Goal: Transaction & Acquisition: Purchase product/service

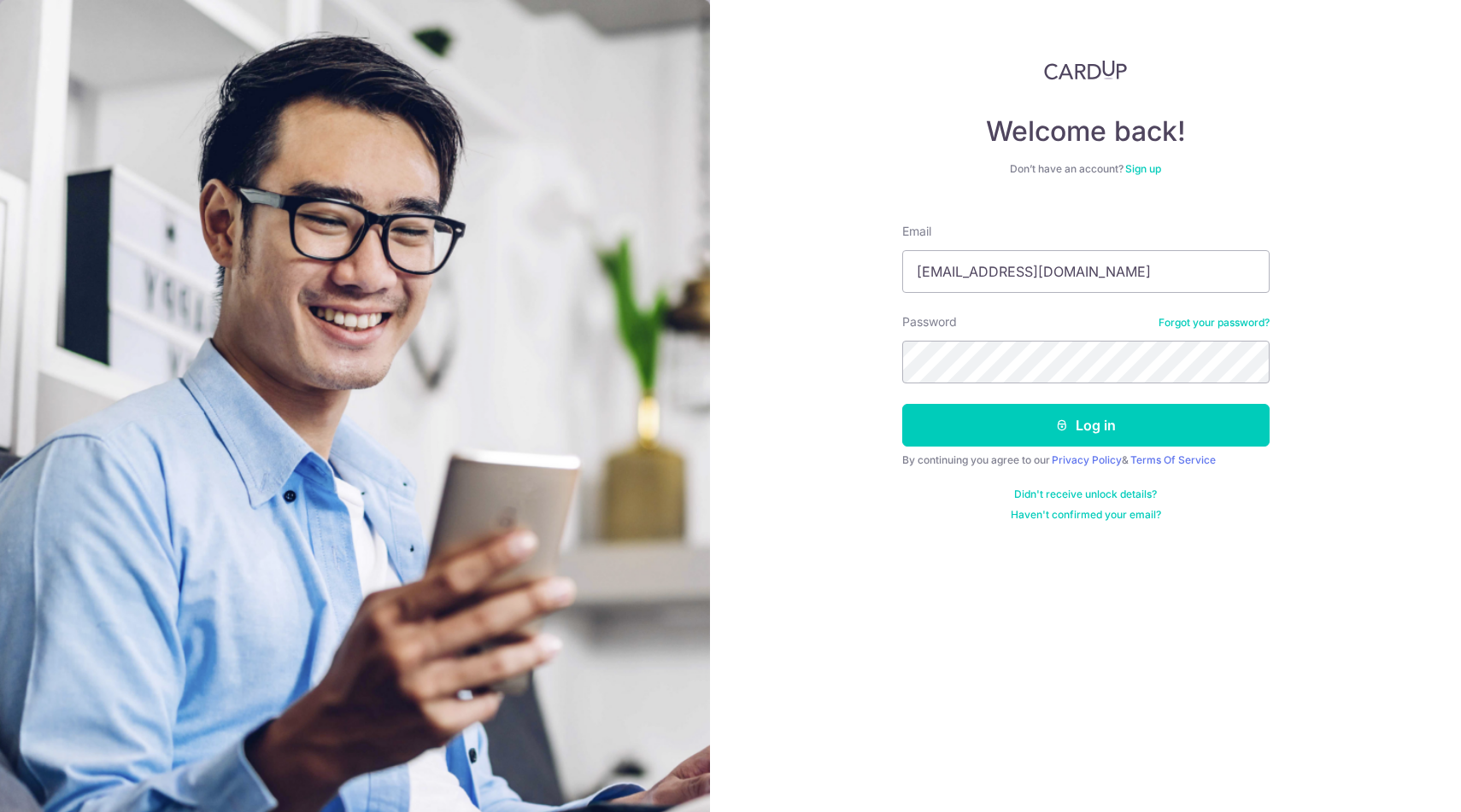
type input "davidwong@hazpak.com.sg"
click at [1085, 425] on button "Log in" at bounding box center [1086, 425] width 367 height 43
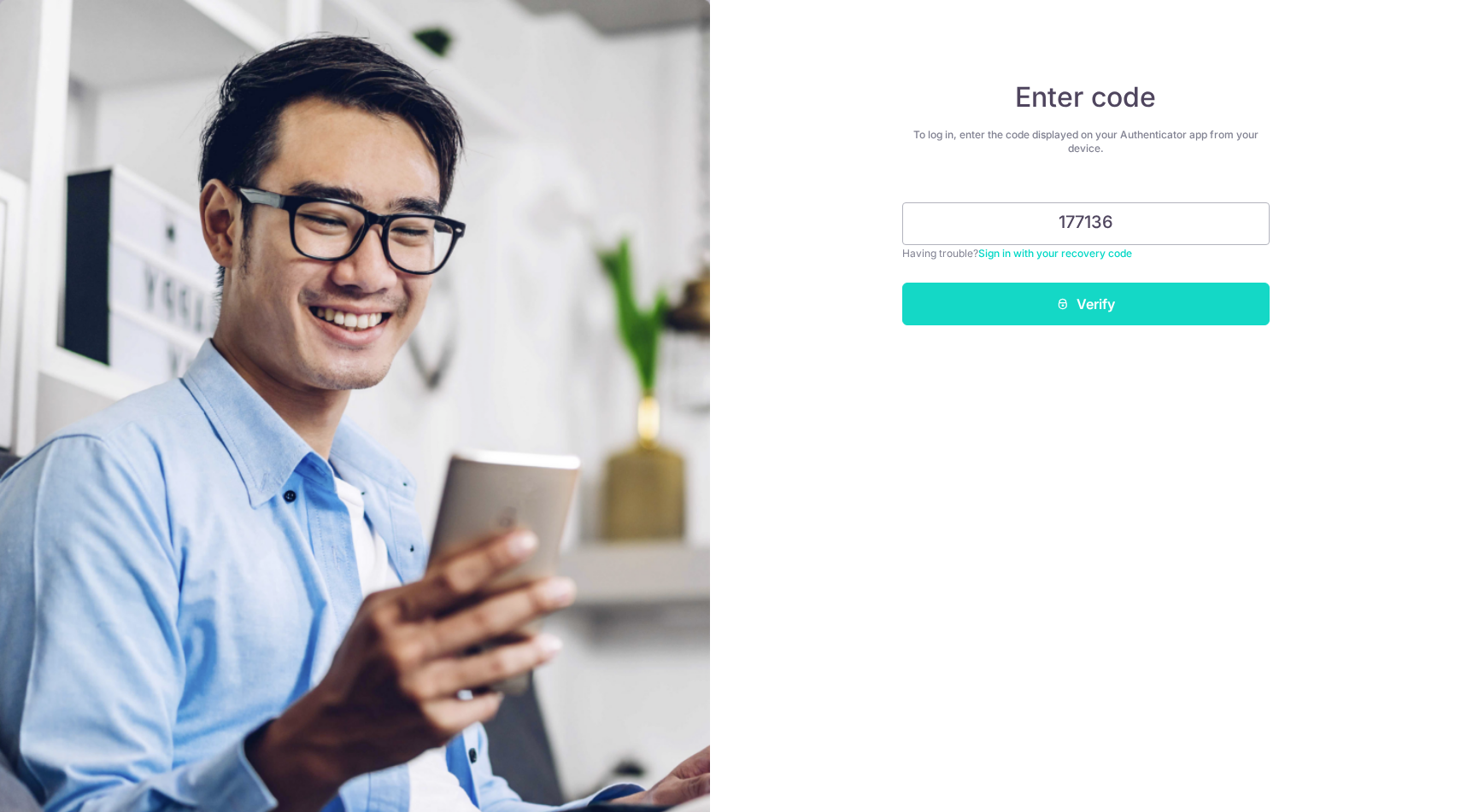
type input "177136"
click at [1093, 302] on button "Verify" at bounding box center [1086, 304] width 367 height 43
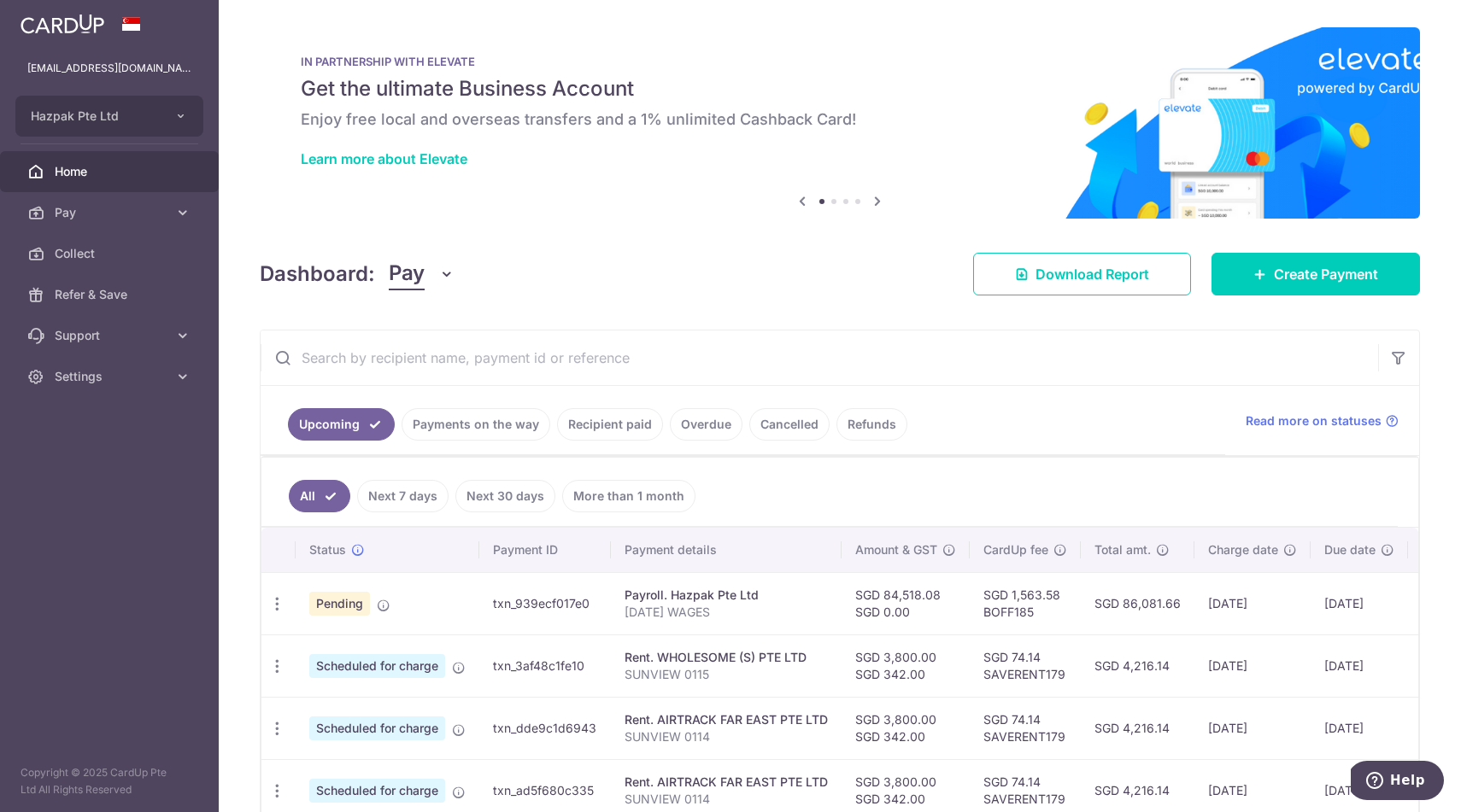
click at [586, 428] on link "Recipient paid" at bounding box center [610, 424] width 106 height 33
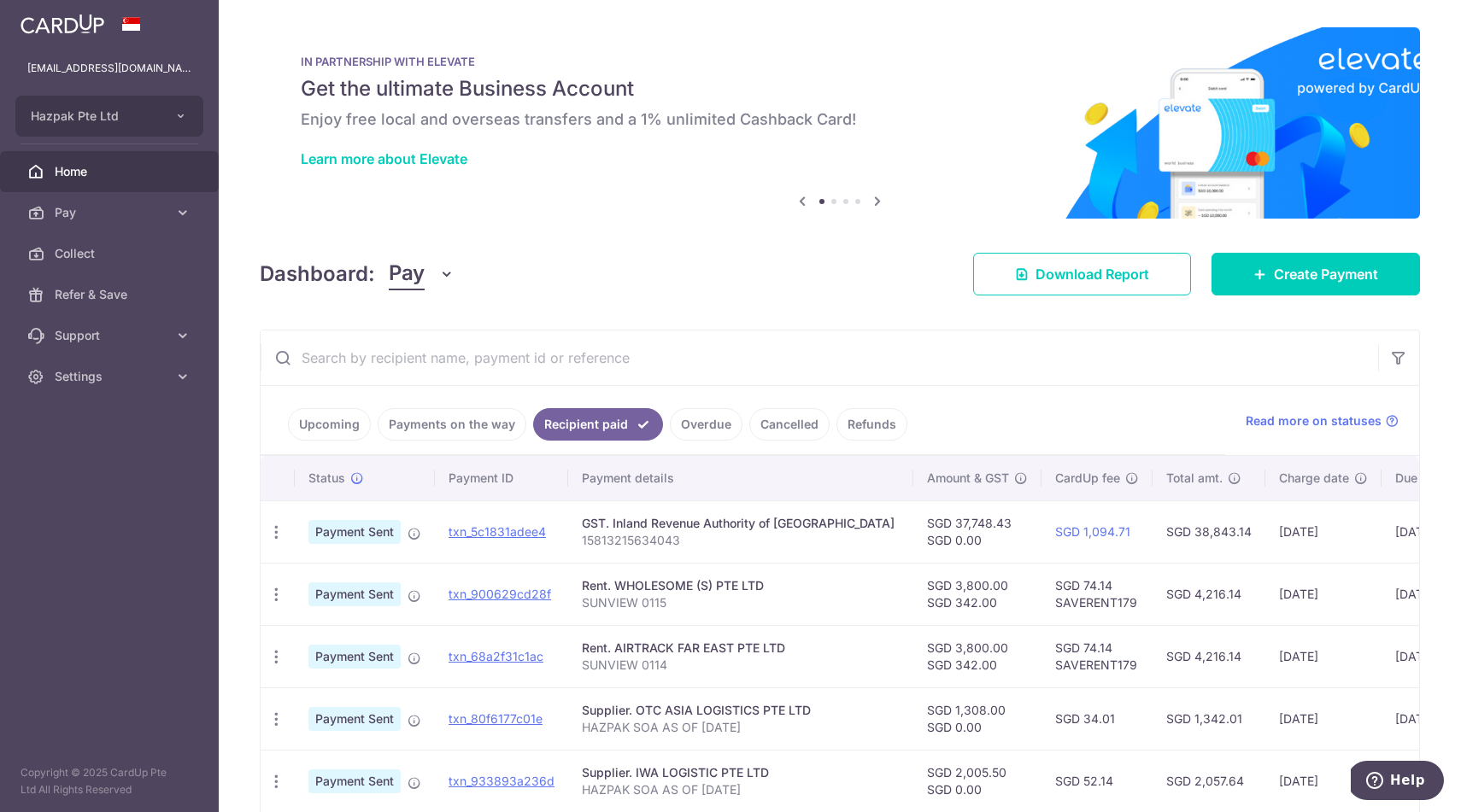
click at [566, 355] on input "text" at bounding box center [819, 358] width 1118 height 54
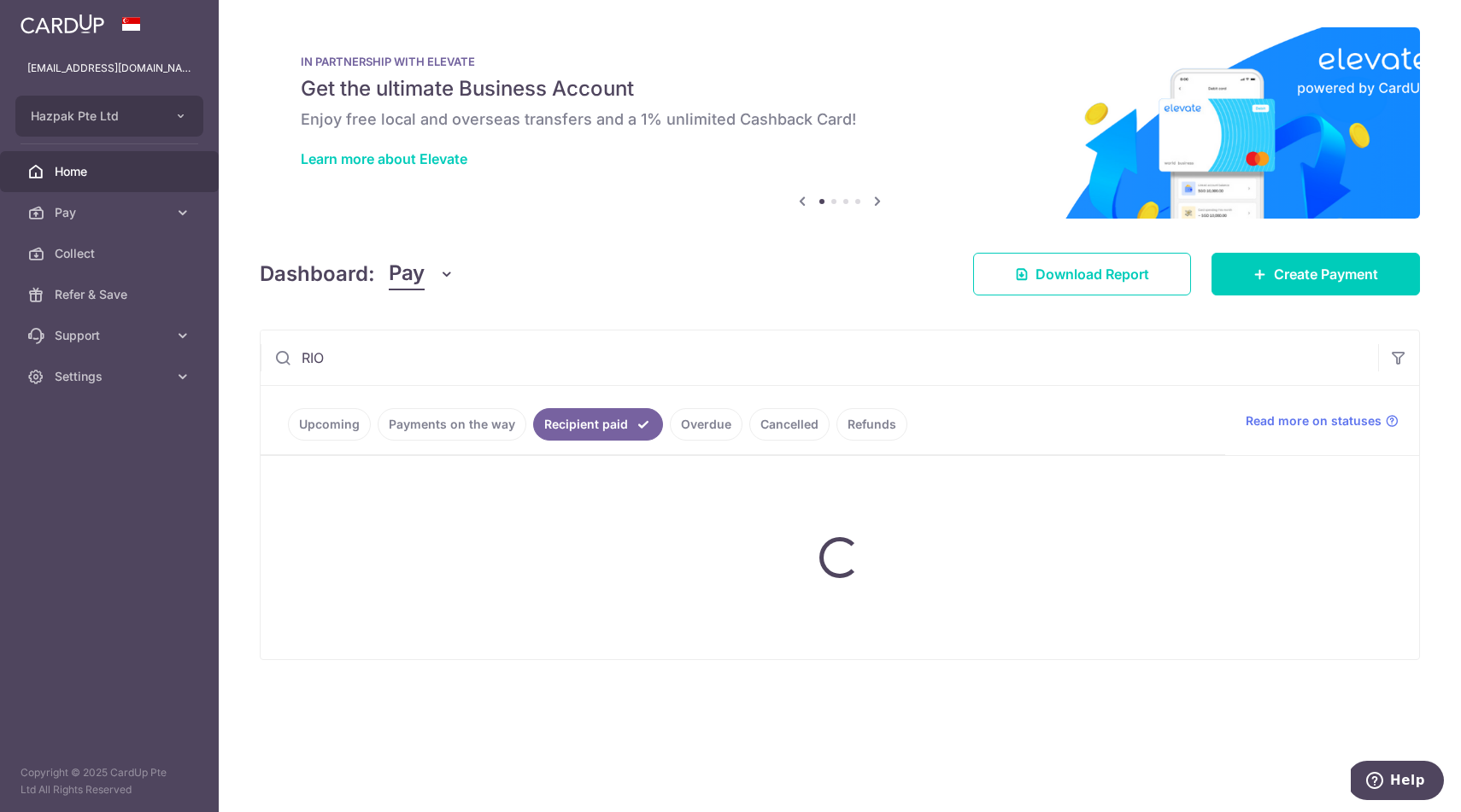
type input "RIO"
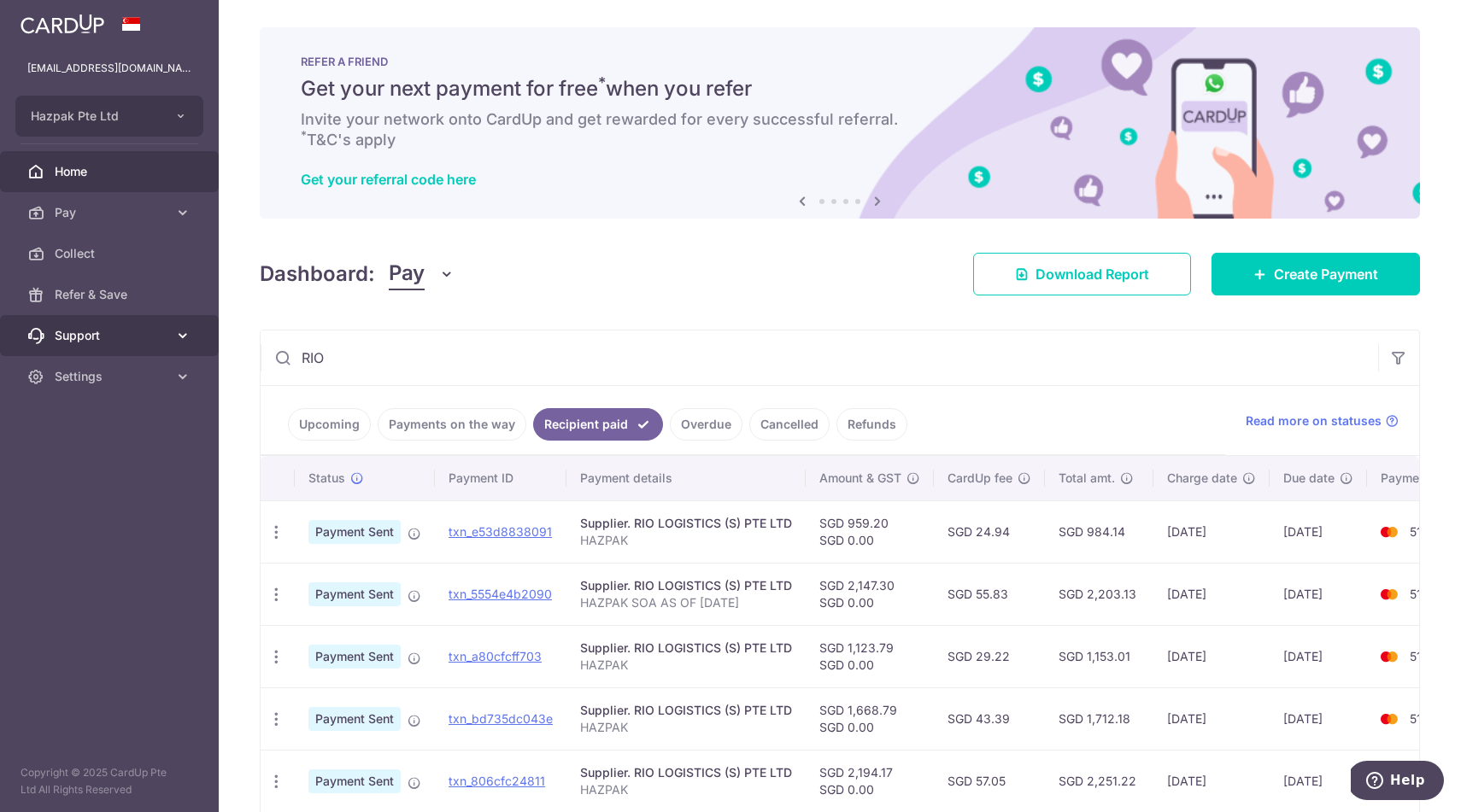
drag, startPoint x: 338, startPoint y: 358, endPoint x: 191, endPoint y: 320, distance: 151.8
click at [191, 320] on main "davidwong@hazpak.com.sg Hazpak Pte Ltd Add new company Hazpak Pte Ltd Home Pay …" at bounding box center [730, 406] width 1461 height 812
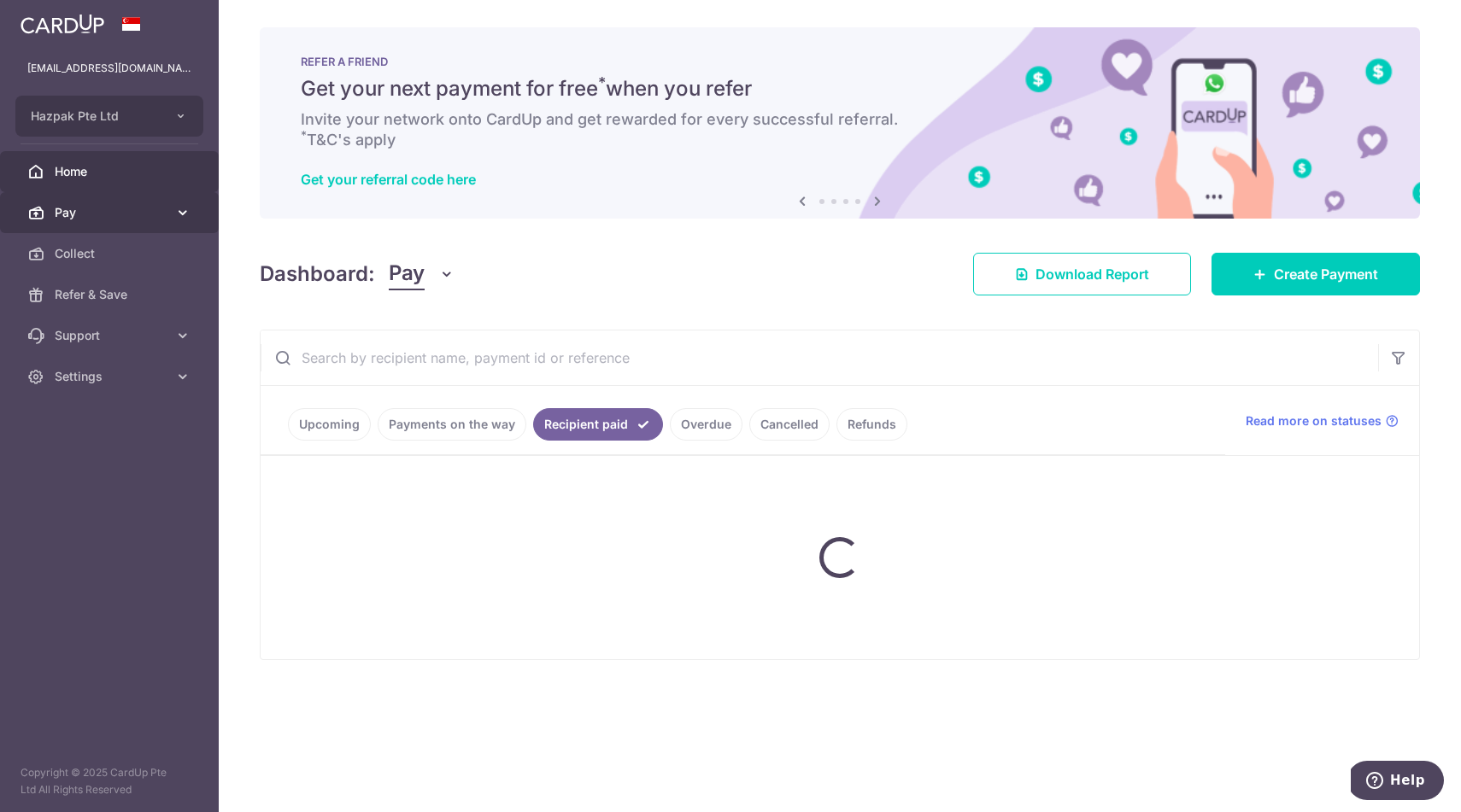
click at [90, 214] on span "Pay" at bounding box center [111, 213] width 112 height 17
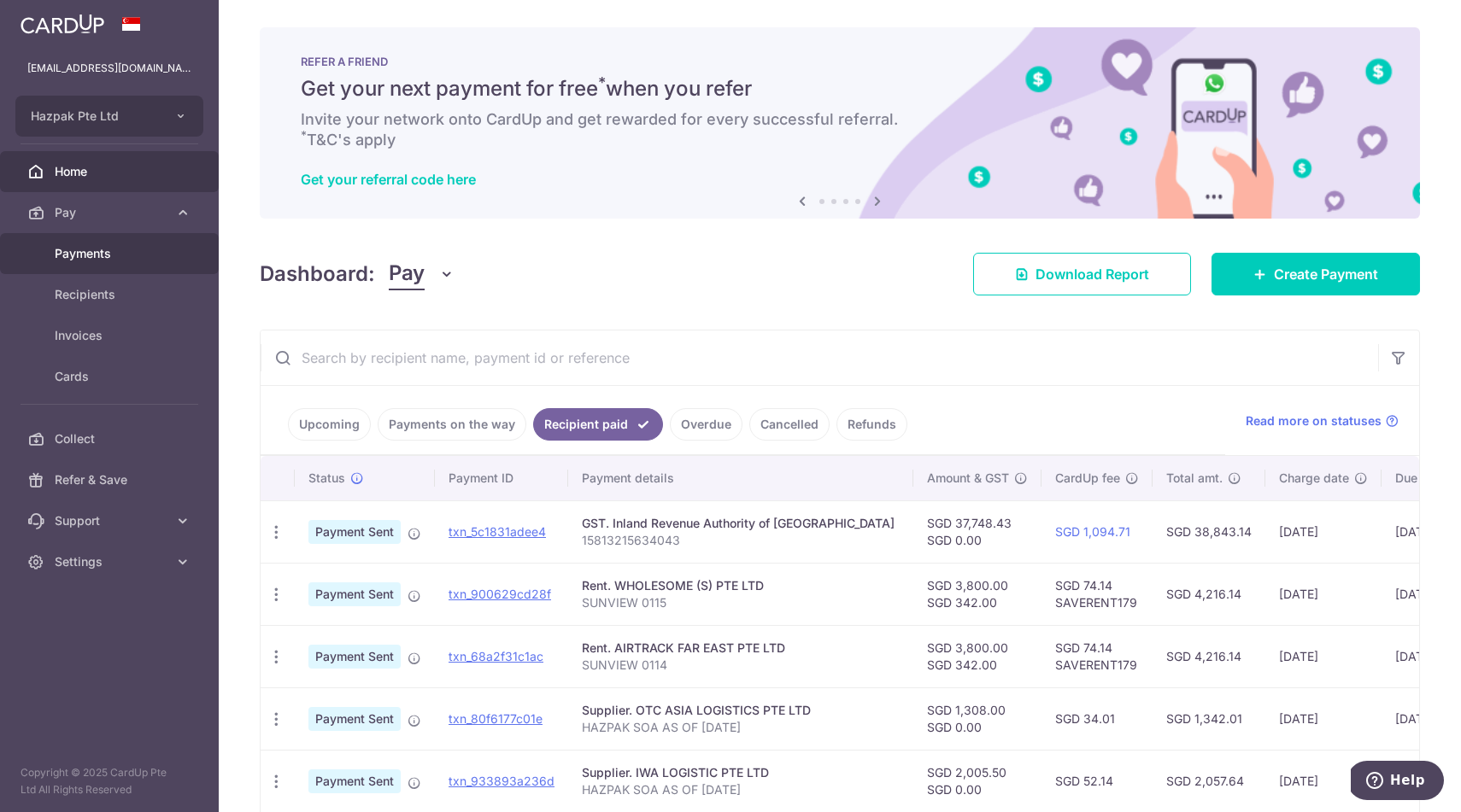
click at [82, 258] on span "Payments" at bounding box center [111, 254] width 112 height 17
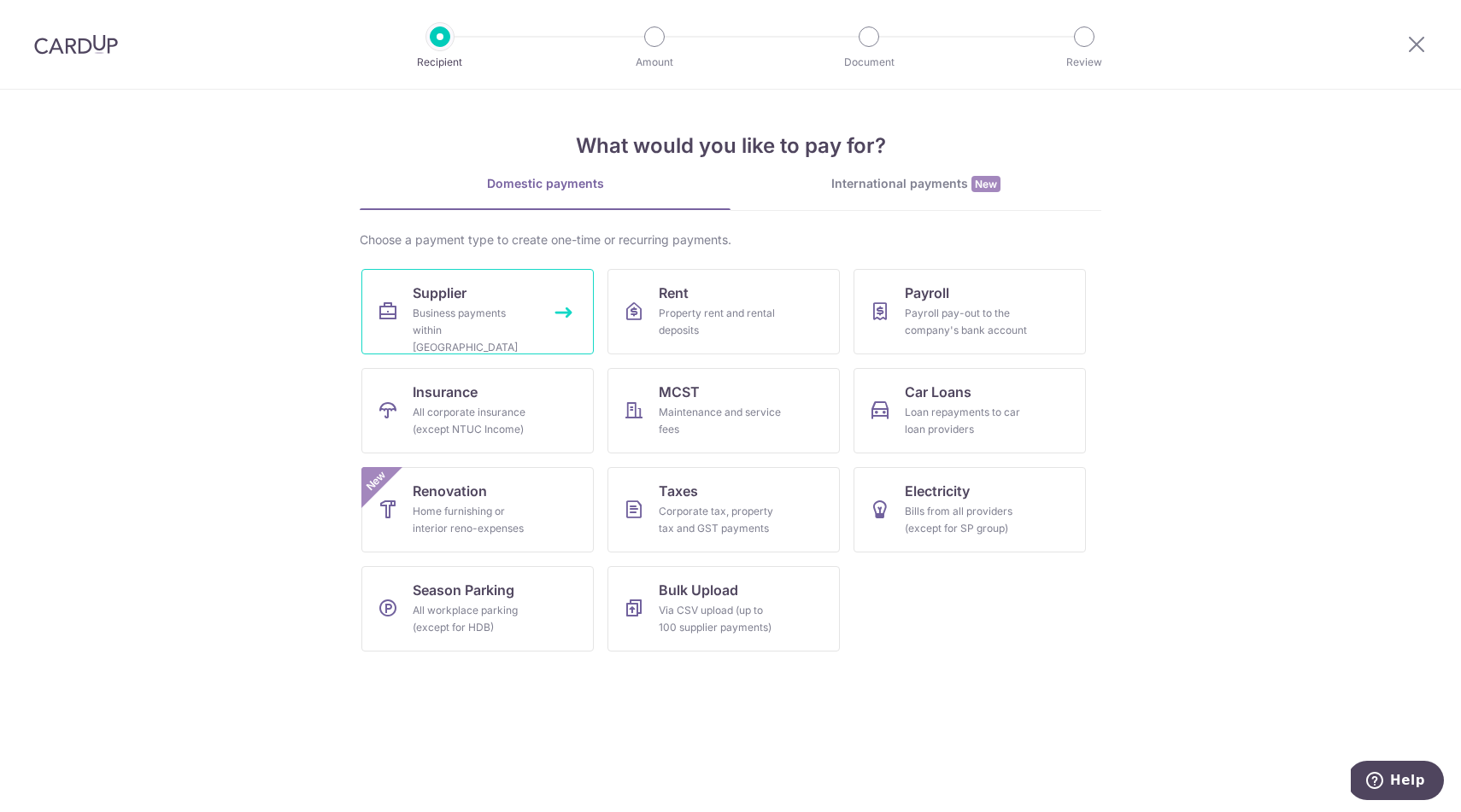
click at [496, 312] on div "Business payments within Singapore" at bounding box center [473, 331] width 123 height 52
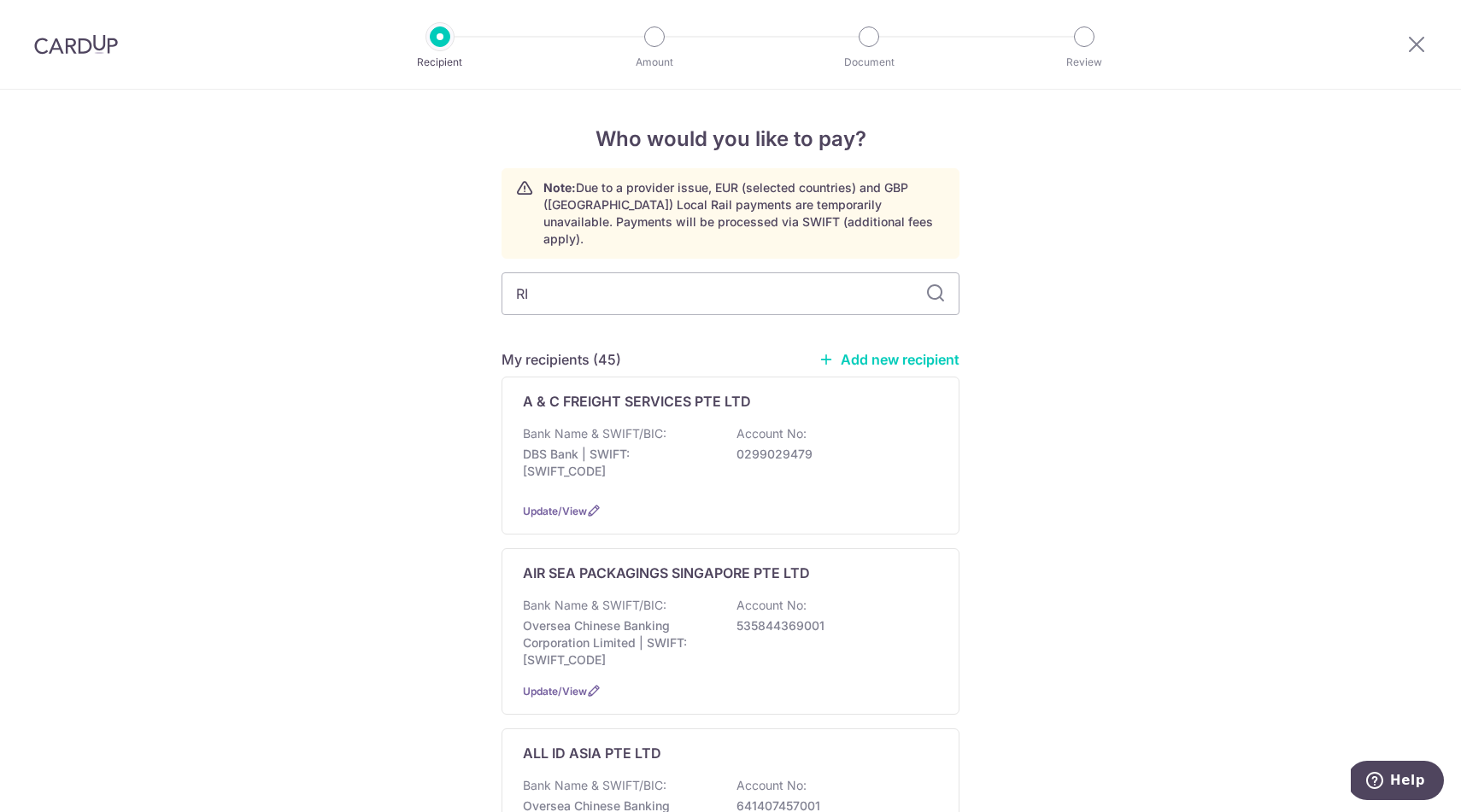
type input "RIO"
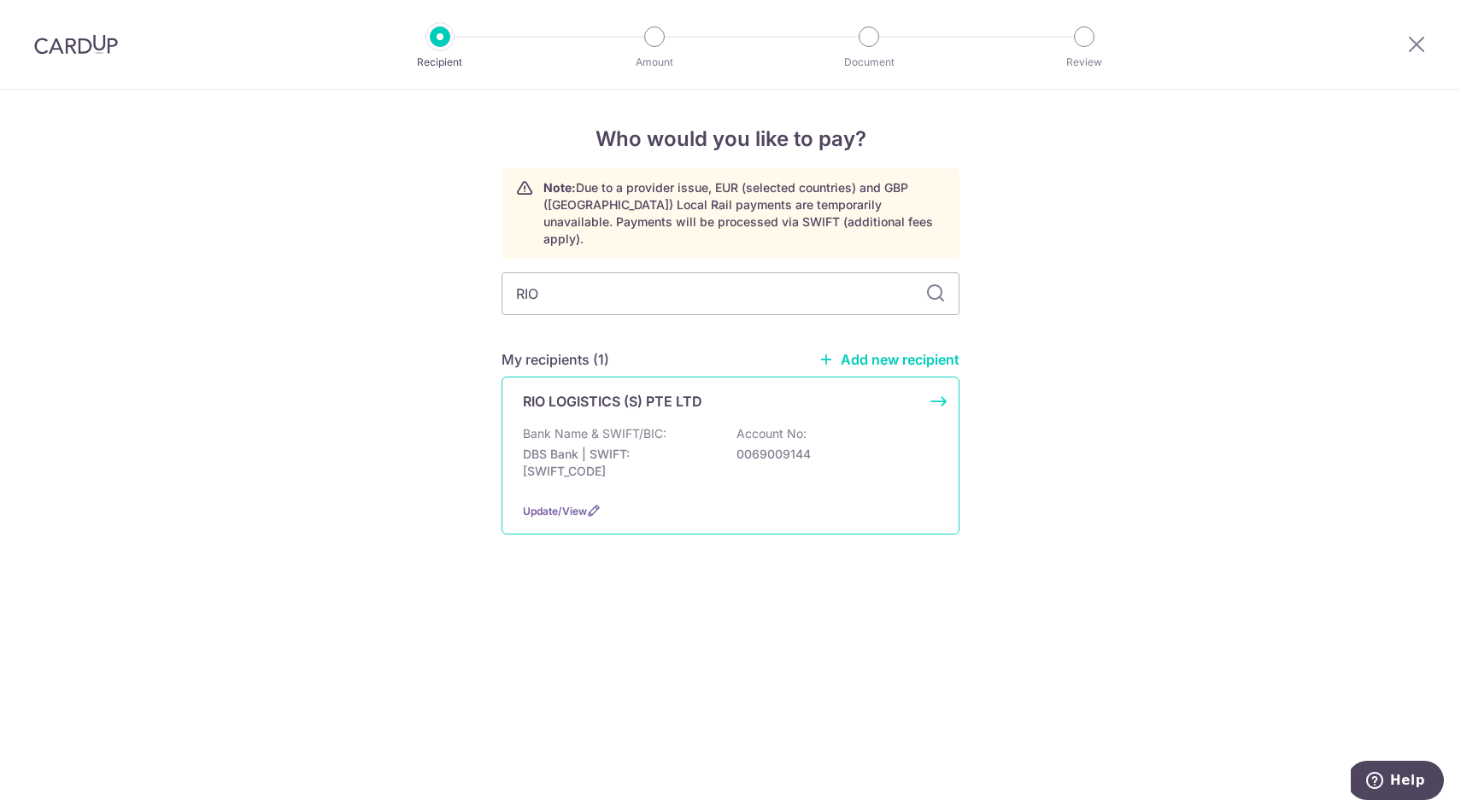
click at [742, 391] on div "RIO LOGISTICS (S) PTE LTD" at bounding box center [720, 402] width 395 height 21
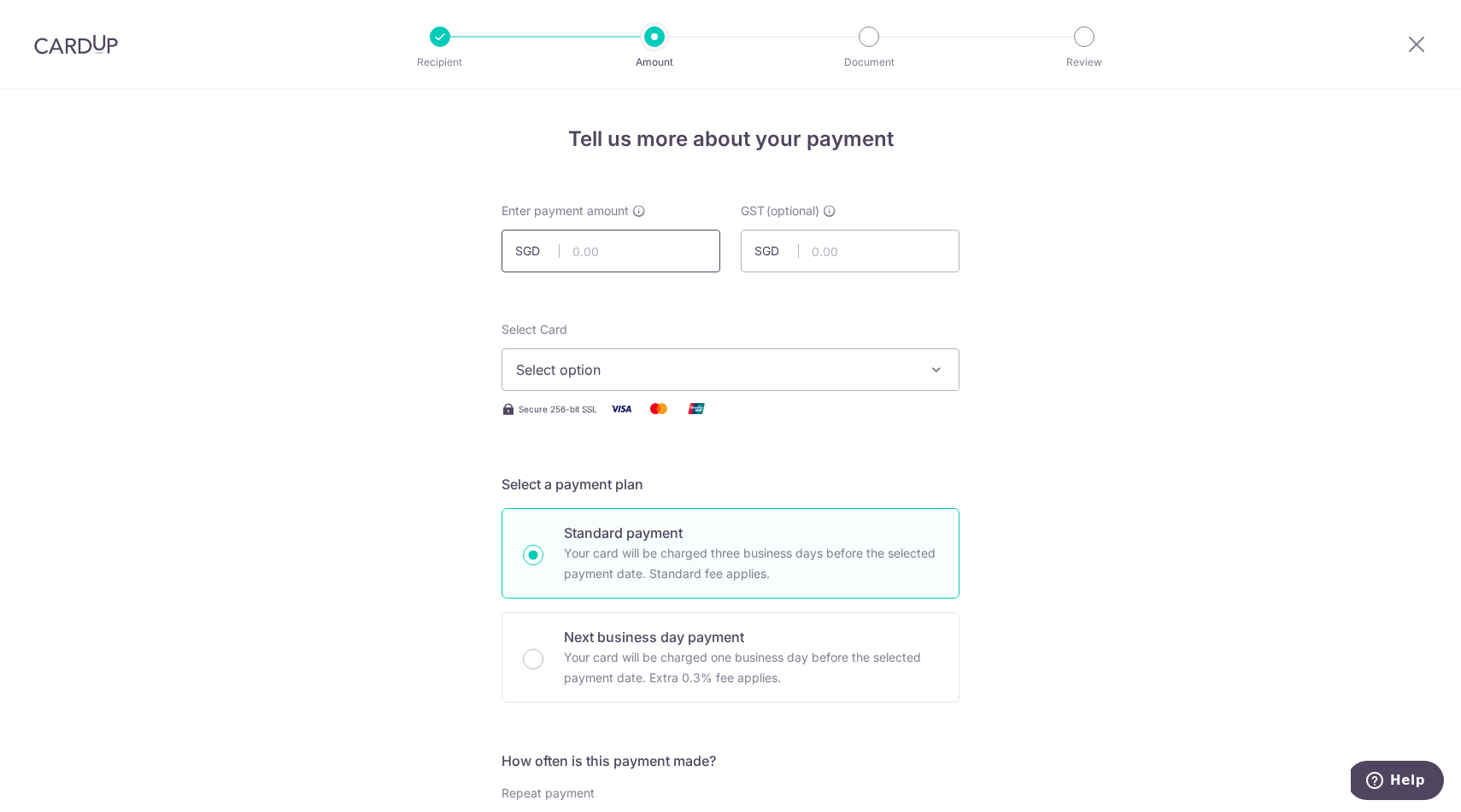
click at [659, 246] on input "text" at bounding box center [610, 251] width 218 height 43
paste input "2,270.14"
type input "2,270.14"
click at [587, 388] on button "Select option" at bounding box center [730, 370] width 458 height 43
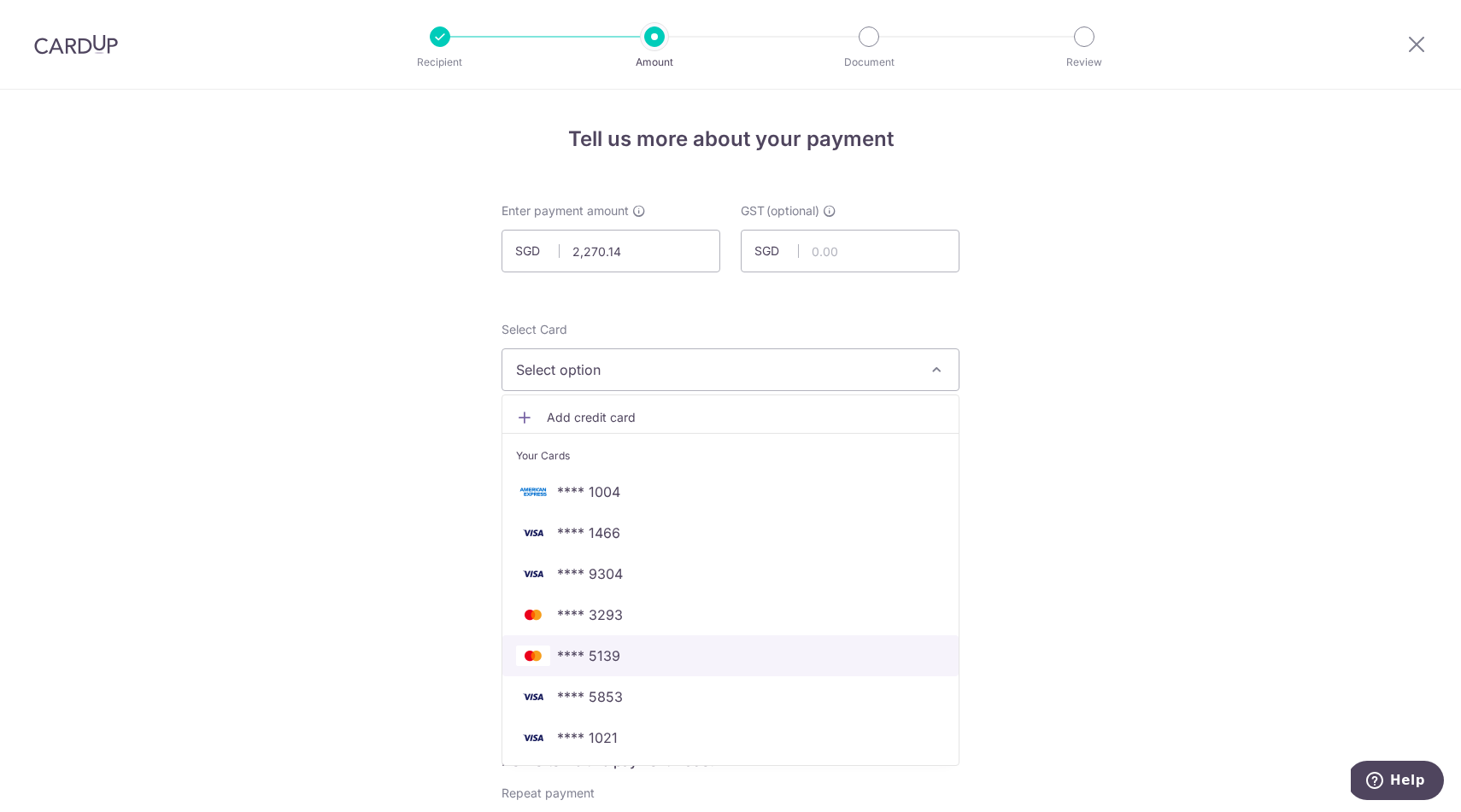
click at [607, 655] on span "**** 5139" at bounding box center [589, 656] width 63 height 21
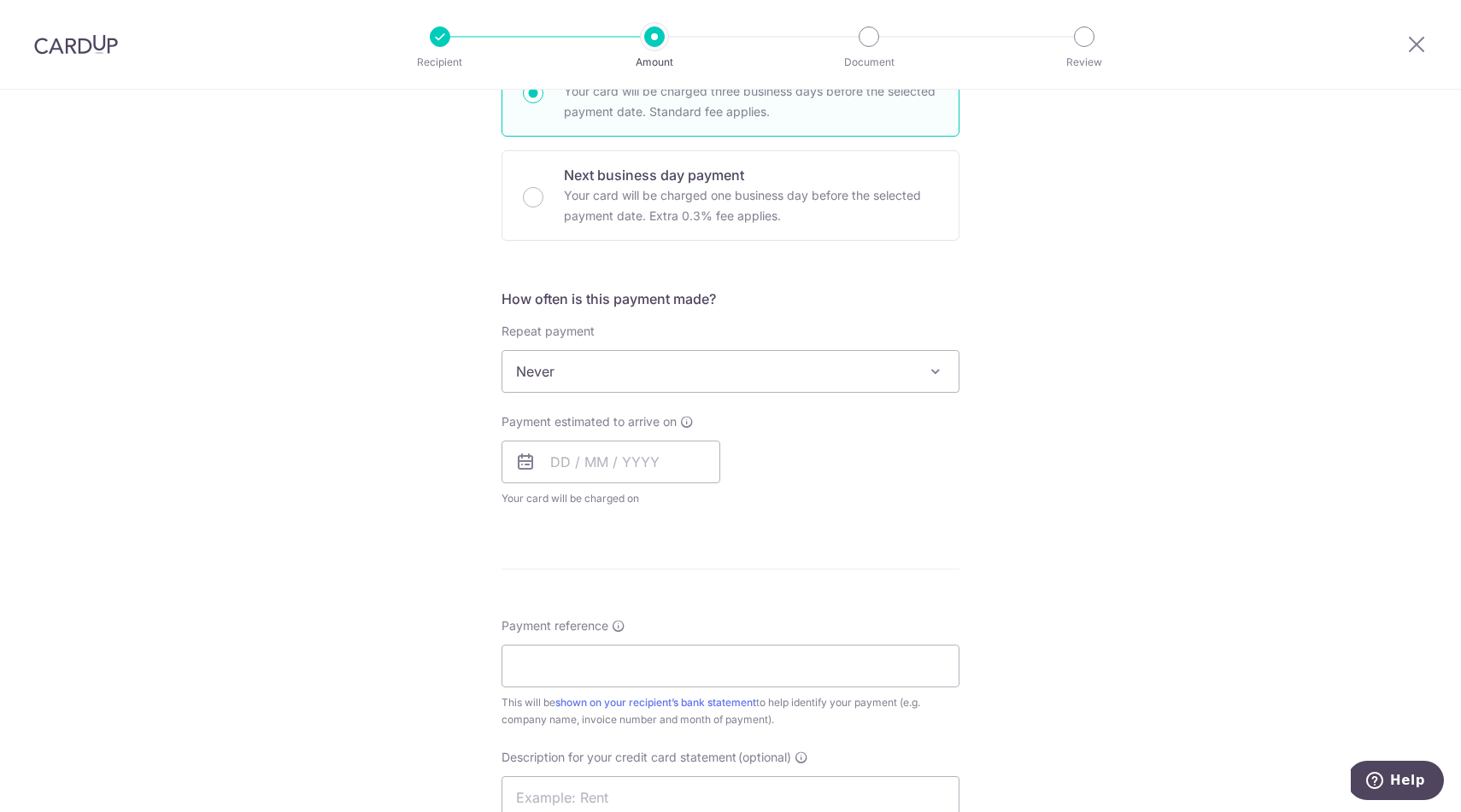
scroll to position [489, 0]
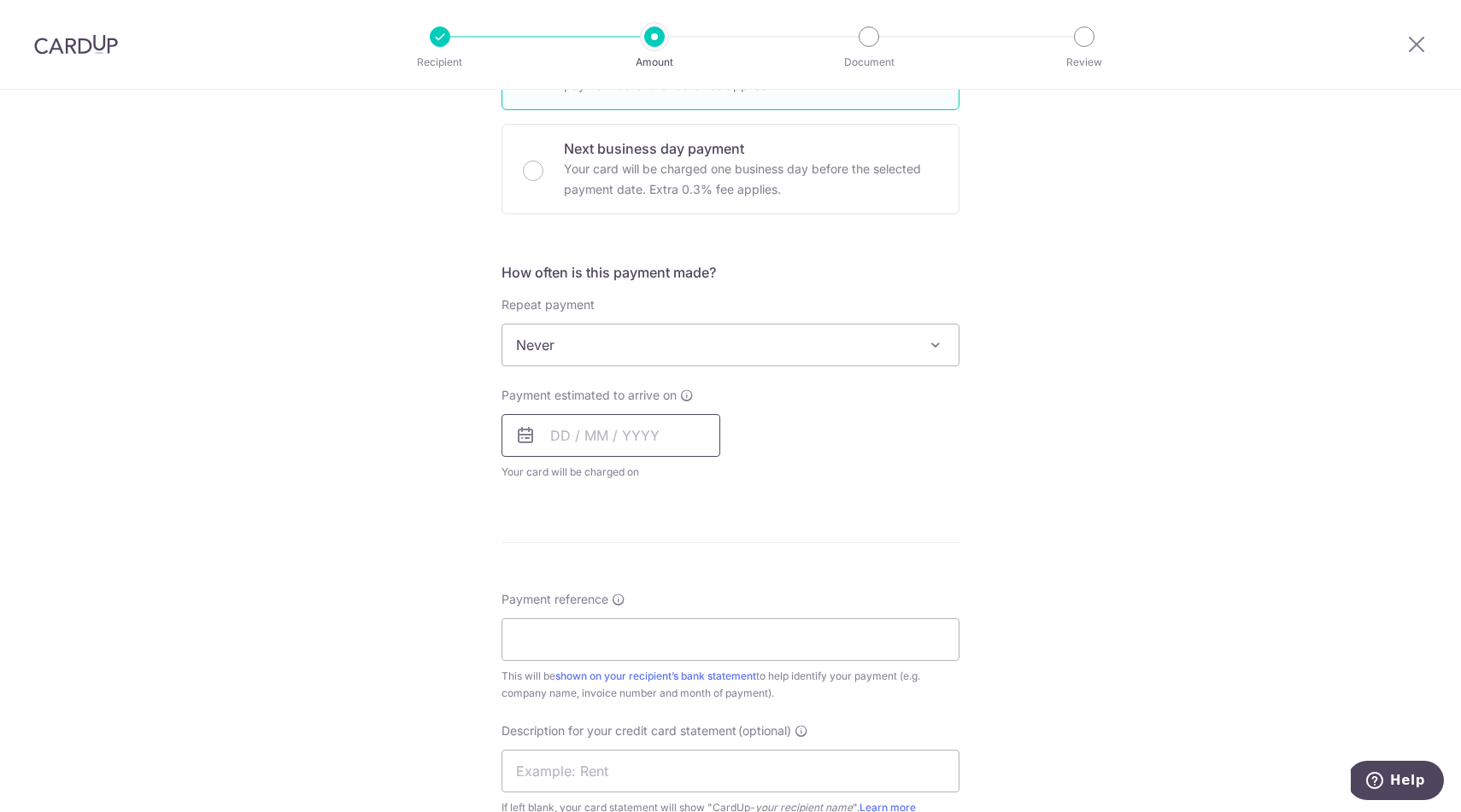
click at [648, 441] on input "text" at bounding box center [610, 436] width 218 height 43
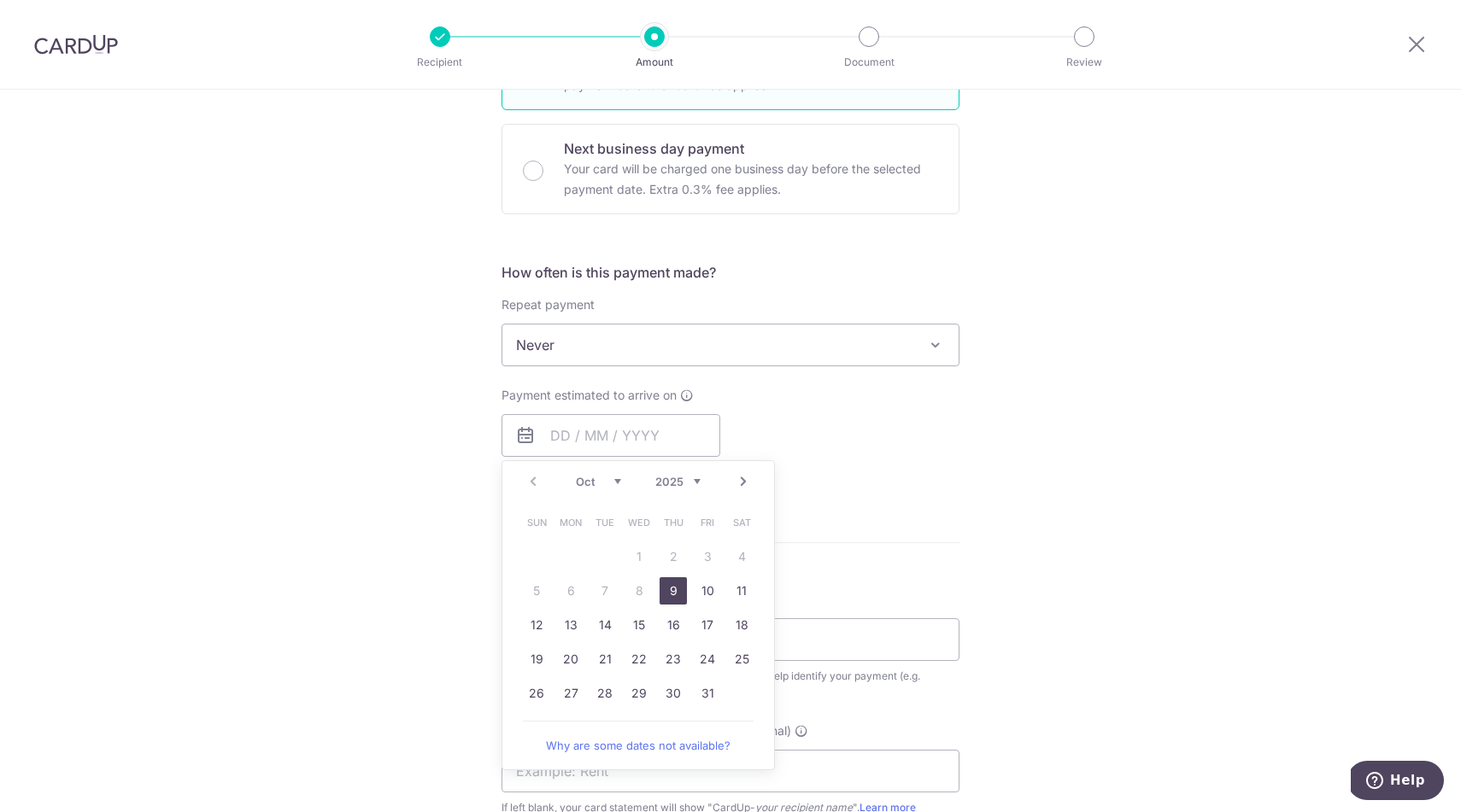
click at [676, 590] on link "9" at bounding box center [673, 590] width 27 height 27
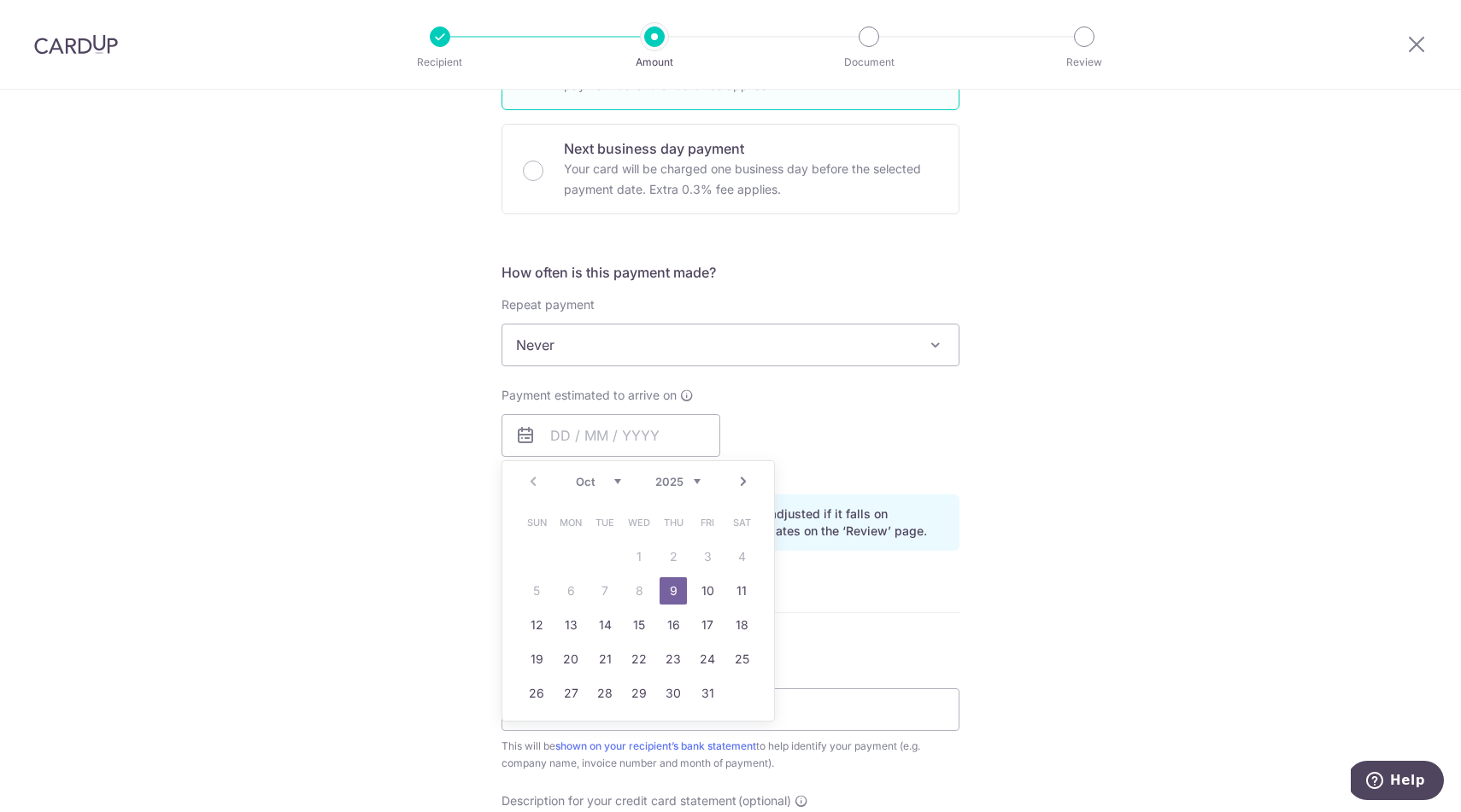
type input "09/10/2025"
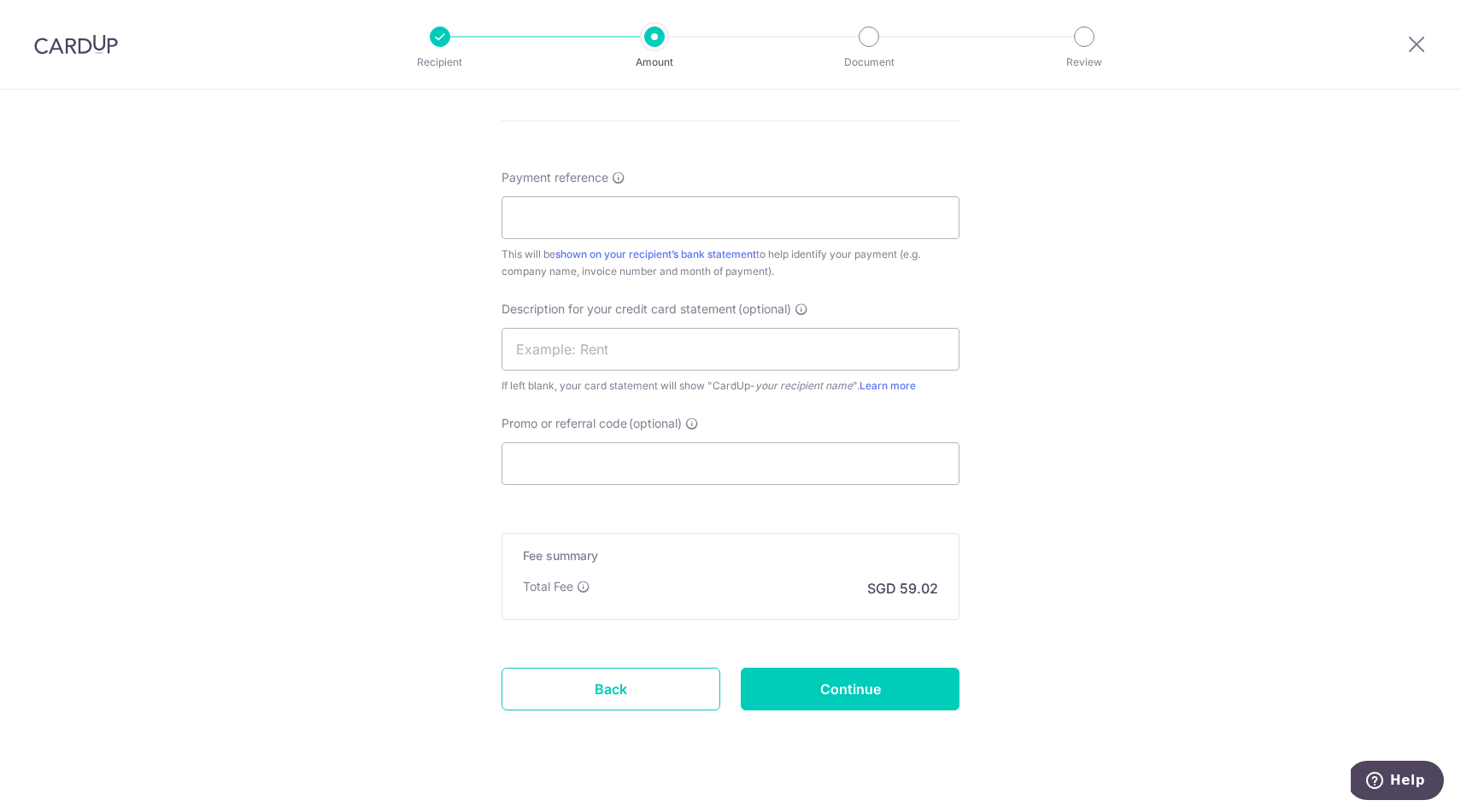
scroll to position [1000, 0]
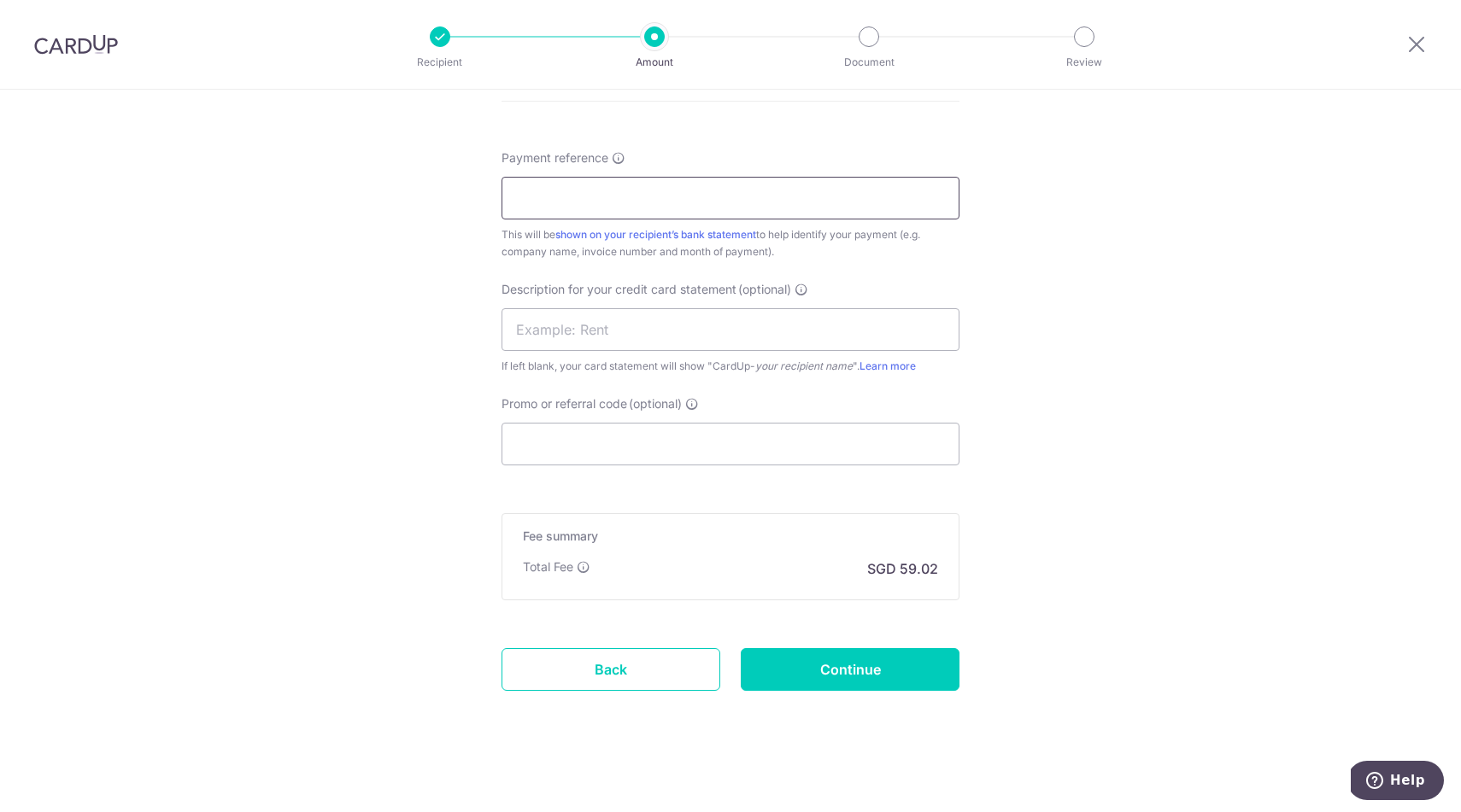
click at [652, 206] on input "Payment reference" at bounding box center [730, 199] width 458 height 43
type input "HAZPAK"
click at [647, 323] on input "text" at bounding box center [730, 330] width 458 height 43
type input "RIO 227014"
click at [827, 674] on input "Continue" at bounding box center [850, 670] width 218 height 43
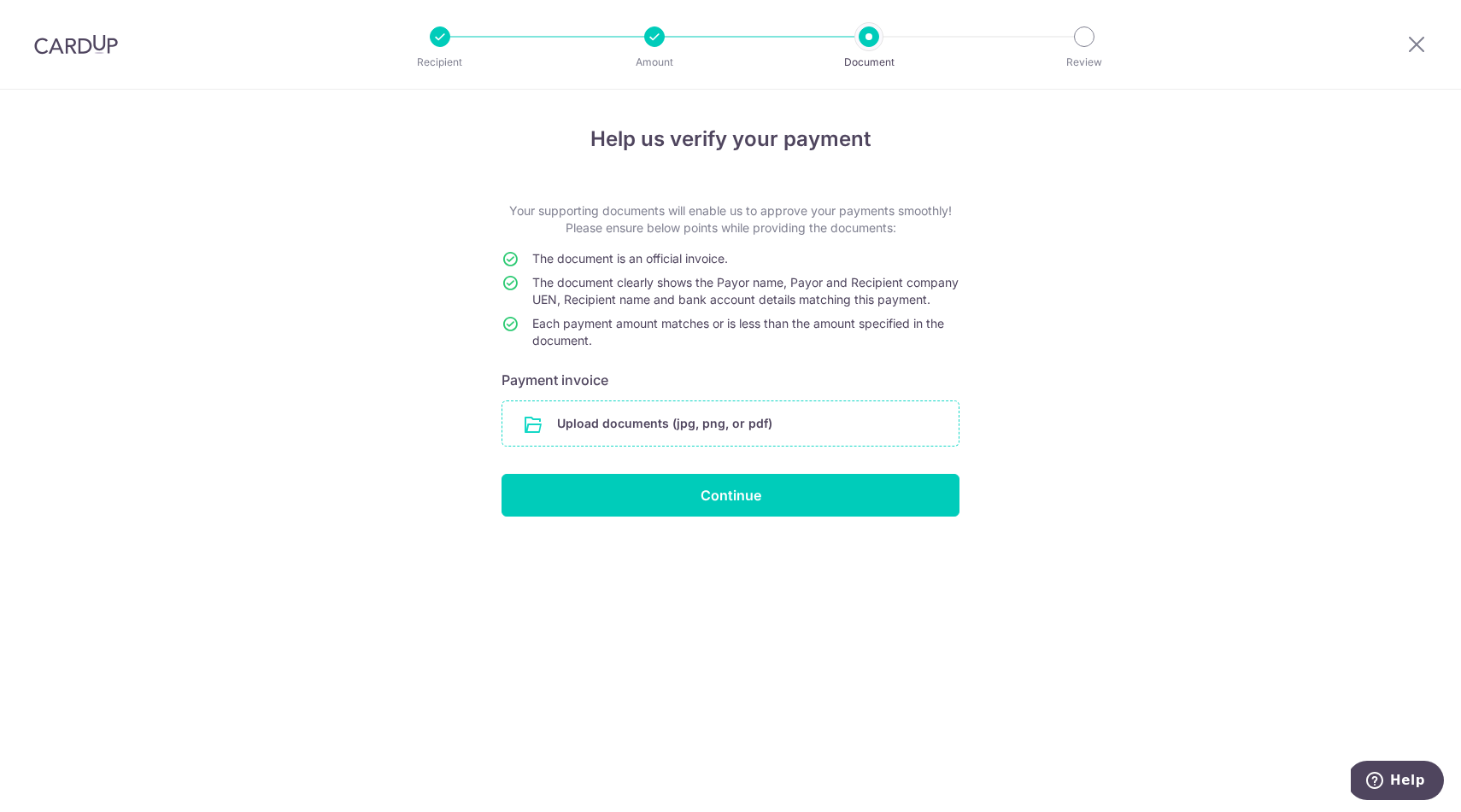
click at [684, 446] on input "file" at bounding box center [730, 423] width 456 height 44
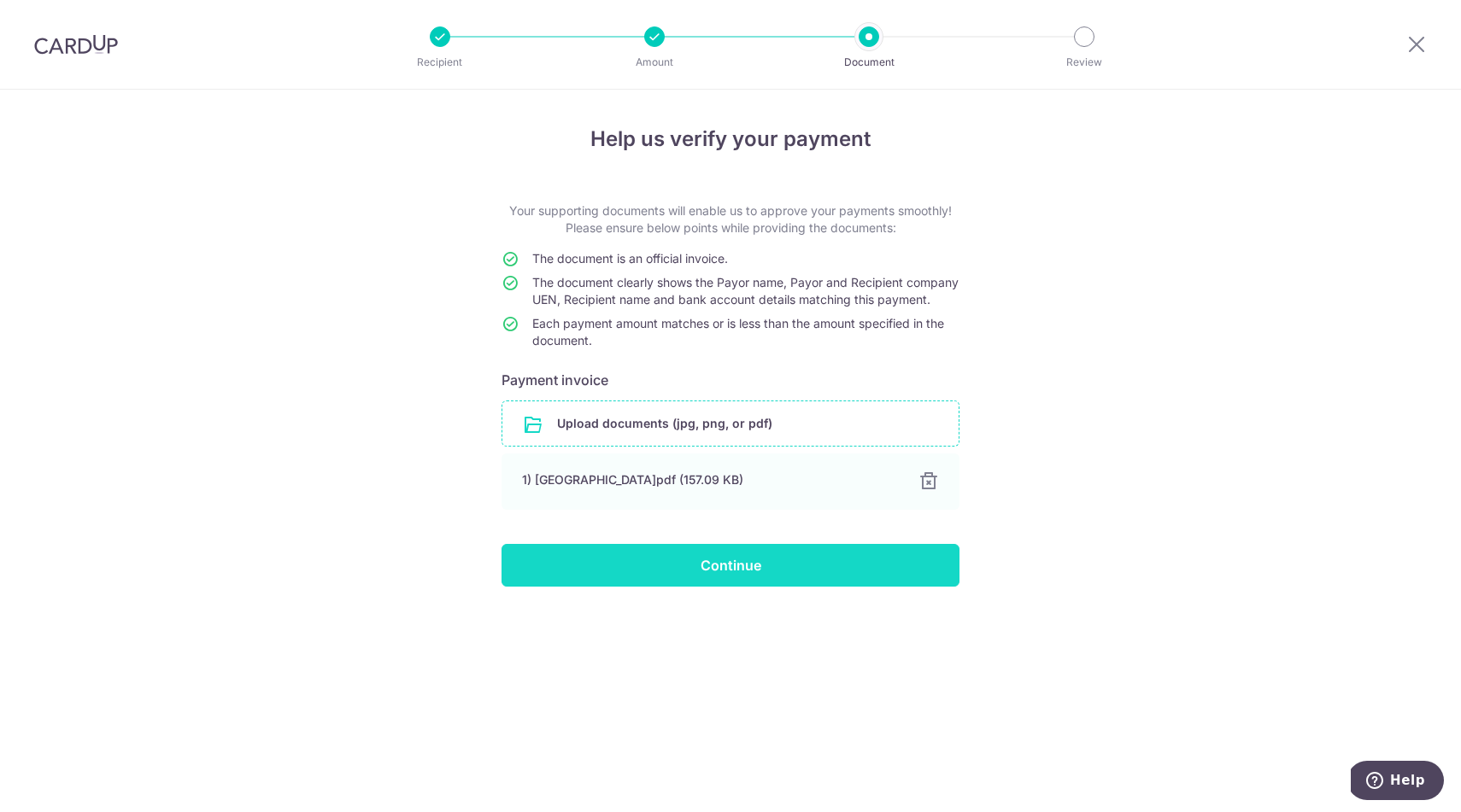
click at [710, 574] on input "Continue" at bounding box center [730, 566] width 458 height 43
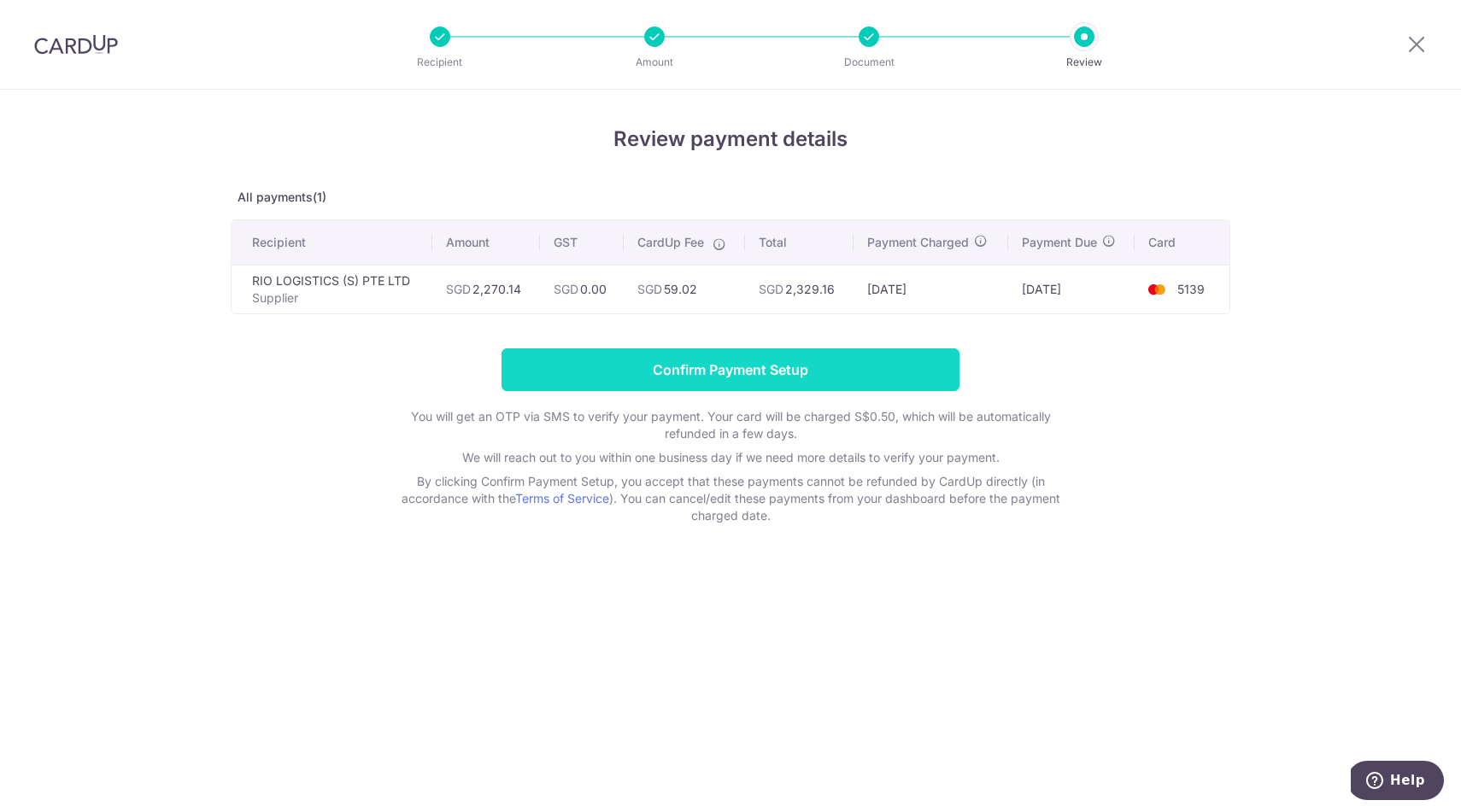
click at [803, 368] on input "Confirm Payment Setup" at bounding box center [730, 370] width 458 height 43
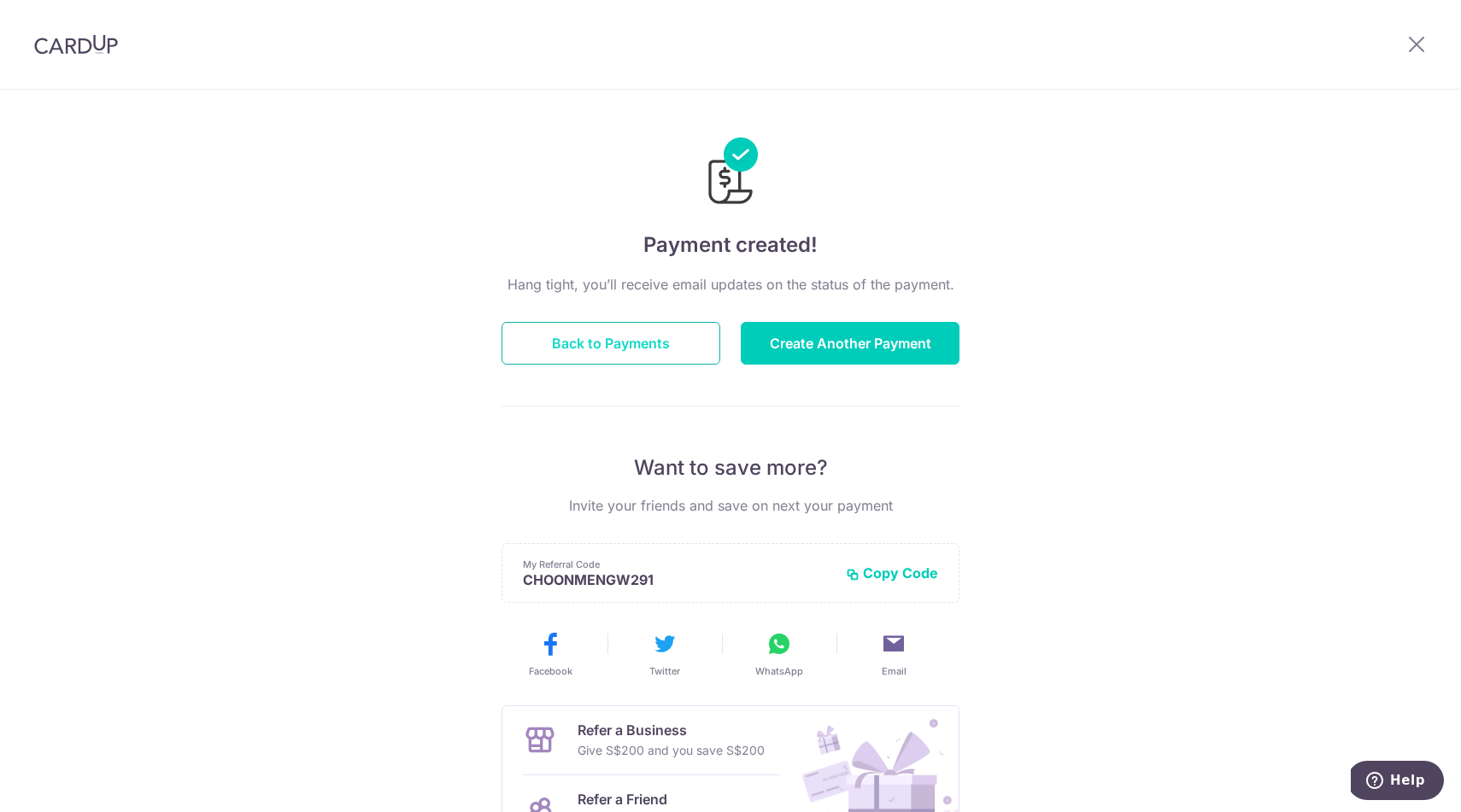
click at [627, 342] on button "Back to Payments" at bounding box center [610, 344] width 218 height 43
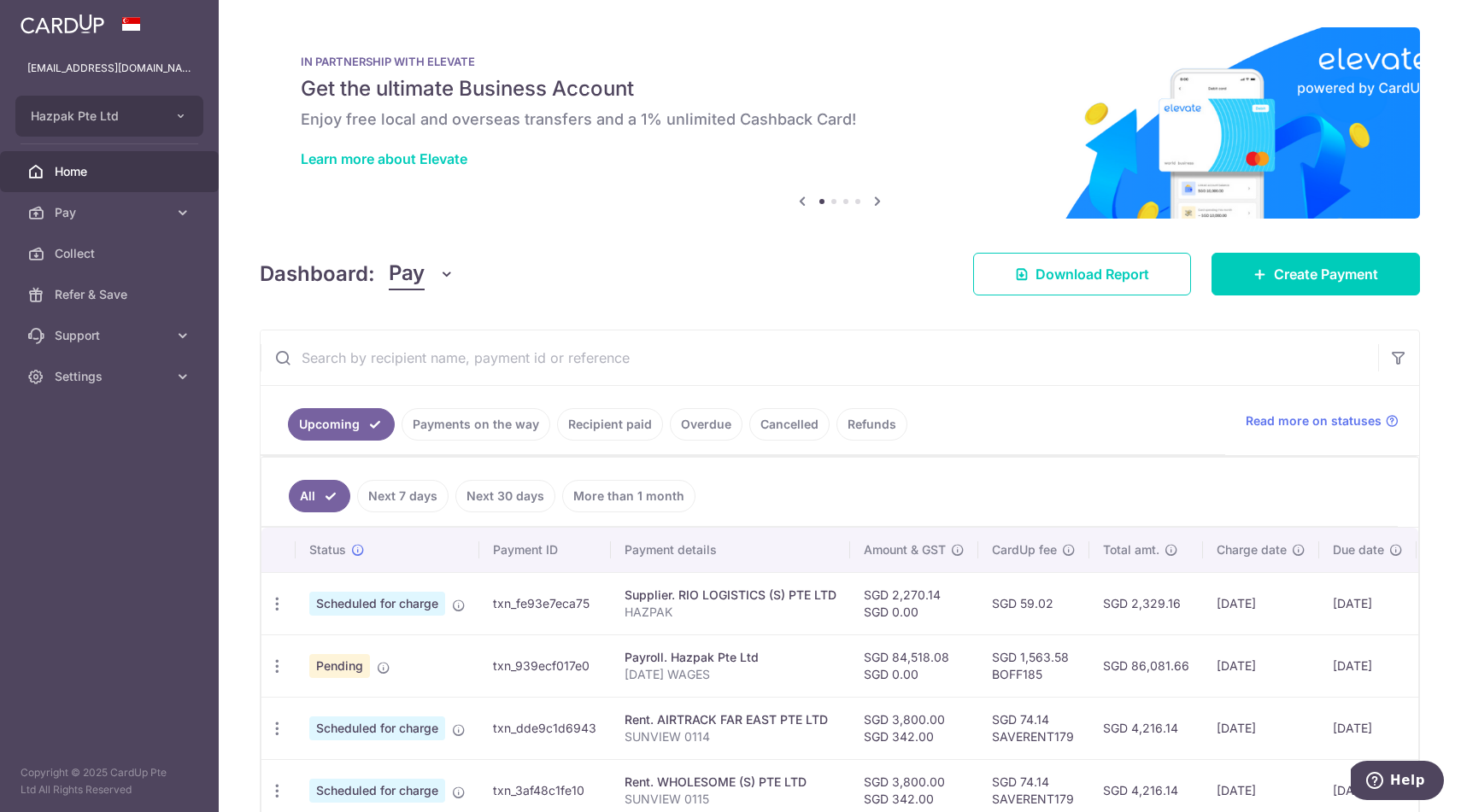
click at [558, 606] on td "txn_fe93e7eca75" at bounding box center [545, 603] width 131 height 63
copy td "txn_fe93e7eca75"
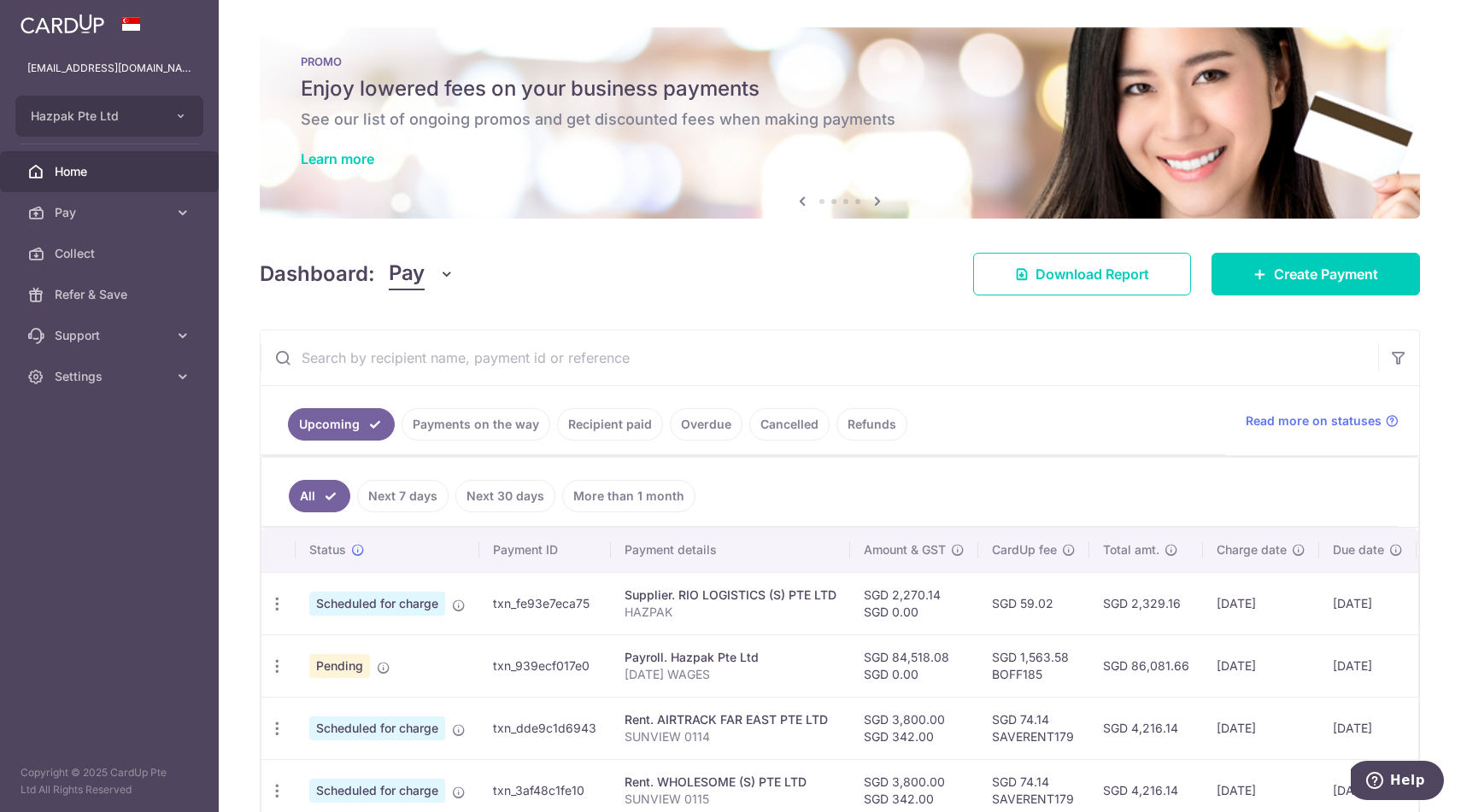
click at [548, 599] on td "txn_fe93e7eca75" at bounding box center [545, 603] width 131 height 63
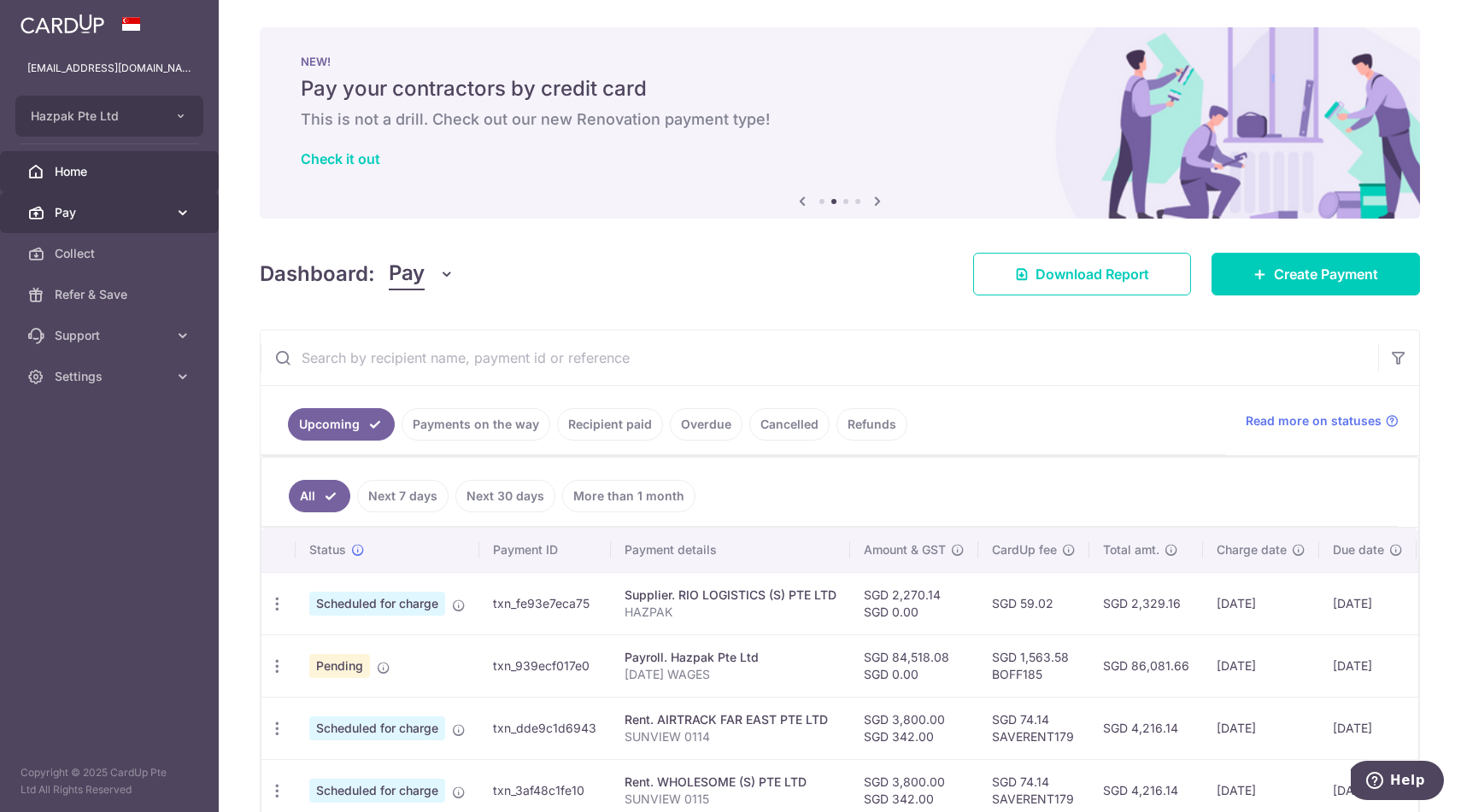
click at [52, 212] on link "Pay" at bounding box center [109, 213] width 218 height 41
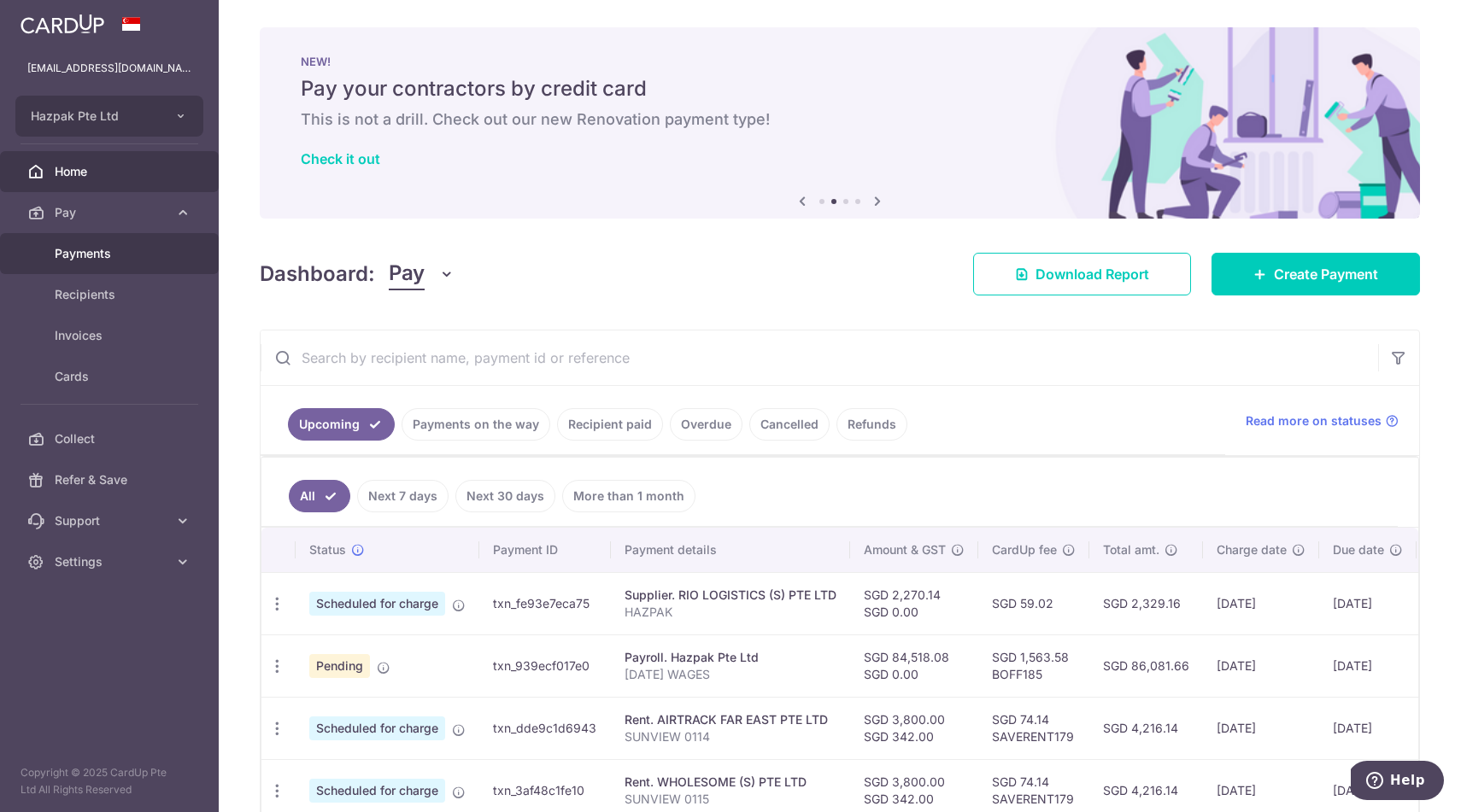
click at [66, 258] on span "Payments" at bounding box center [111, 254] width 112 height 17
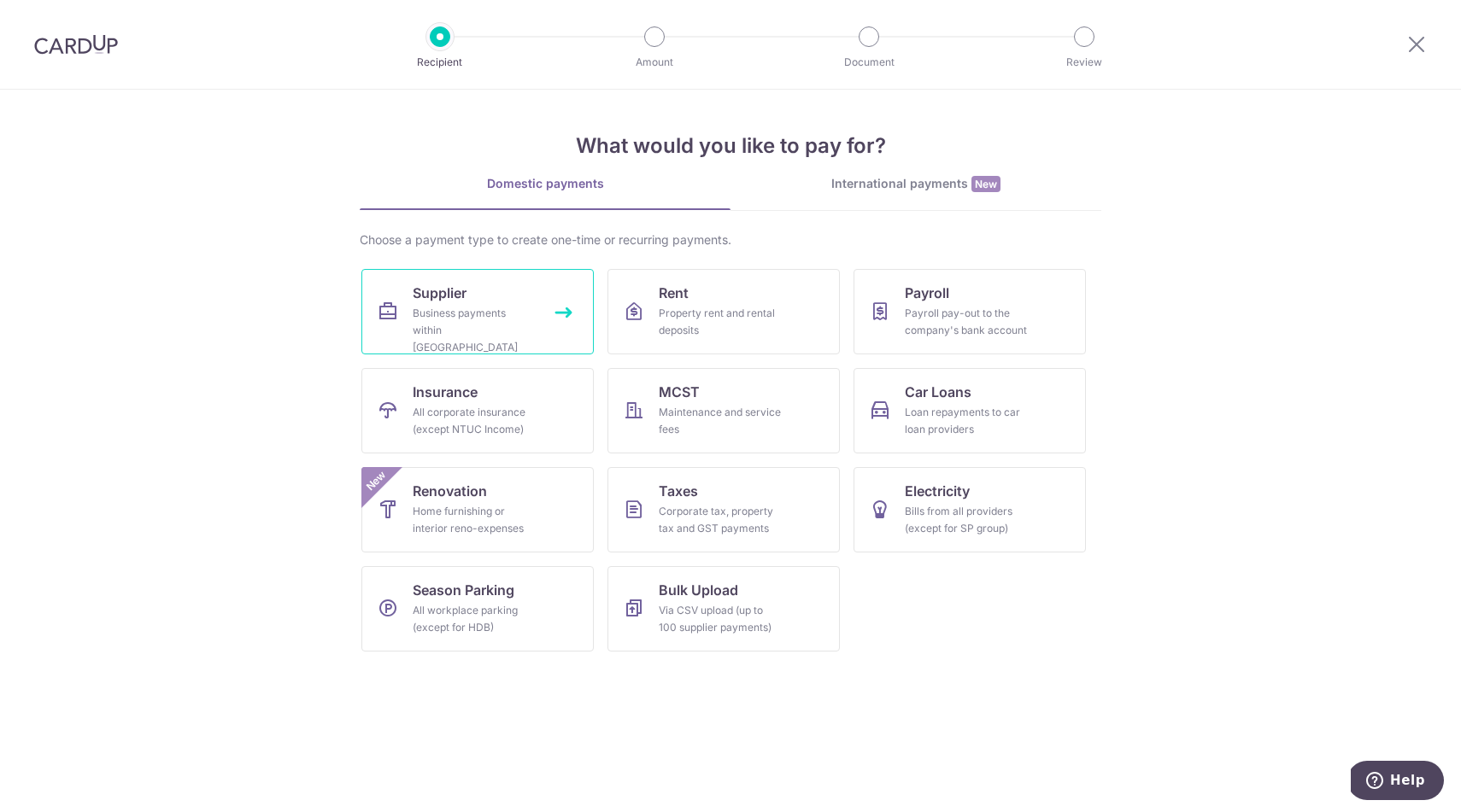
click at [502, 322] on div "Business payments within [GEOGRAPHIC_DATA]" at bounding box center [473, 331] width 123 height 52
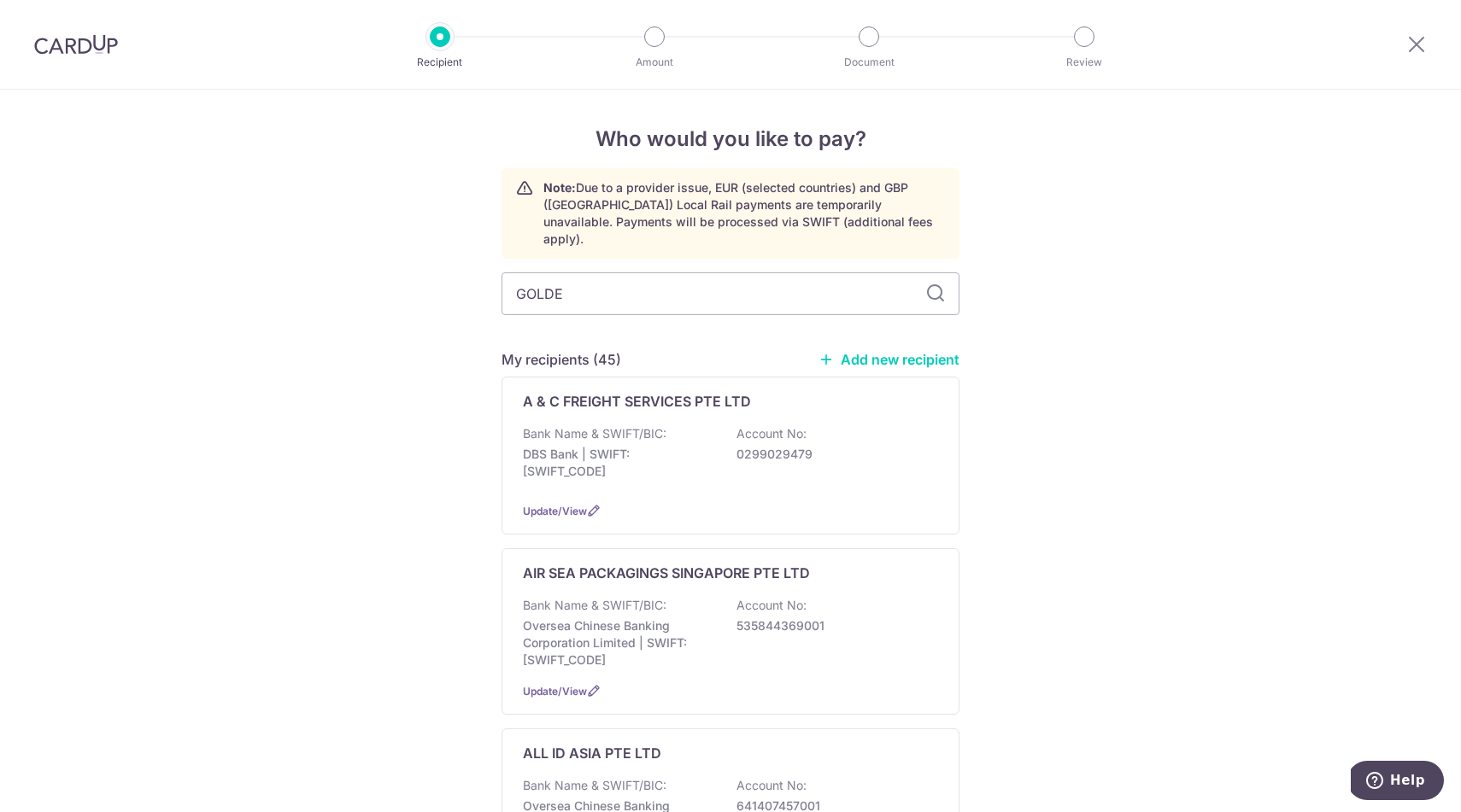
type input "GOLDEN"
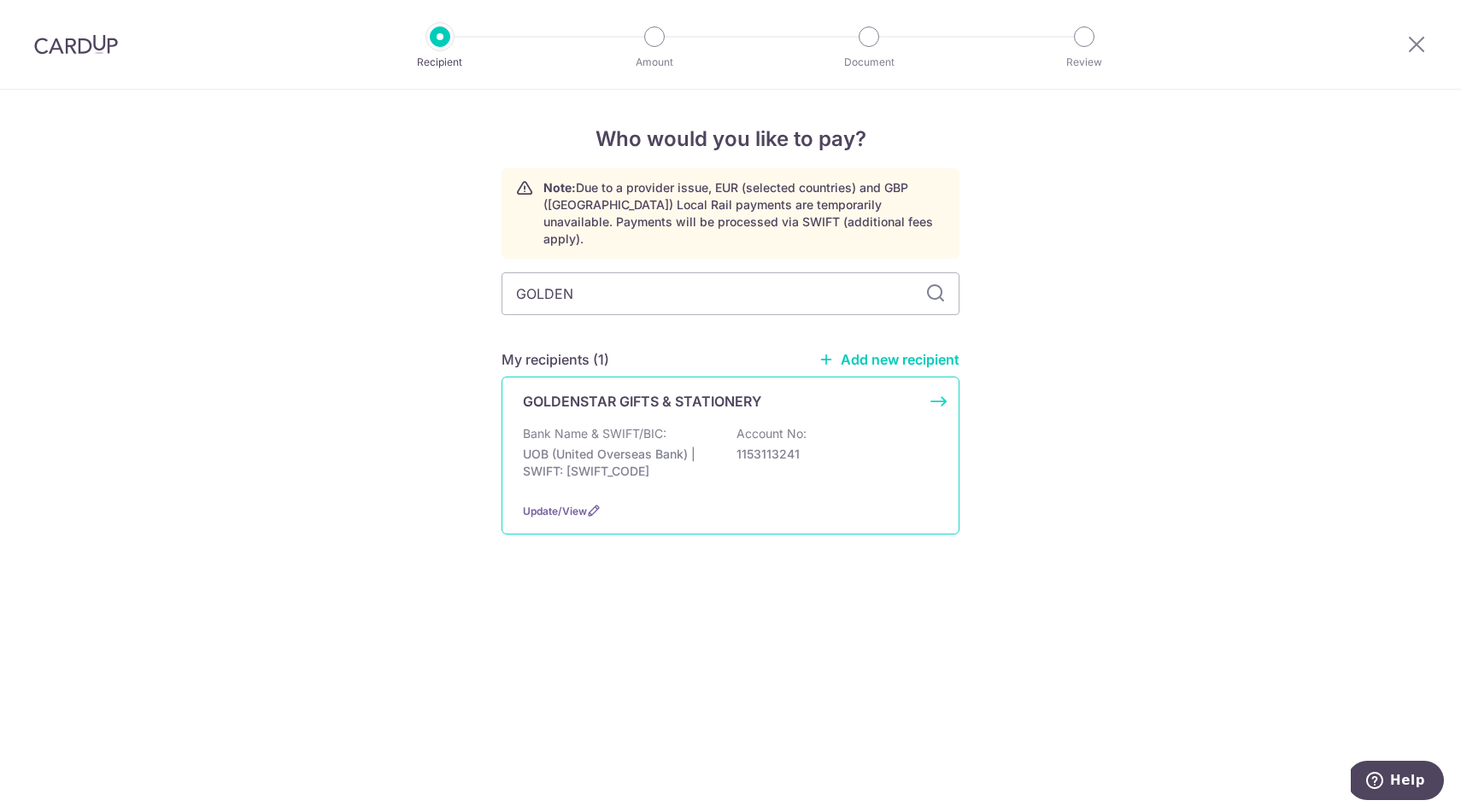
click at [608, 449] on p "UOB (United Overseas Bank) | SWIFT: [SWIFT_CODE]" at bounding box center [619, 463] width 191 height 34
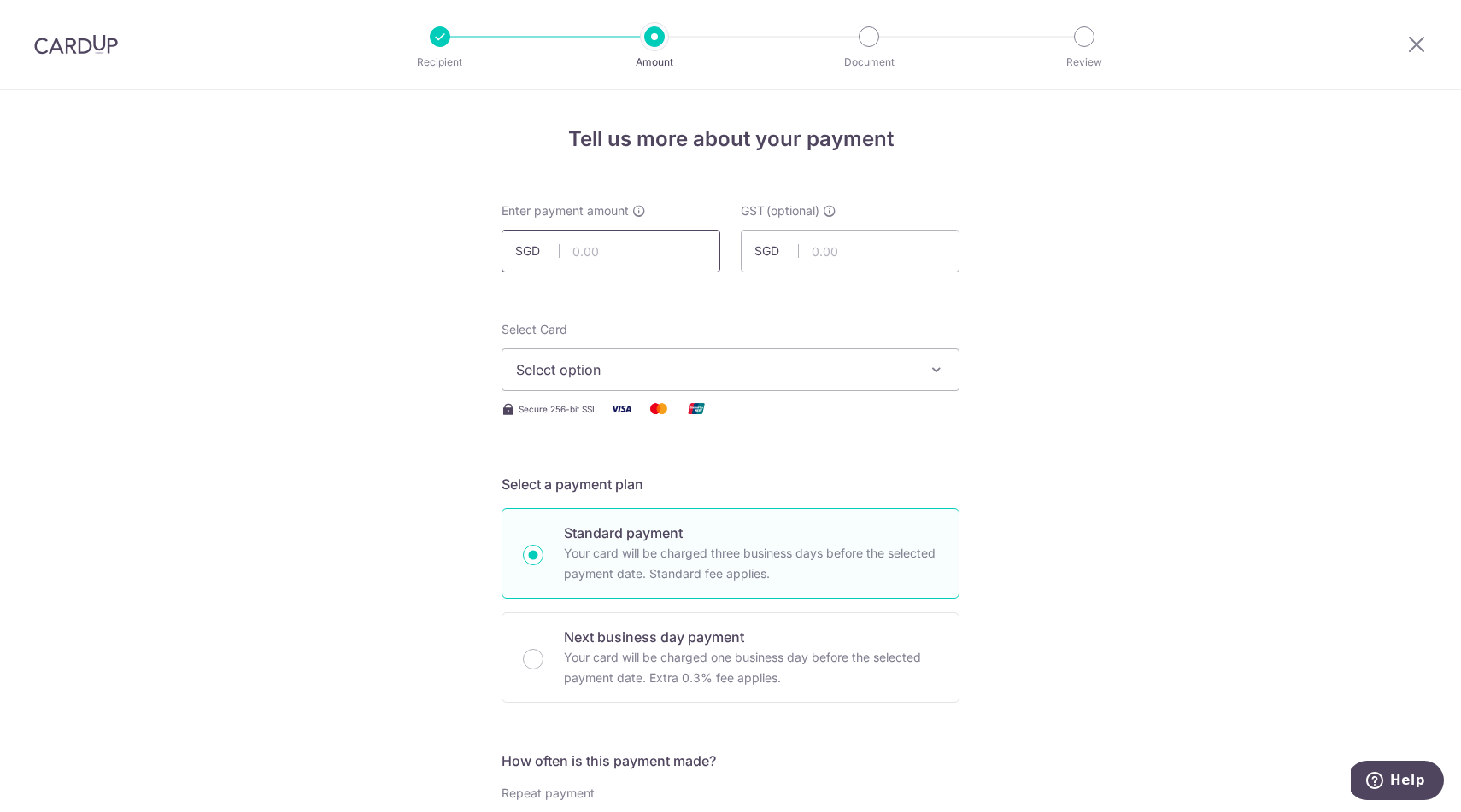
click at [663, 247] on input "text" at bounding box center [610, 251] width 218 height 43
paste input "1,399.02"
type input "1,399.02"
click at [645, 371] on span "Select option" at bounding box center [715, 370] width 398 height 21
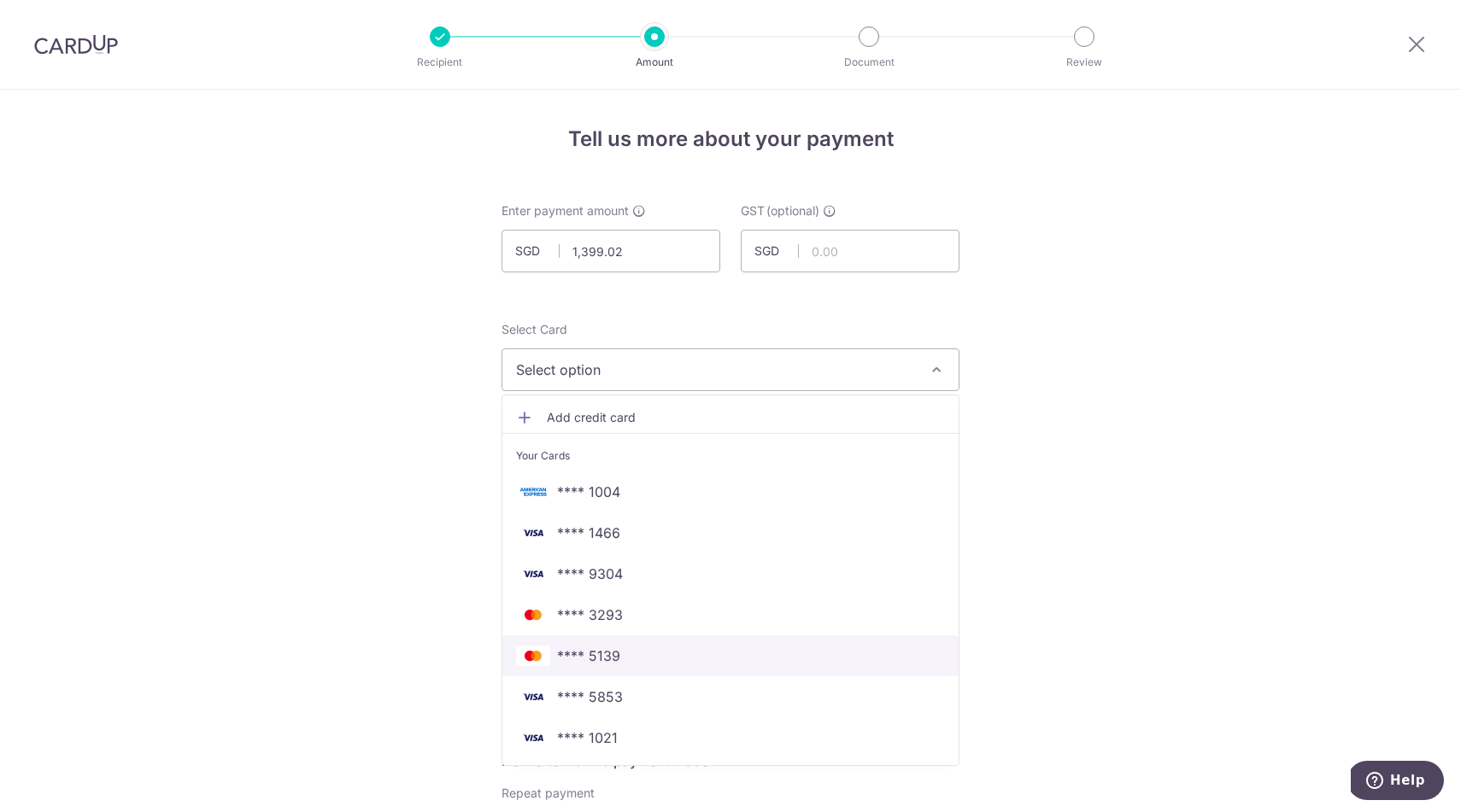
click at [600, 654] on span "**** 5139" at bounding box center [589, 656] width 63 height 21
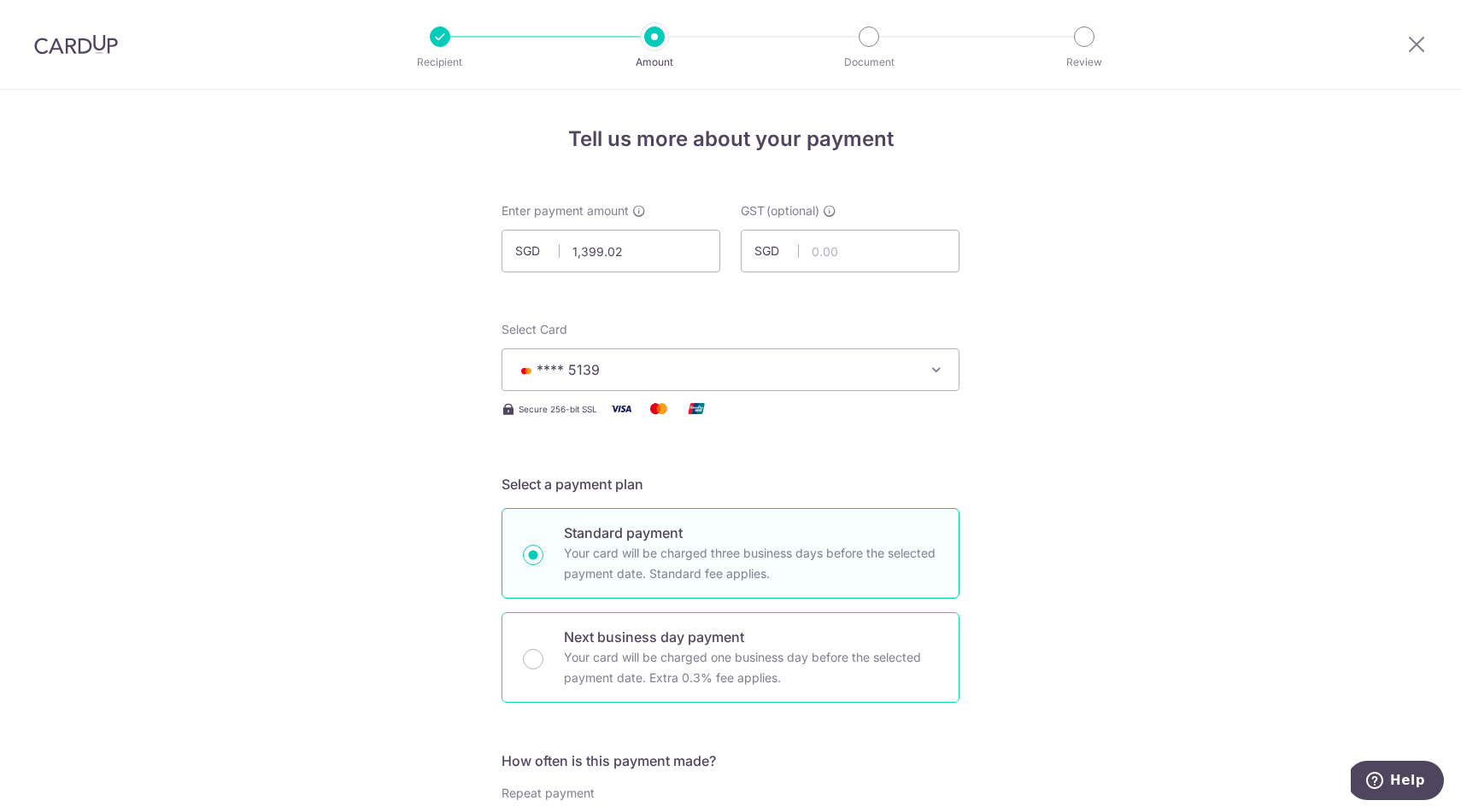
click at [600, 654] on p "Your card will be charged one business day before the selected payment date. Ex…" at bounding box center [751, 668] width 374 height 41
click at [544, 654] on input "Next business day payment Your card will be charged one business day before the…" at bounding box center [533, 659] width 21 height 21
radio input "false"
radio input "true"
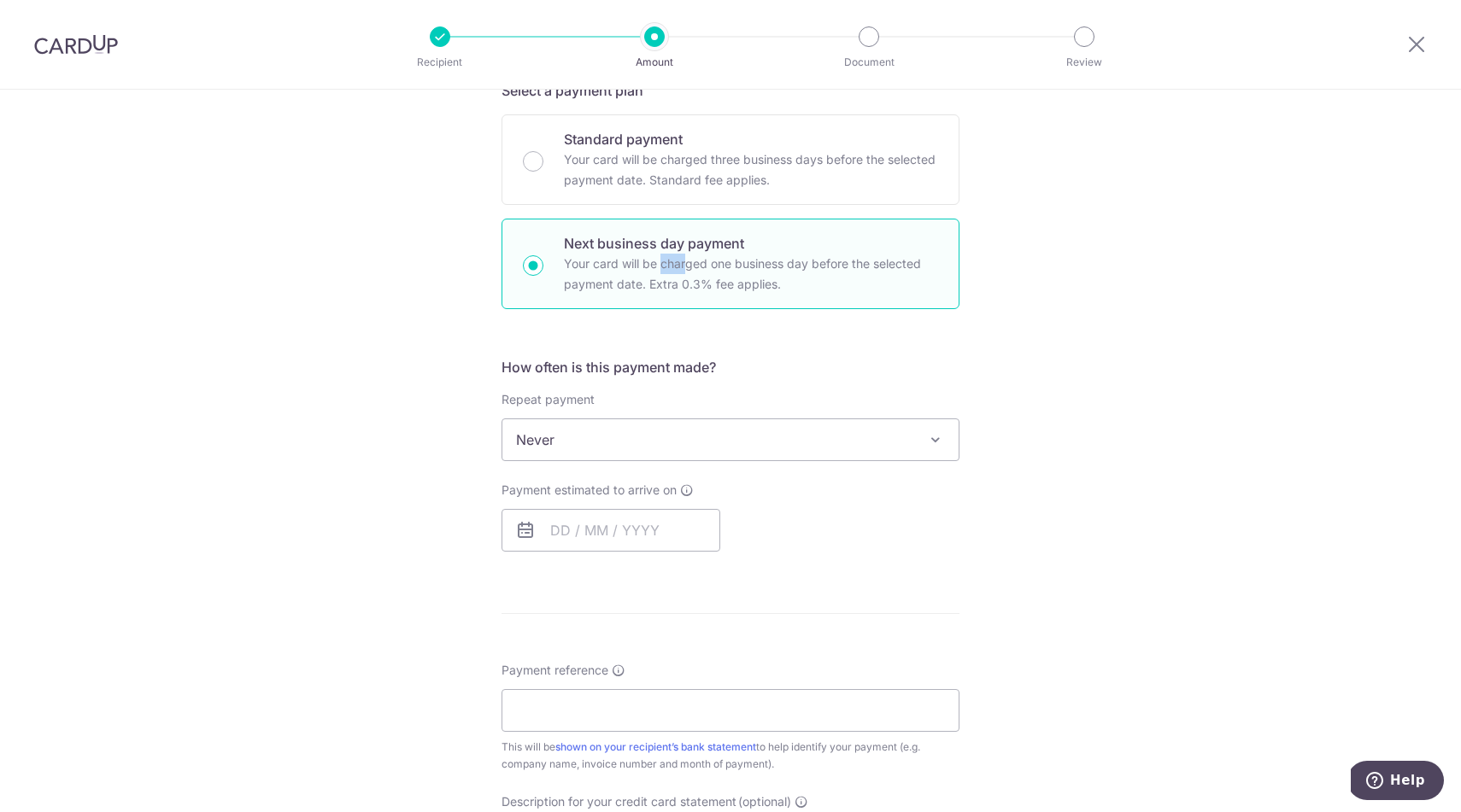
scroll to position [221, 0]
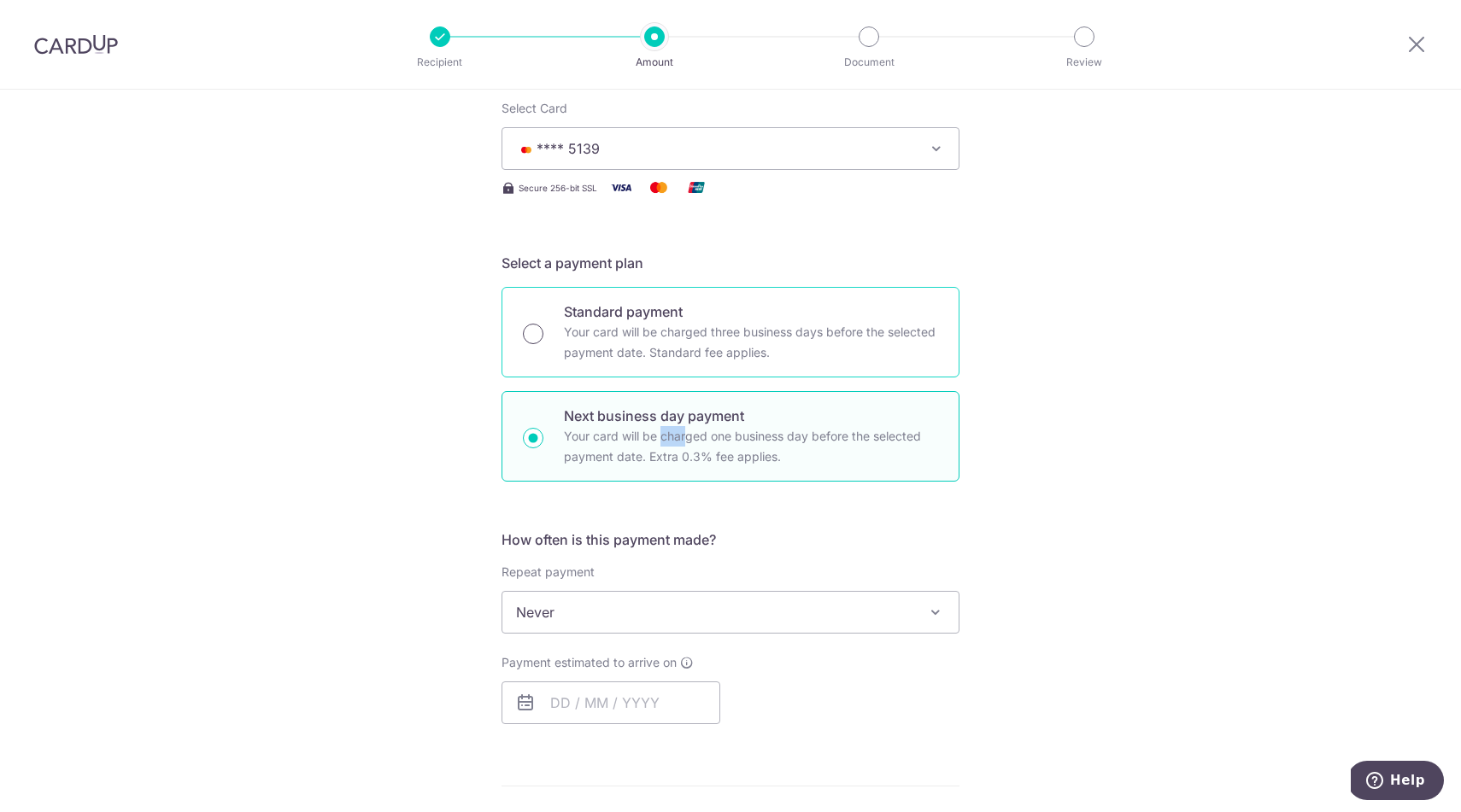
click at [536, 334] on input "Standard payment Your card will be charged three business days before the selec…" at bounding box center [533, 334] width 21 height 21
radio input "true"
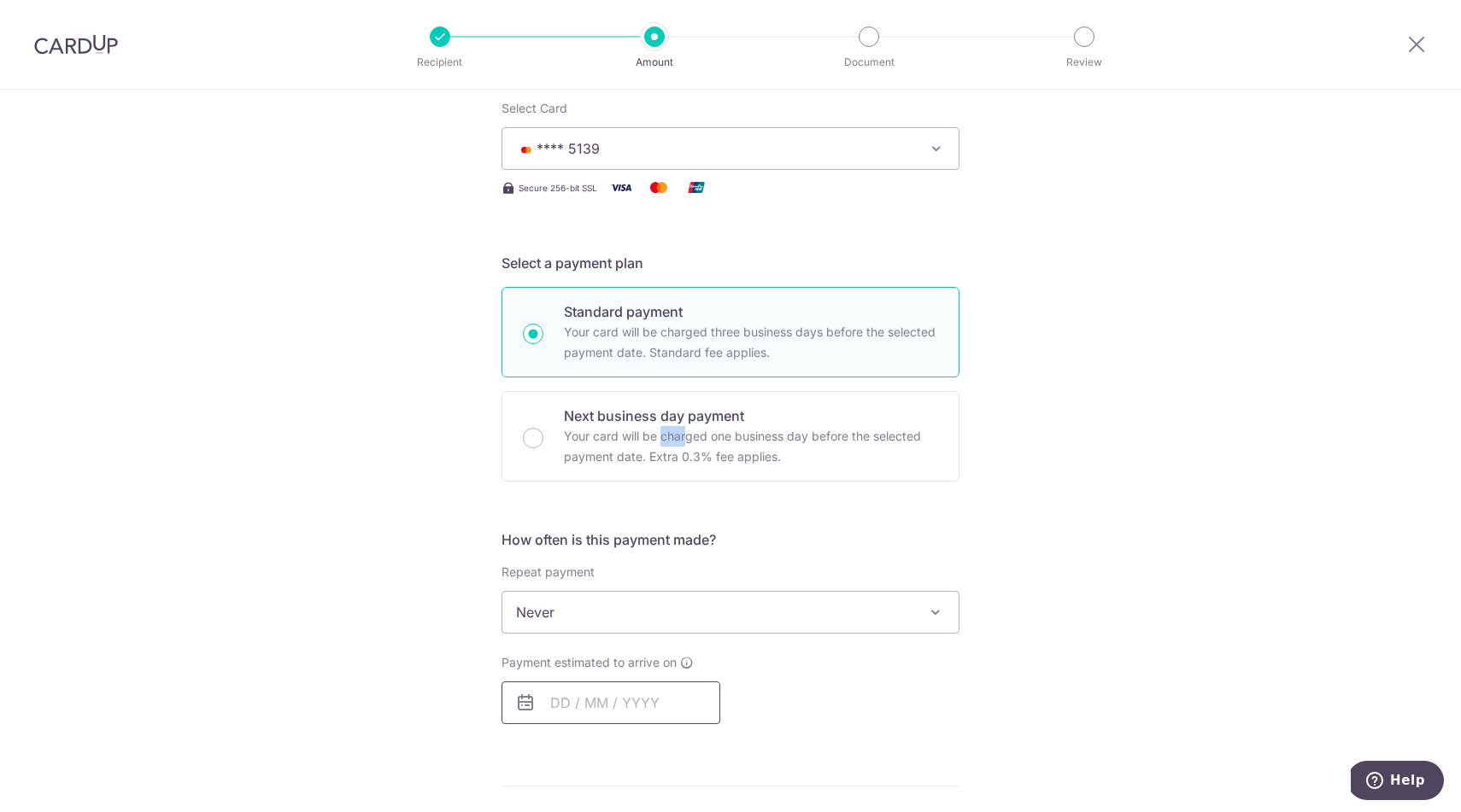
click at [611, 699] on input "text" at bounding box center [610, 703] width 218 height 43
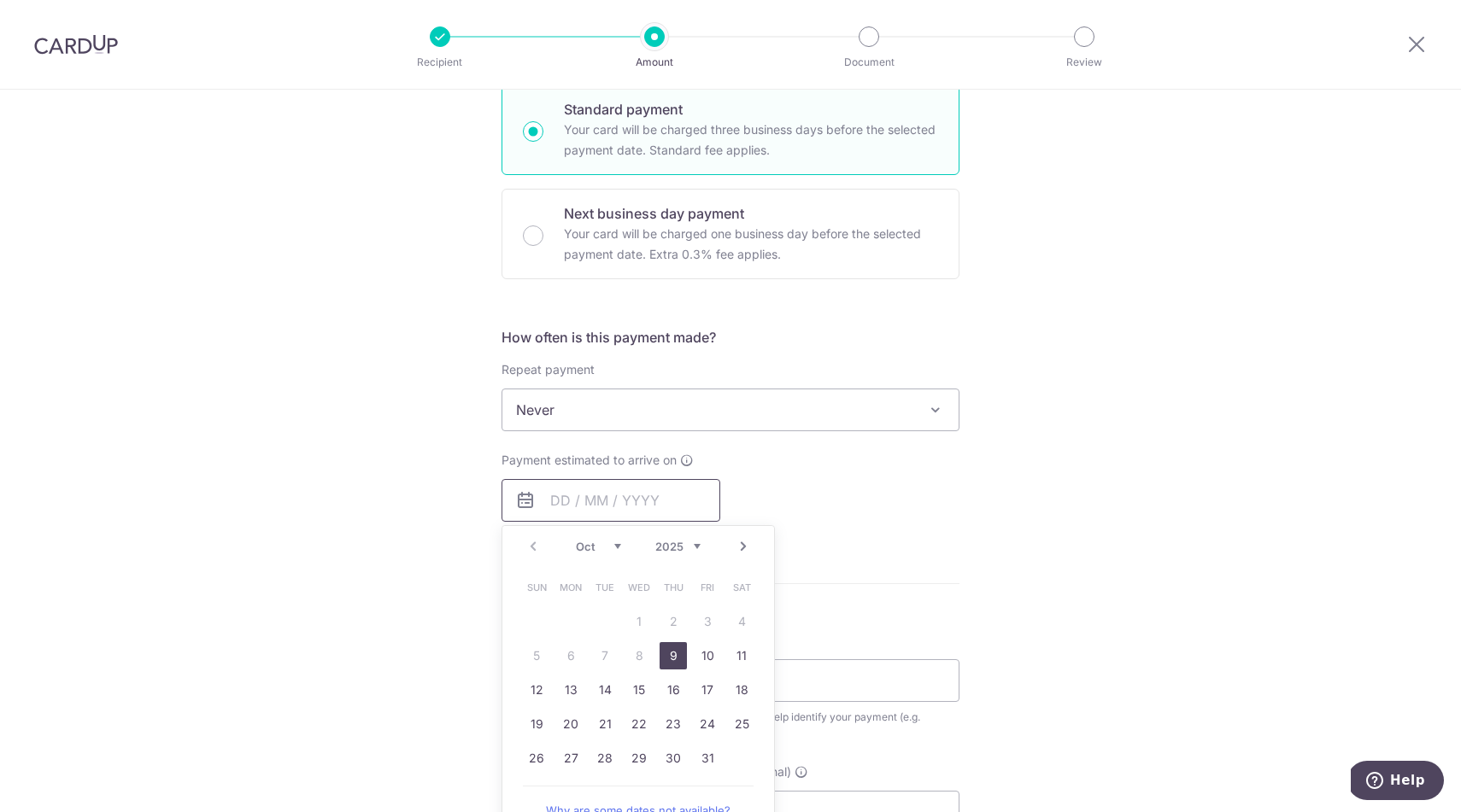
scroll to position [472, 0]
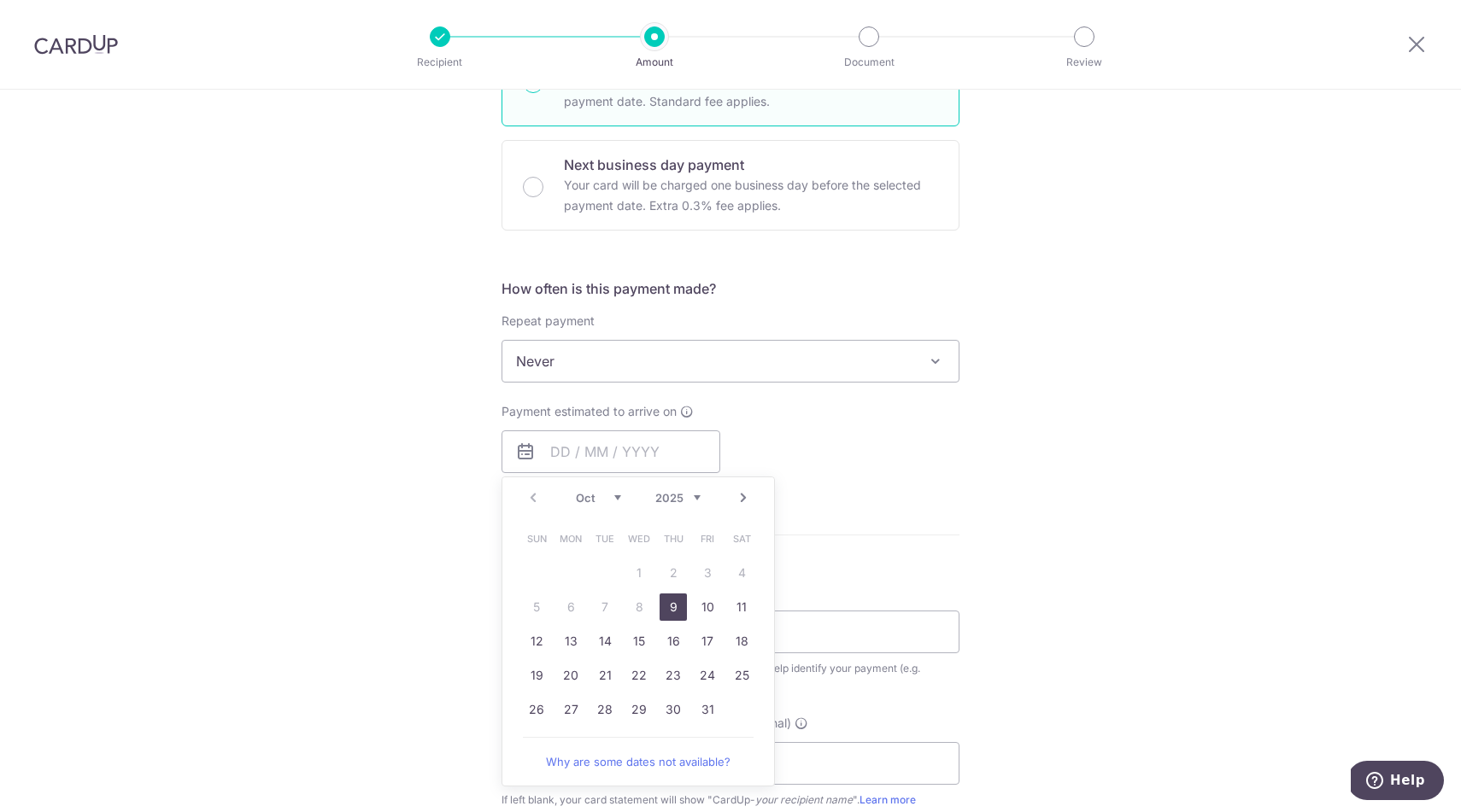
click at [674, 608] on link "9" at bounding box center [673, 607] width 27 height 27
type input "09/10/2025"
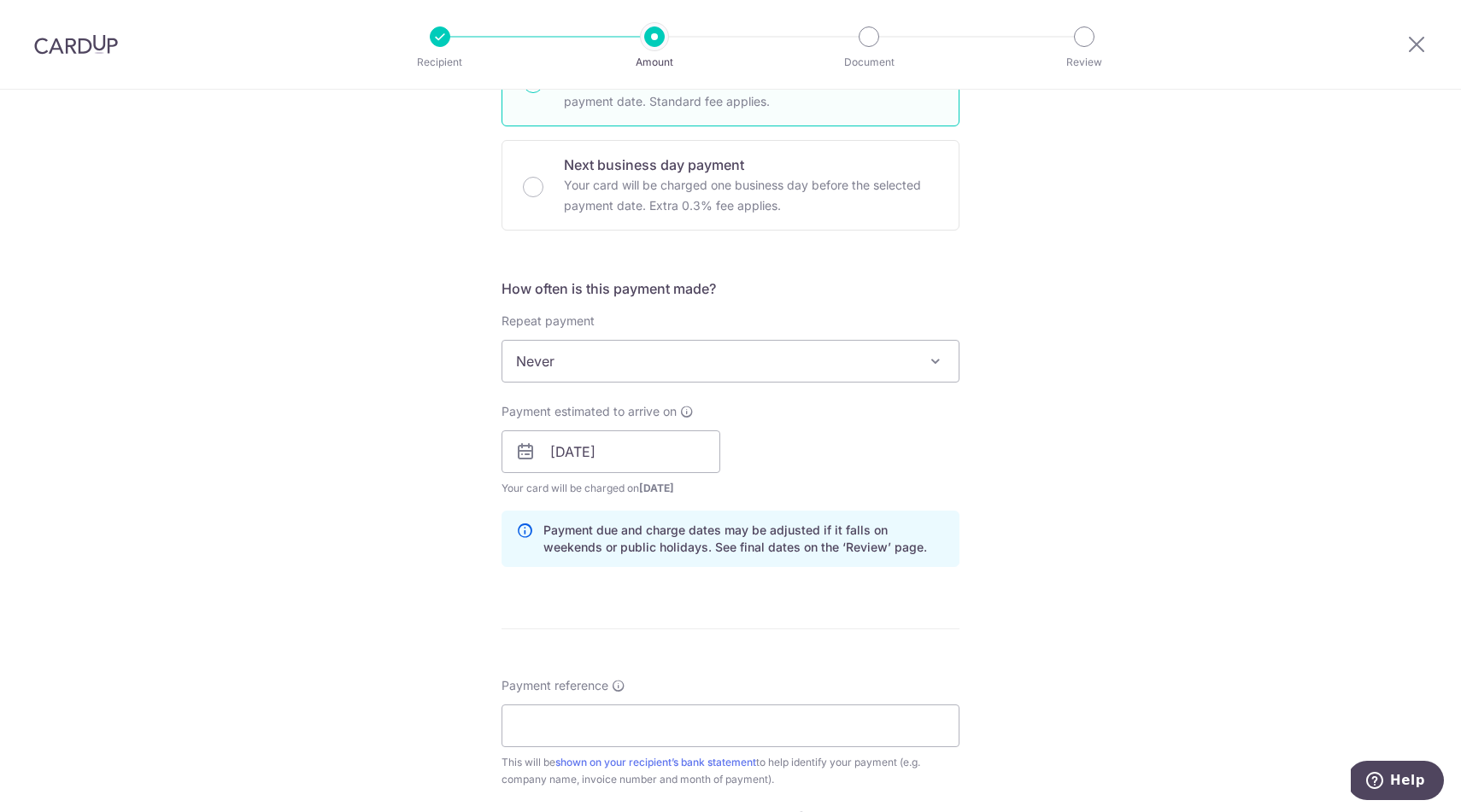
click at [674, 608] on form "Enter payment amount SGD 1,399.02 1399.02 GST (optional) SGD Select Card **** 5…" at bounding box center [730, 498] width 458 height 1537
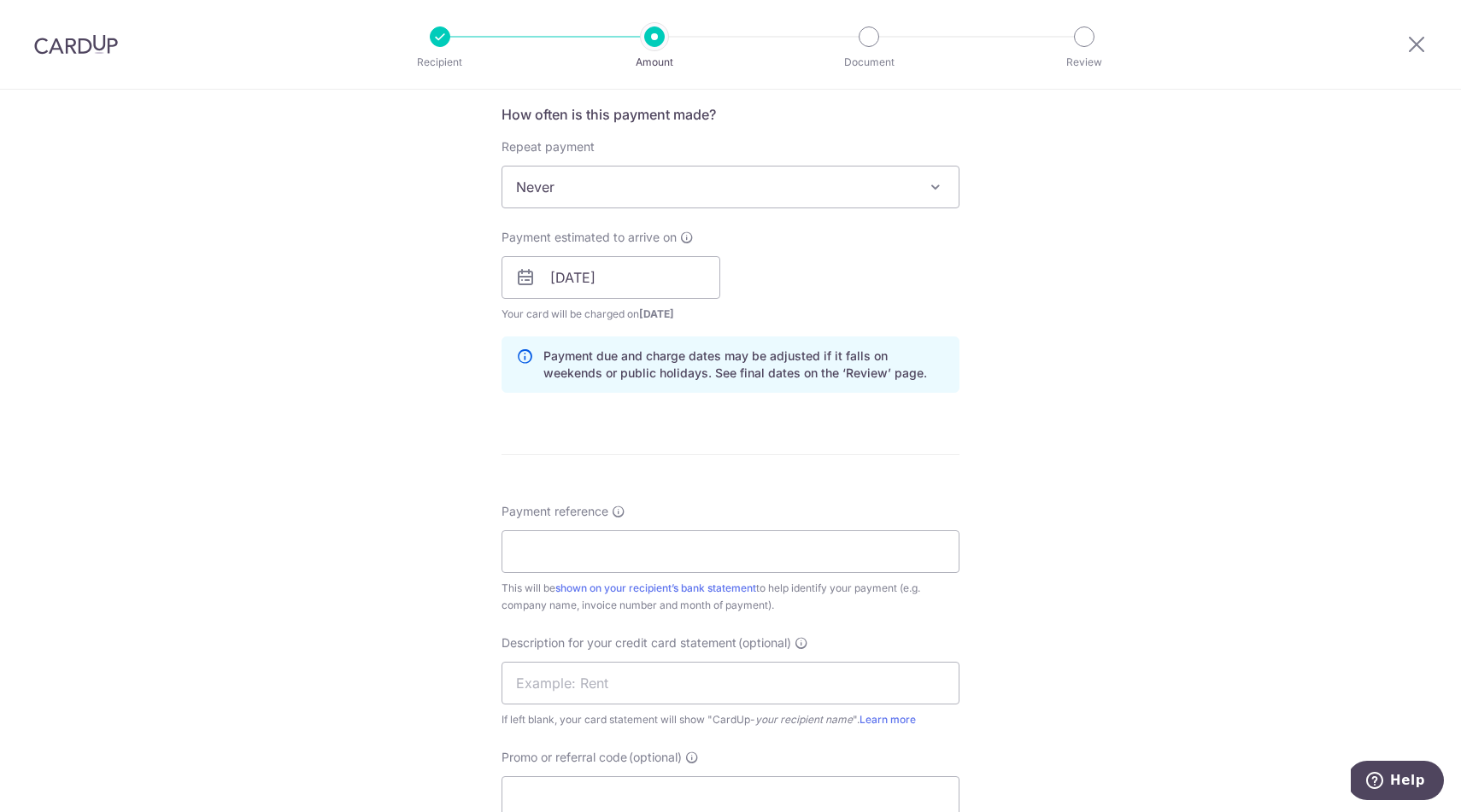
scroll to position [655, 0]
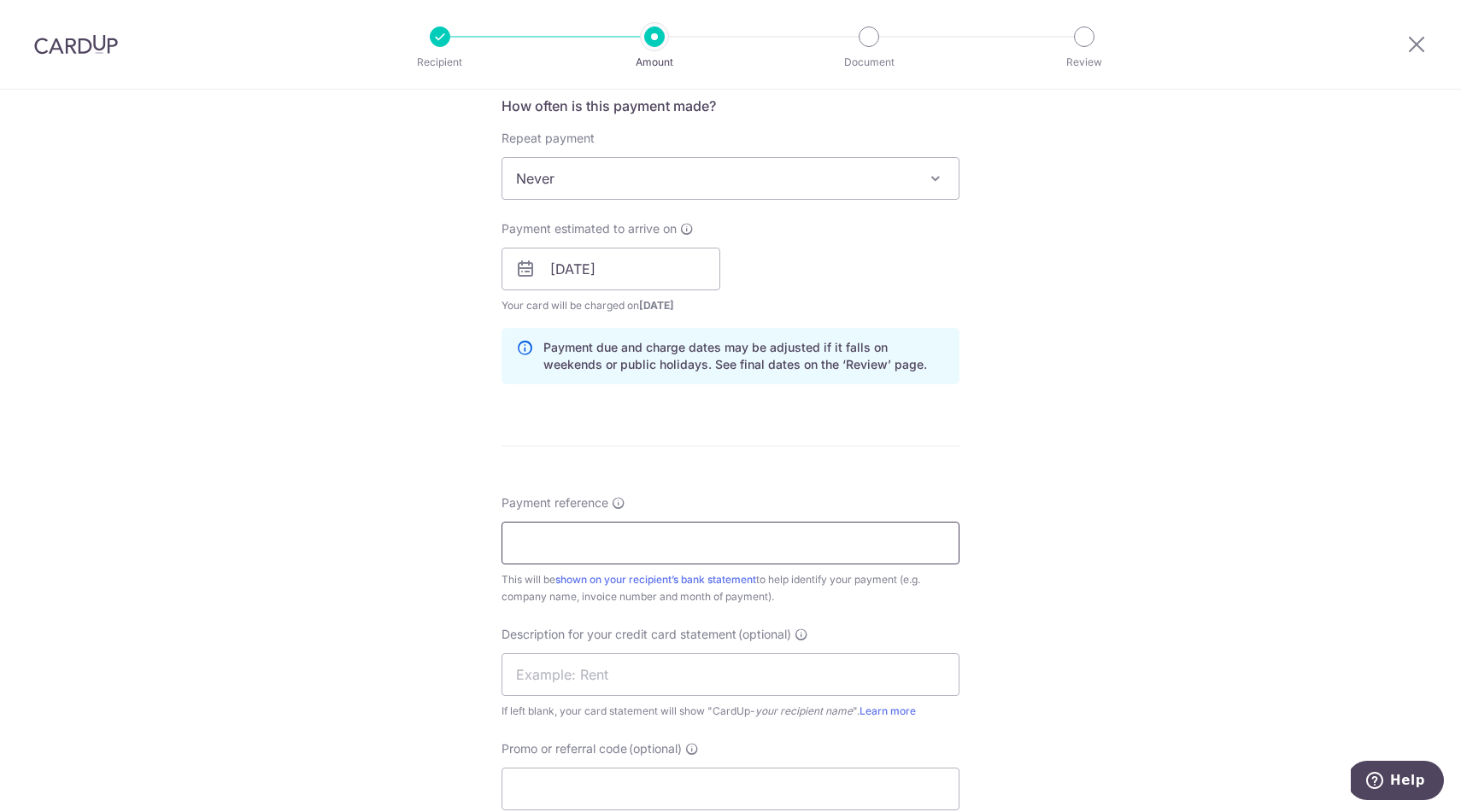
click at [665, 550] on input "Payment reference" at bounding box center [730, 543] width 458 height 43
type input "HAZPAK SOA AS OF SEPT 2025"
click at [725, 676] on input "text" at bounding box center [730, 675] width 458 height 43
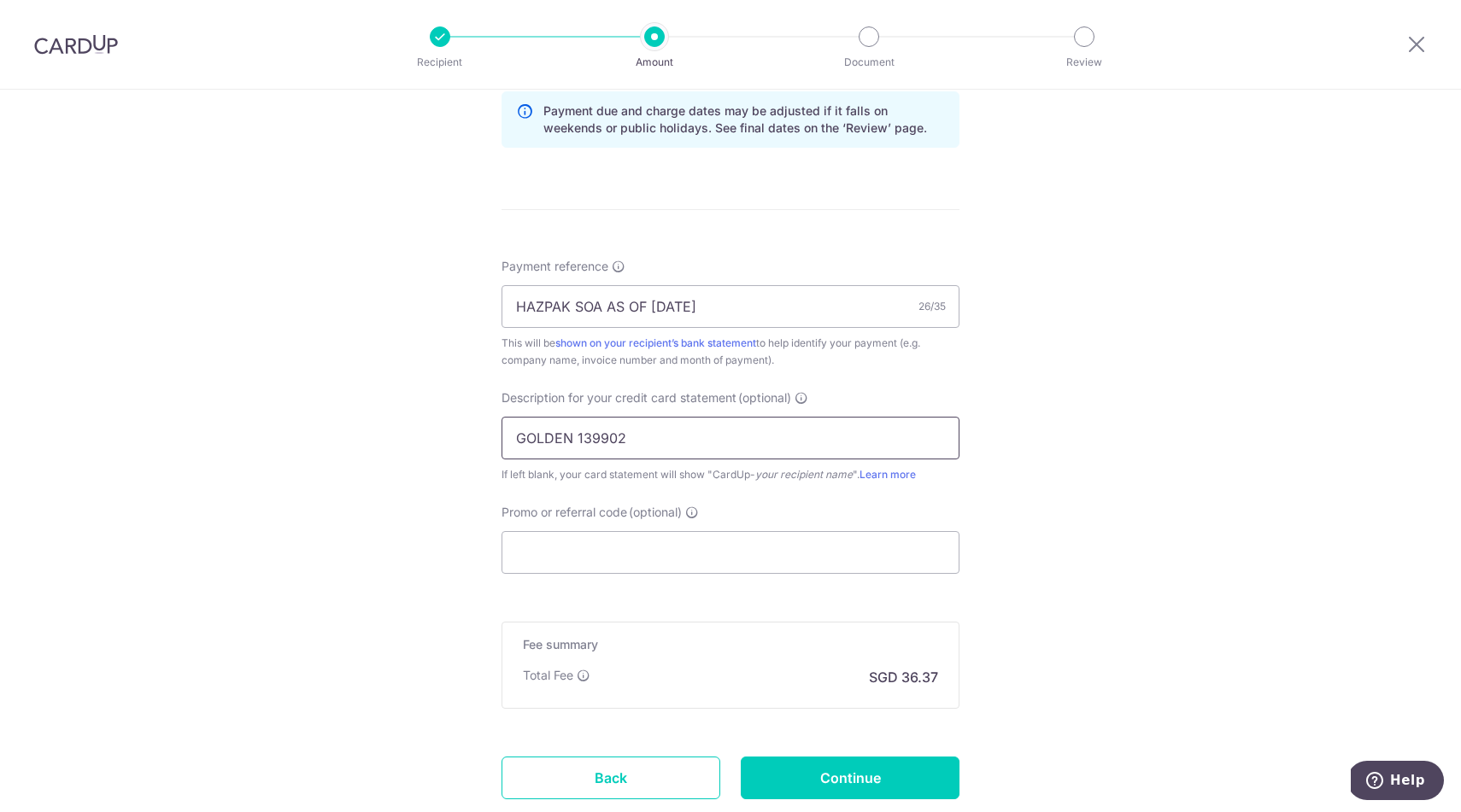
scroll to position [961, 0]
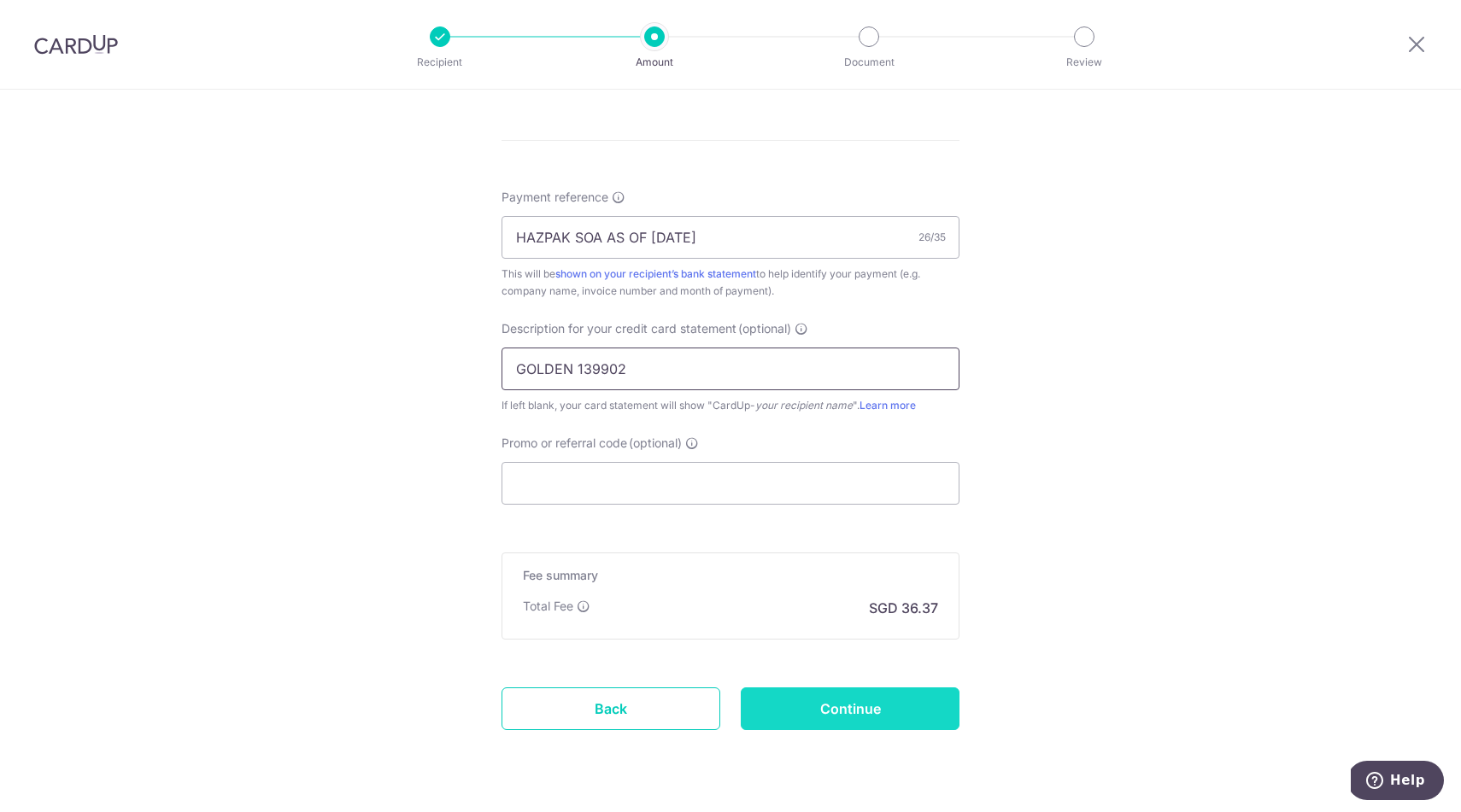
type input "GOLDEN 139902"
click at [867, 710] on input "Continue" at bounding box center [850, 709] width 218 height 43
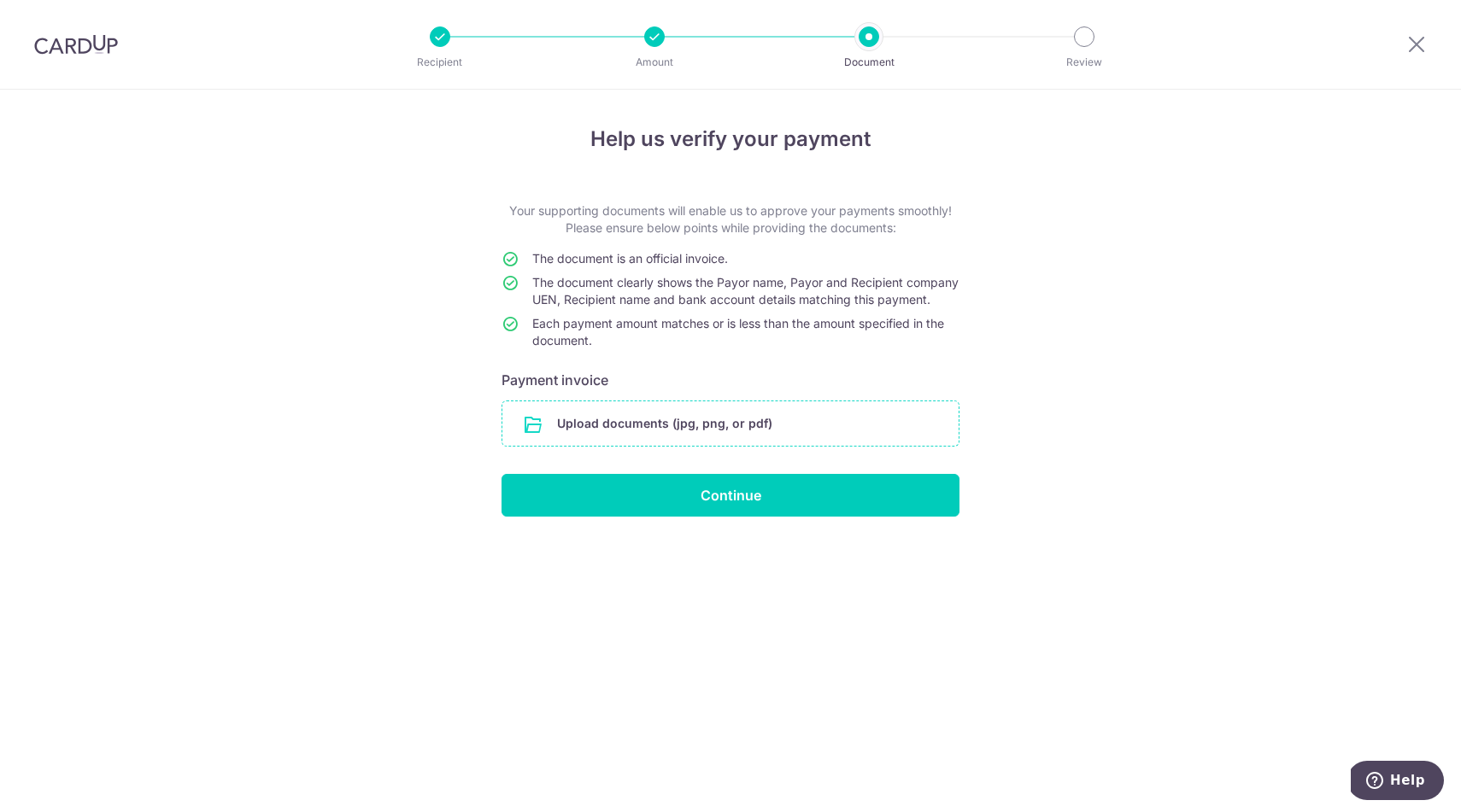
click at [698, 435] on input "file" at bounding box center [730, 423] width 456 height 44
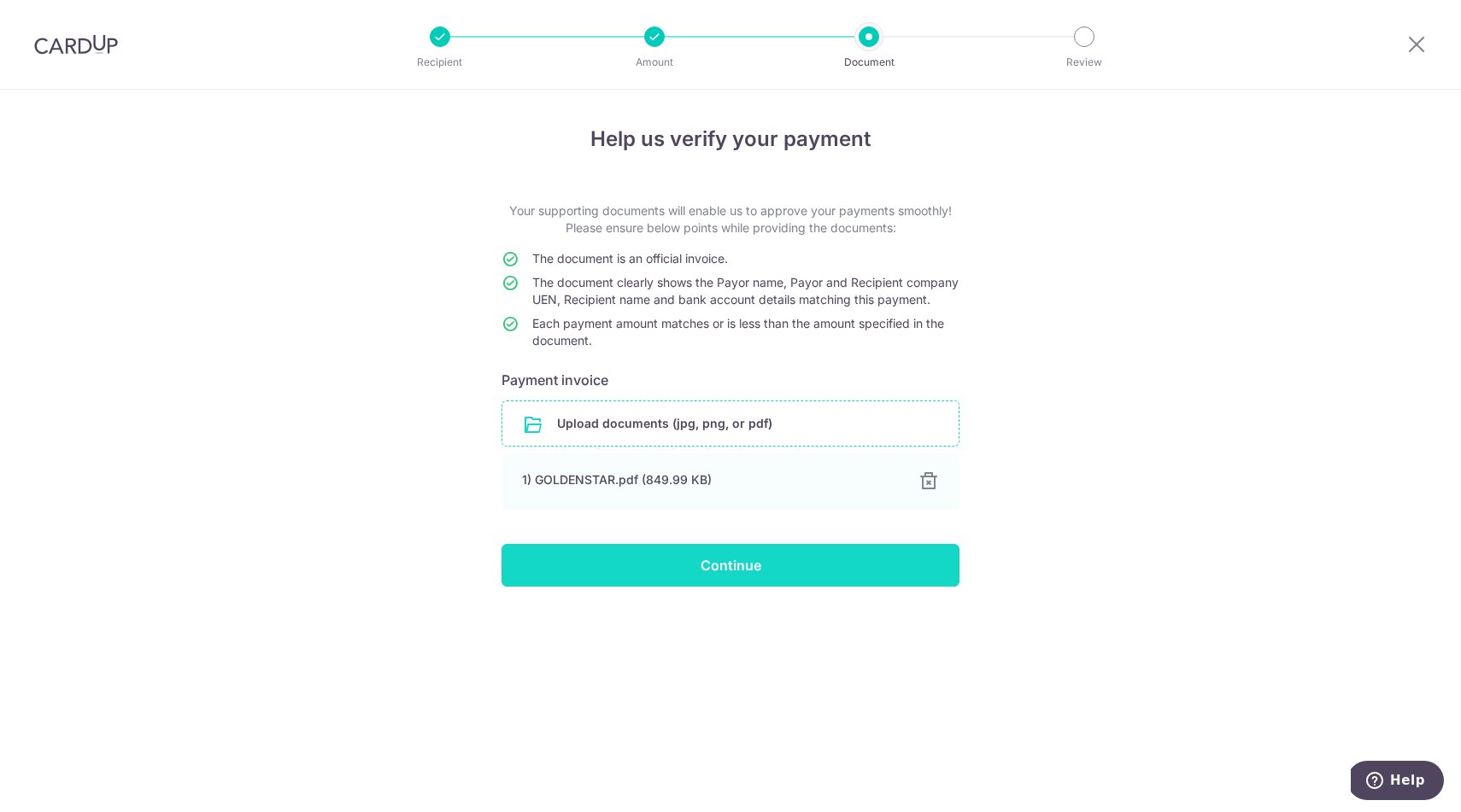
click at [731, 583] on input "Continue" at bounding box center [730, 566] width 458 height 43
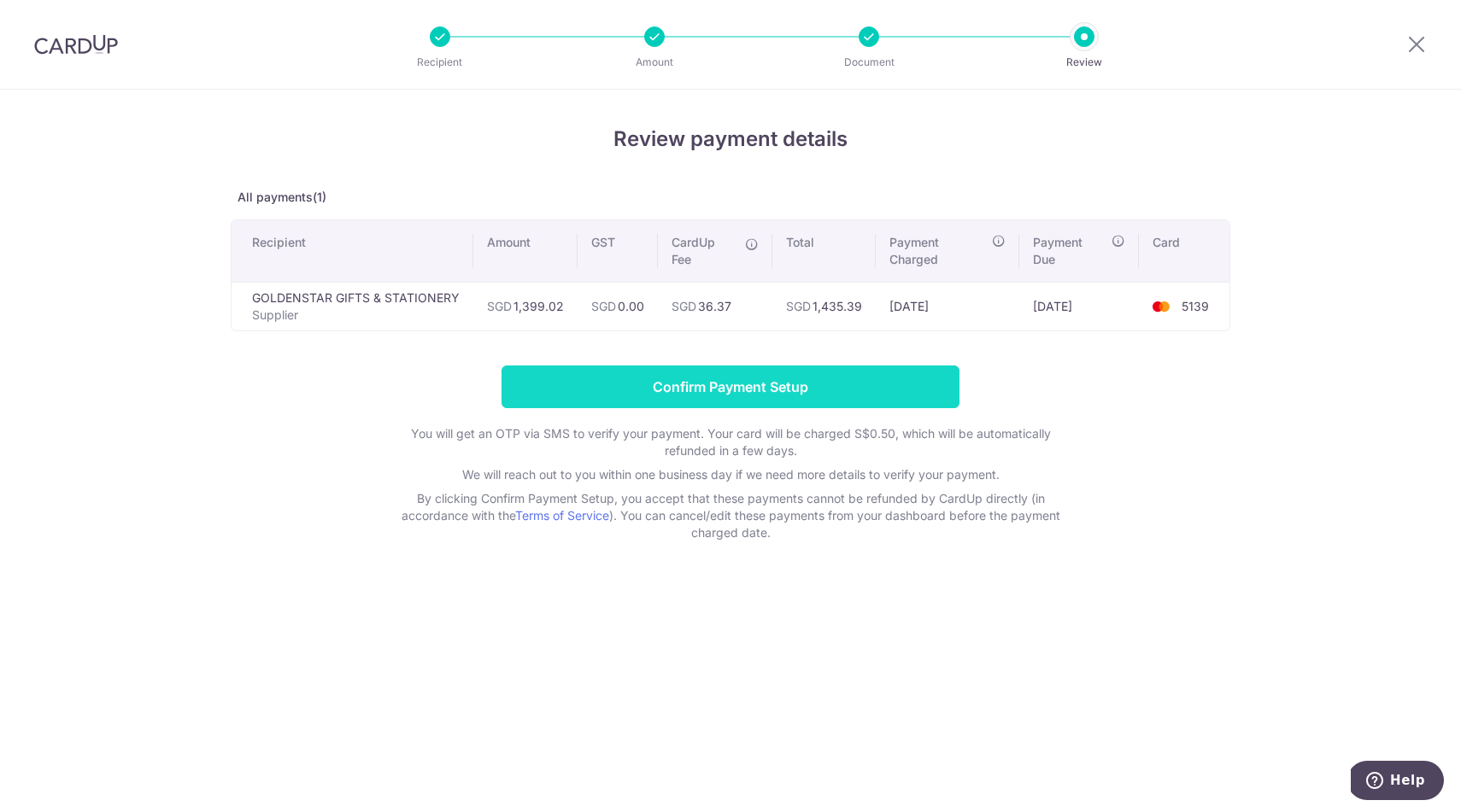
click at [726, 395] on input "Confirm Payment Setup" at bounding box center [730, 387] width 458 height 43
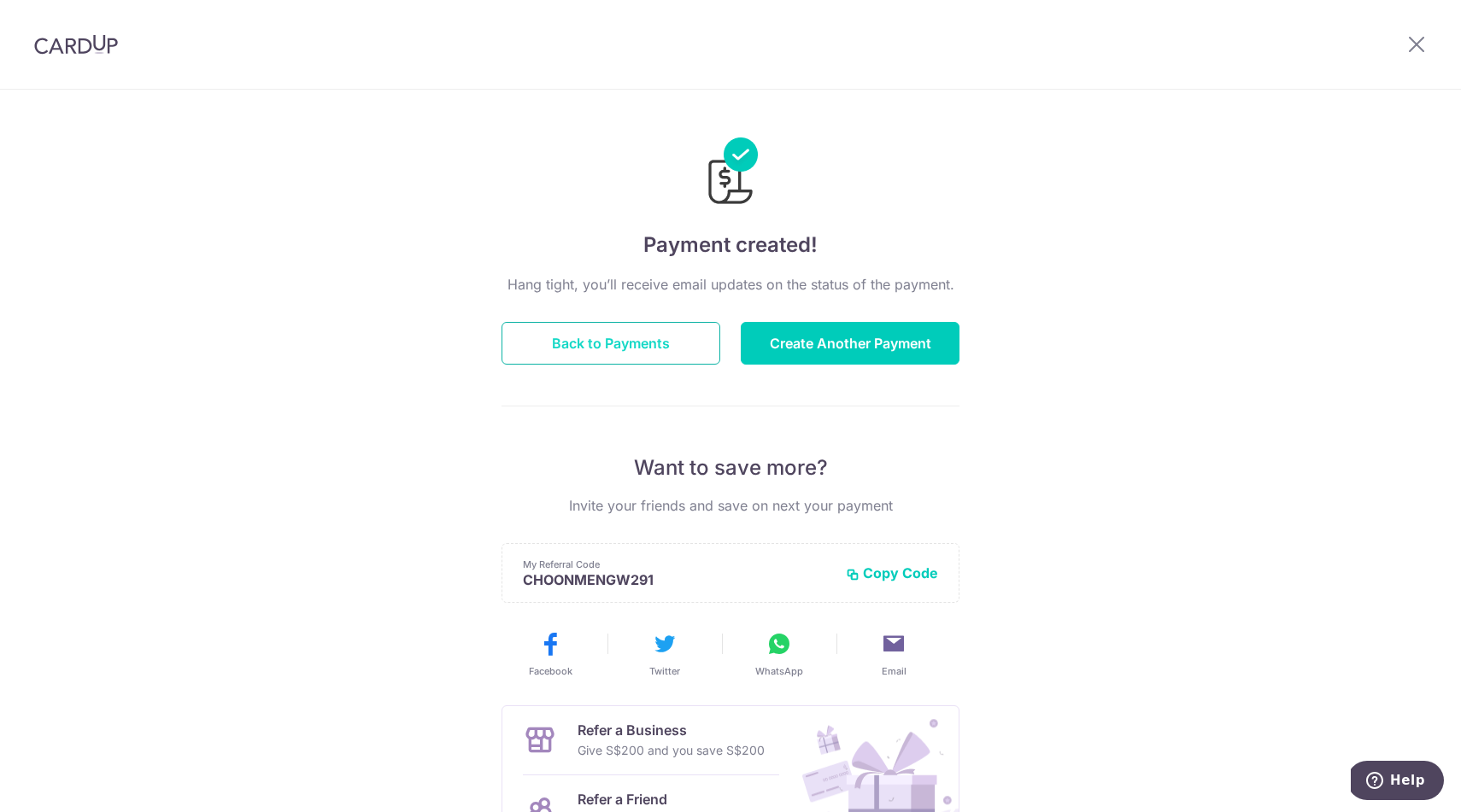
click at [628, 335] on button "Back to Payments" at bounding box center [610, 344] width 218 height 43
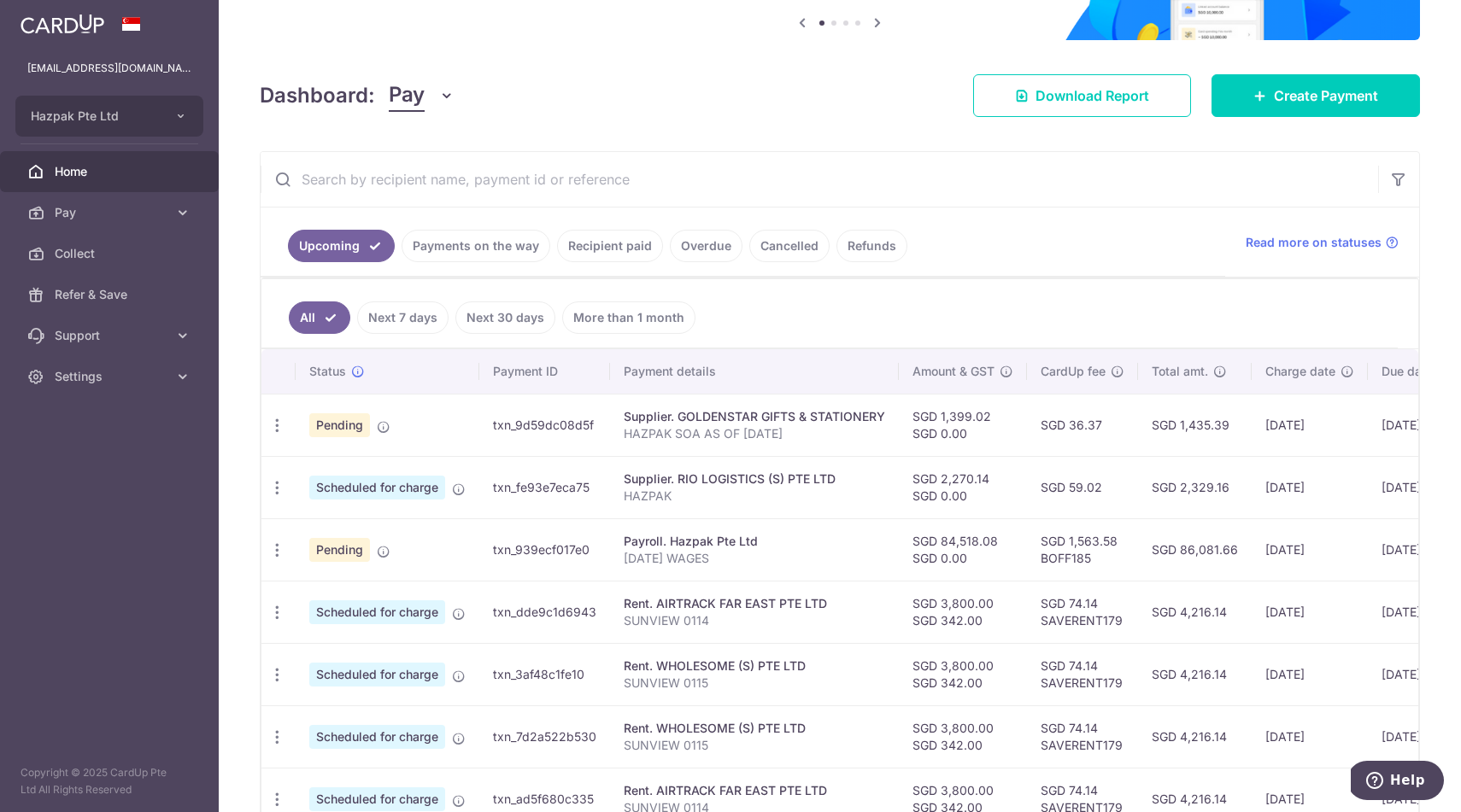
scroll to position [199, 0]
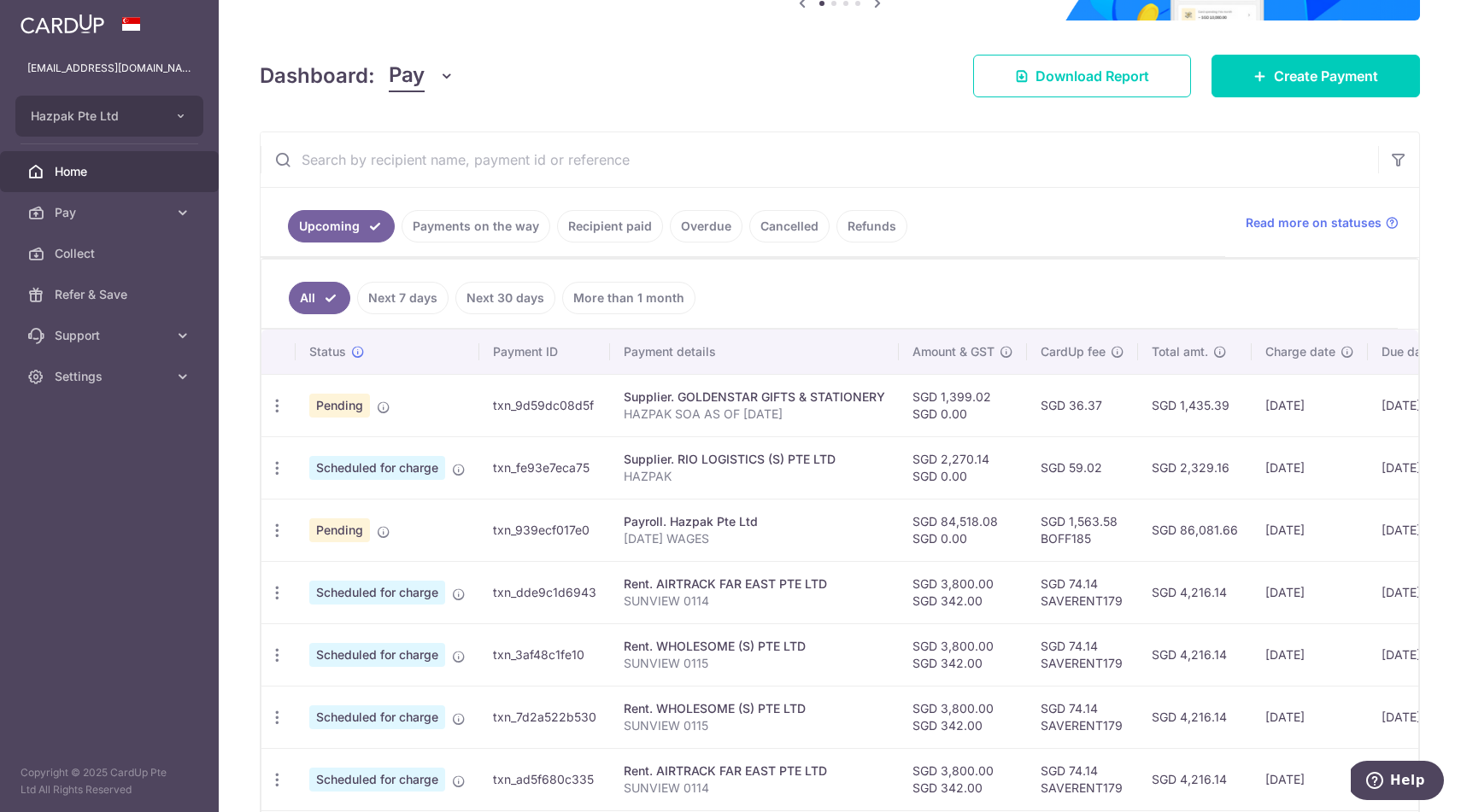
click at [550, 404] on td "txn_9d59dc08d5f" at bounding box center [545, 405] width 131 height 63
copy td "txn_9d59dc08d5f"
click at [975, 397] on td "SGD 1,399.02 SGD 0.00" at bounding box center [962, 405] width 128 height 63
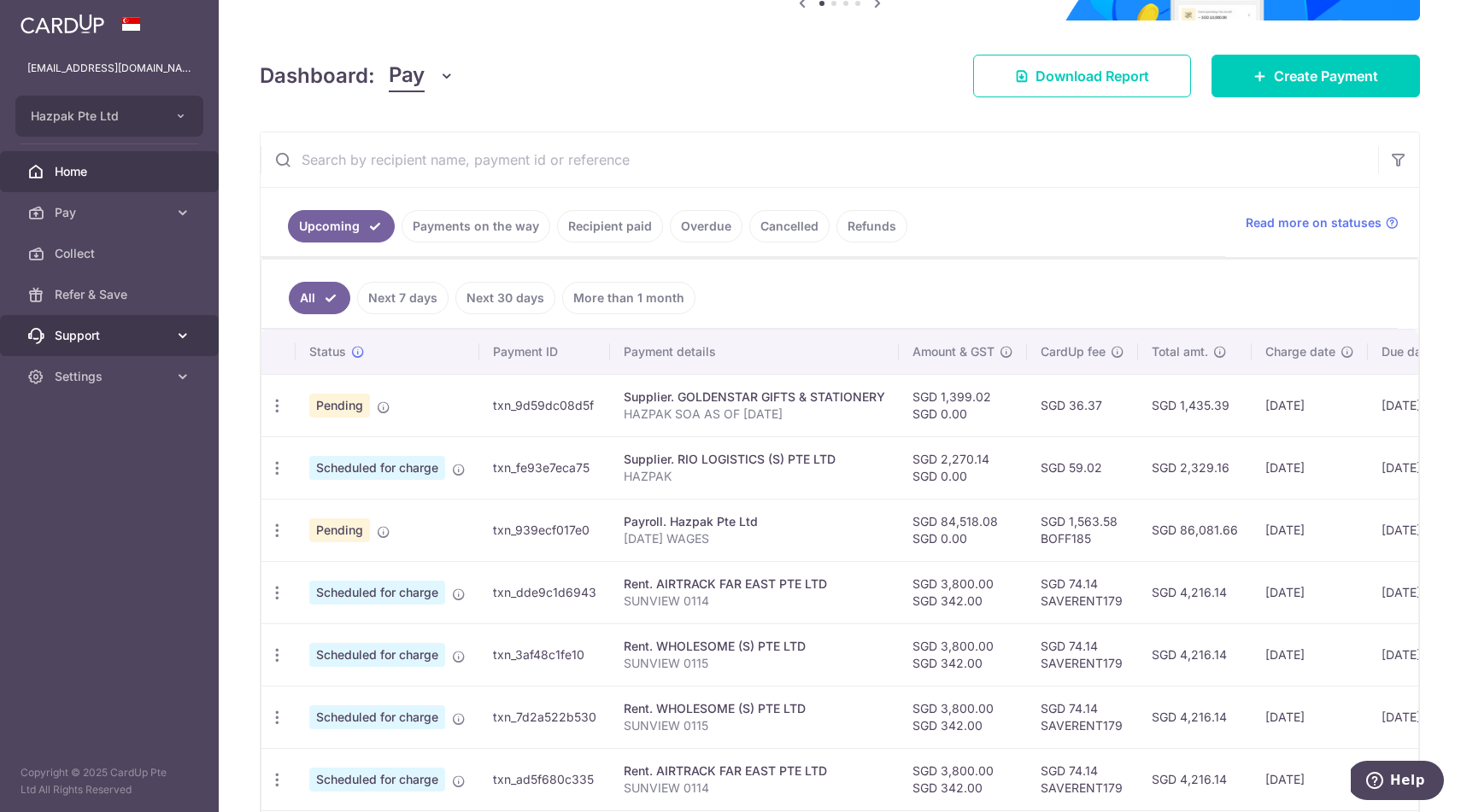
copy td "1,399.02"
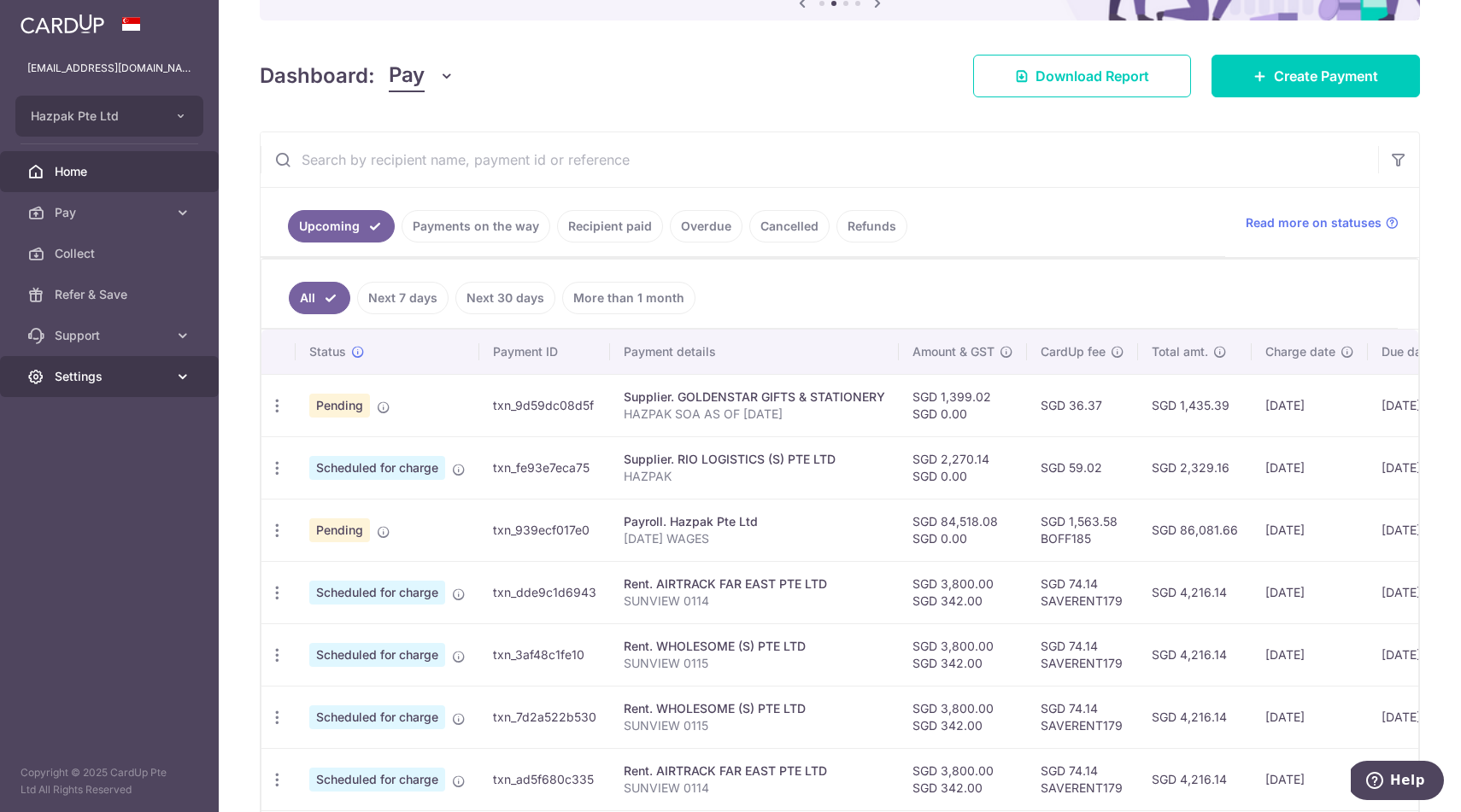
click at [1076, 402] on td "SGD 36.37" at bounding box center [1082, 405] width 112 height 63
copy td "36.37"
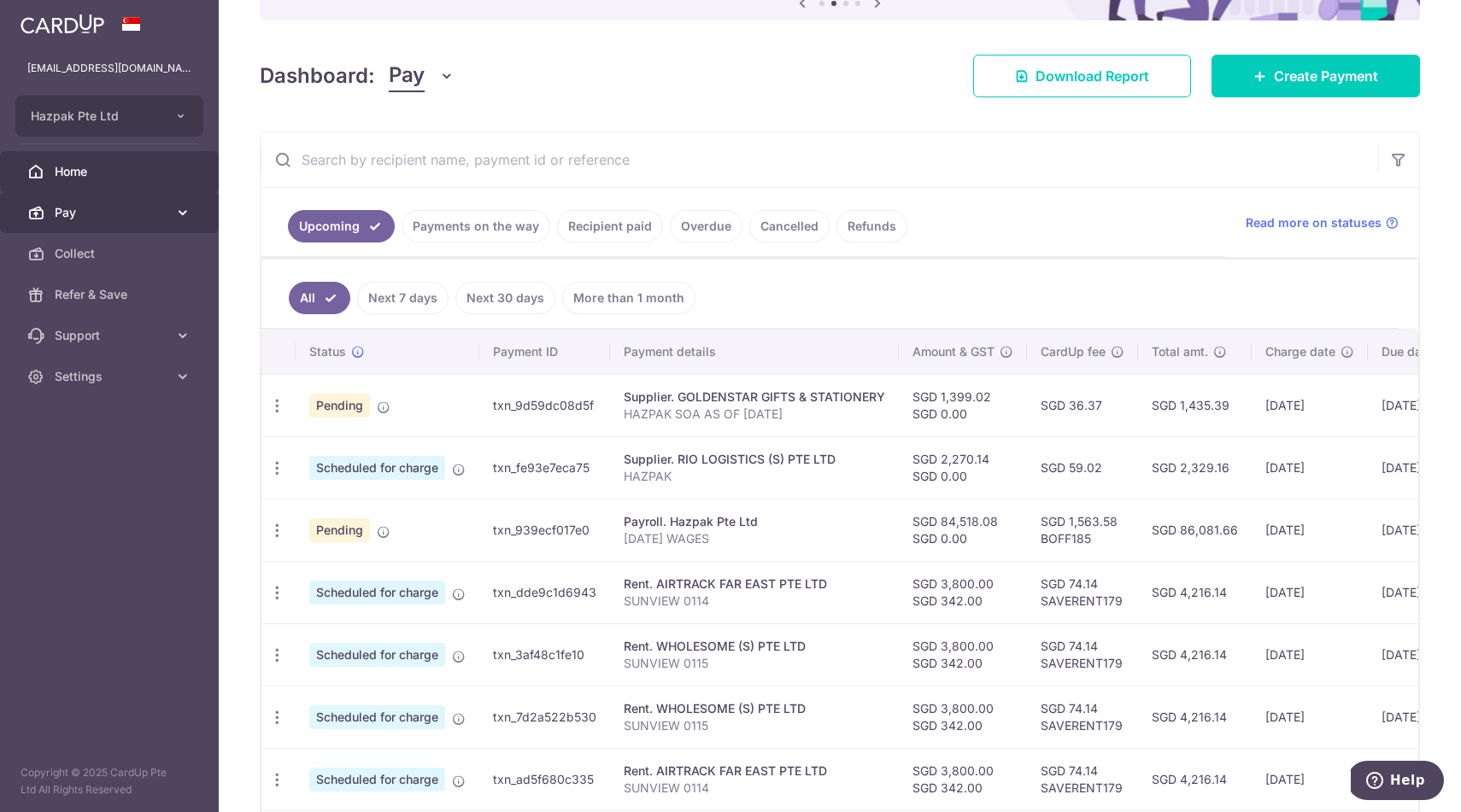
click at [70, 212] on span "Pay" at bounding box center [111, 213] width 112 height 17
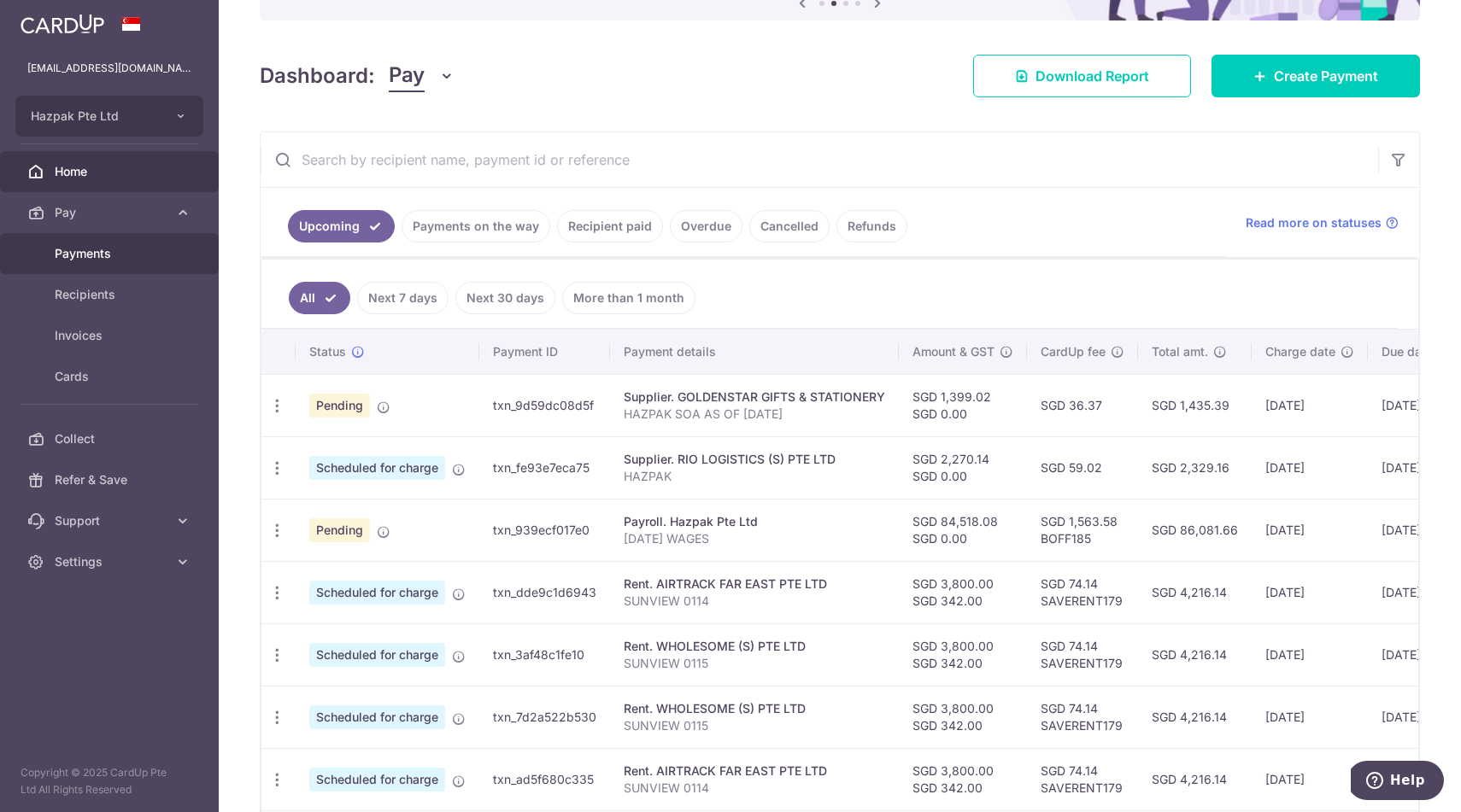
click at [70, 257] on span "Payments" at bounding box center [111, 254] width 112 height 17
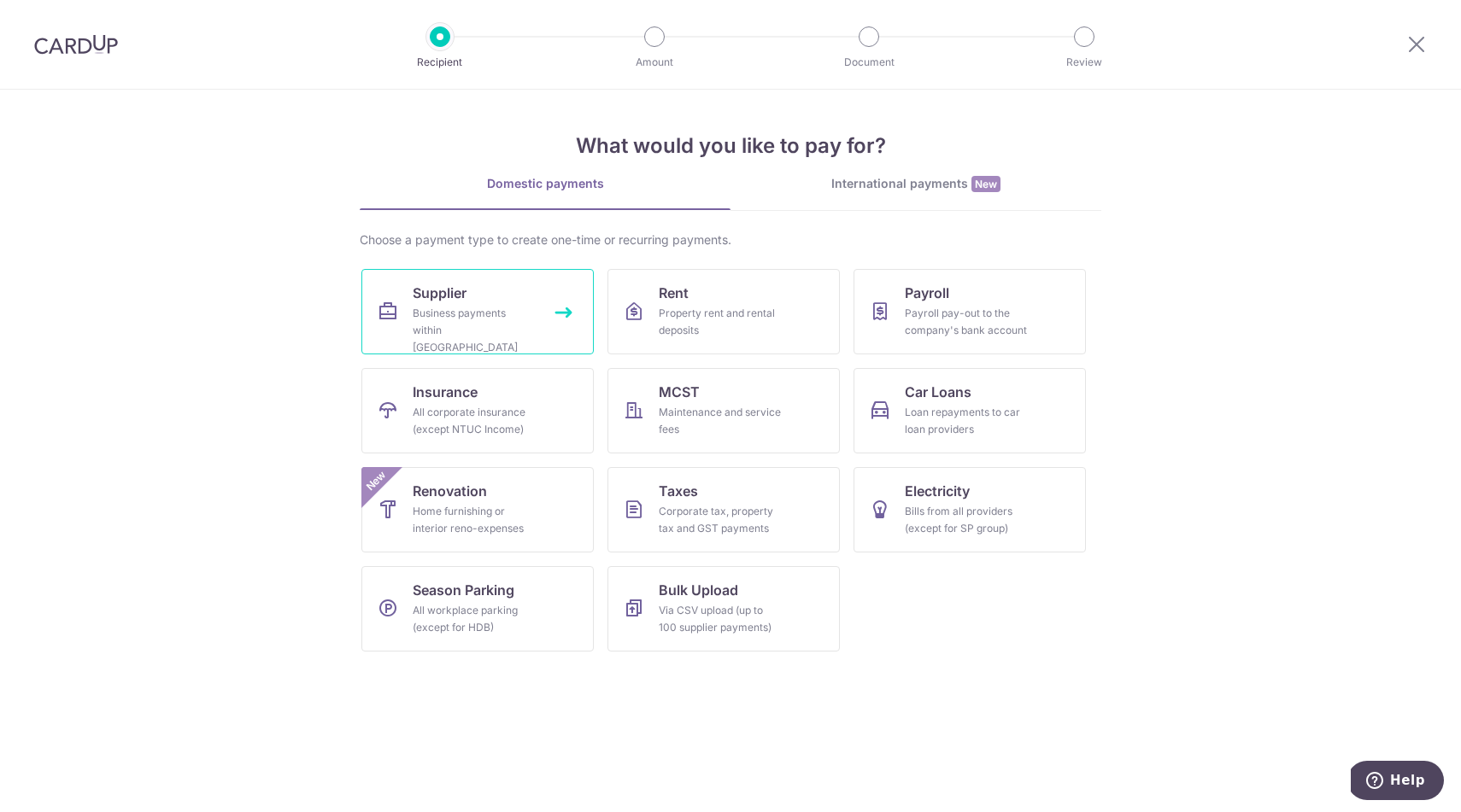
click at [482, 305] on div "Business payments within [GEOGRAPHIC_DATA]" at bounding box center [473, 331] width 123 height 52
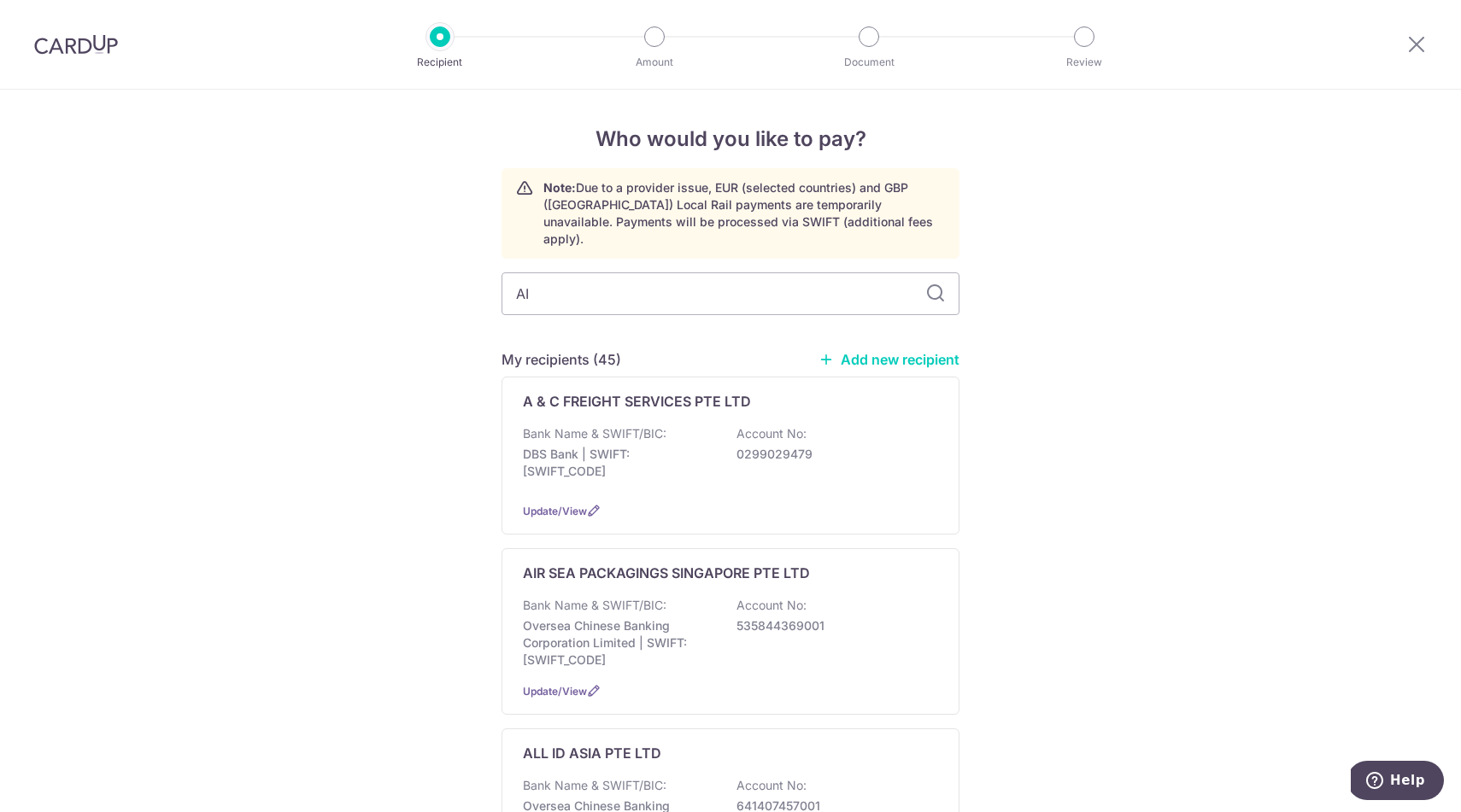
type input "AIR"
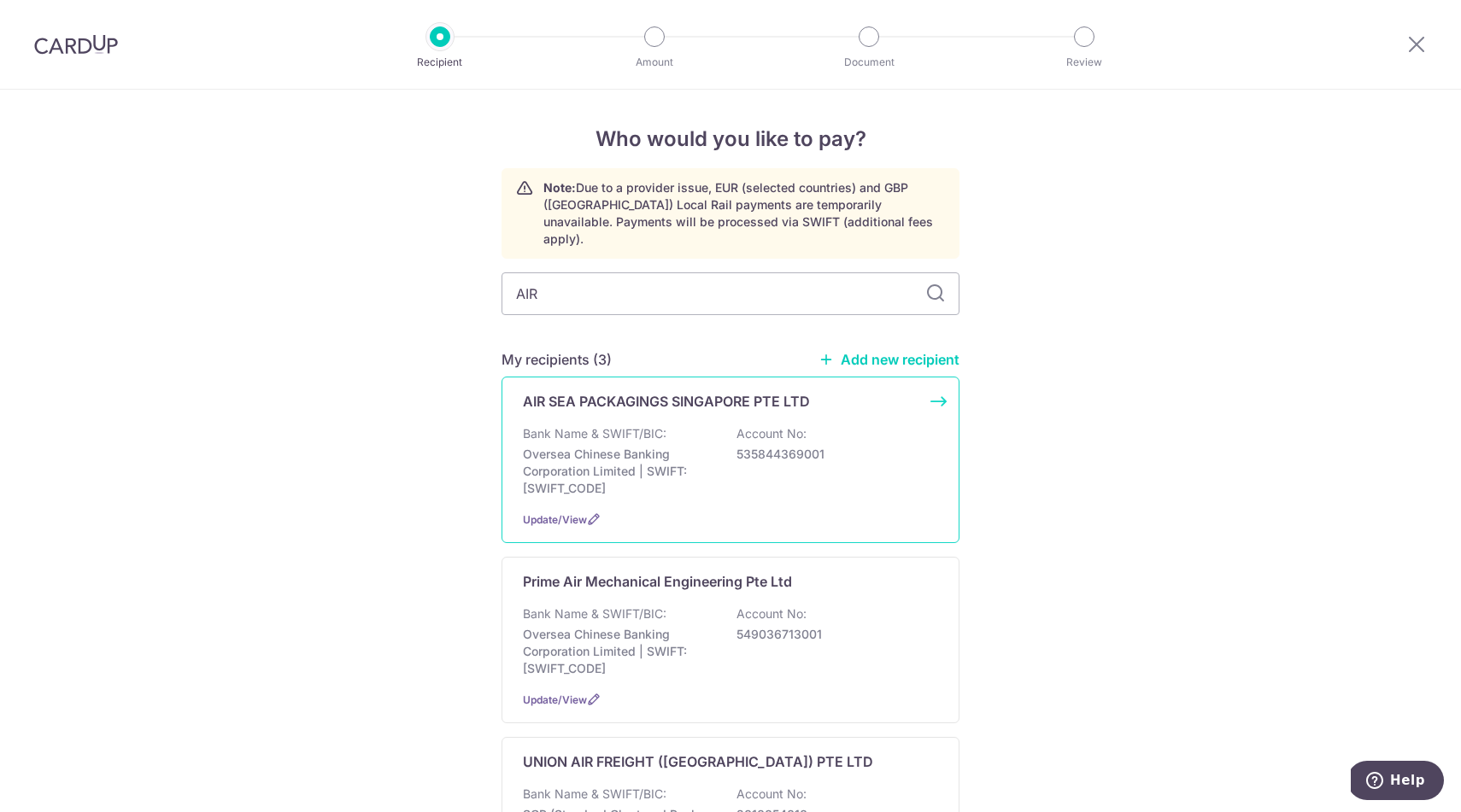
click at [643, 476] on p "Oversea Chinese Banking Corporation Limited | SWIFT: OCBCSGSGXXX" at bounding box center [619, 471] width 191 height 52
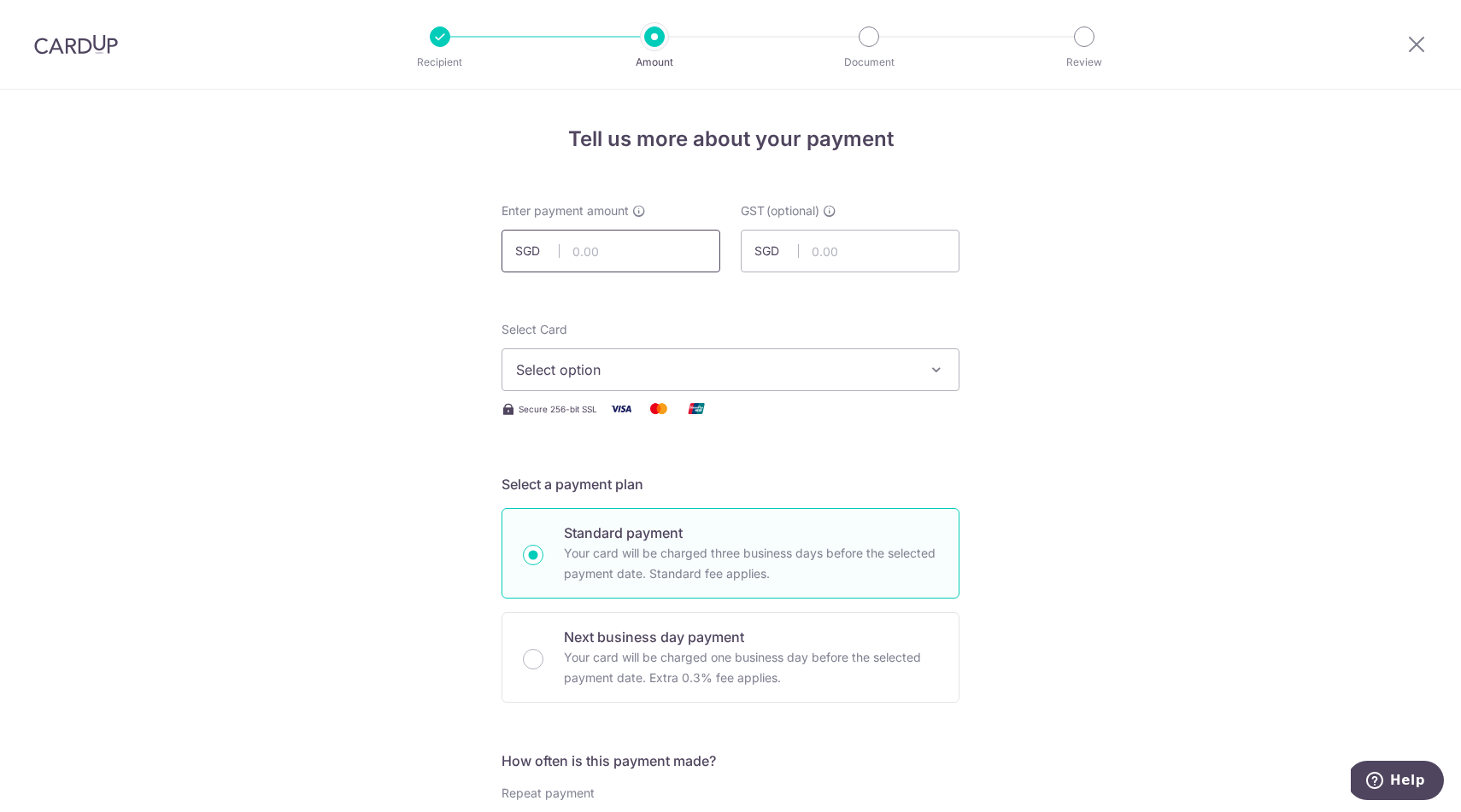
click at [659, 246] on input "text" at bounding box center [610, 251] width 218 height 43
click at [752, 368] on span "Select option" at bounding box center [715, 370] width 398 height 21
type input "4,169.25"
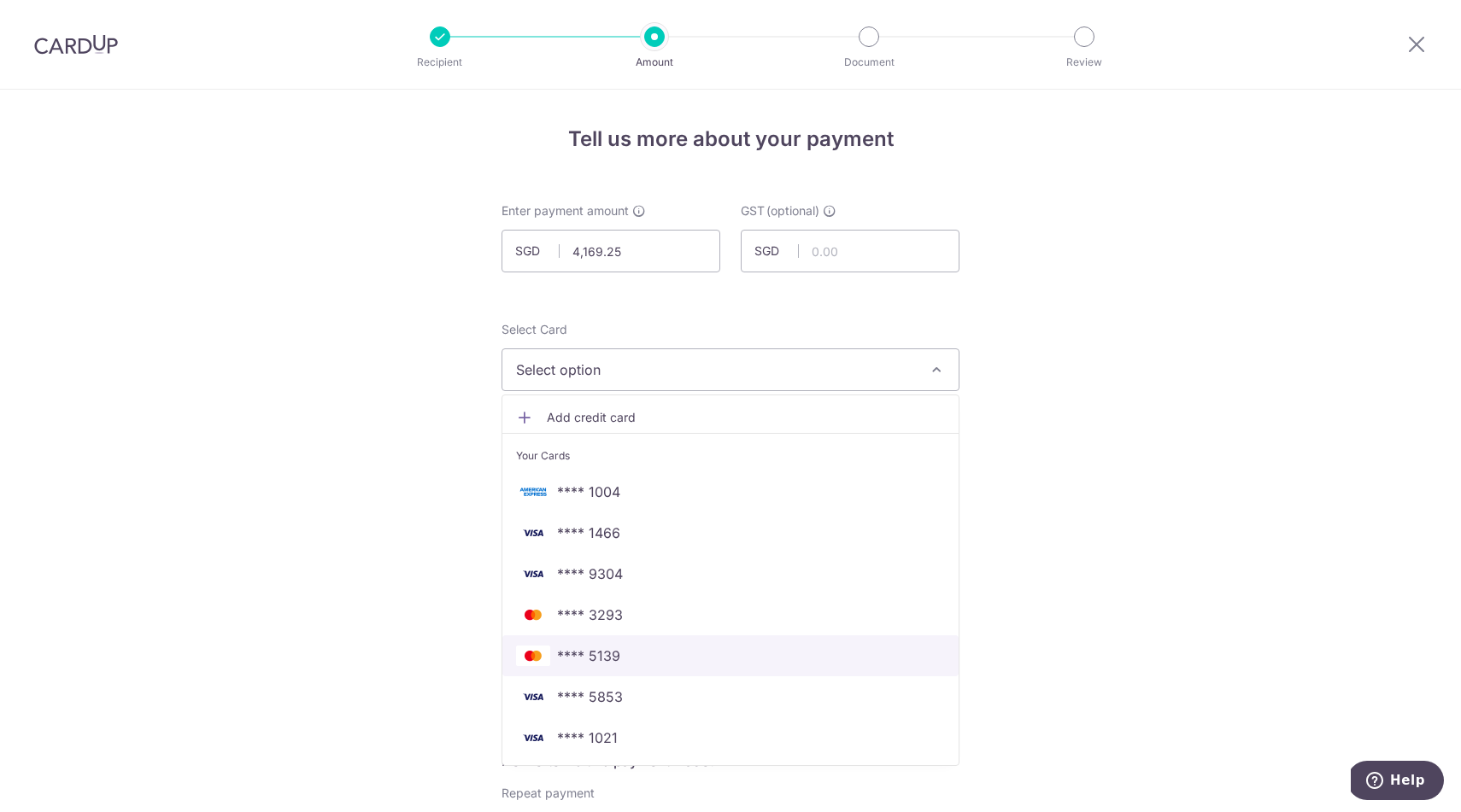
click at [651, 657] on span "**** 5139" at bounding box center [731, 656] width 429 height 21
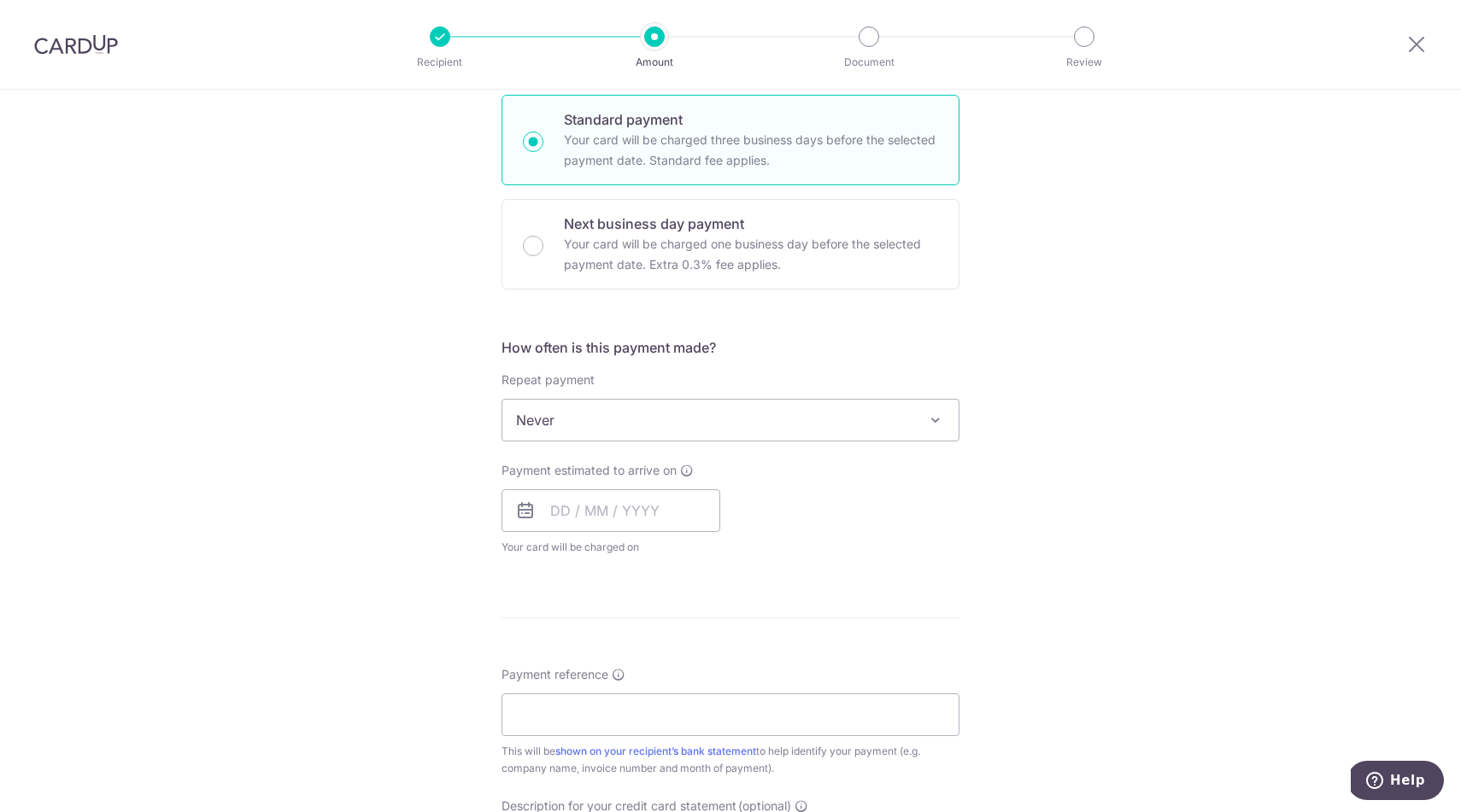
scroll to position [414, 0]
click at [588, 523] on input "text" at bounding box center [610, 510] width 218 height 43
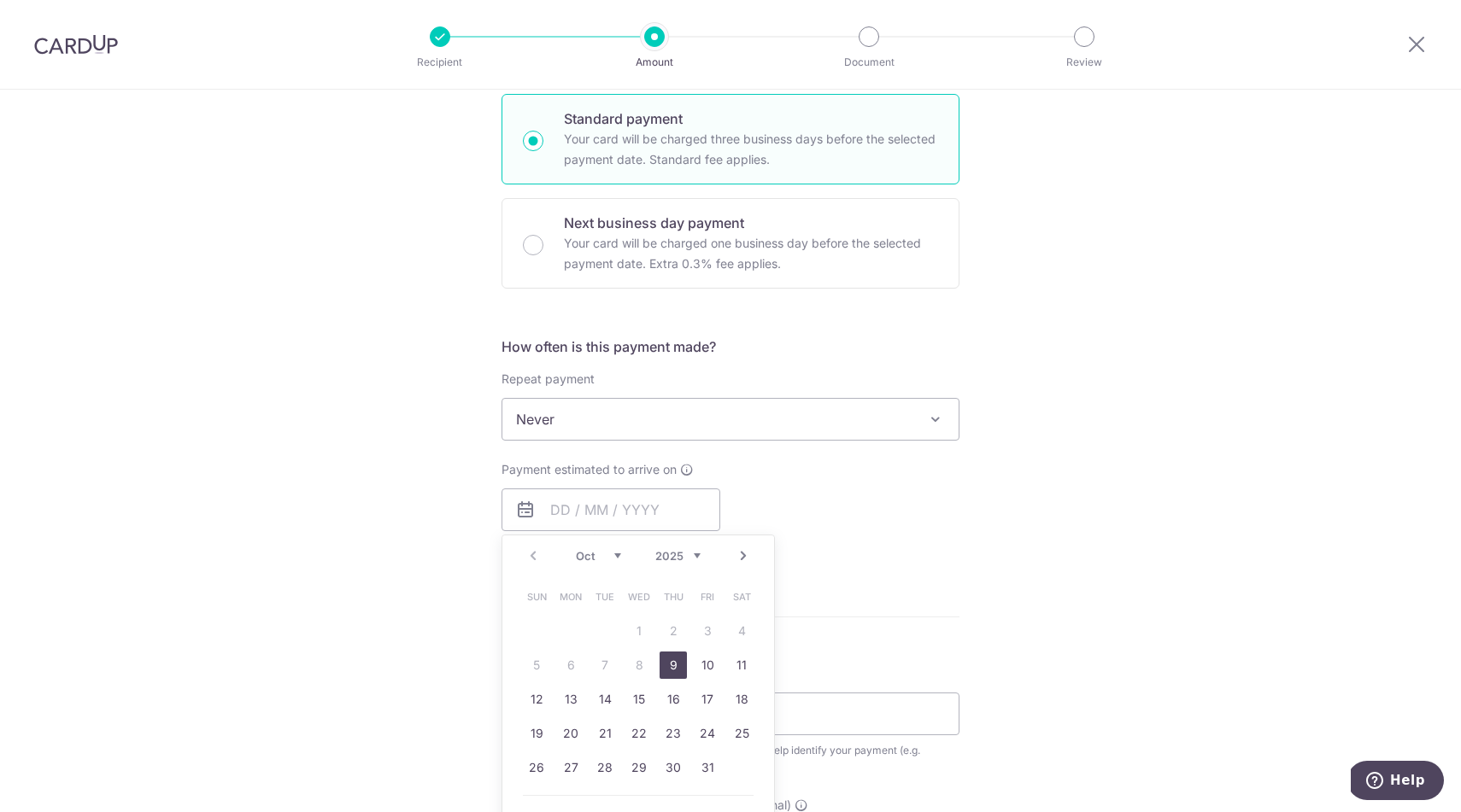
click at [675, 670] on link "9" at bounding box center [673, 665] width 27 height 27
type input "09/10/2025"
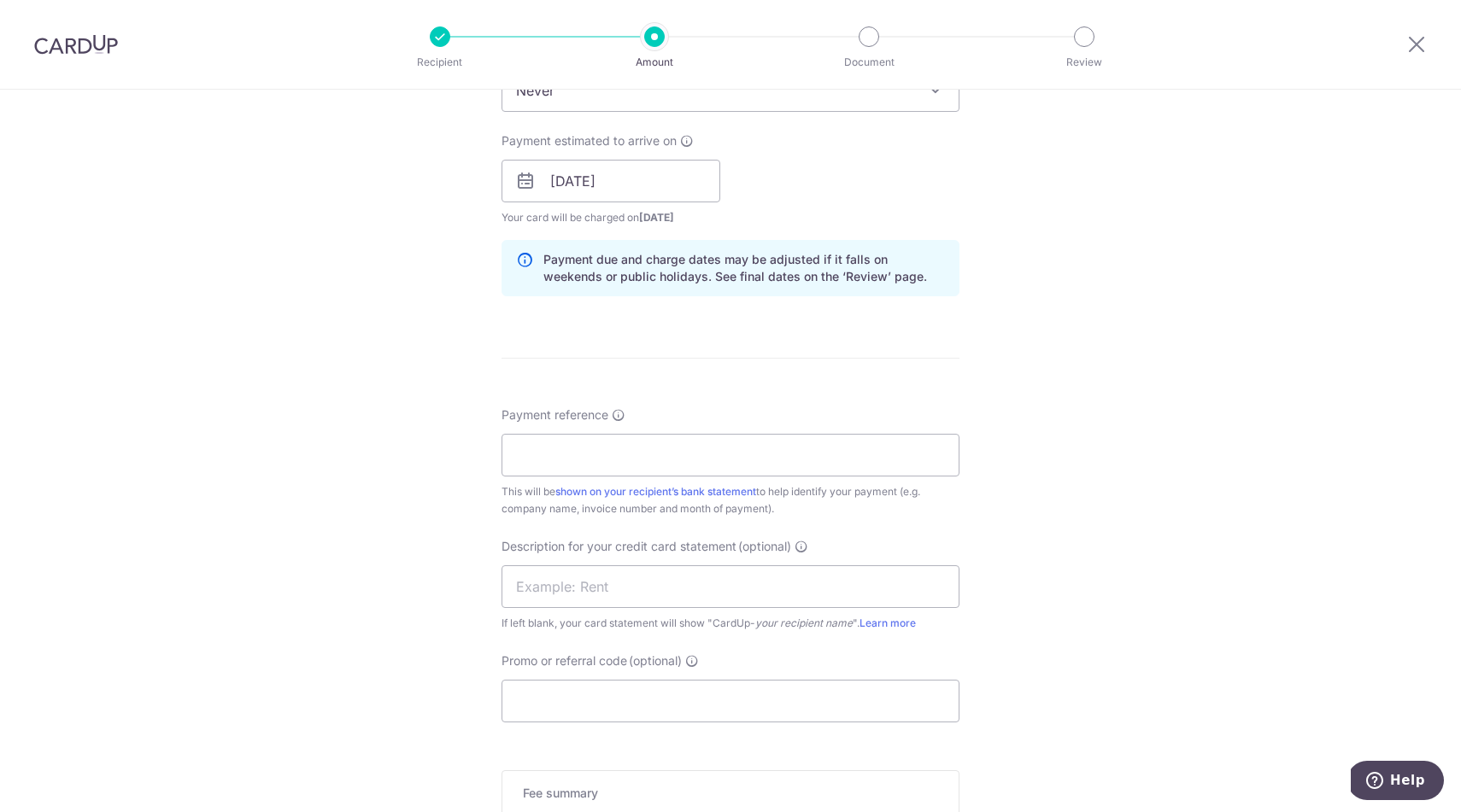
scroll to position [745, 0]
click at [585, 450] on input "Payment reference" at bounding box center [730, 453] width 458 height 43
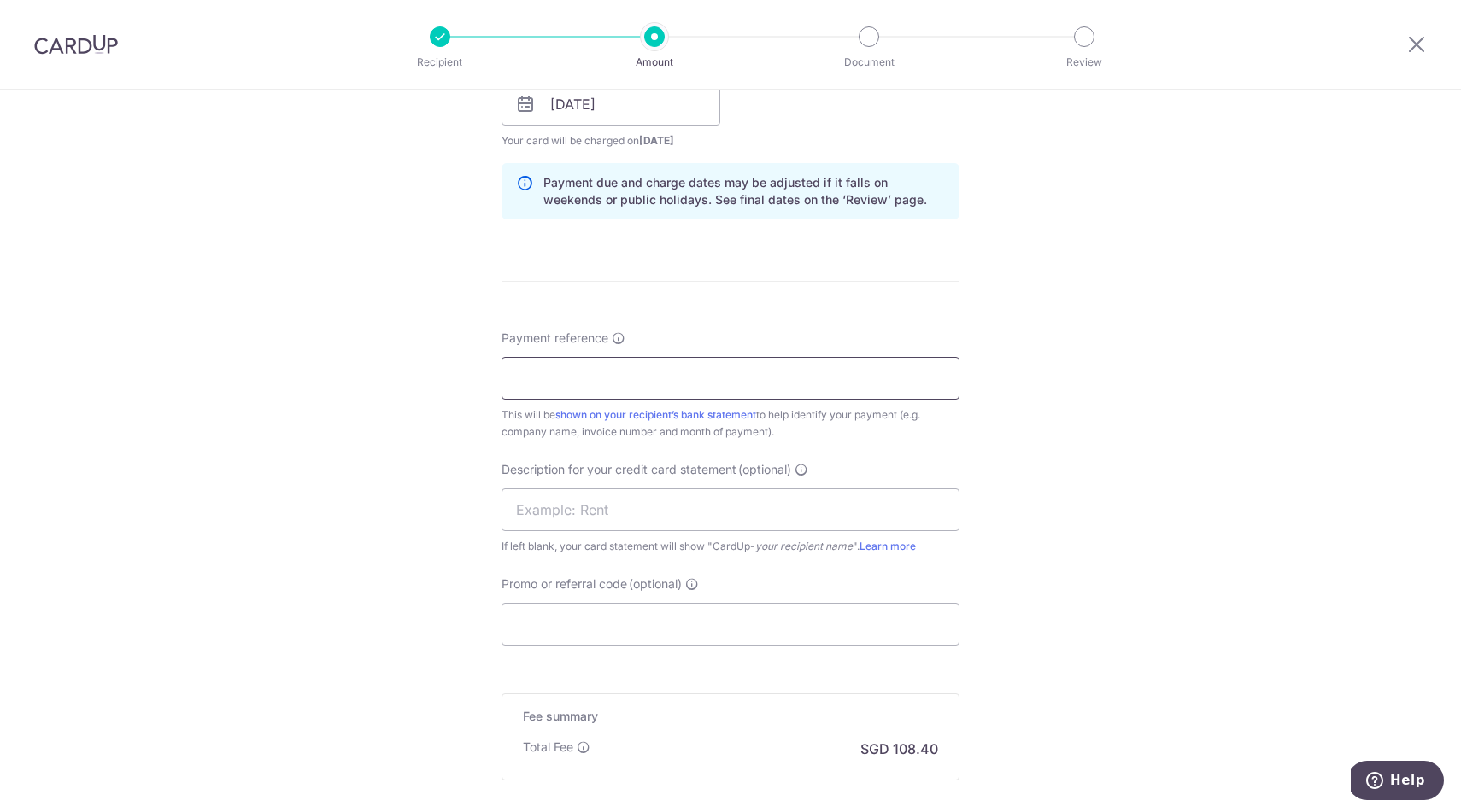
scroll to position [831, 0]
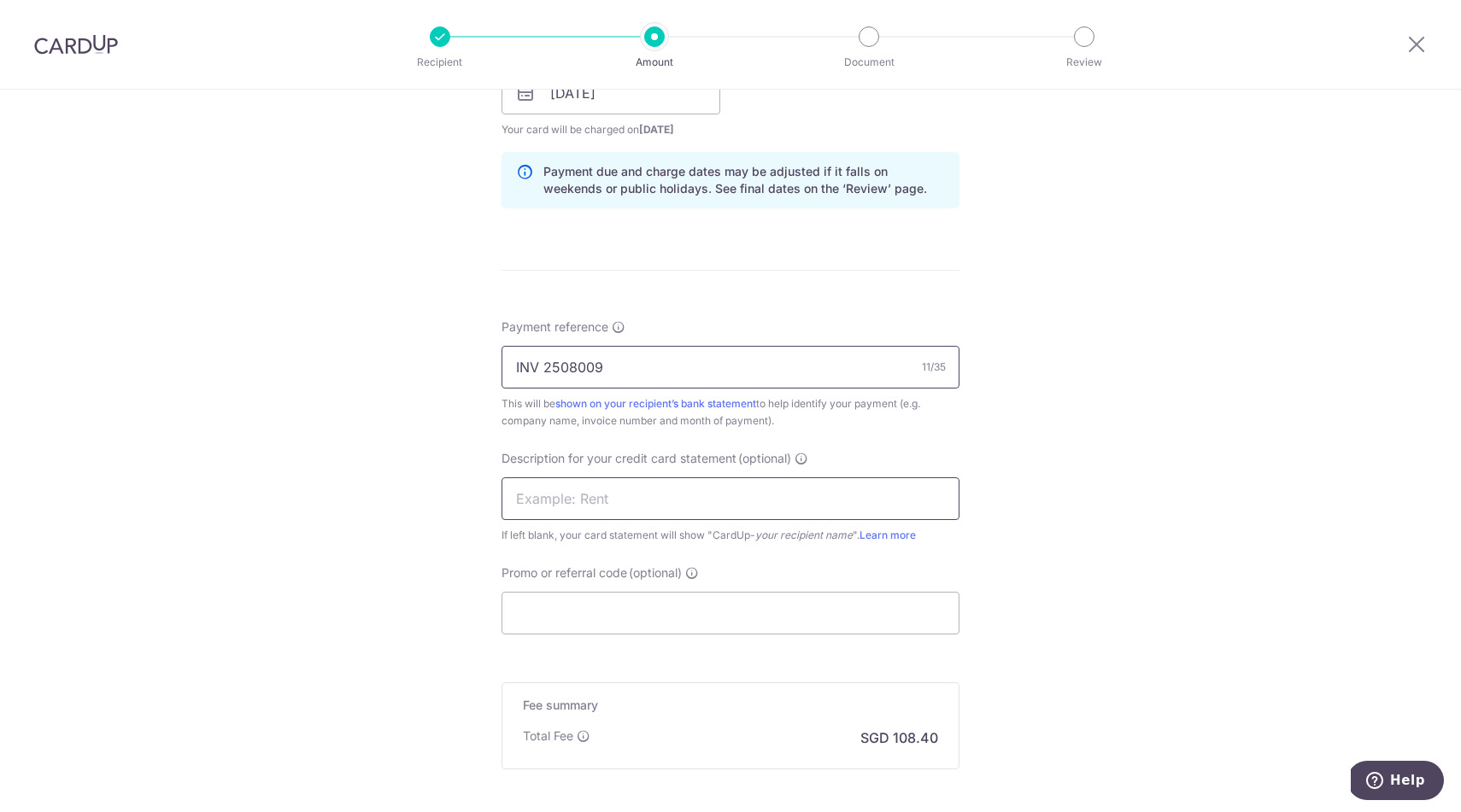
type input "INV 2508009"
click at [635, 491] on input "text" at bounding box center [730, 499] width 458 height 43
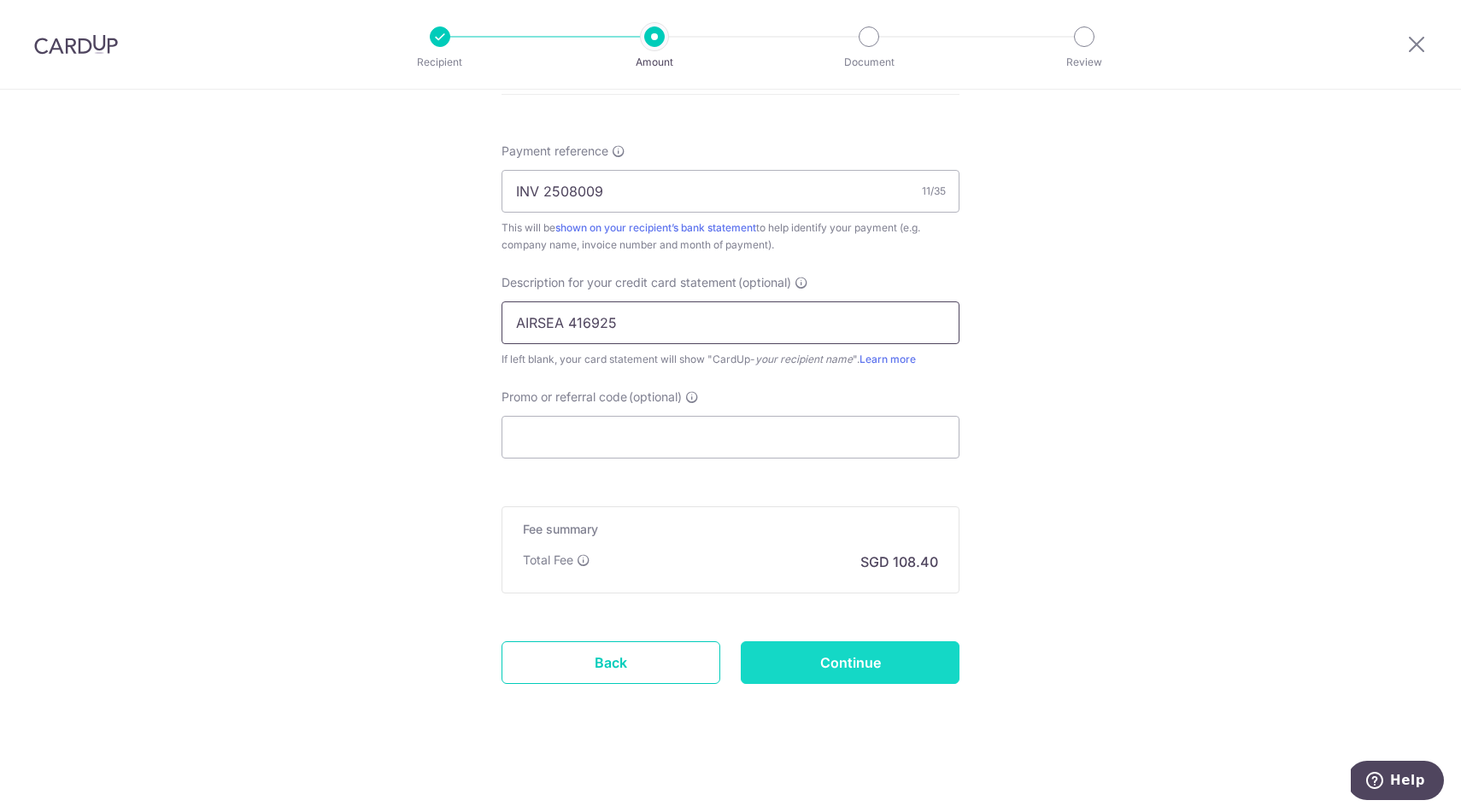
scroll to position [1007, 0]
type input "AIRSEA 416925"
click at [840, 667] on input "Continue" at bounding box center [850, 663] width 218 height 43
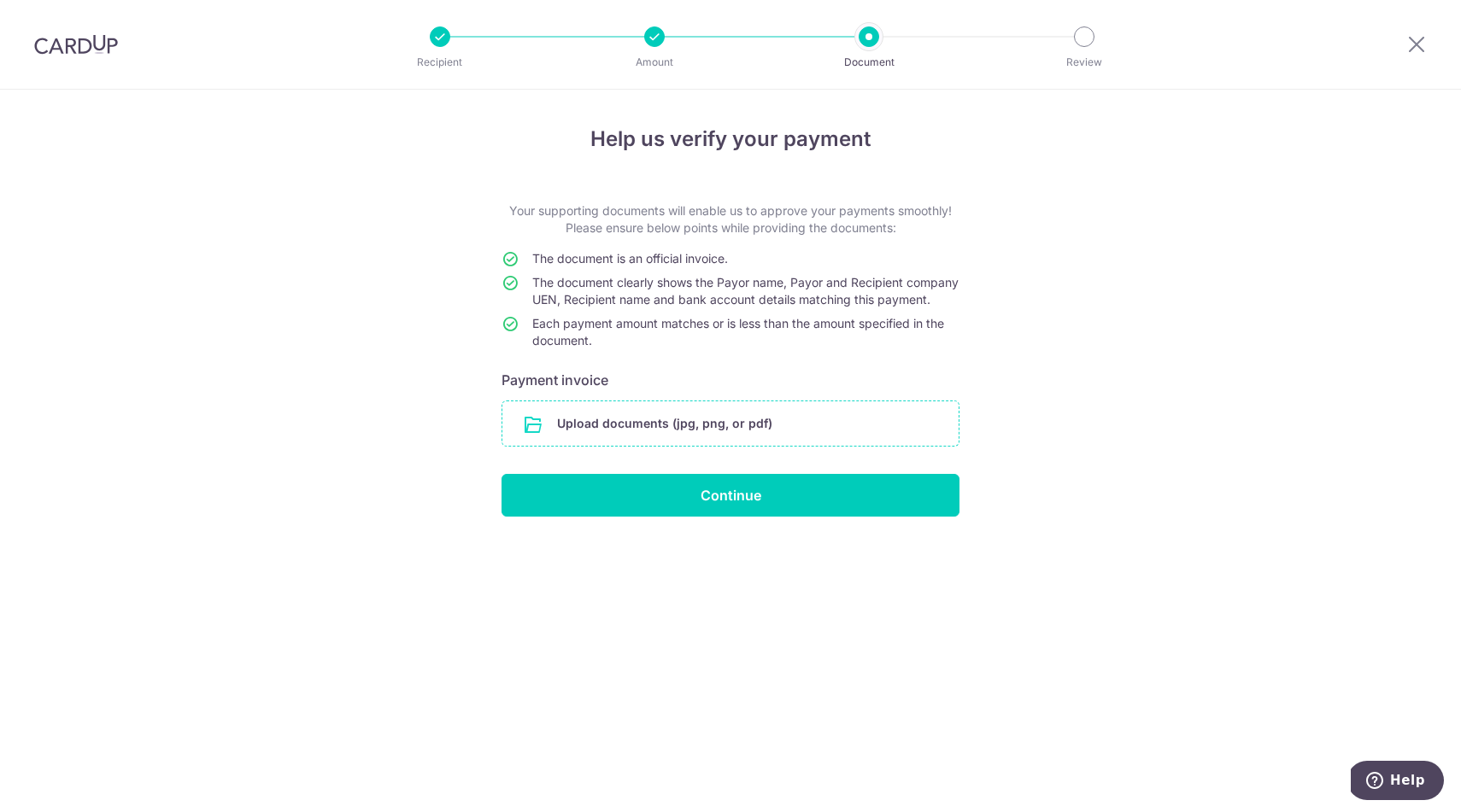
click at [635, 446] on input "file" at bounding box center [730, 423] width 456 height 44
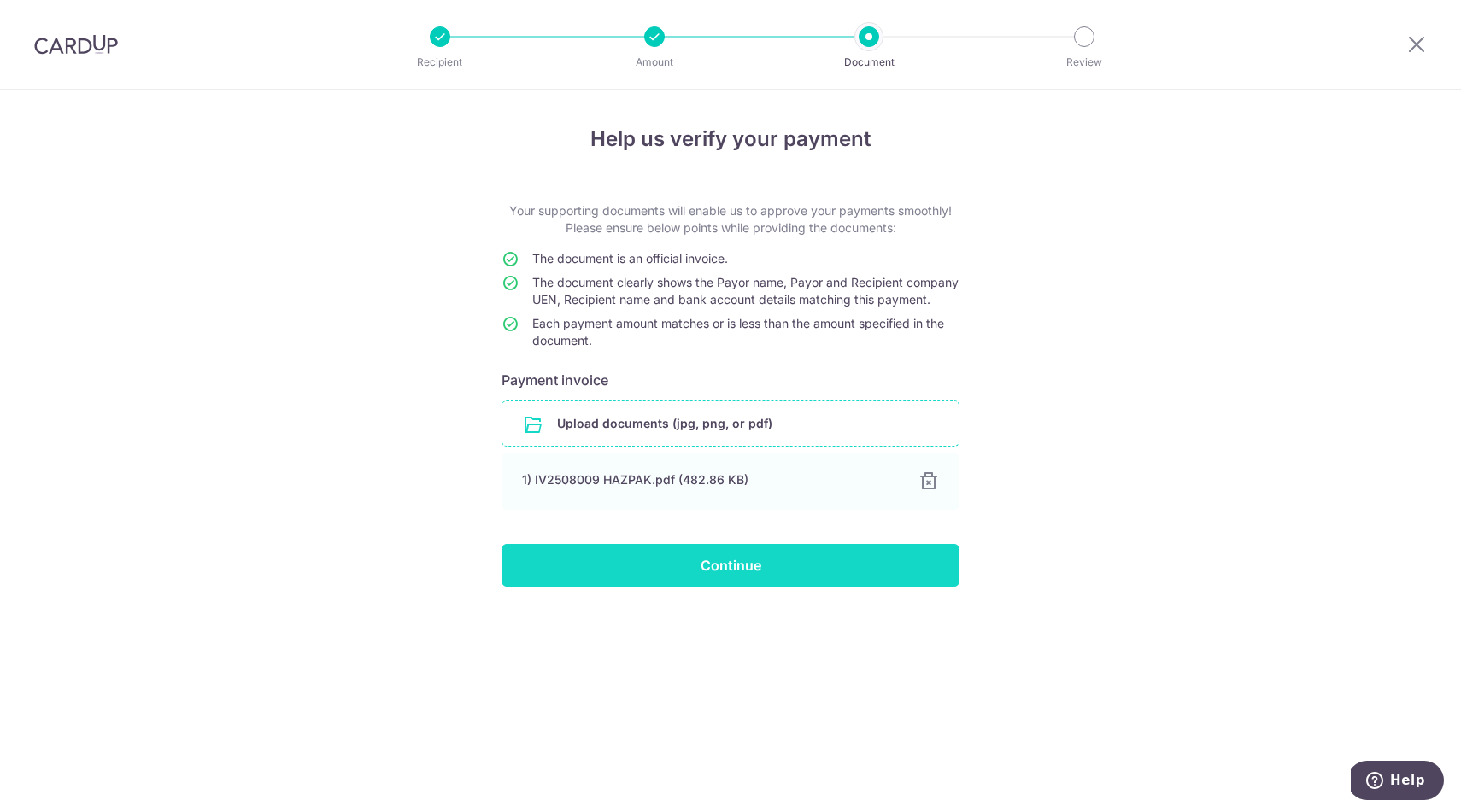
click at [719, 586] on input "Continue" at bounding box center [730, 566] width 458 height 43
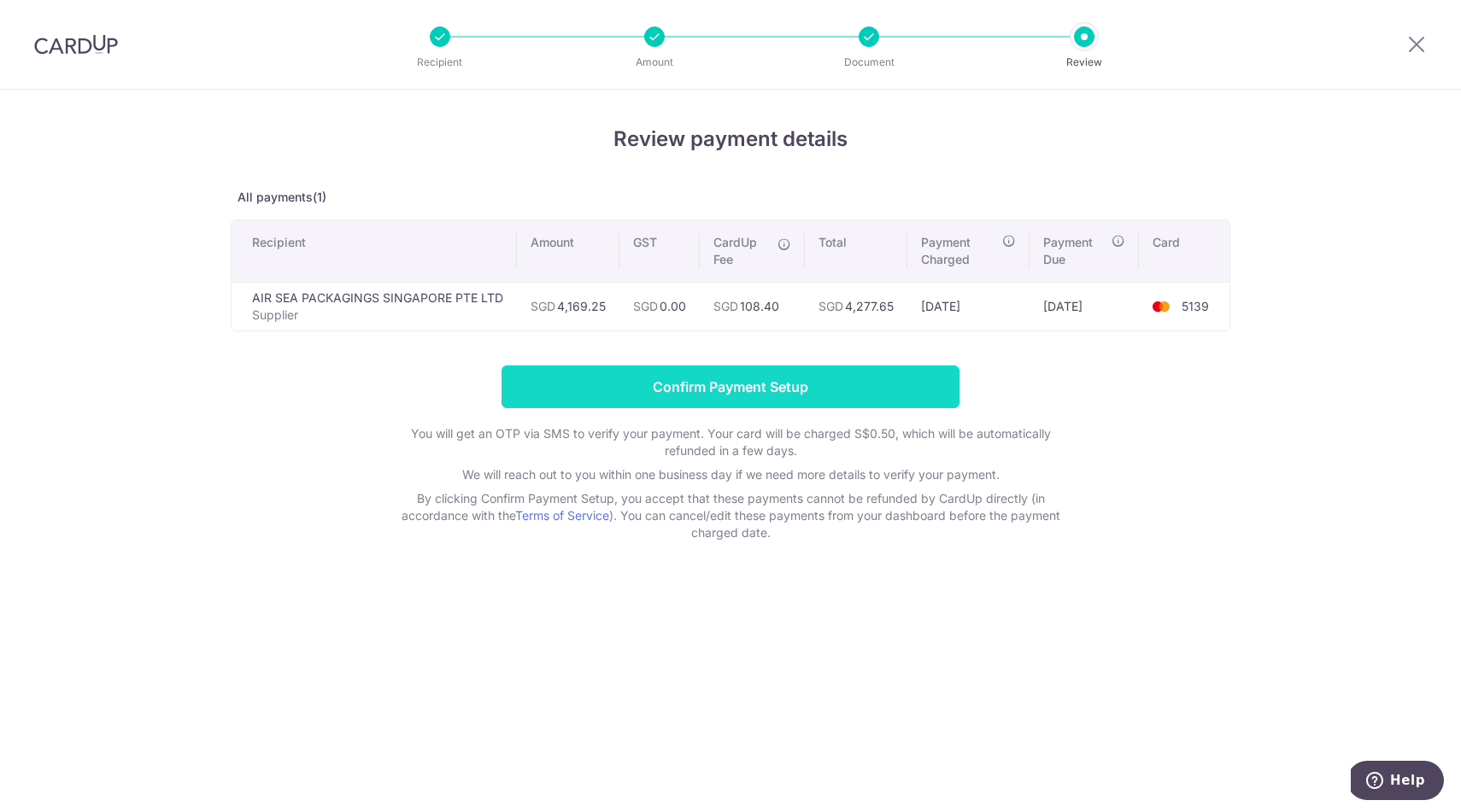
click at [695, 391] on input "Confirm Payment Setup" at bounding box center [730, 387] width 458 height 43
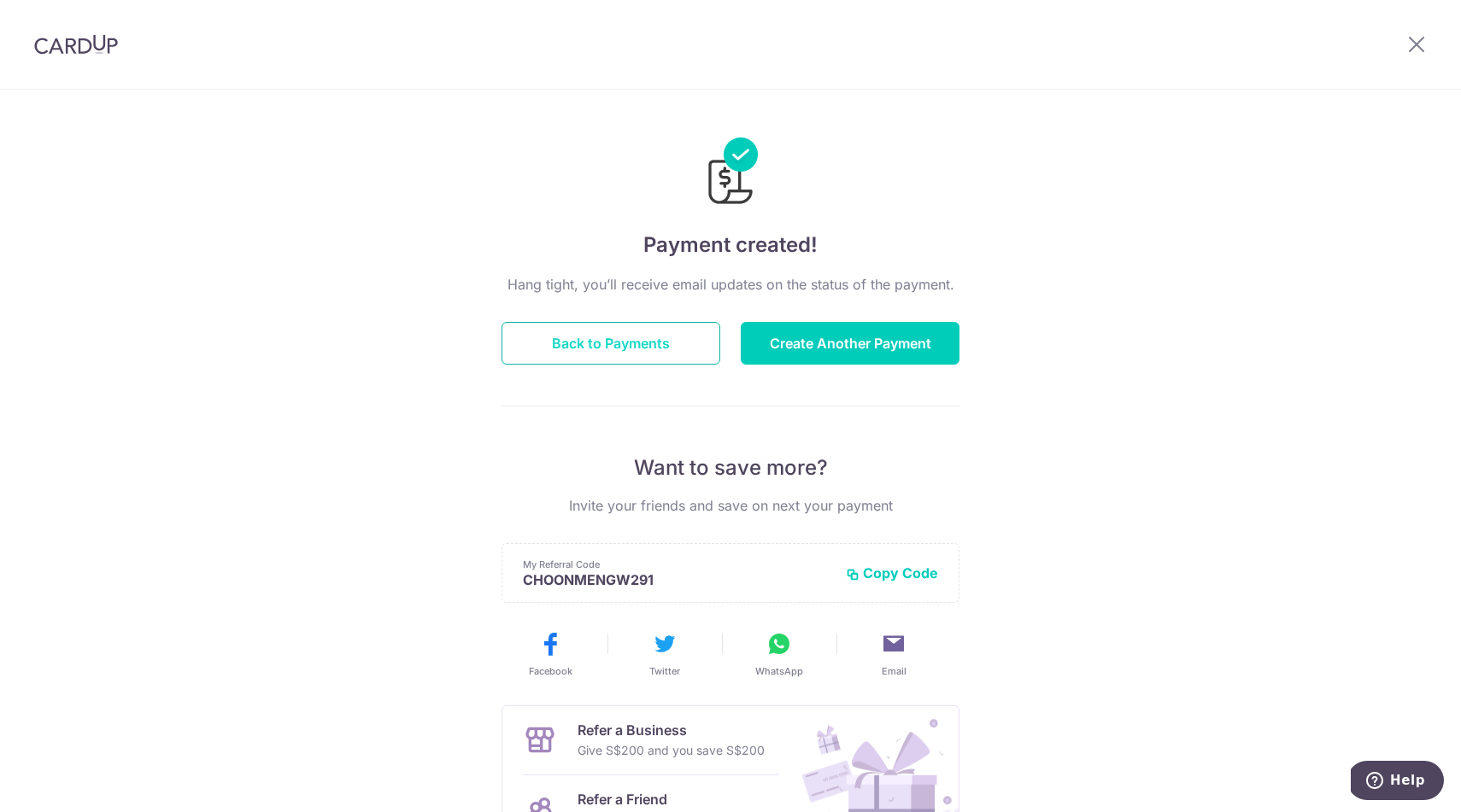
click at [569, 347] on button "Back to Payments" at bounding box center [610, 344] width 218 height 43
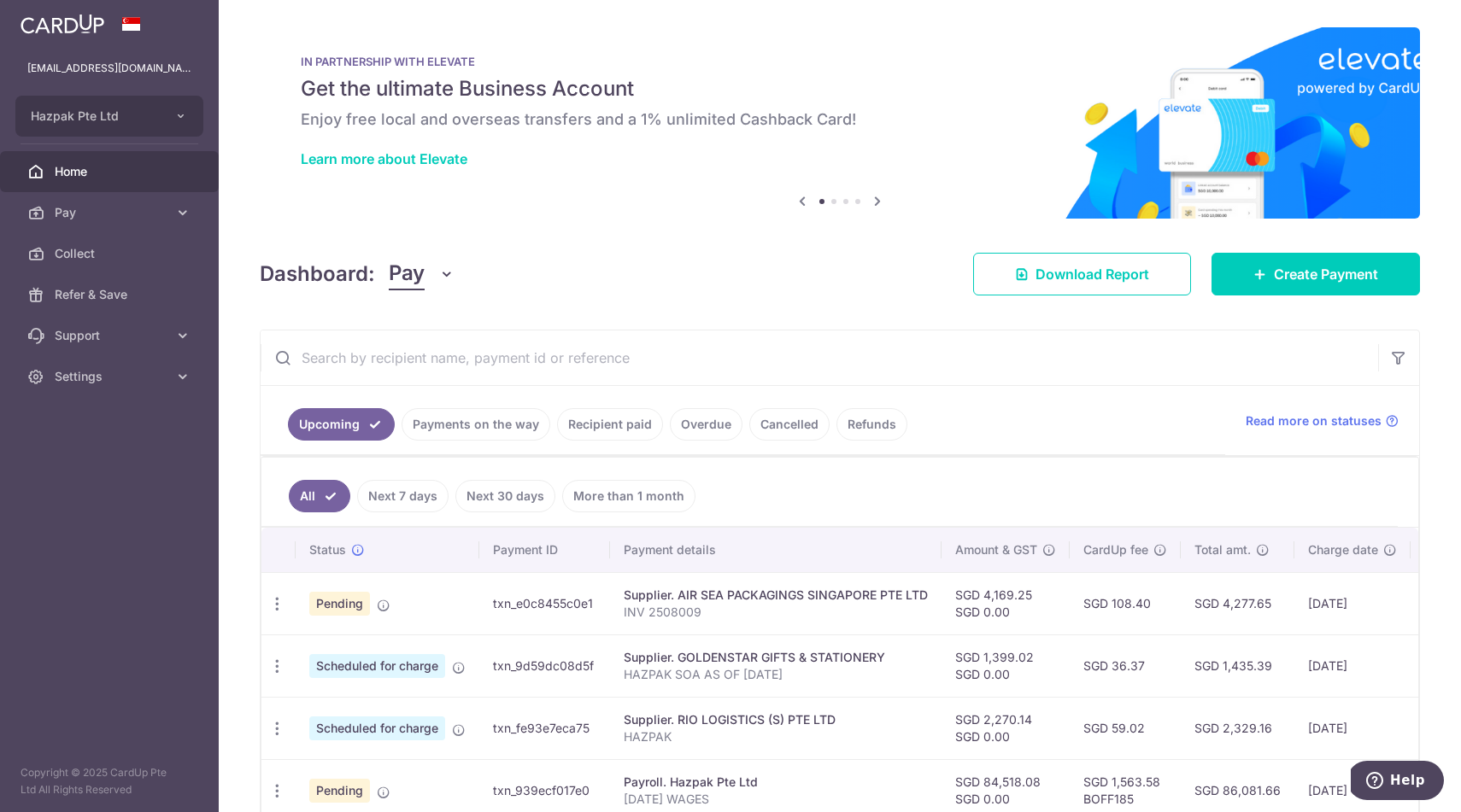
click at [559, 601] on td "txn_e0c8455c0e1" at bounding box center [545, 603] width 131 height 63
copy td "txn_e0c8455c0e1"
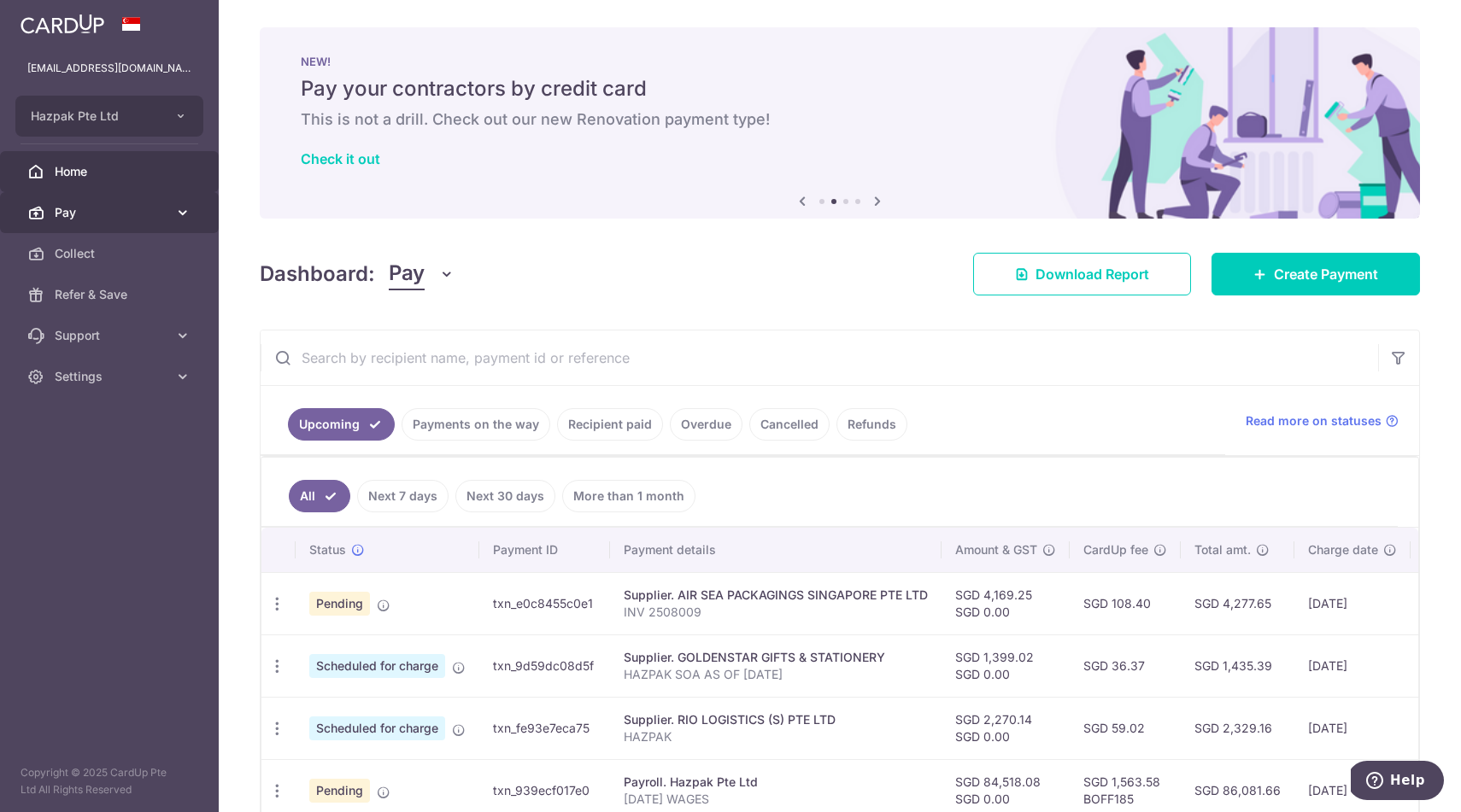
click at [67, 218] on span "Pay" at bounding box center [111, 213] width 112 height 17
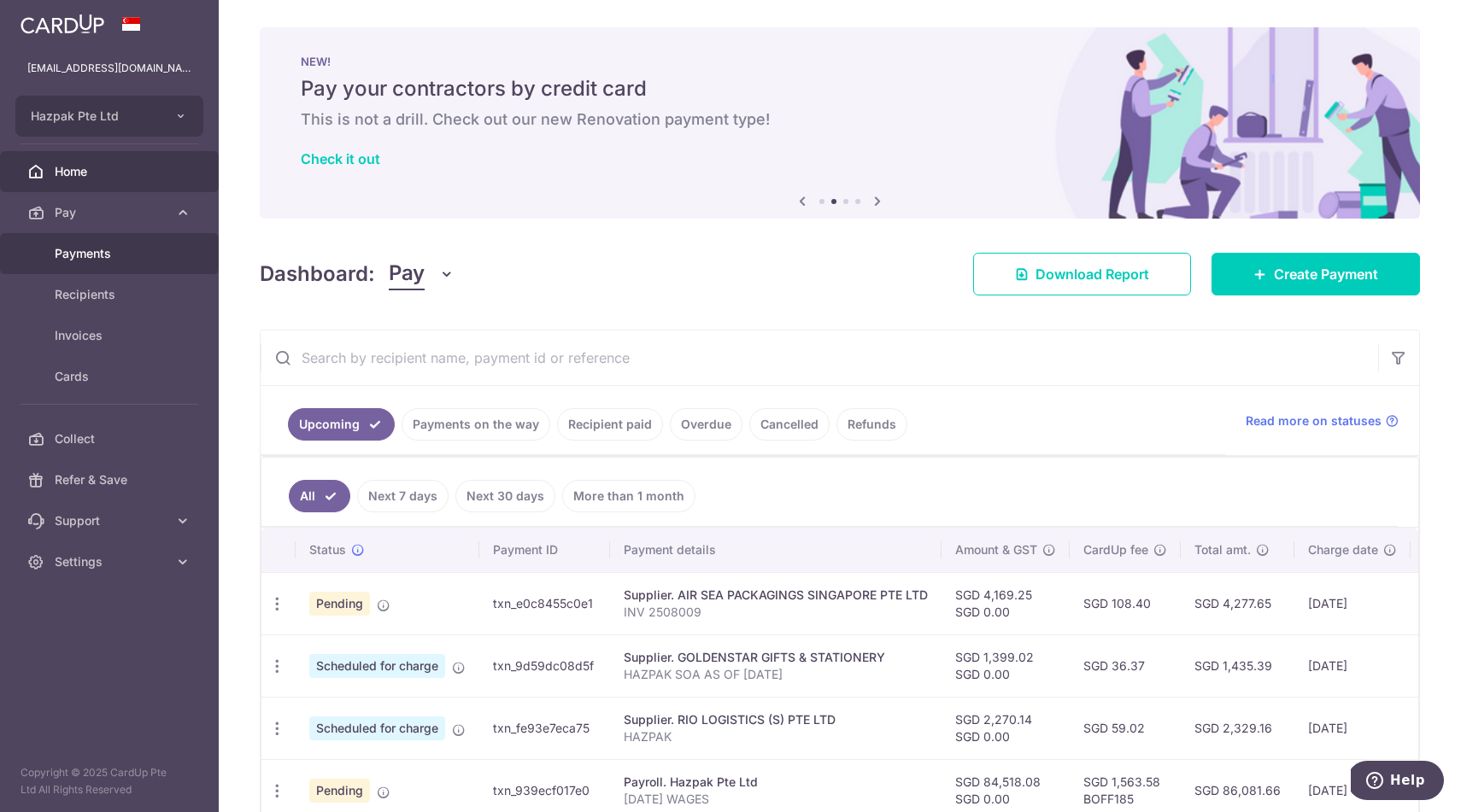
click at [93, 250] on span "Payments" at bounding box center [111, 254] width 112 height 17
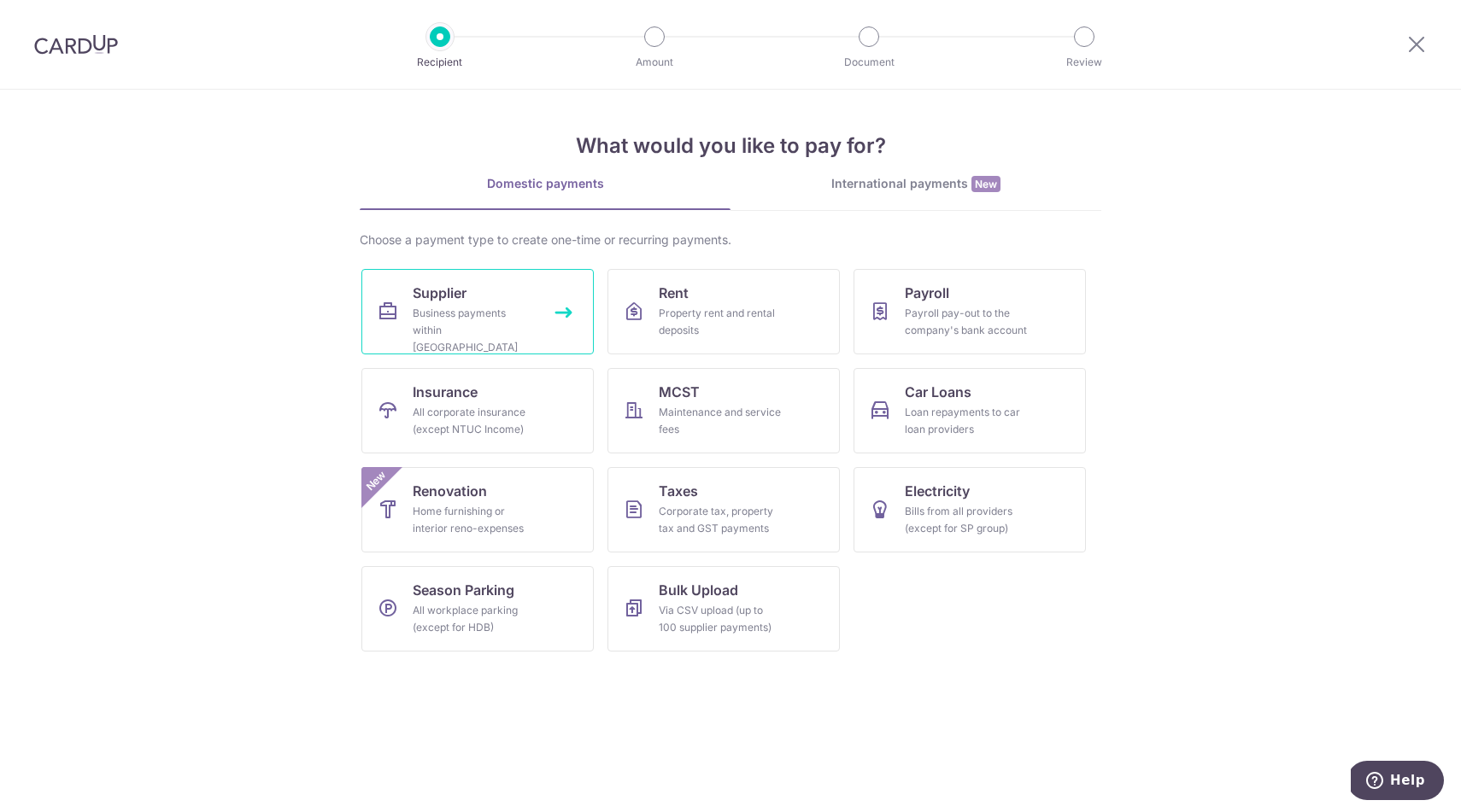
click at [487, 328] on div "Business payments within [GEOGRAPHIC_DATA]" at bounding box center [473, 331] width 123 height 52
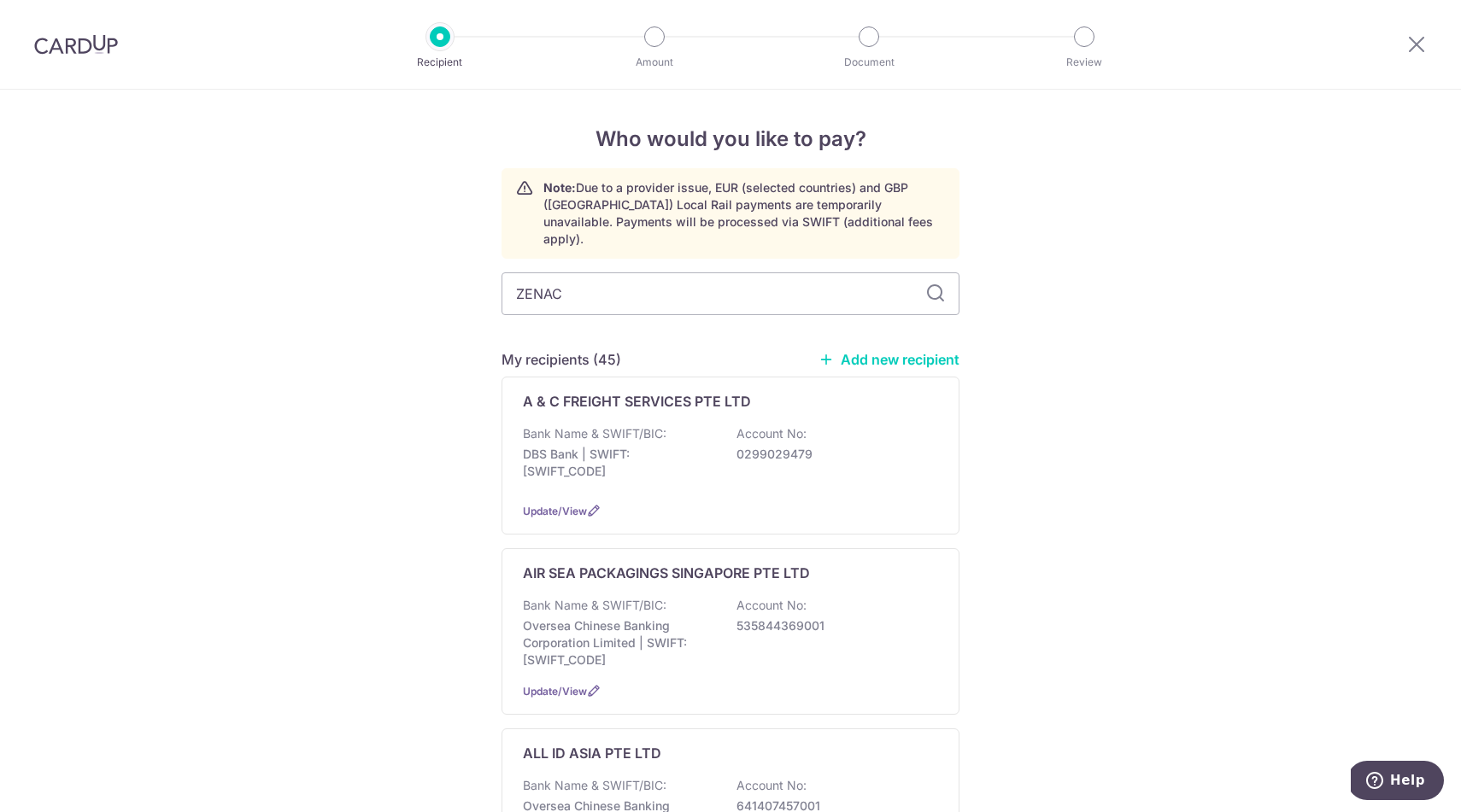
type input "ZENACO"
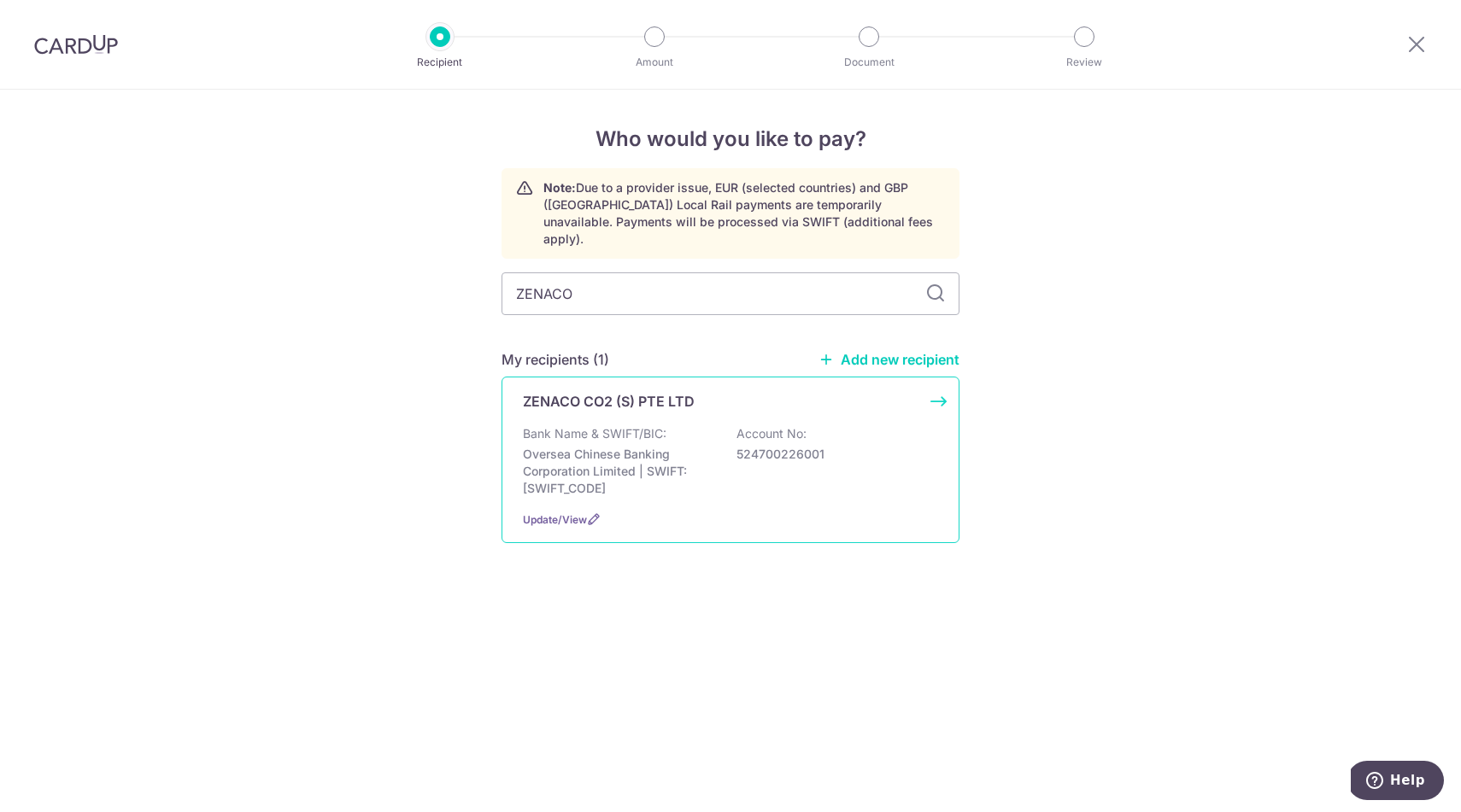
click at [627, 446] on p "Oversea Chinese Banking Corporation Limited | SWIFT: [SWIFT_CODE]" at bounding box center [619, 471] width 191 height 52
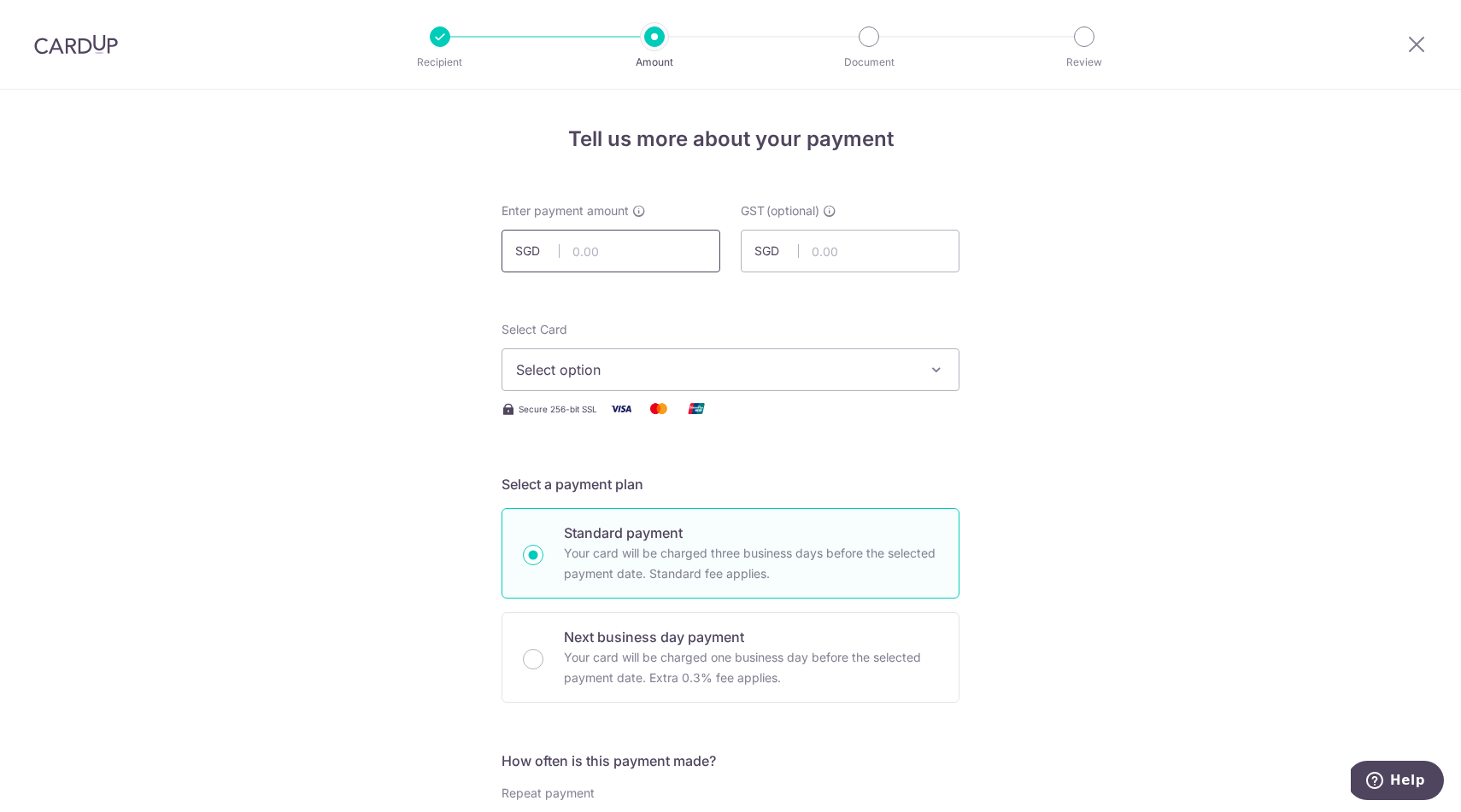
click at [575, 248] on input "text" at bounding box center [610, 251] width 218 height 43
paste input "7,006.85"
type input "7,006.85"
click at [604, 374] on span "Select option" at bounding box center [715, 370] width 398 height 21
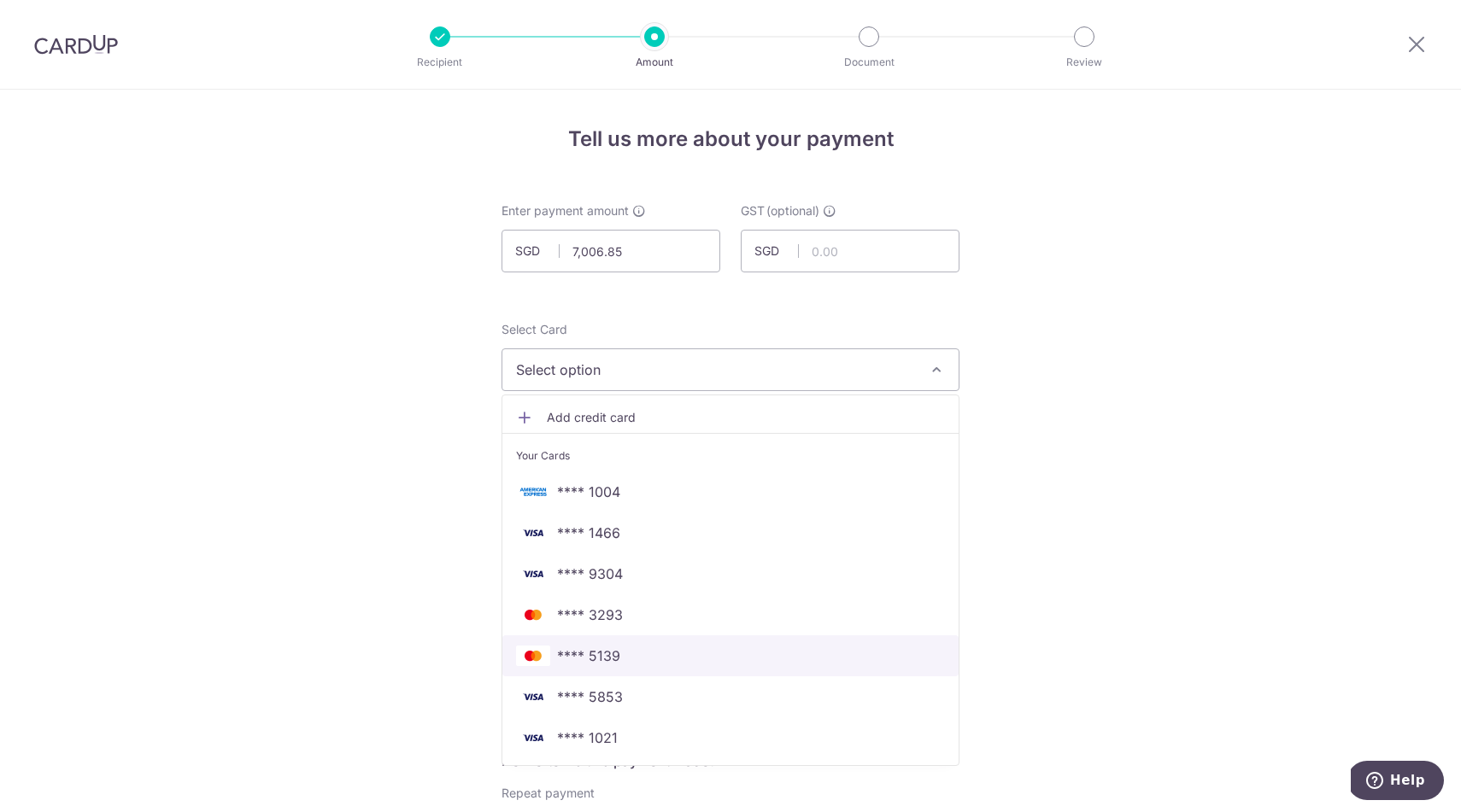
click at [583, 657] on span "**** 5139" at bounding box center [589, 656] width 63 height 21
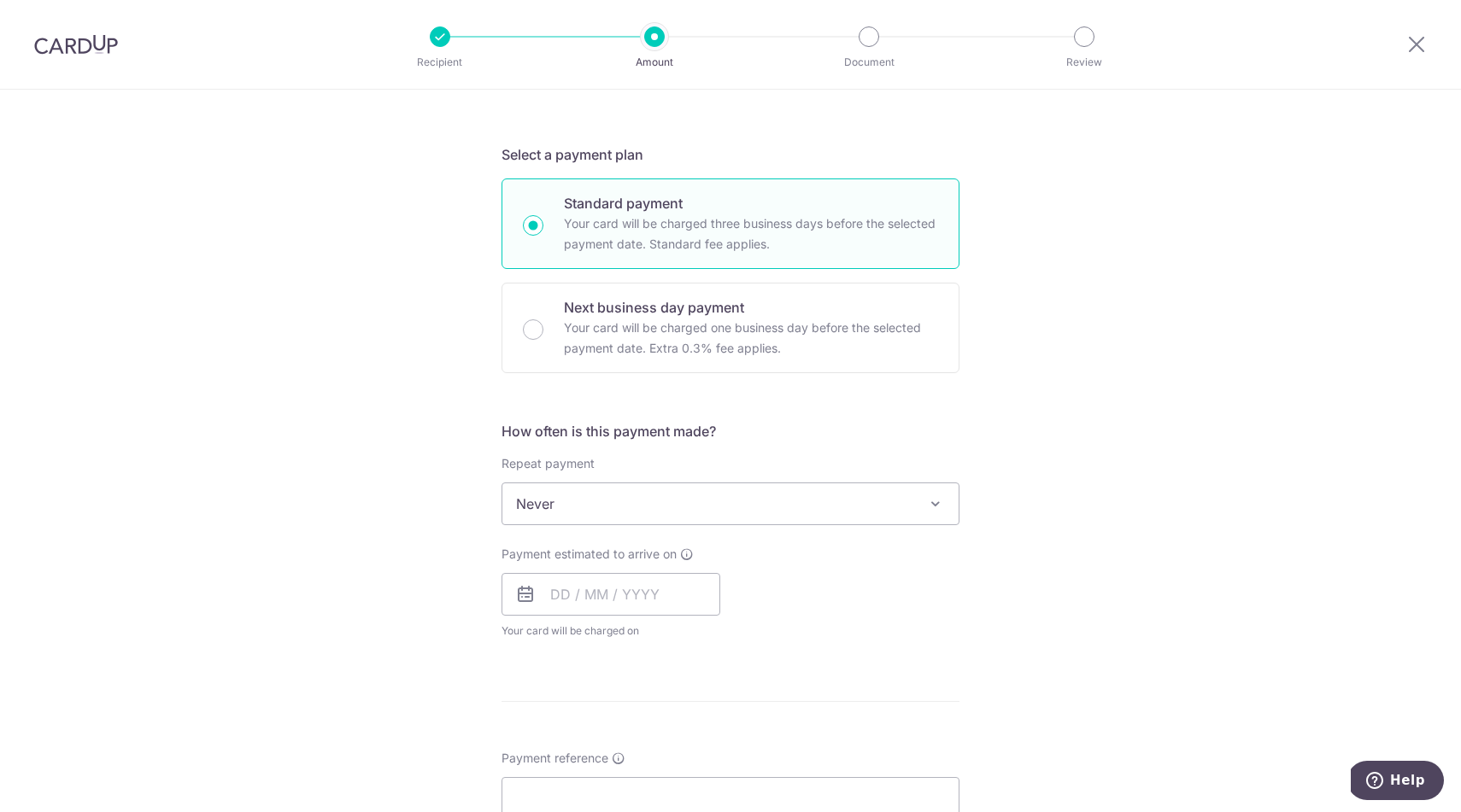
scroll to position [490, 0]
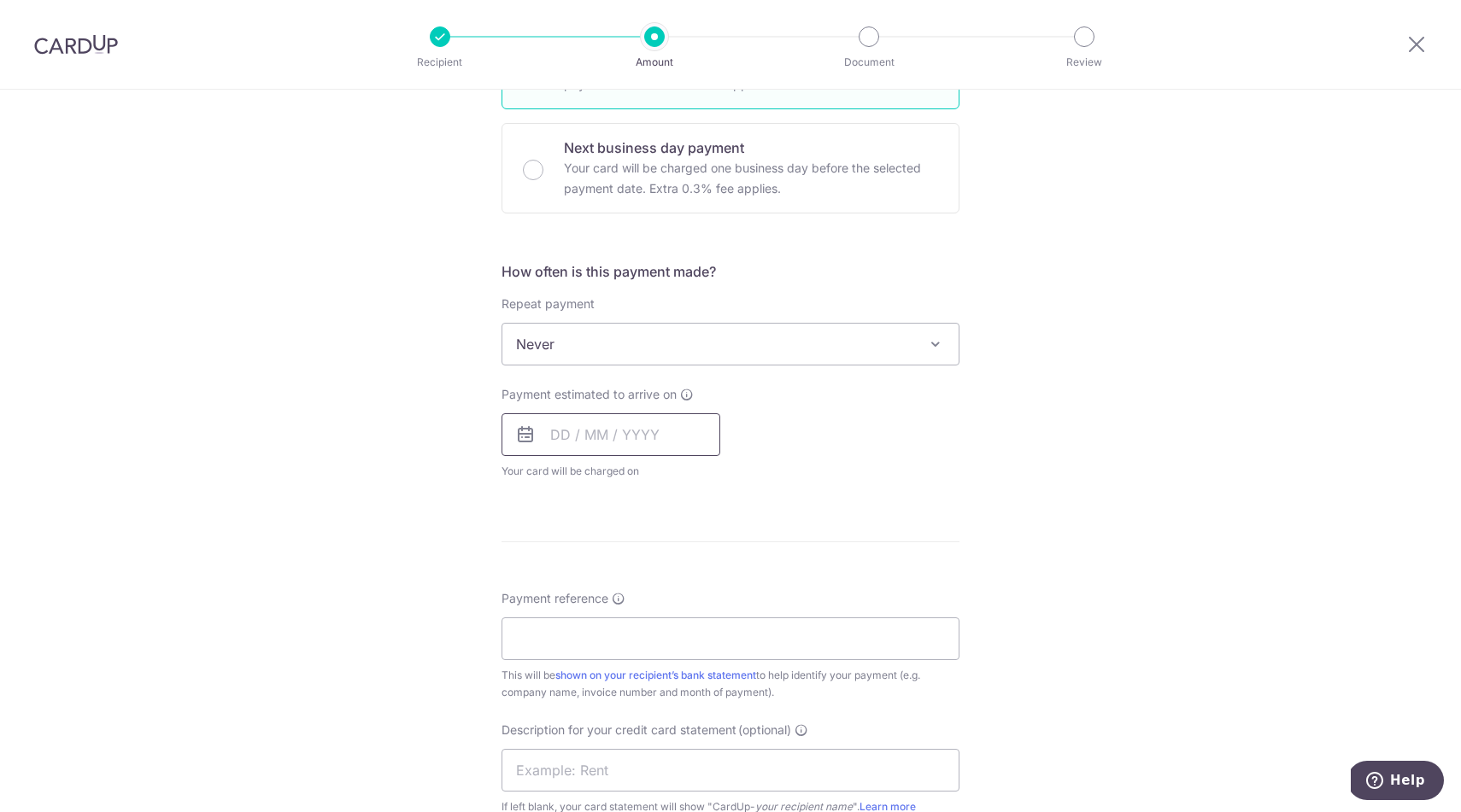
click at [627, 444] on input "text" at bounding box center [610, 435] width 218 height 43
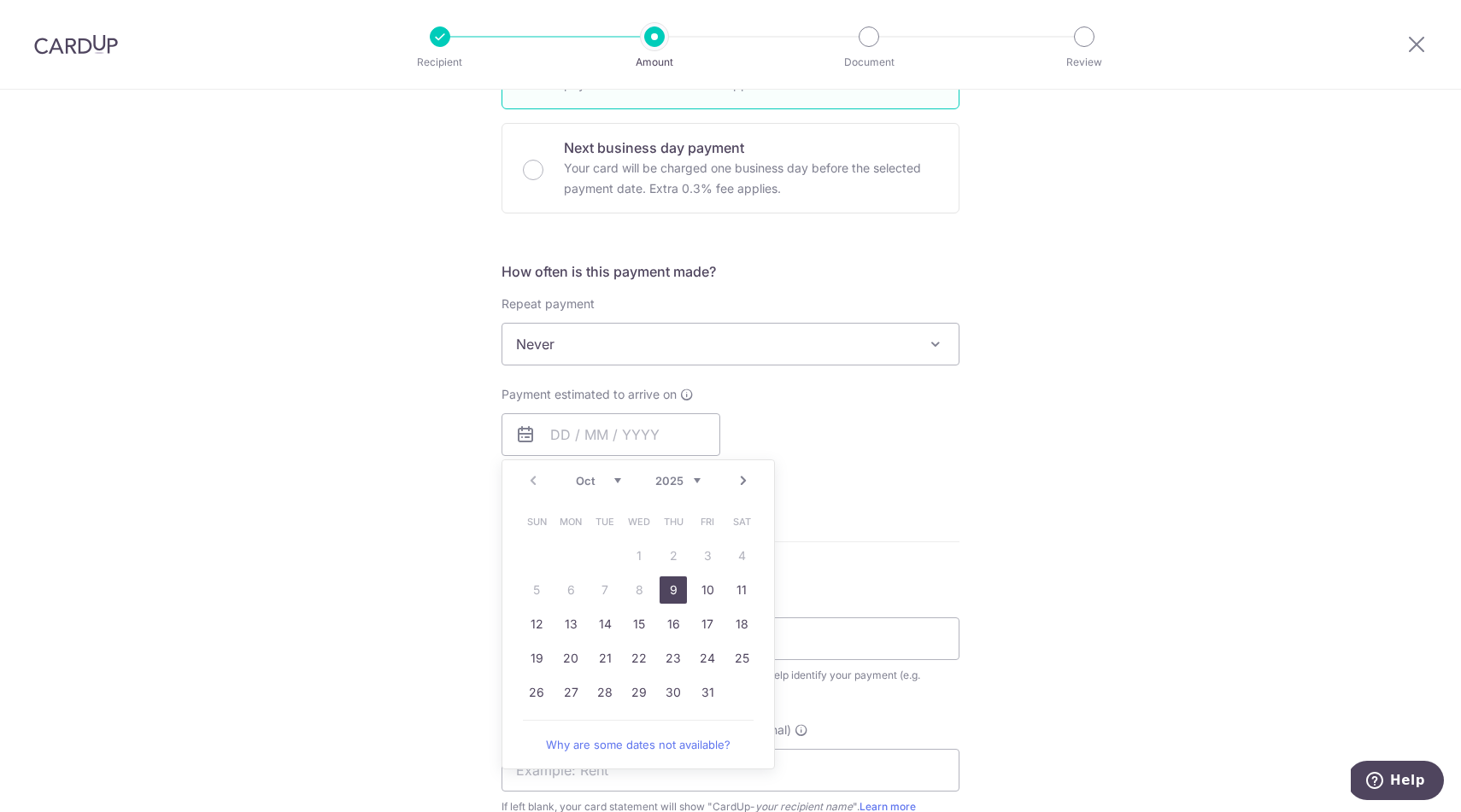
click at [669, 587] on link "9" at bounding box center [673, 590] width 27 height 27
type input "[DATE]"
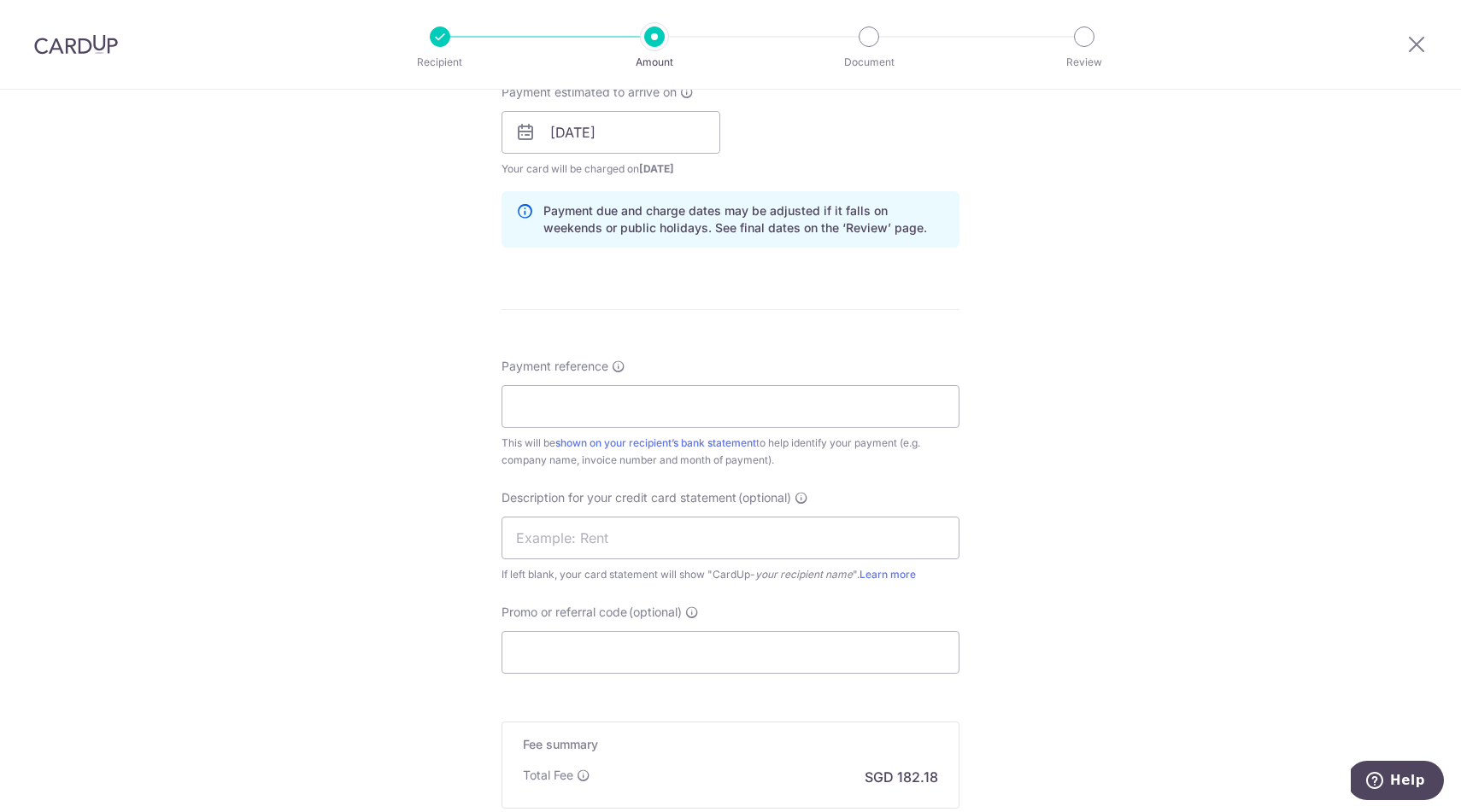
scroll to position [831, 0]
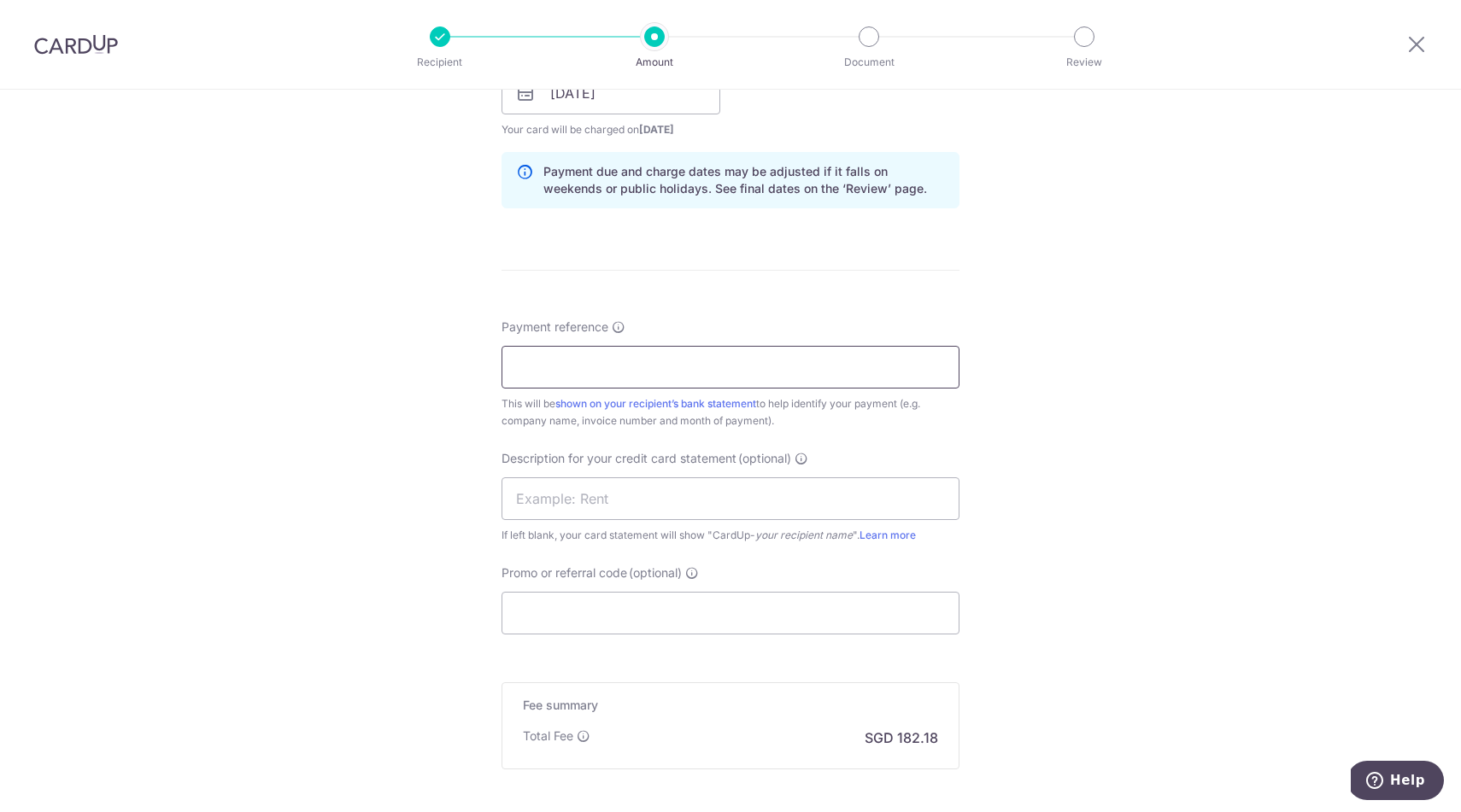
click at [542, 361] on input "Payment reference" at bounding box center [730, 367] width 458 height 43
type input "HAZPAK SOA AS OF [DATE]"
click at [654, 499] on input "text" at bounding box center [730, 499] width 458 height 43
type input "ZENACO 700685"
click at [1189, 552] on div "Tell us more about your payment Enter payment amount SGD 7,006.85 7006.85 GST (…" at bounding box center [730, 123] width 1461 height 1730
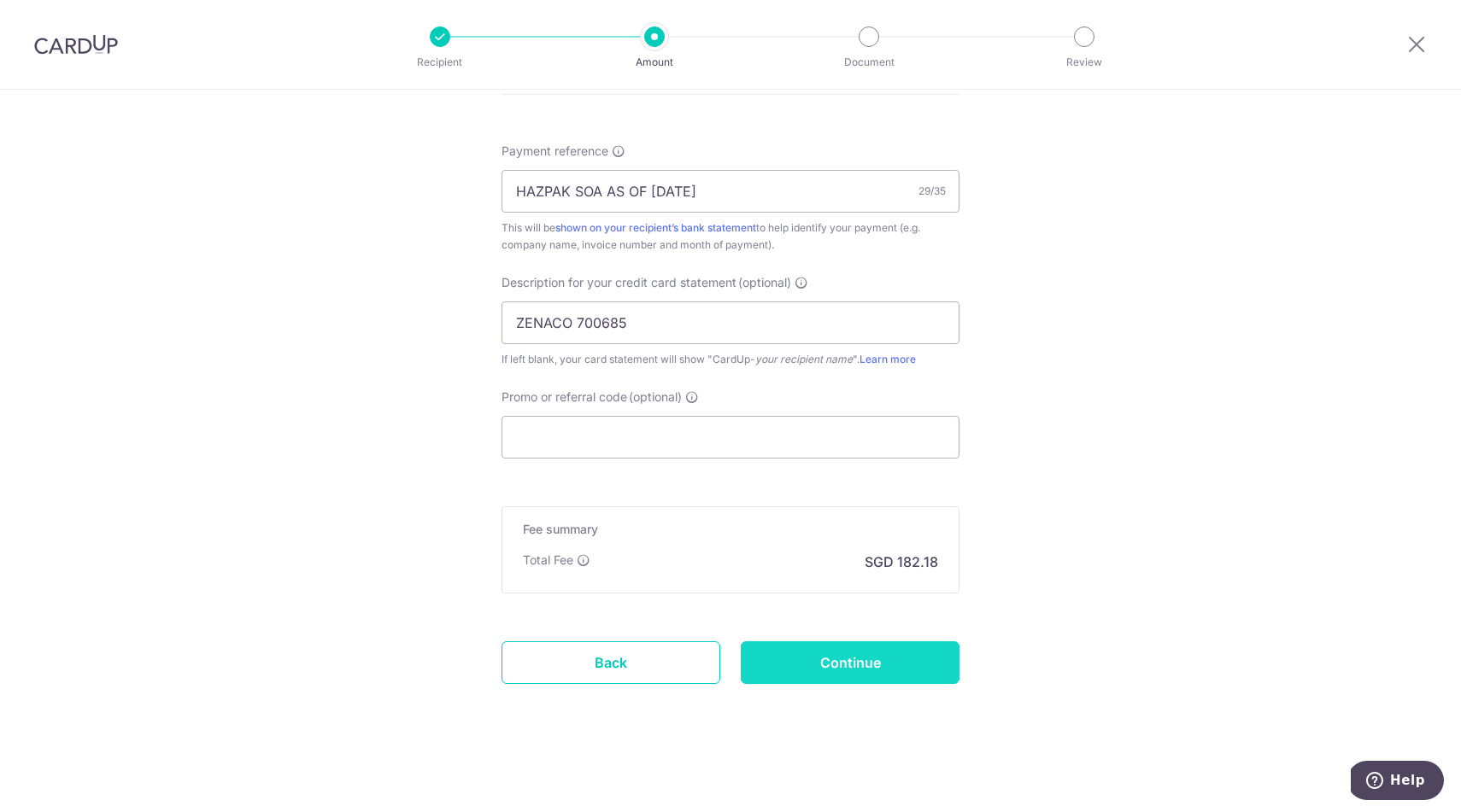
scroll to position [1007, 0]
click at [848, 670] on input "Continue" at bounding box center [850, 663] width 218 height 43
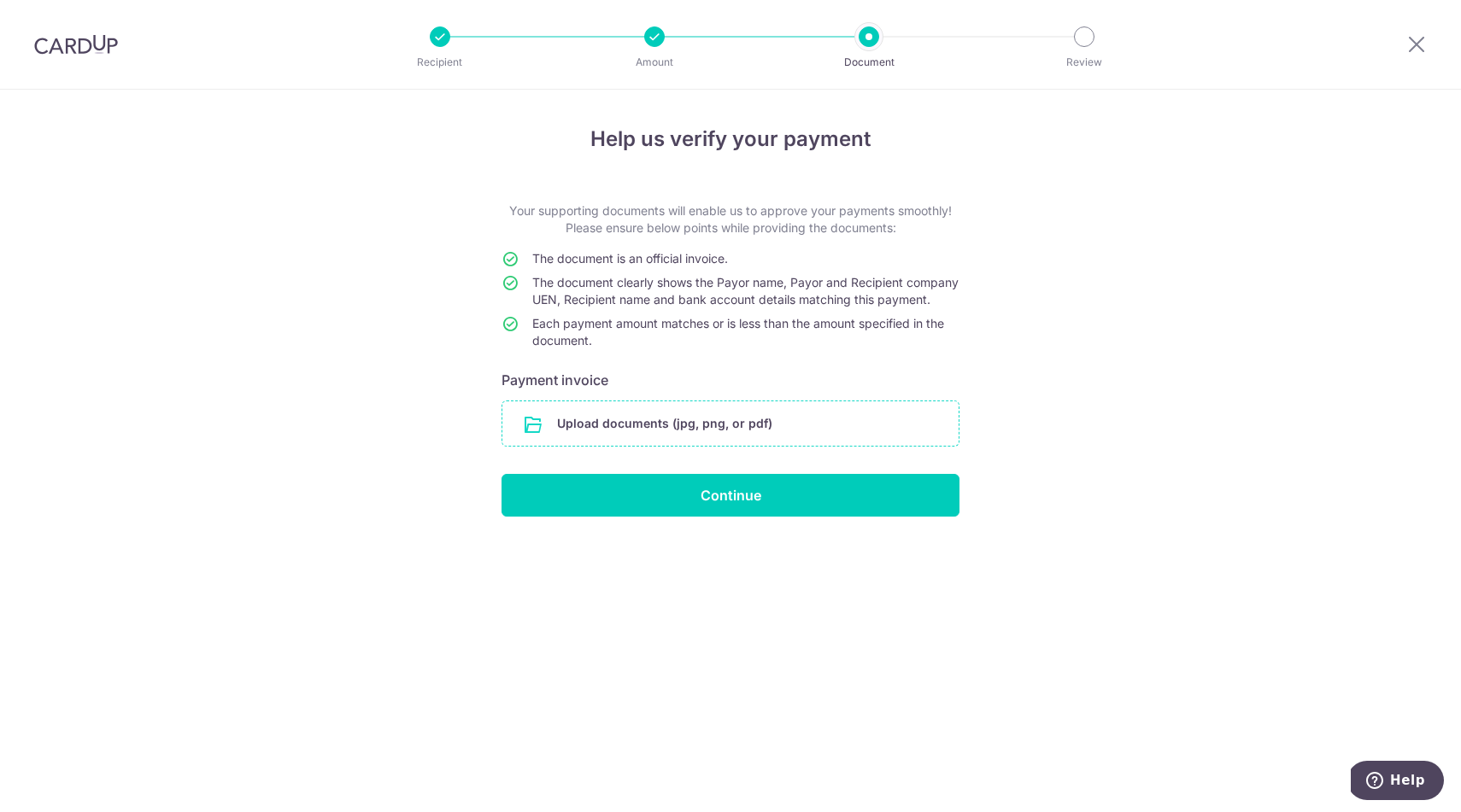
click at [641, 446] on input "file" at bounding box center [730, 423] width 456 height 44
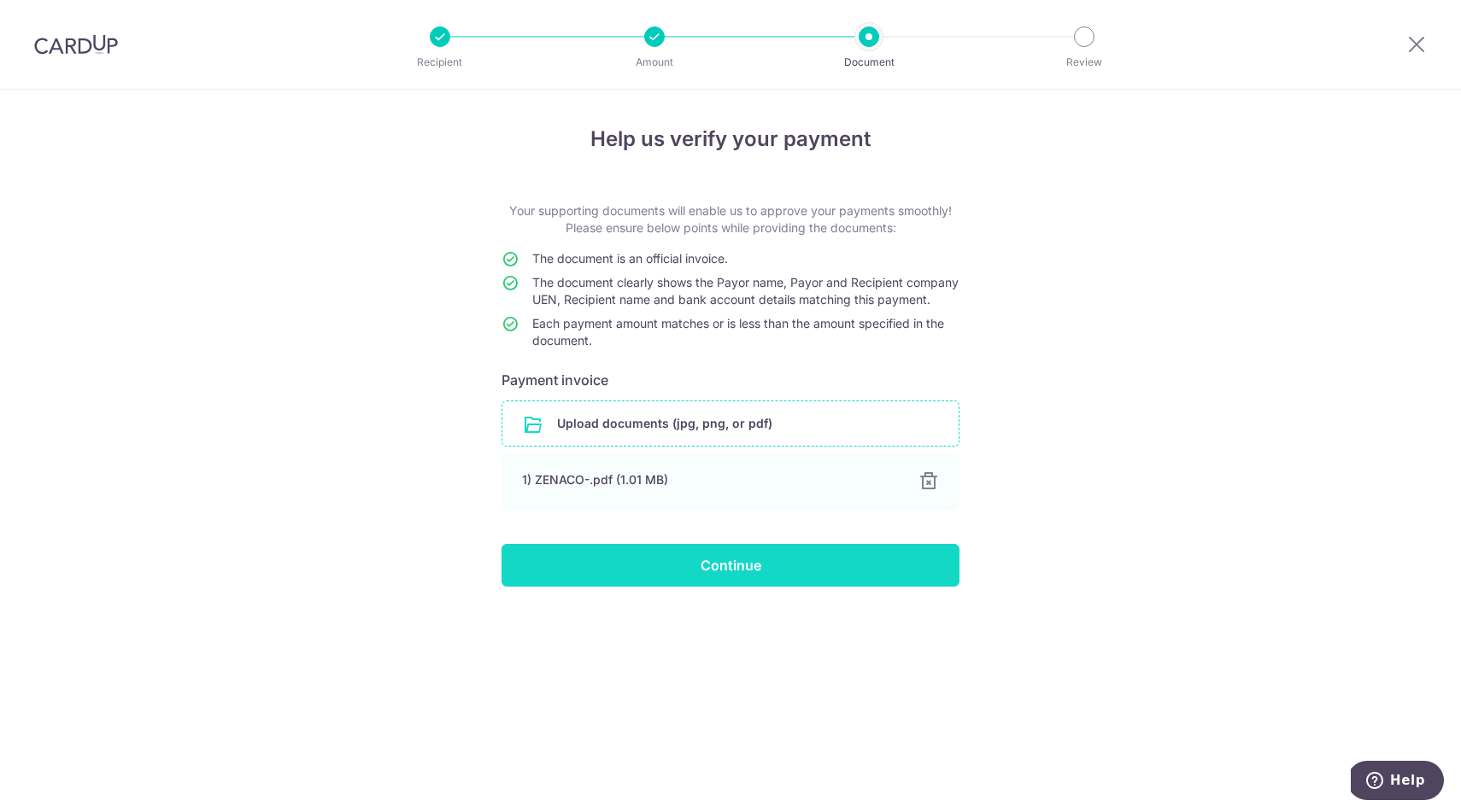
click at [686, 580] on input "Continue" at bounding box center [730, 566] width 458 height 43
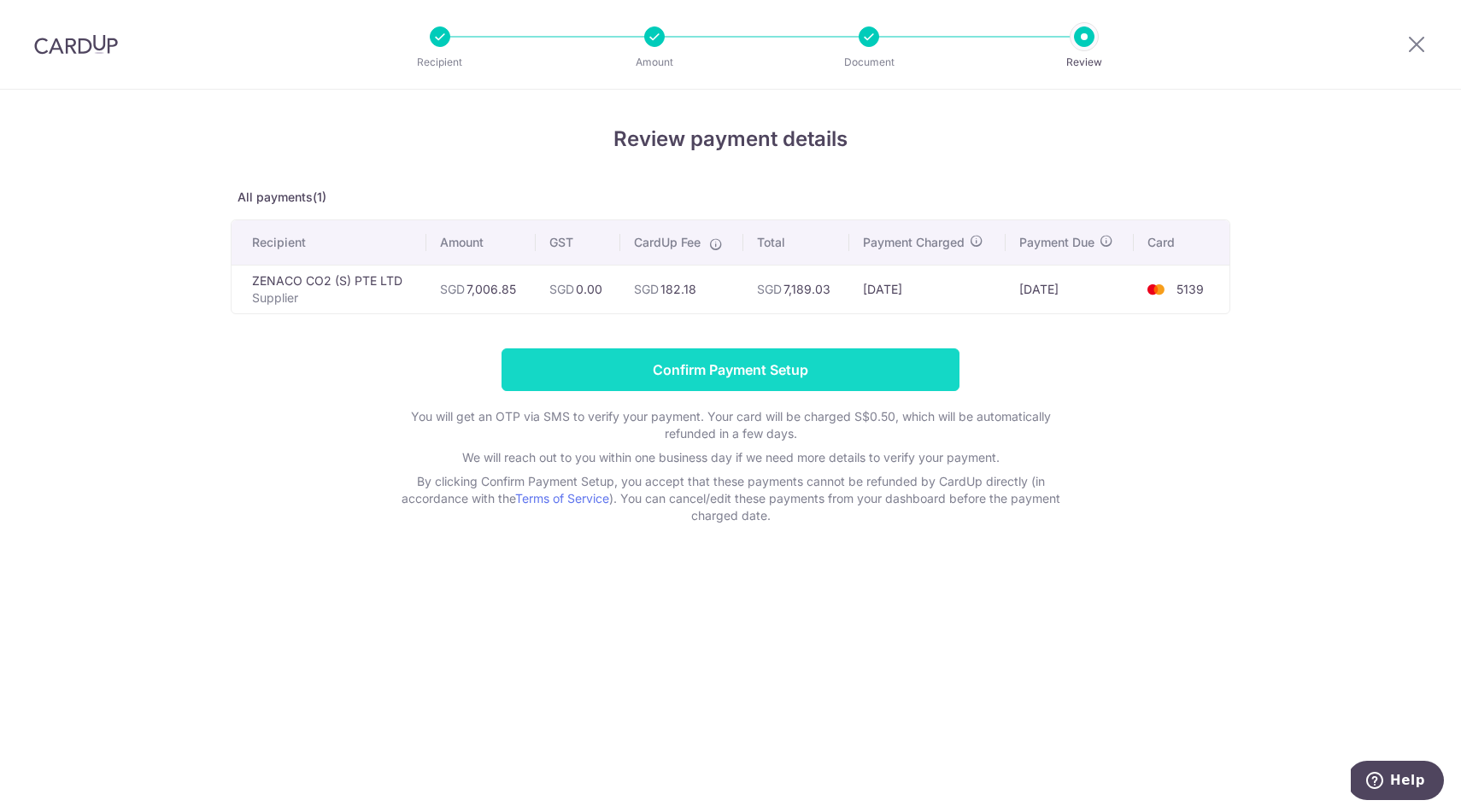
click at [695, 370] on input "Confirm Payment Setup" at bounding box center [730, 370] width 458 height 43
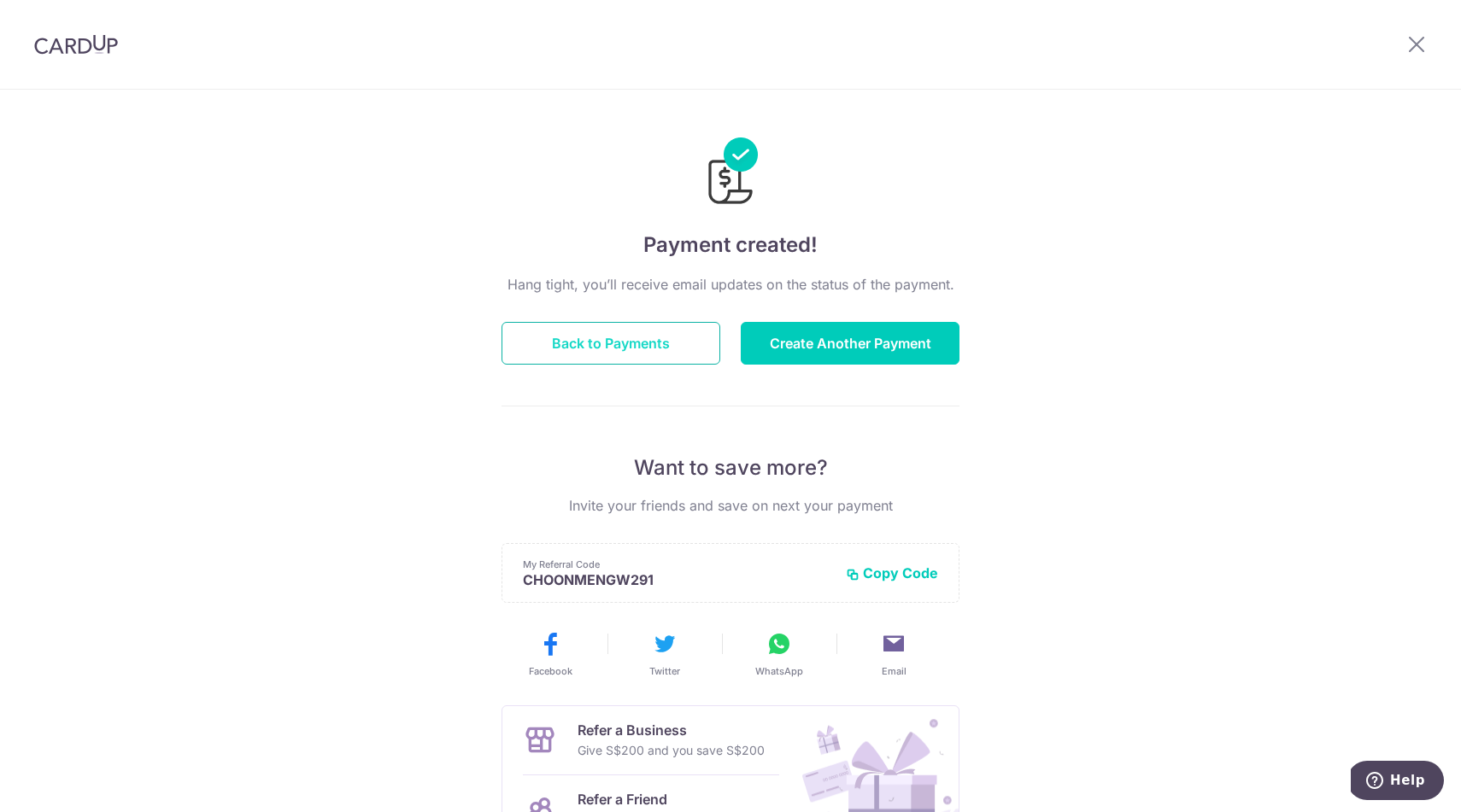
click at [635, 345] on button "Back to Payments" at bounding box center [610, 344] width 218 height 43
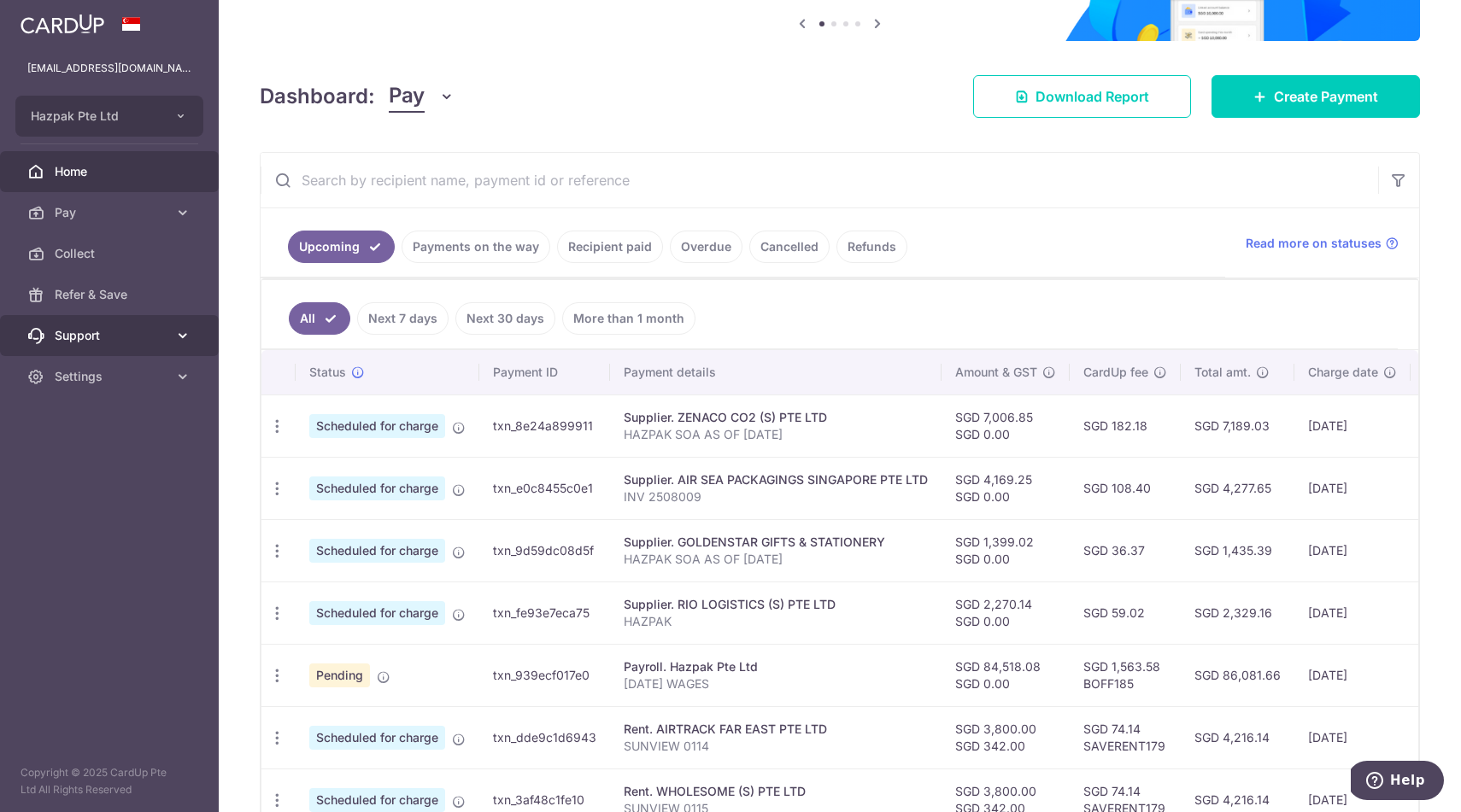
scroll to position [185, 0]
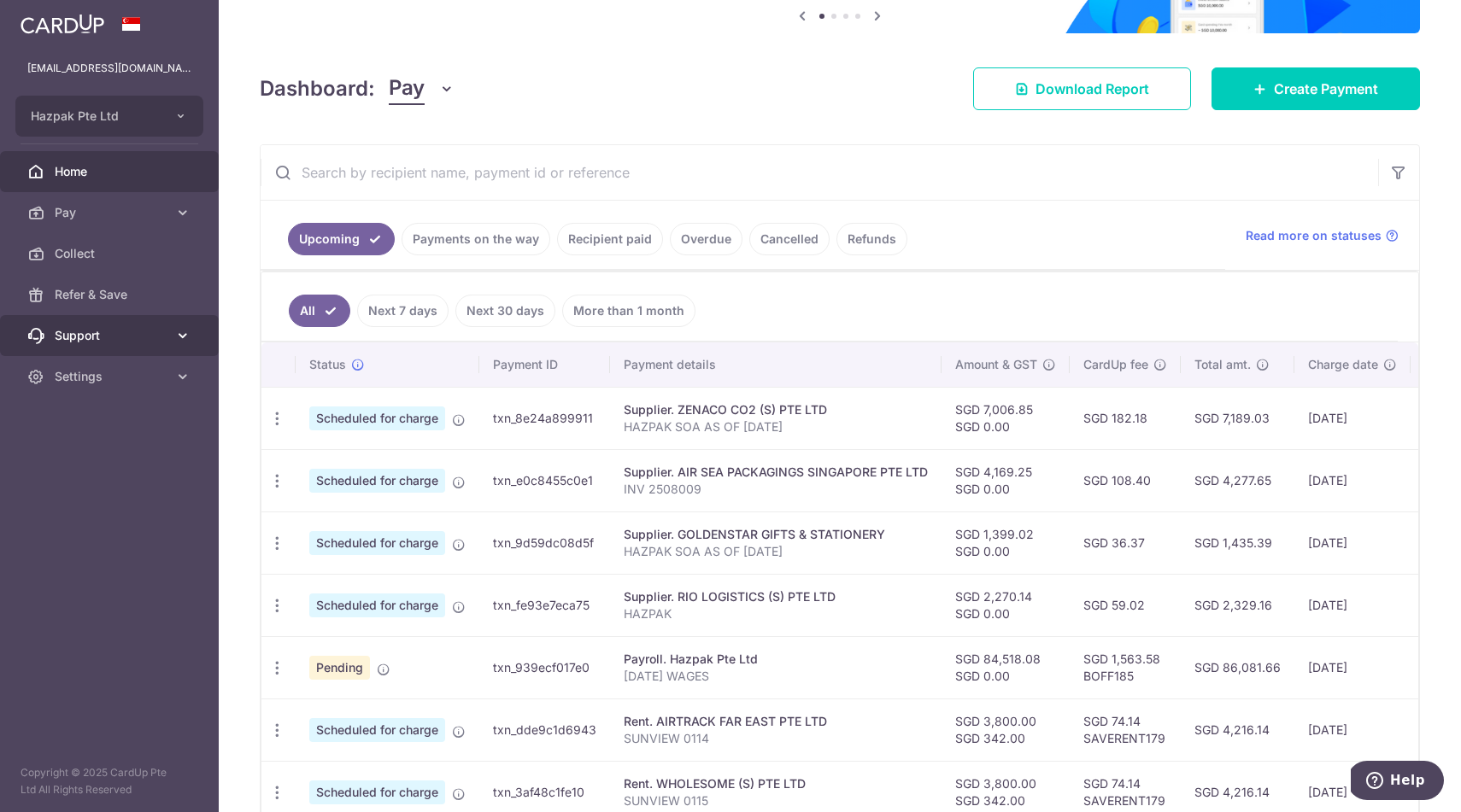
click at [535, 420] on td "txn_8e24a899911" at bounding box center [545, 418] width 131 height 63
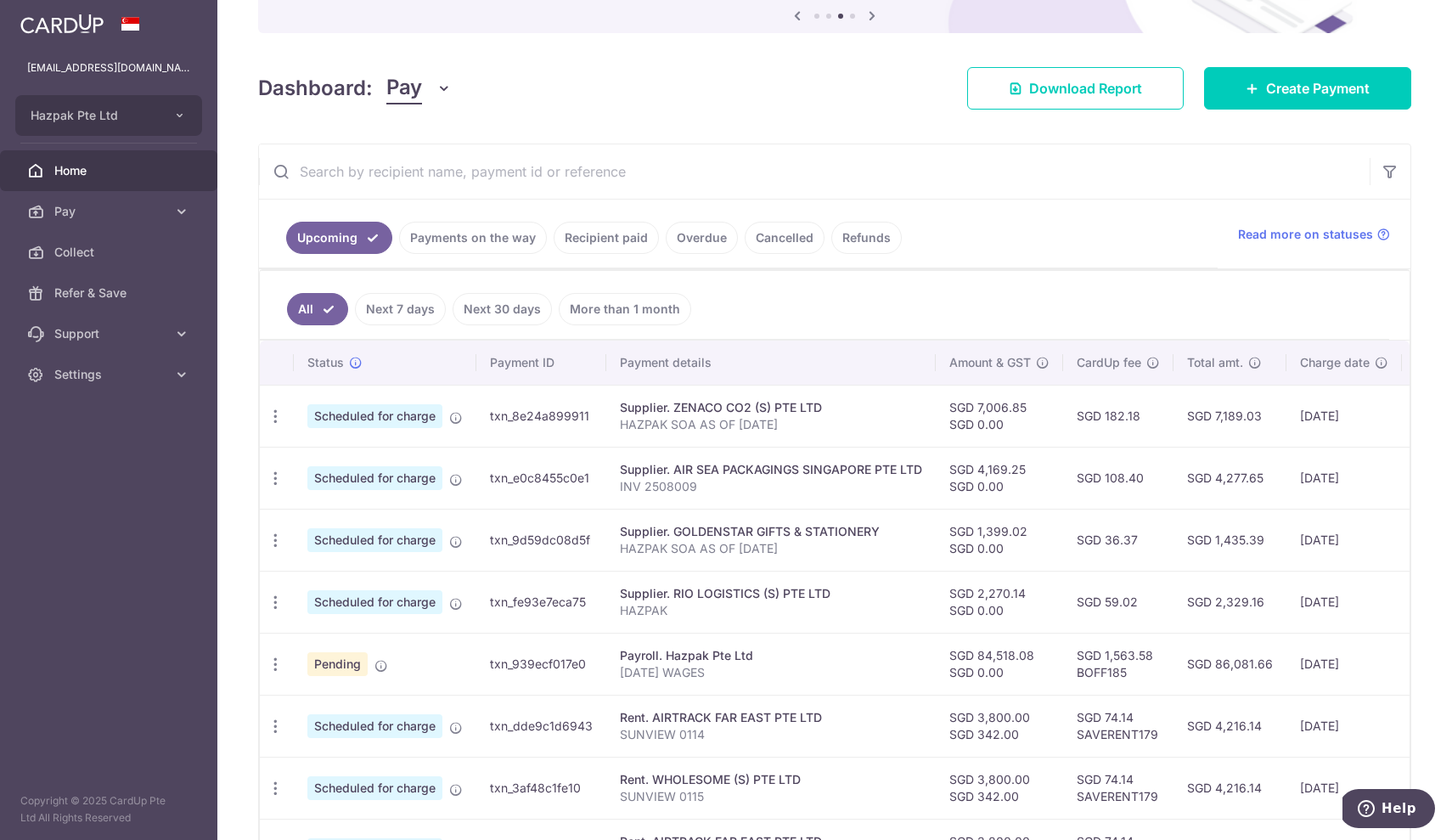
click at [599, 111] on div "× Pause Schedule Pause all future payments in this series Pause just this one p…" at bounding box center [835, 420] width 1235 height 840
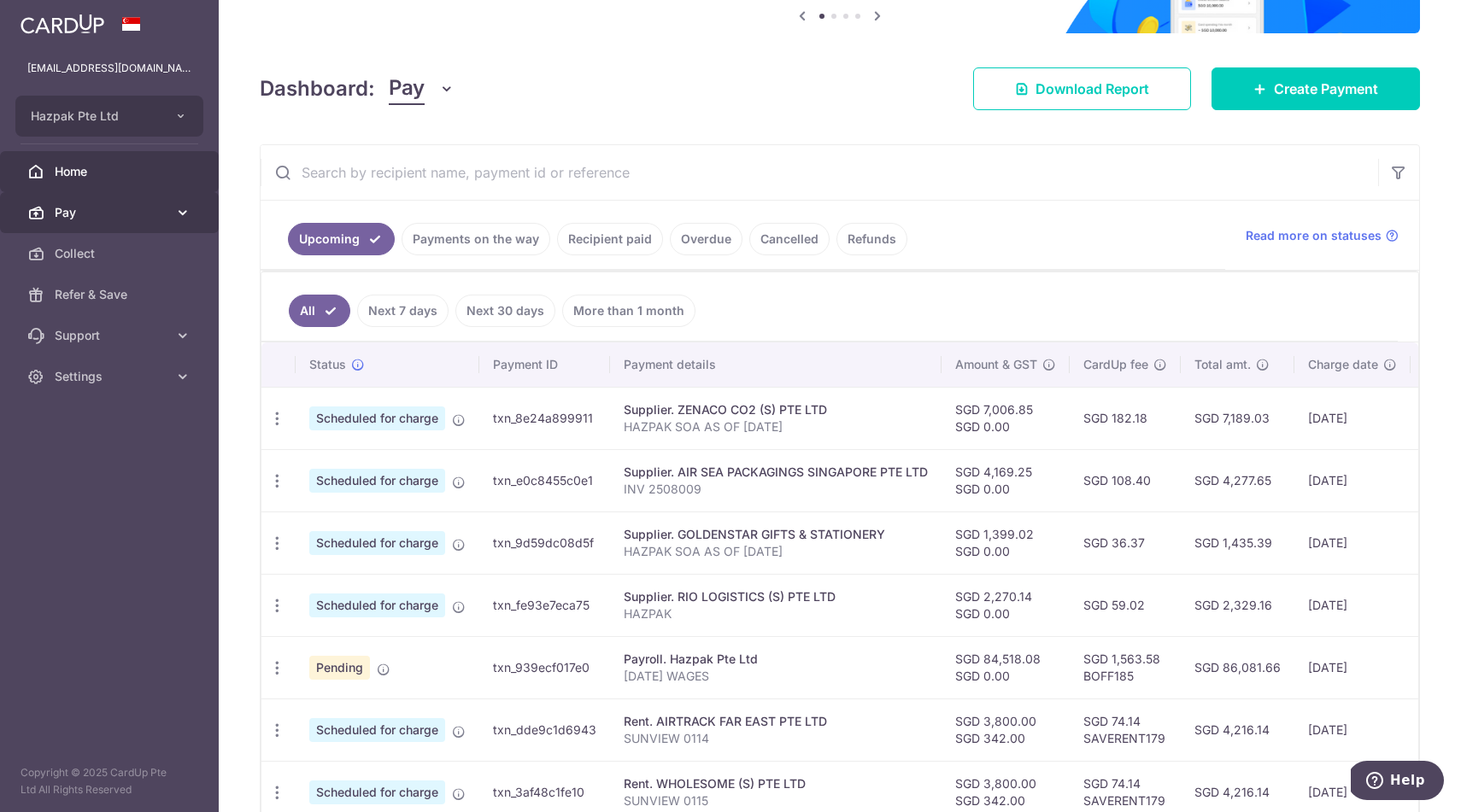
click at [54, 211] on span "Pay" at bounding box center [111, 213] width 112 height 17
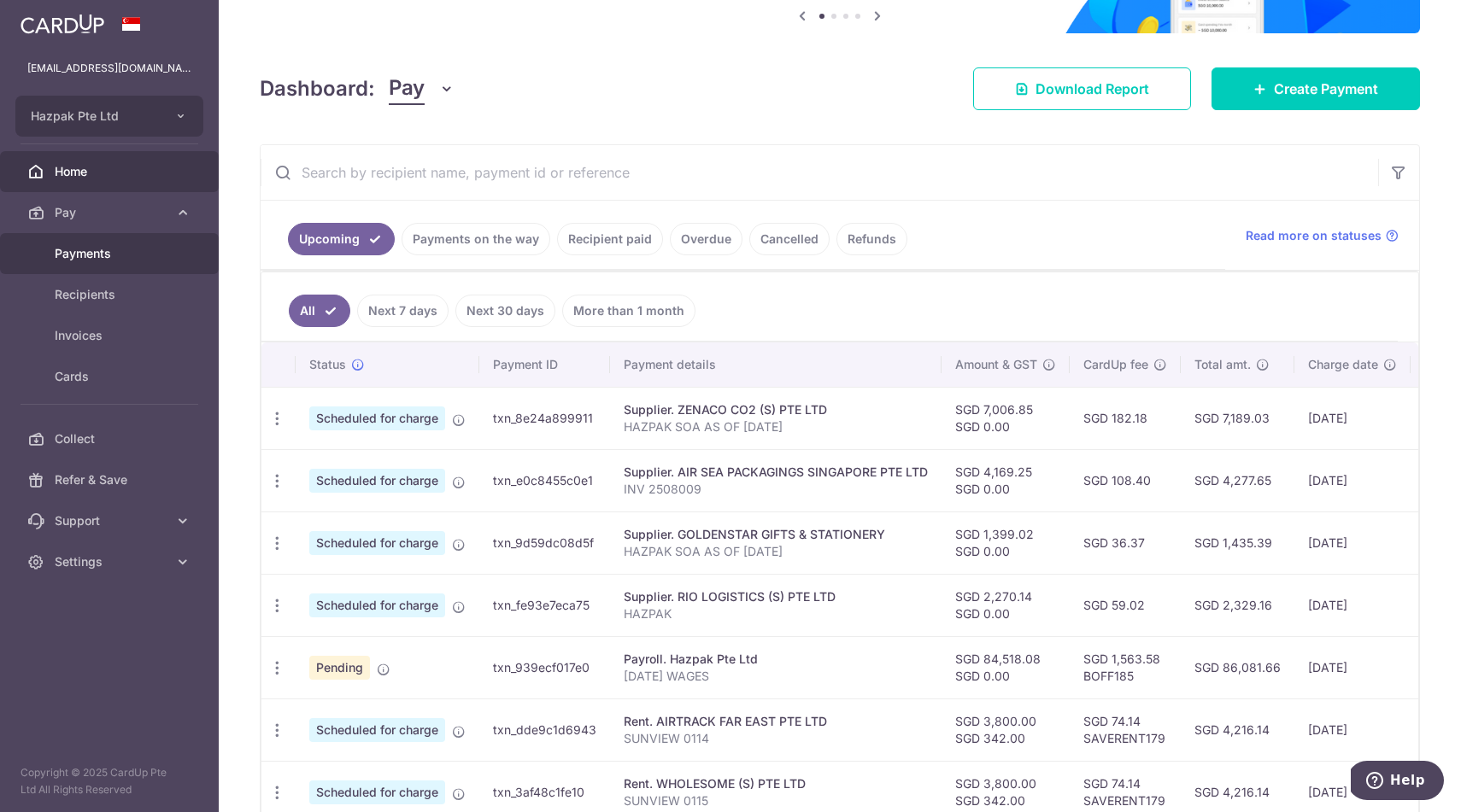
click at [63, 251] on span "Payments" at bounding box center [111, 254] width 112 height 17
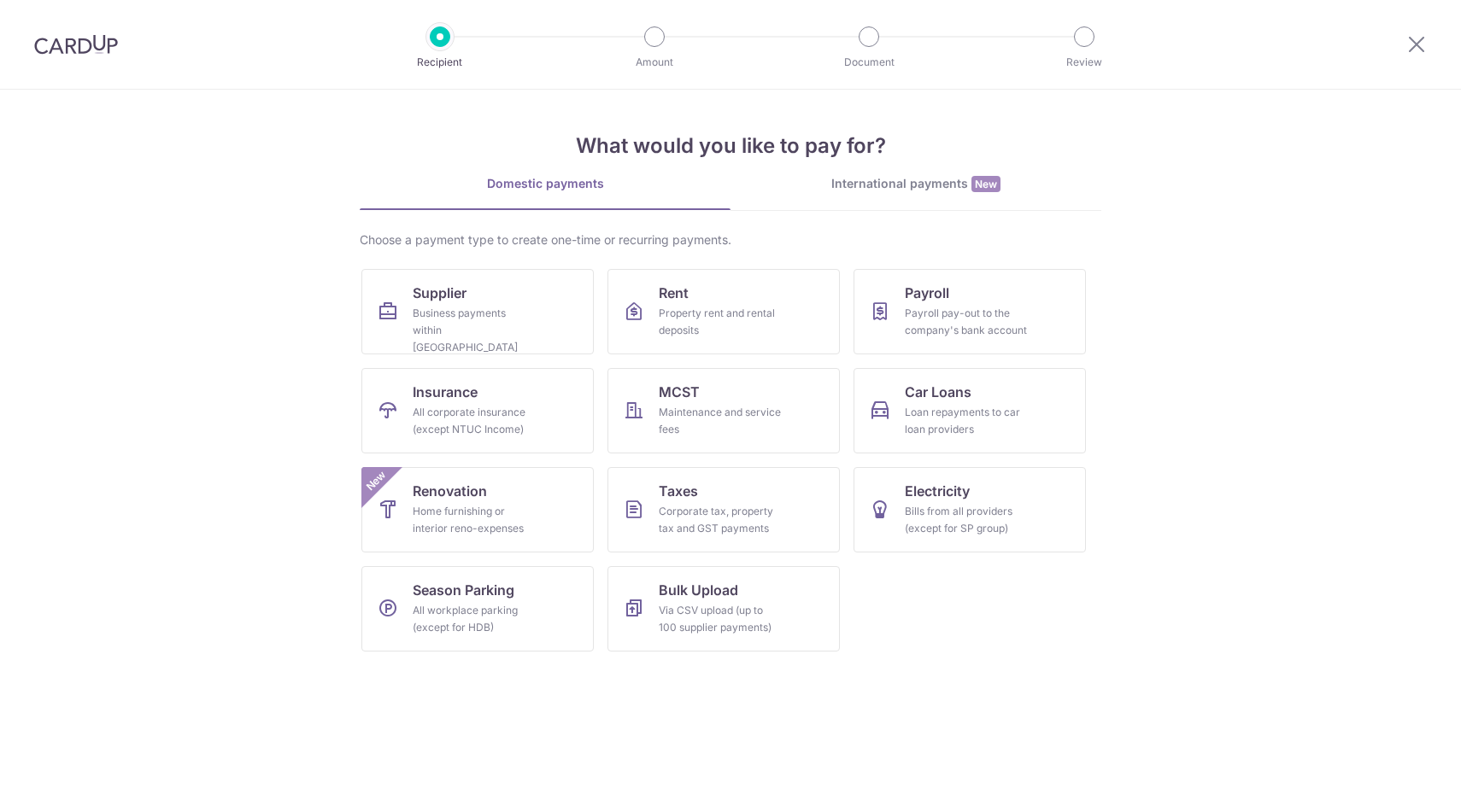
click at [479, 313] on div "Business payments within Singapore" at bounding box center [473, 331] width 123 height 52
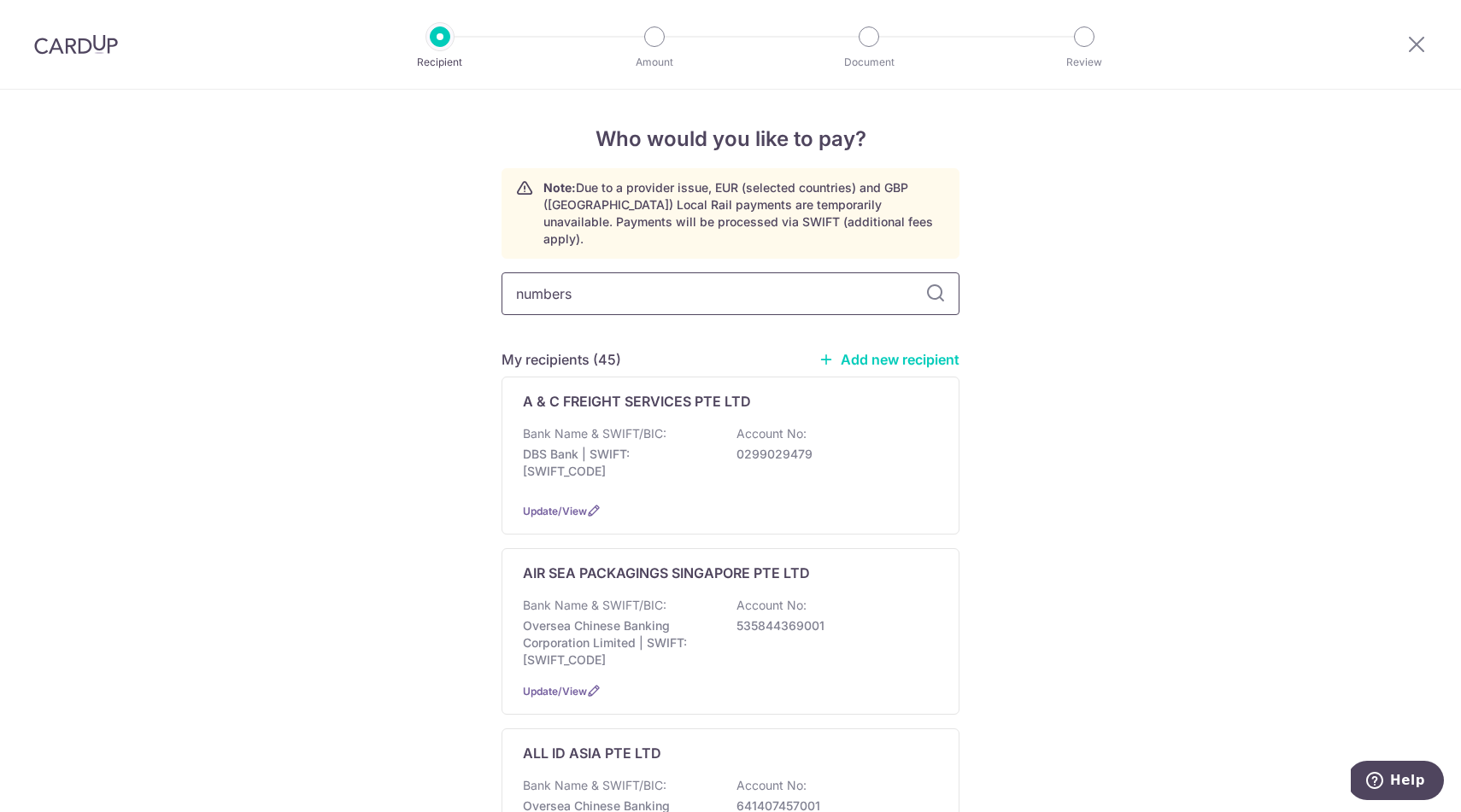
type input "numbers"
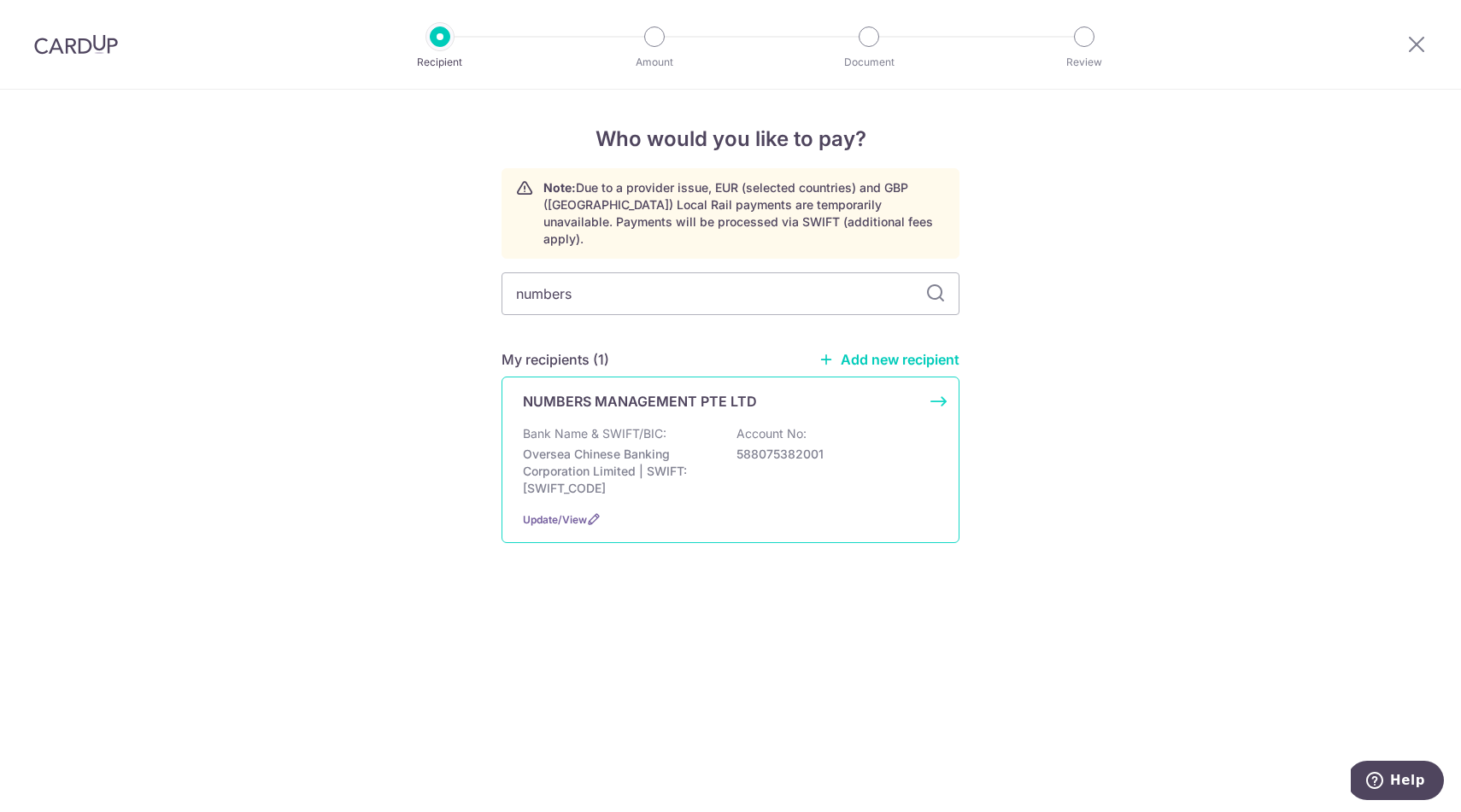
click at [627, 446] on p "Oversea Chinese Banking Corporation Limited | SWIFT: OCBCSGSGXXX" at bounding box center [619, 471] width 191 height 52
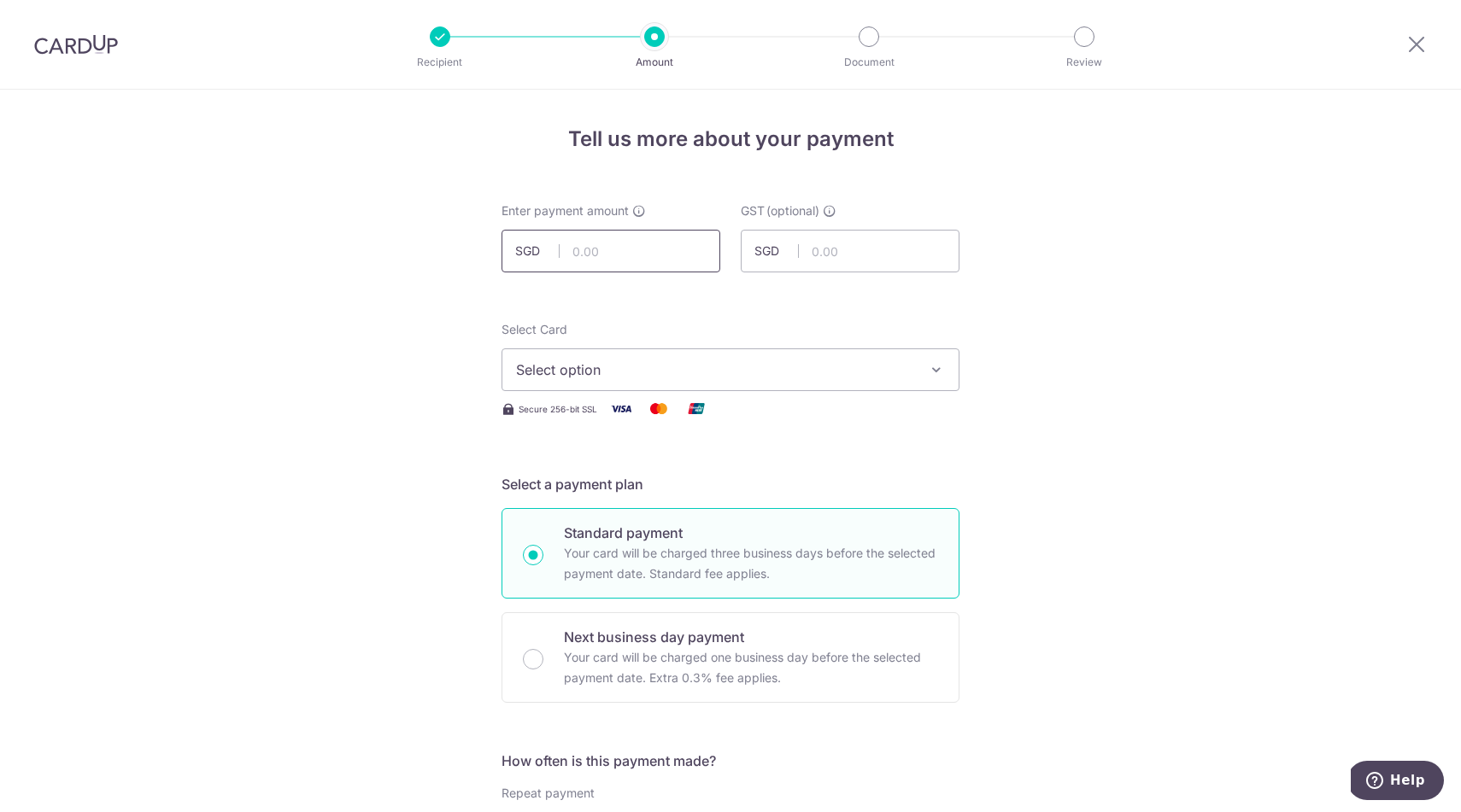
click at [633, 249] on input "text" at bounding box center [610, 251] width 218 height 43
type input "565.00"
click at [676, 376] on span "Select option" at bounding box center [715, 370] width 398 height 21
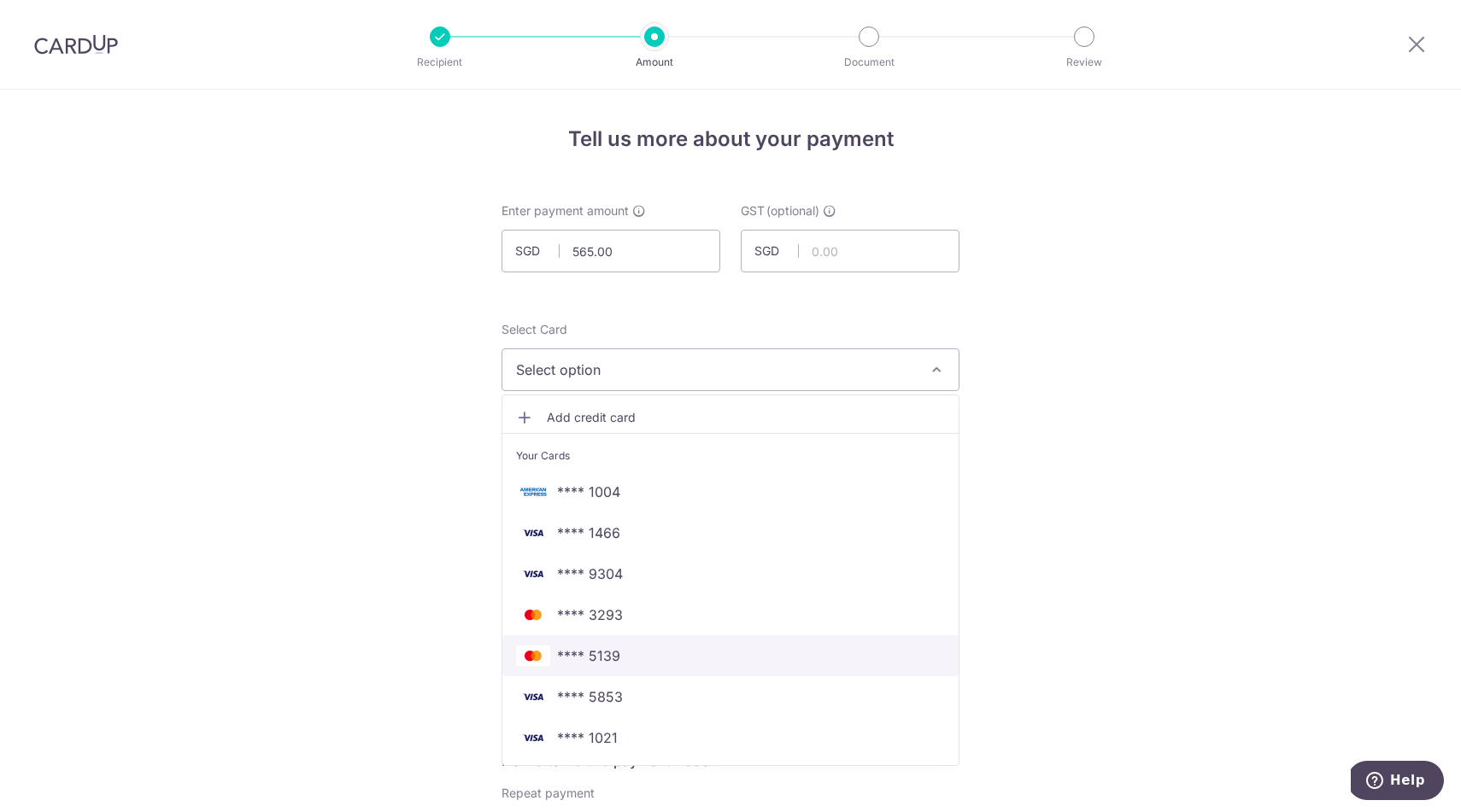
click at [607, 655] on span "**** 5139" at bounding box center [589, 656] width 63 height 21
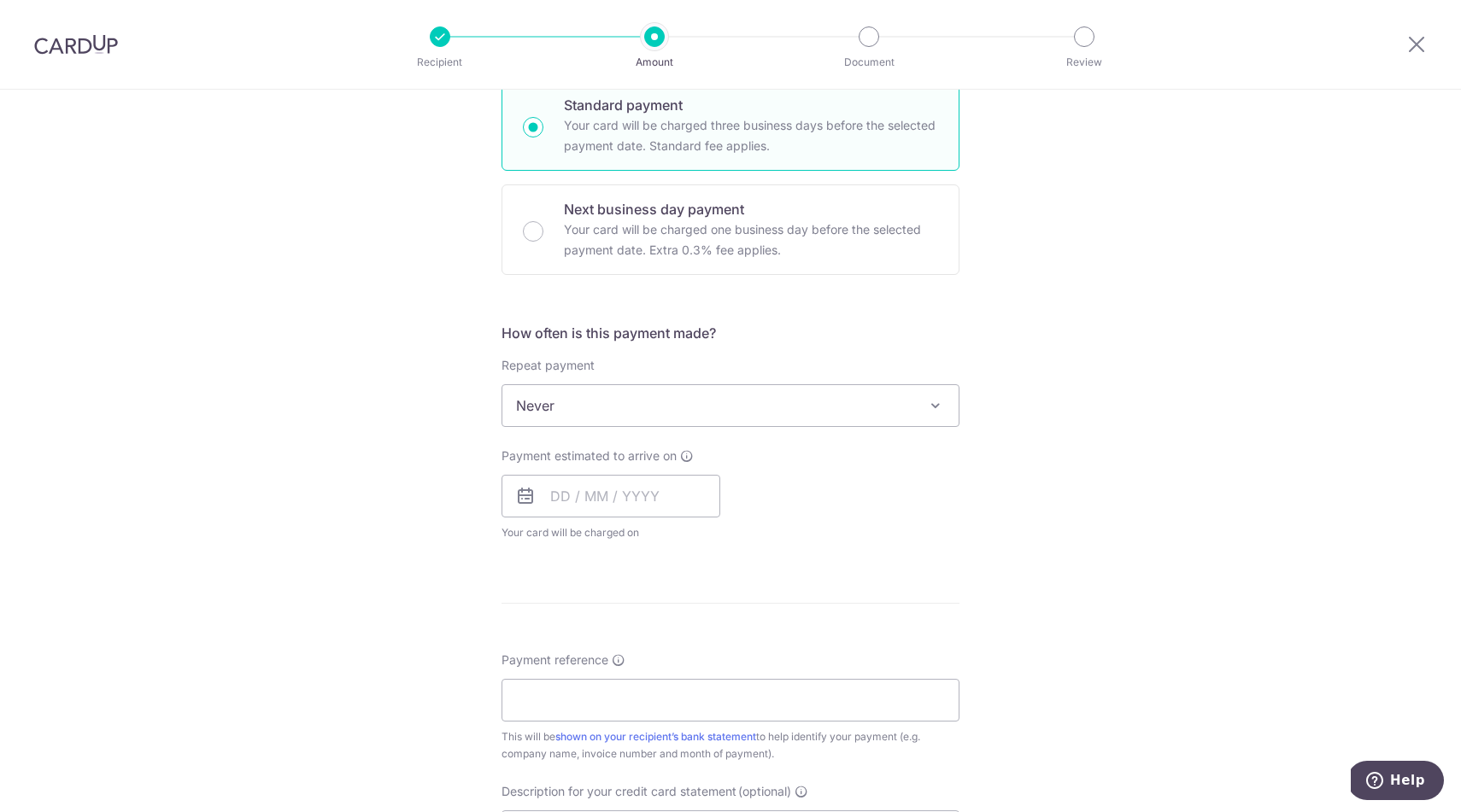
scroll to position [436, 0]
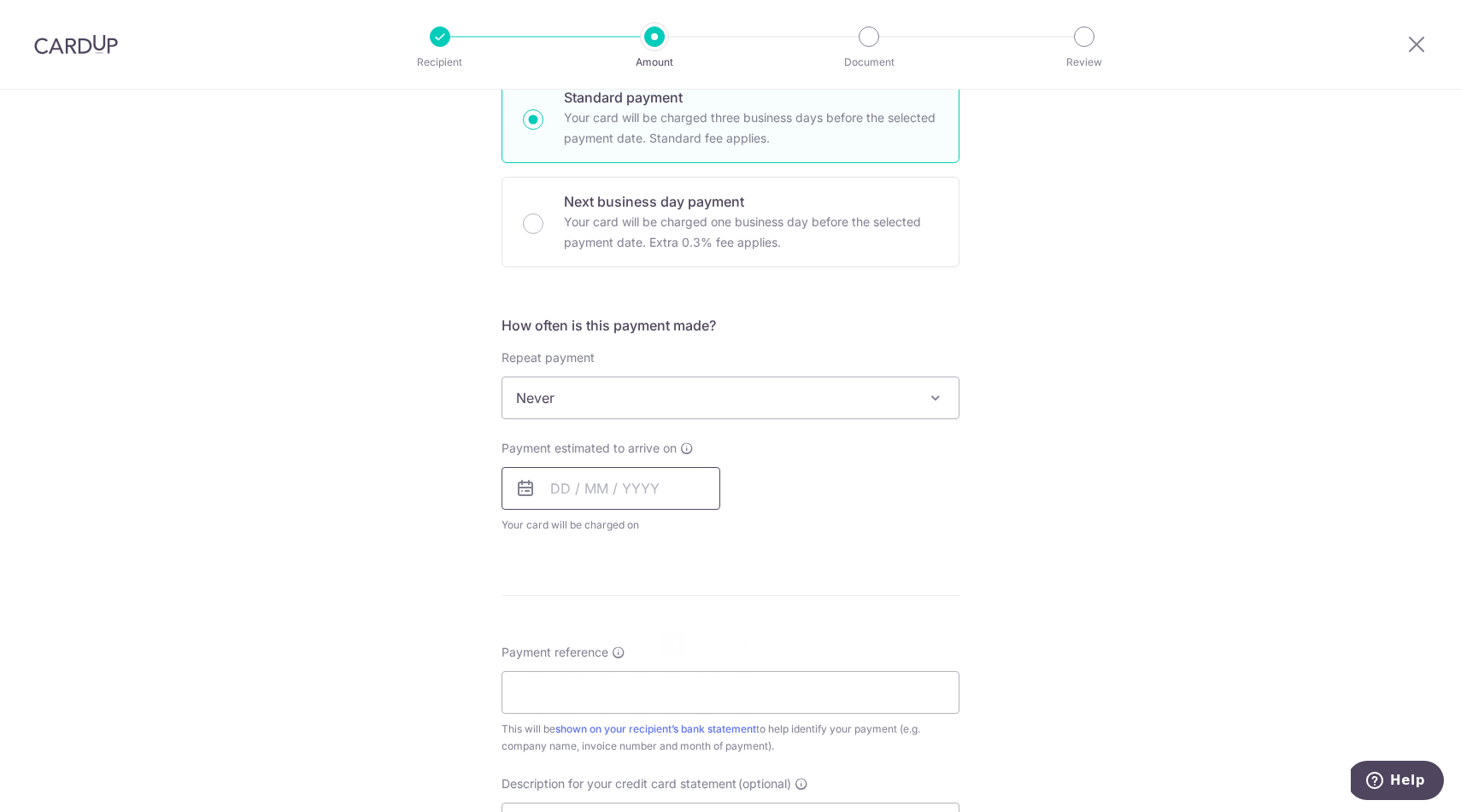
click at [581, 491] on input "text" at bounding box center [610, 489] width 218 height 43
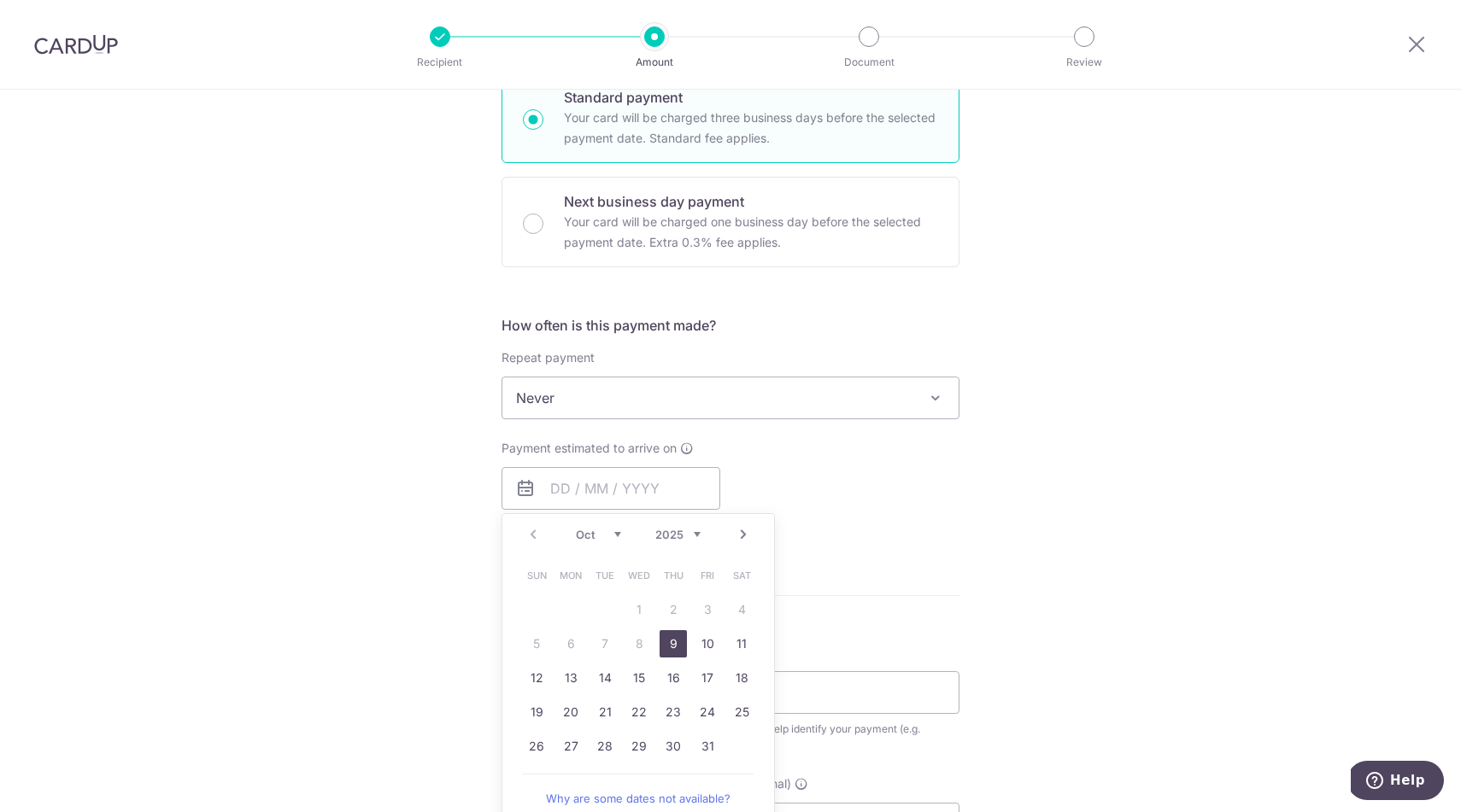
click at [679, 648] on link "9" at bounding box center [673, 643] width 27 height 27
type input "09/10/2025"
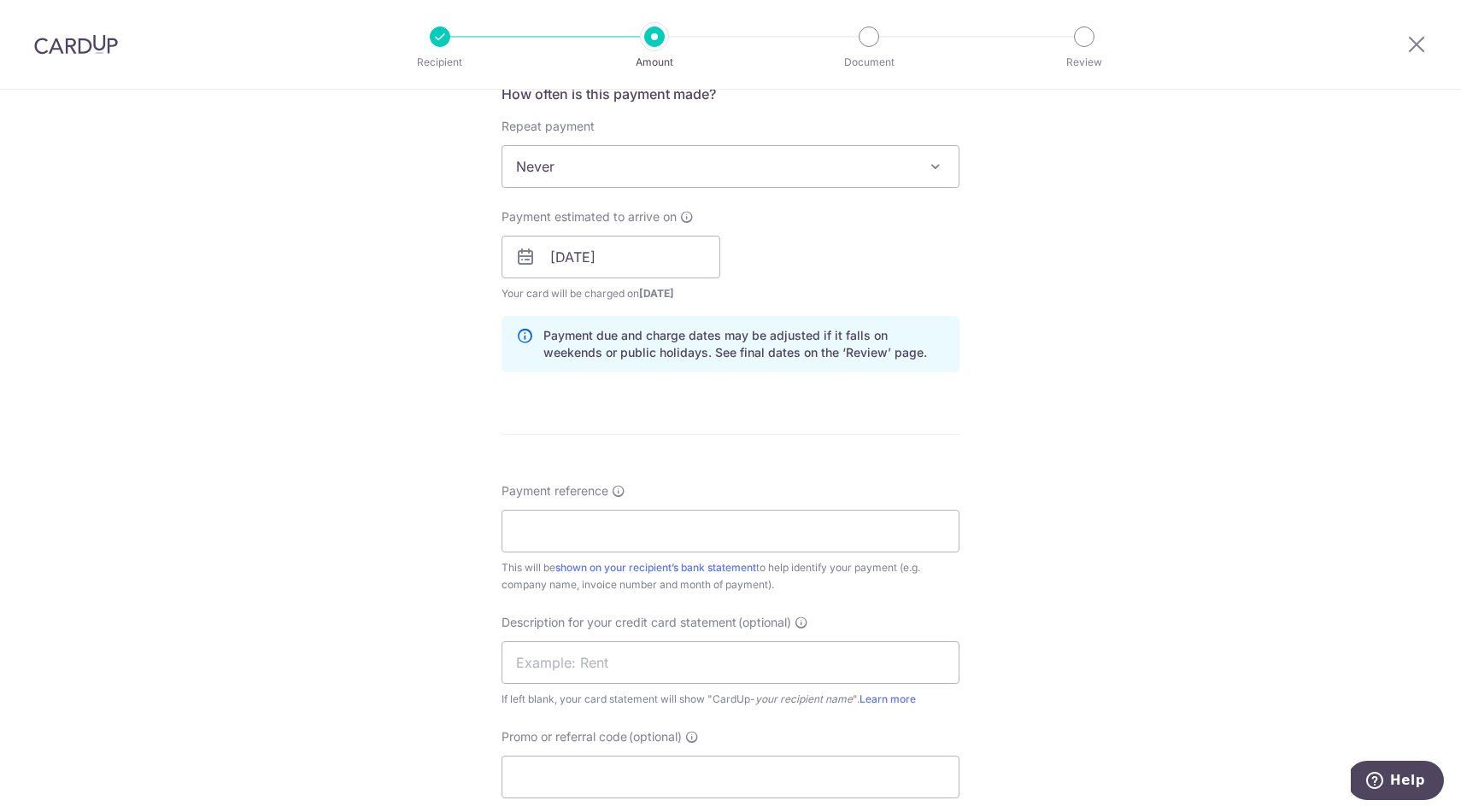
scroll to position [760, 0]
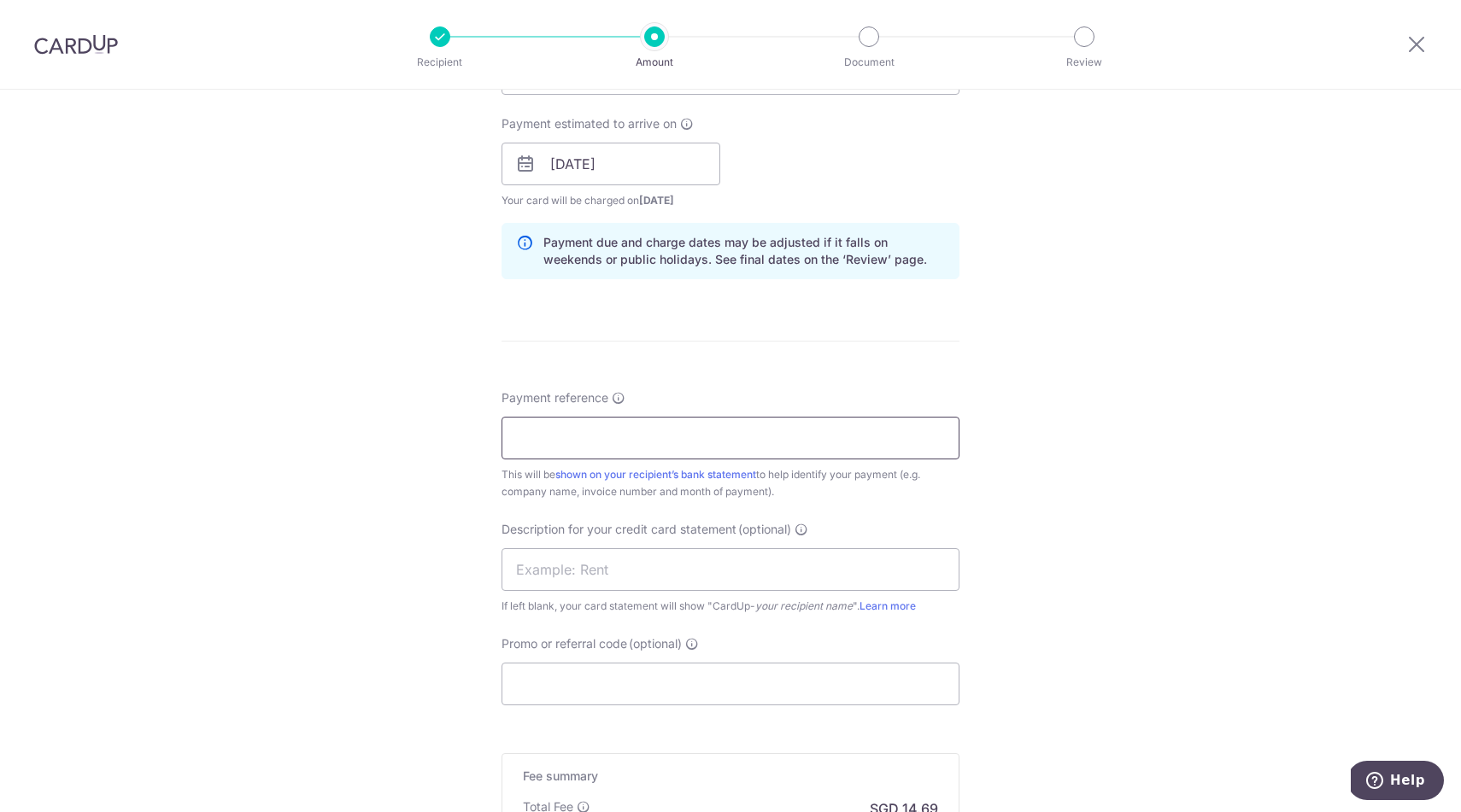
click at [637, 440] on input "Payment reference" at bounding box center [730, 438] width 458 height 43
type input "H"
drag, startPoint x: 663, startPoint y: 437, endPoint x: 360, endPoint y: 408, distance: 304.4
click at [360, 408] on div "Tell us more about your payment Enter payment amount SGD 565.00 565.00 GST (opt…" at bounding box center [730, 194] width 1461 height 1730
click at [652, 445] on input "INV24251583" at bounding box center [730, 438] width 458 height 43
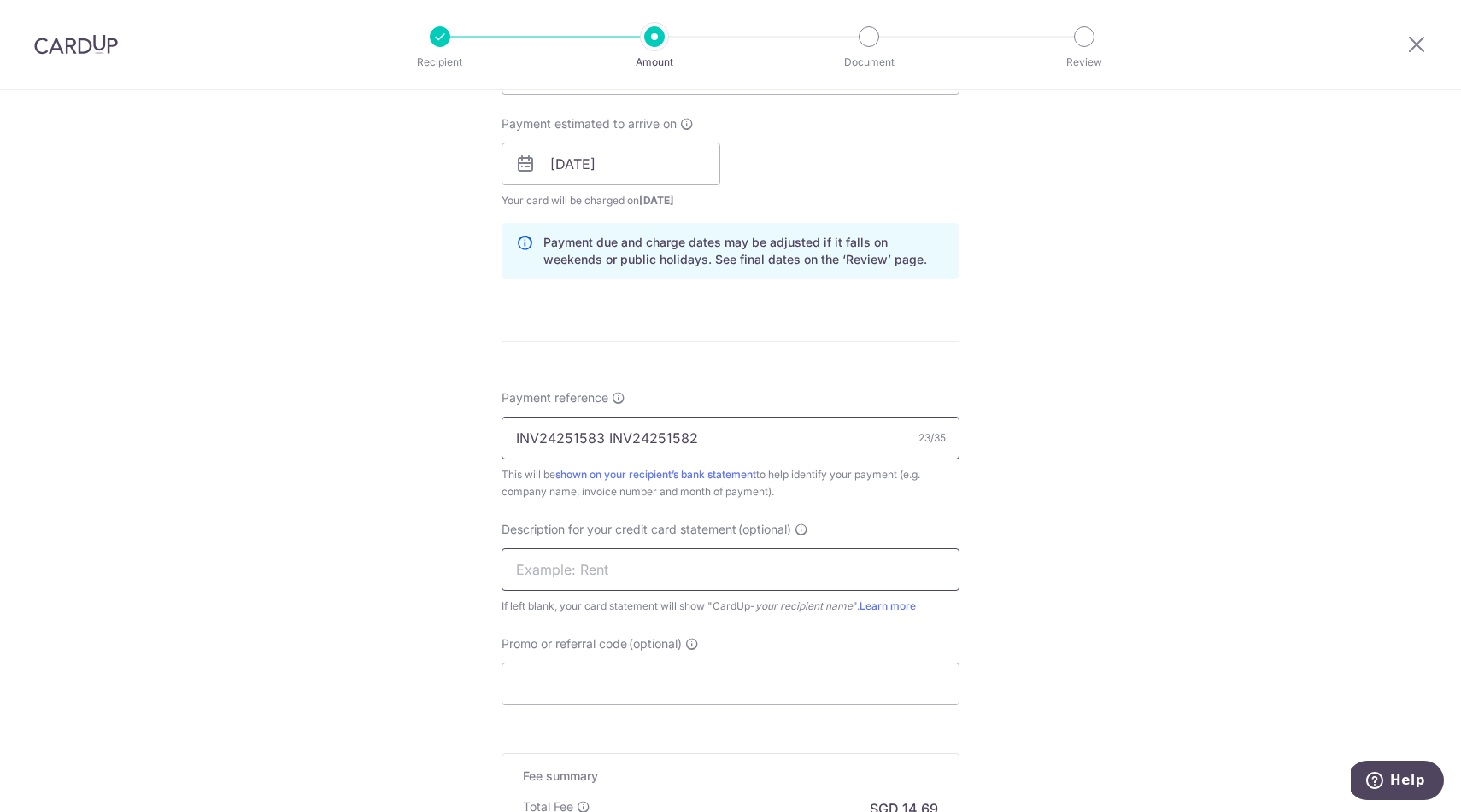
type input "INV24251583 INV24251582"
click at [752, 584] on input "text" at bounding box center [730, 569] width 458 height 43
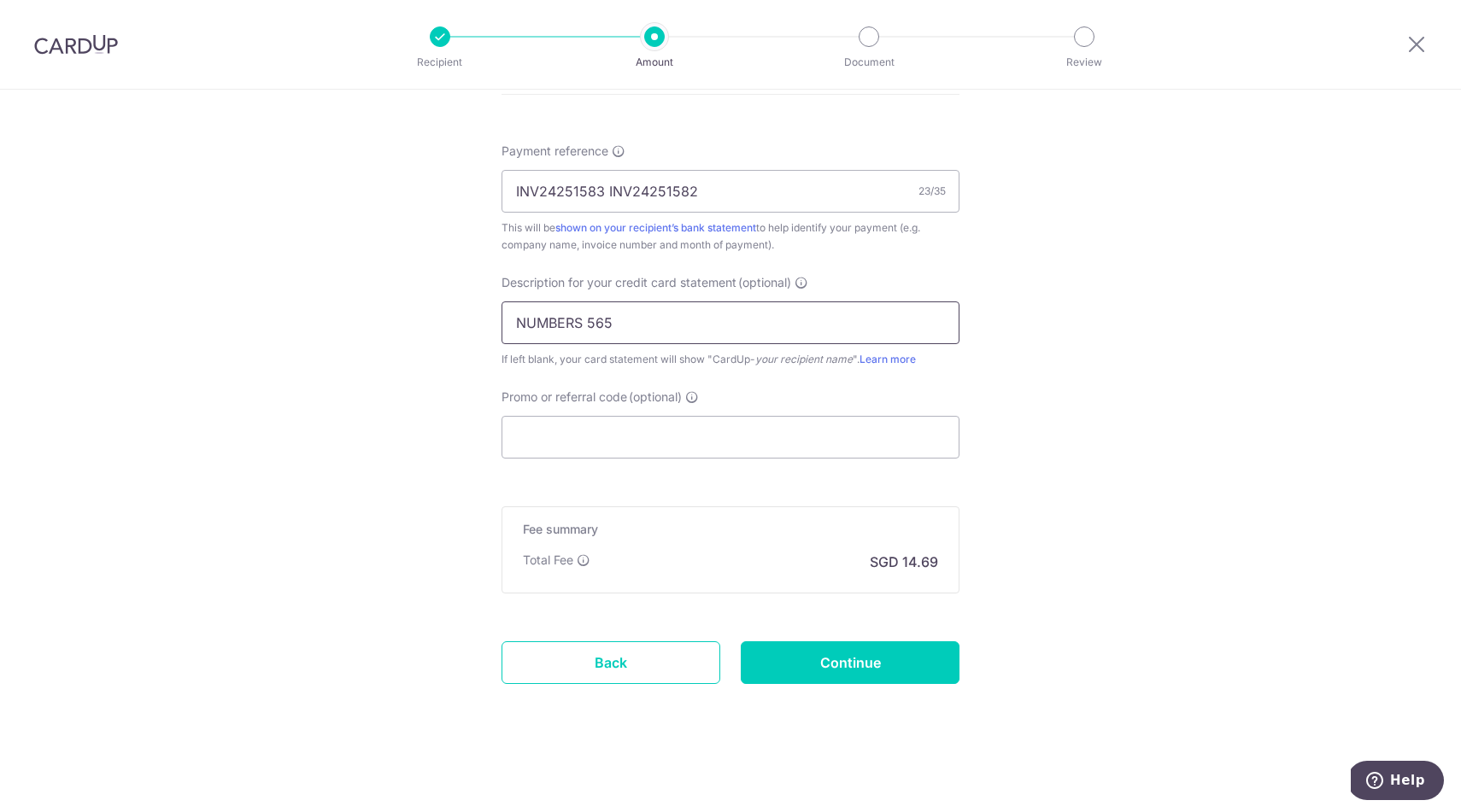
scroll to position [1007, 0]
type input "NUMBERS 56500"
click at [855, 659] on input "Continue" at bounding box center [850, 663] width 218 height 43
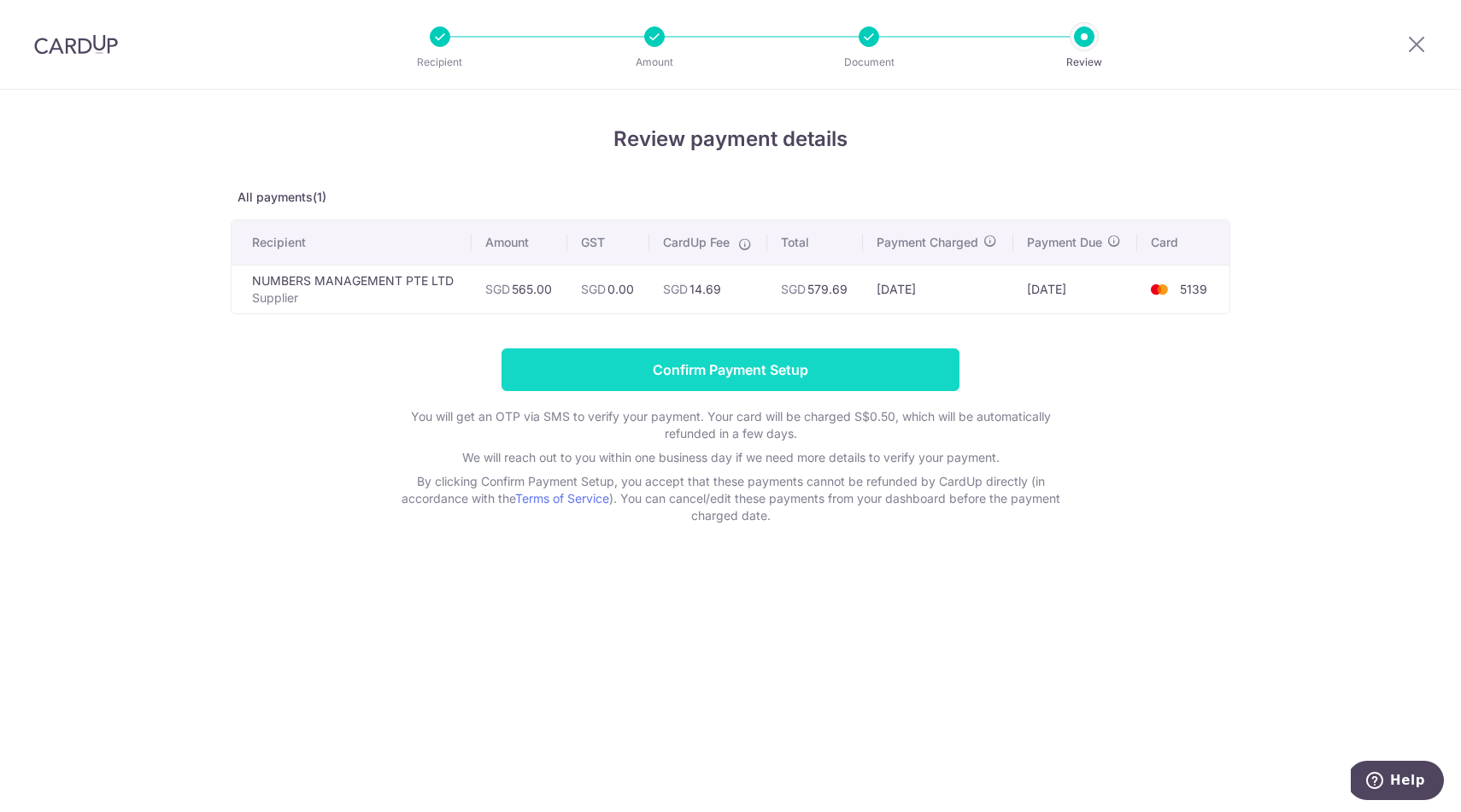
click at [737, 367] on input "Confirm Payment Setup" at bounding box center [730, 370] width 458 height 43
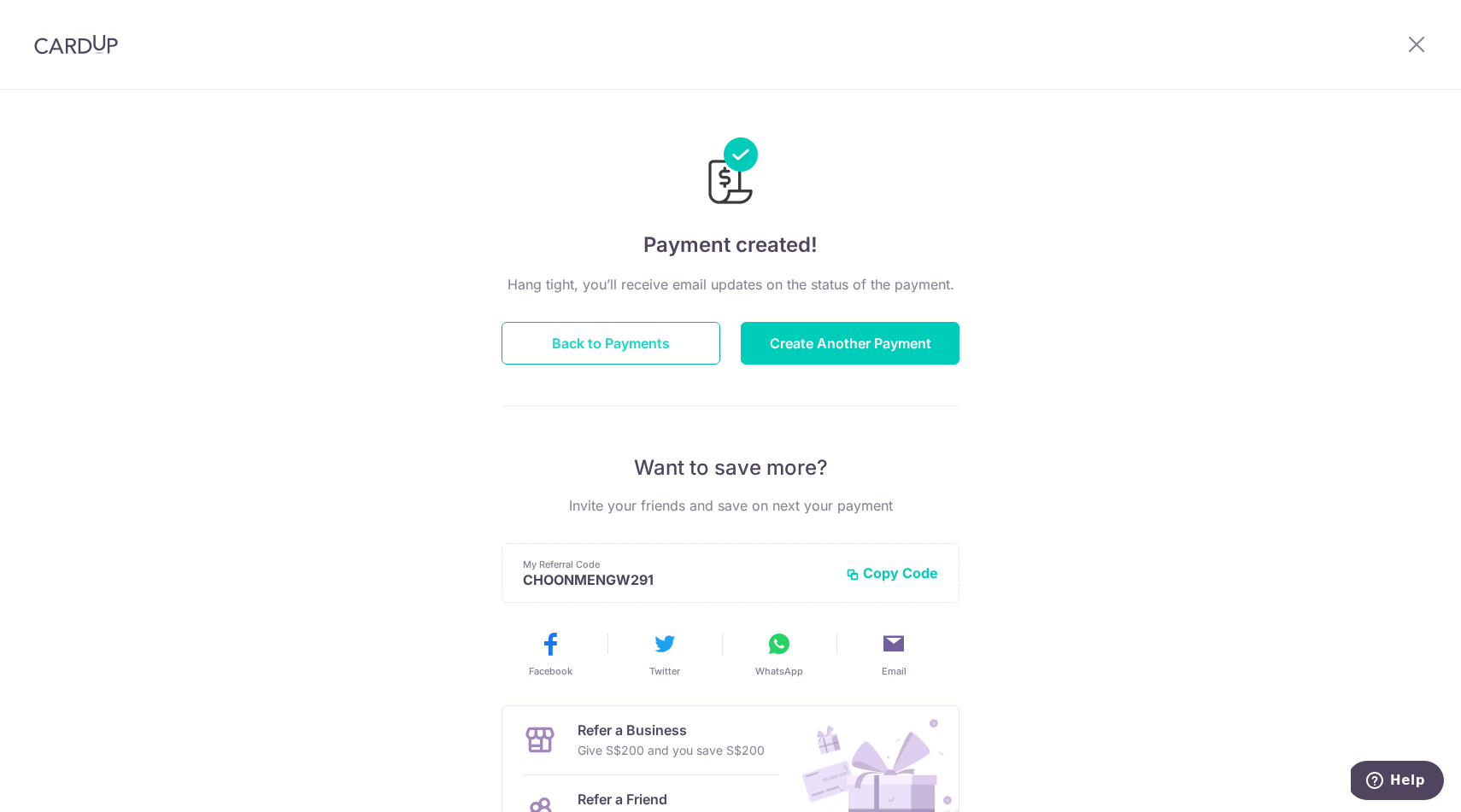
click at [607, 345] on button "Back to Payments" at bounding box center [610, 344] width 218 height 43
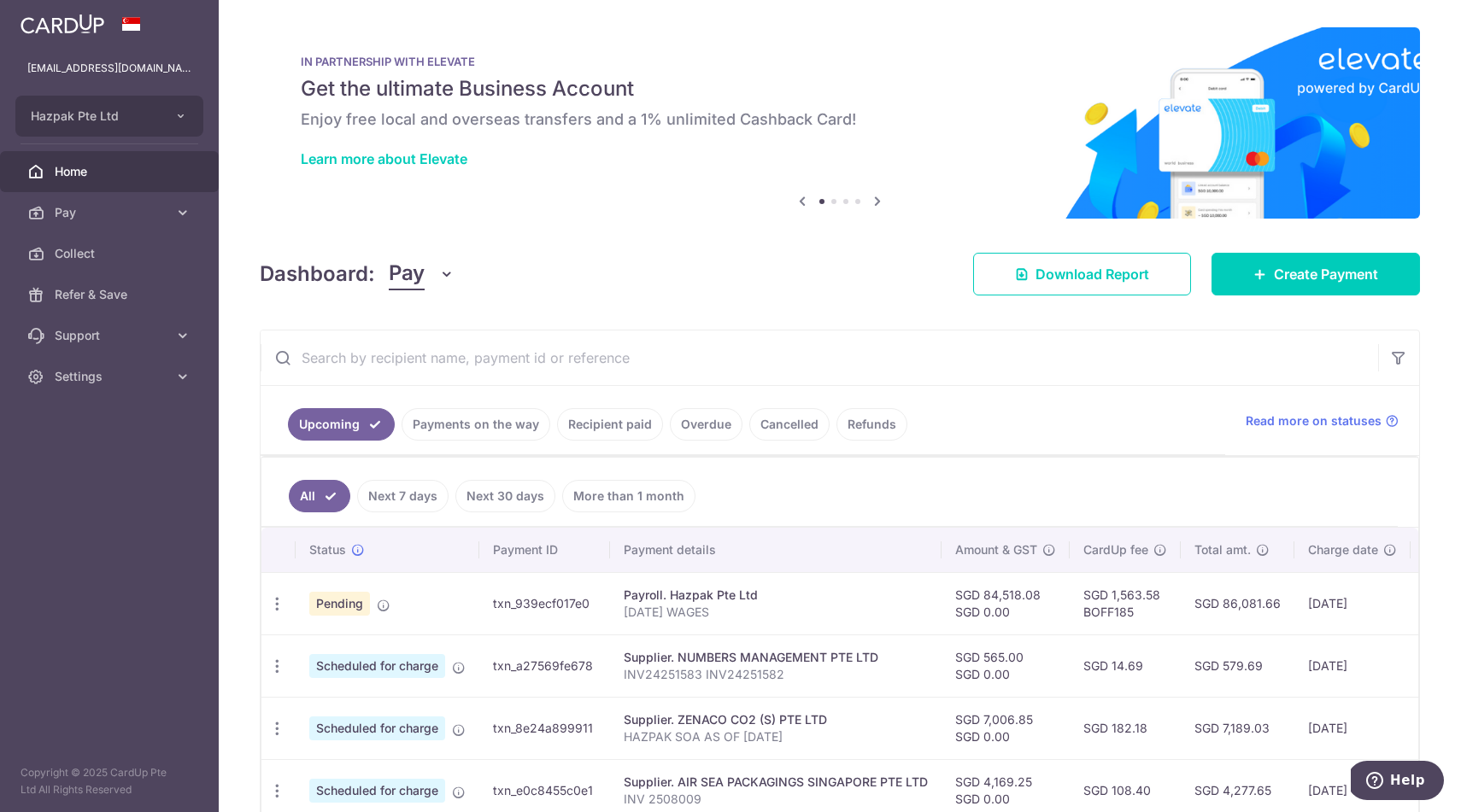
click at [539, 667] on td "txn_a27569fe678" at bounding box center [545, 666] width 131 height 63
copy td "txn_a27569fe678"
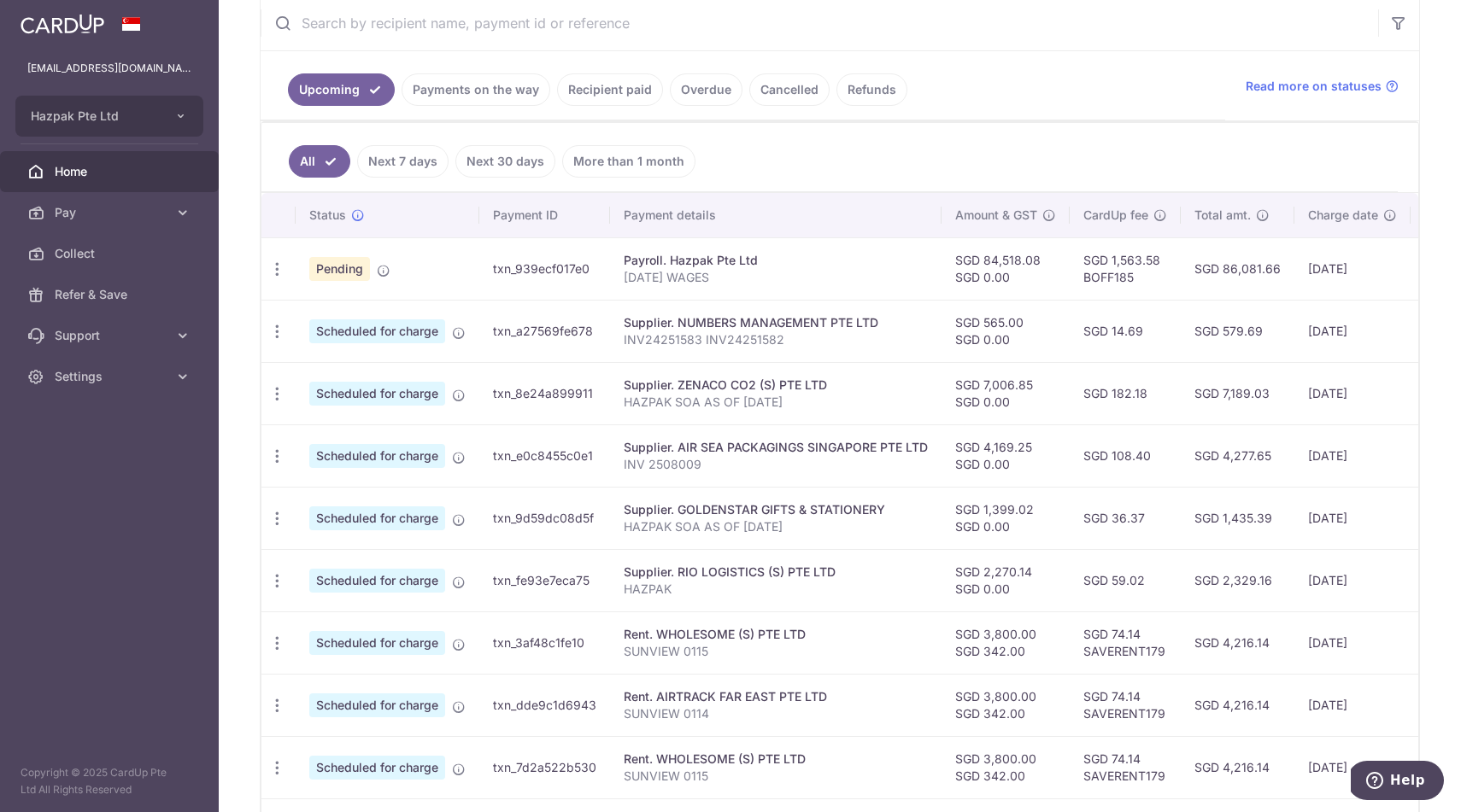
scroll to position [359, 0]
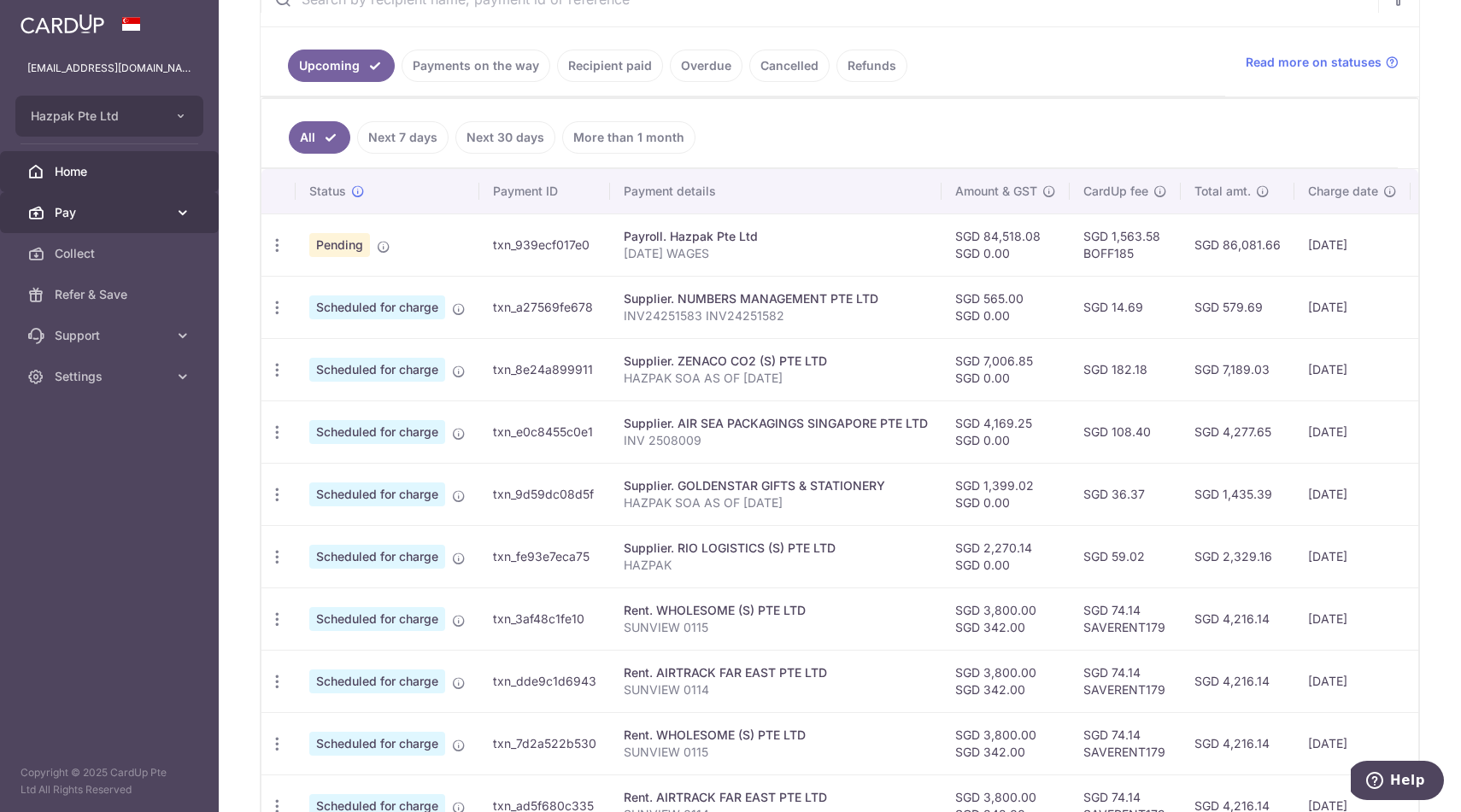
click at [84, 210] on span "Pay" at bounding box center [111, 213] width 112 height 17
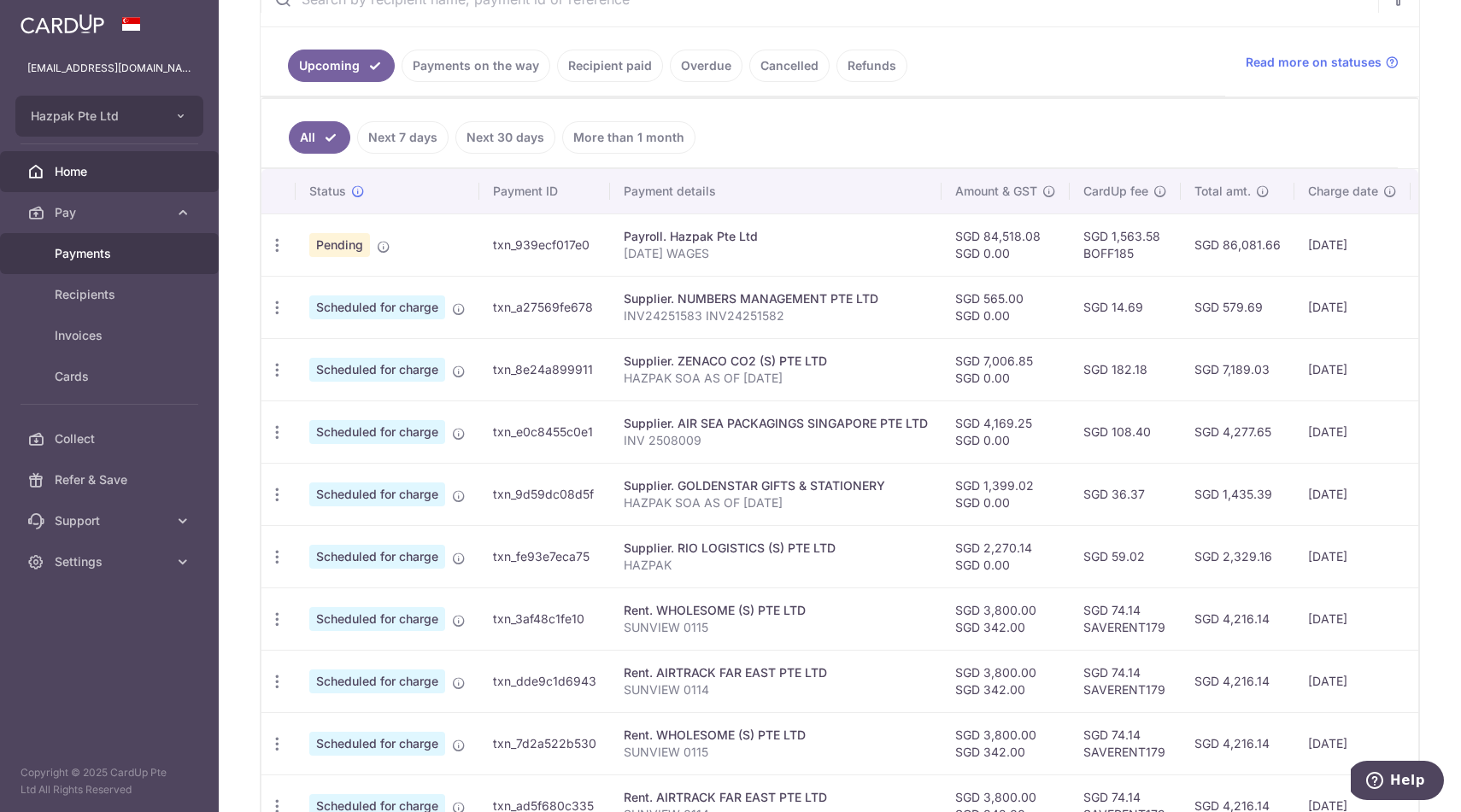
click at [73, 250] on span "Payments" at bounding box center [111, 254] width 112 height 17
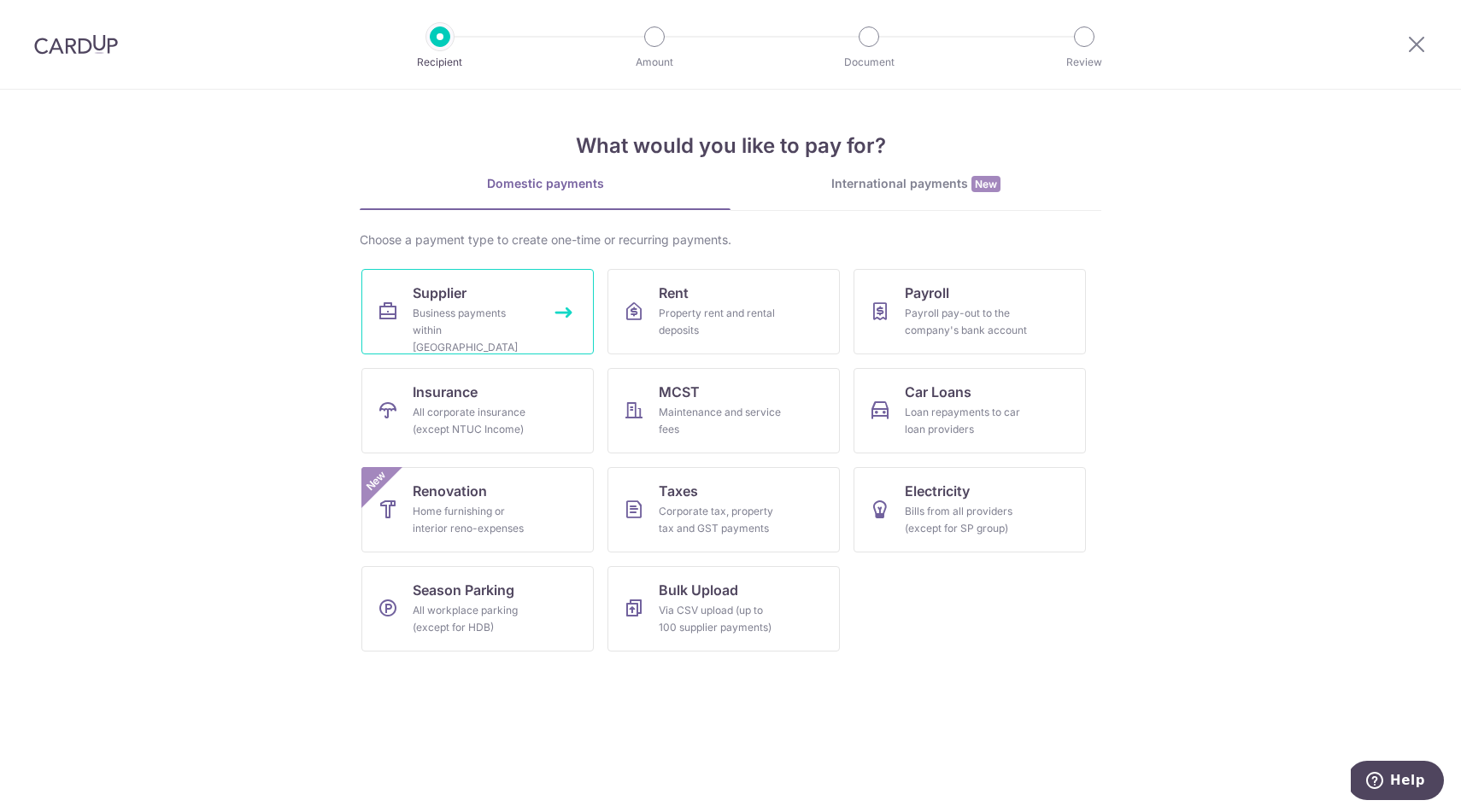
click at [461, 312] on div "Business payments within [GEOGRAPHIC_DATA]" at bounding box center [473, 331] width 123 height 52
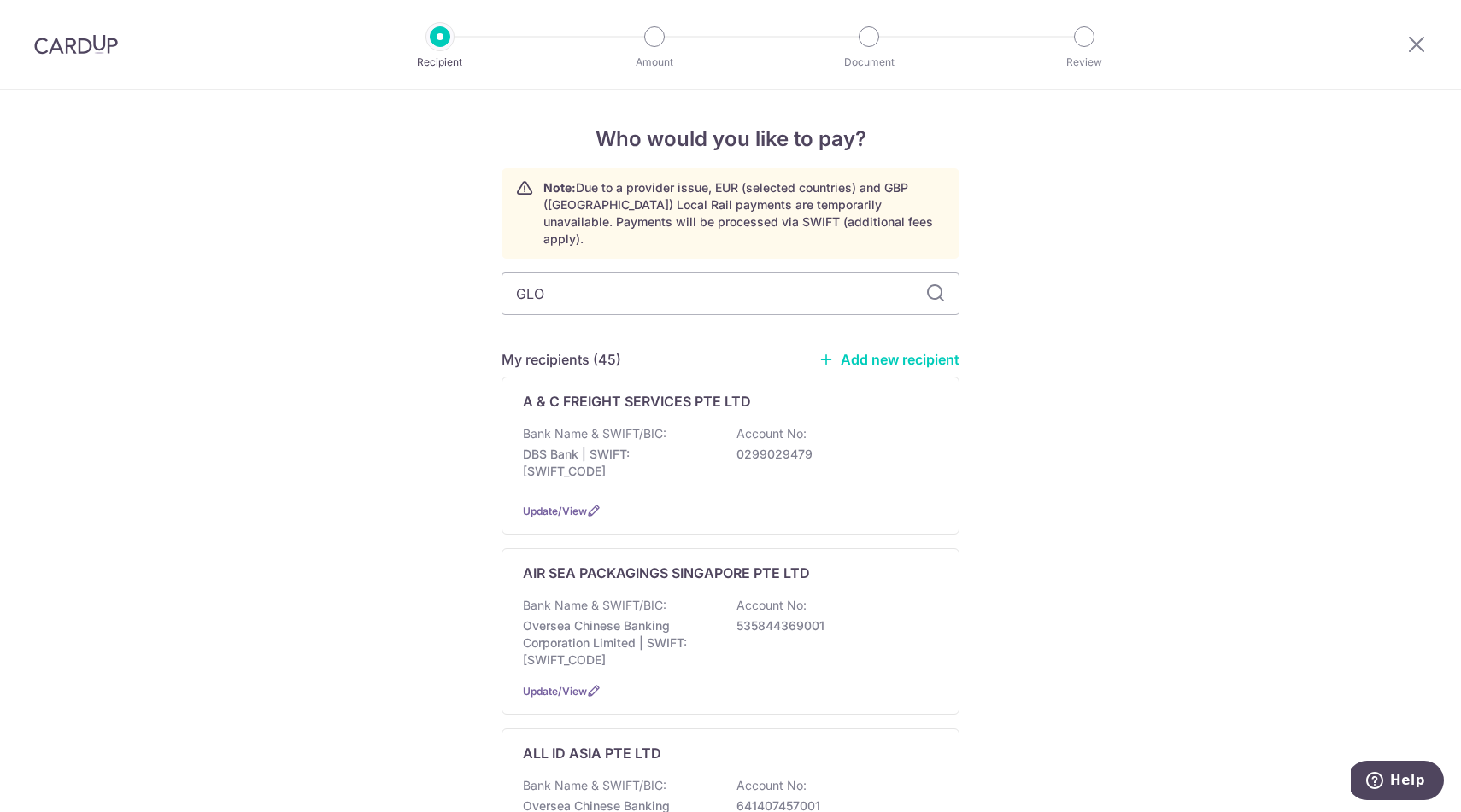
type input "GLOR"
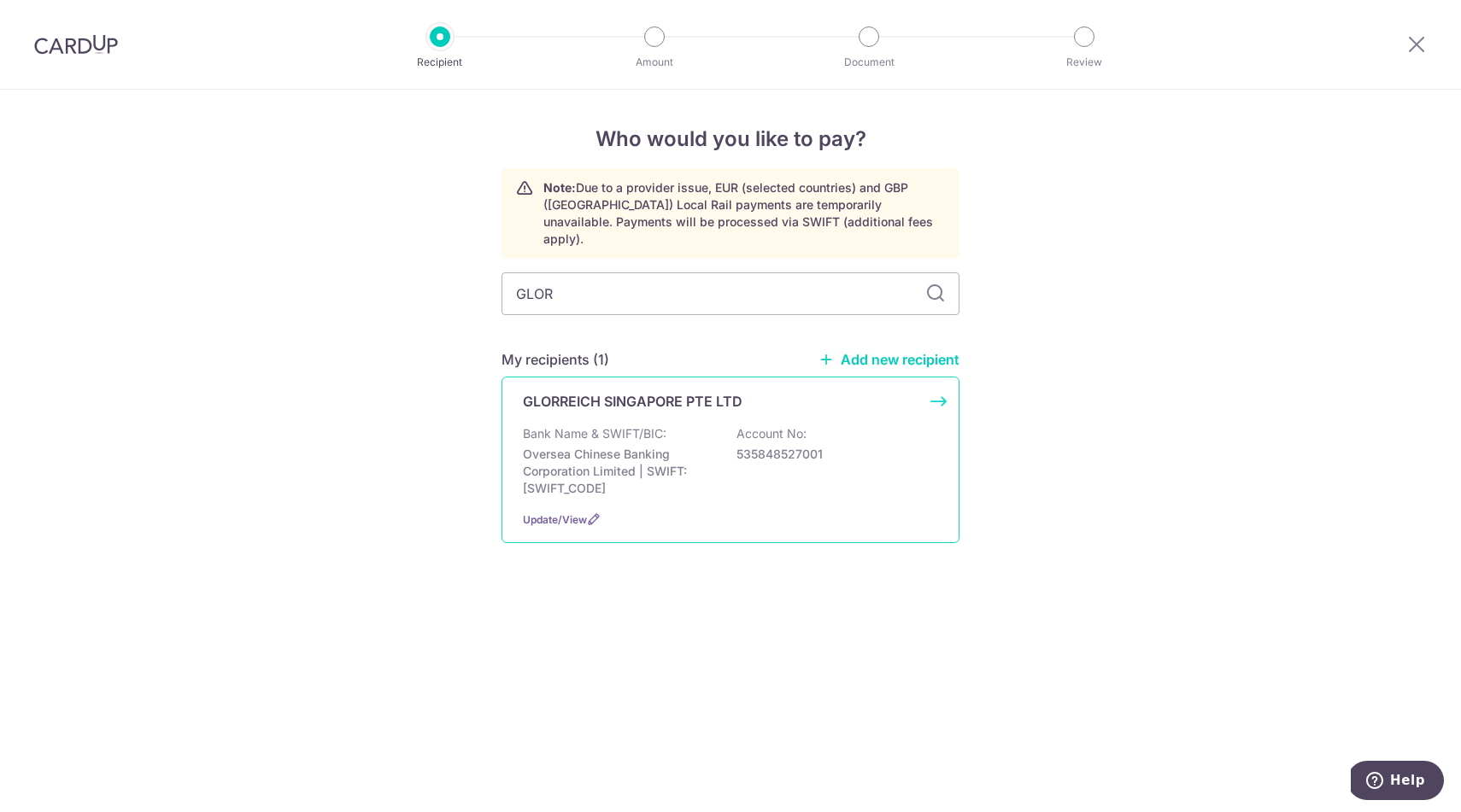
click at [609, 446] on p "Oversea Chinese Banking Corporation Limited | SWIFT: OCBCSGSGXXX" at bounding box center [619, 471] width 191 height 52
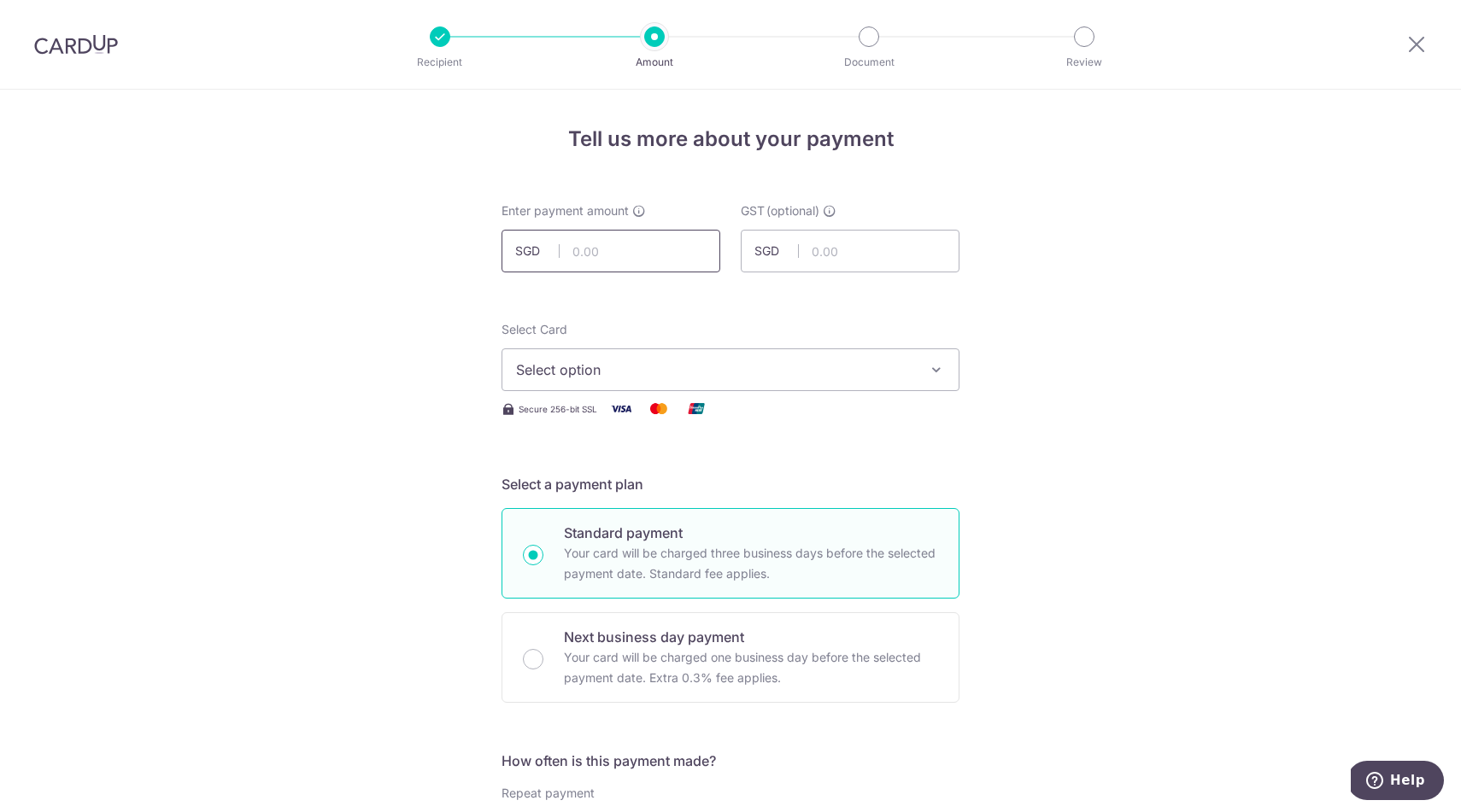
click at [639, 259] on input "text" at bounding box center [610, 251] width 218 height 43
type input "1,090.00"
click at [667, 382] on button "Select option" at bounding box center [730, 370] width 458 height 43
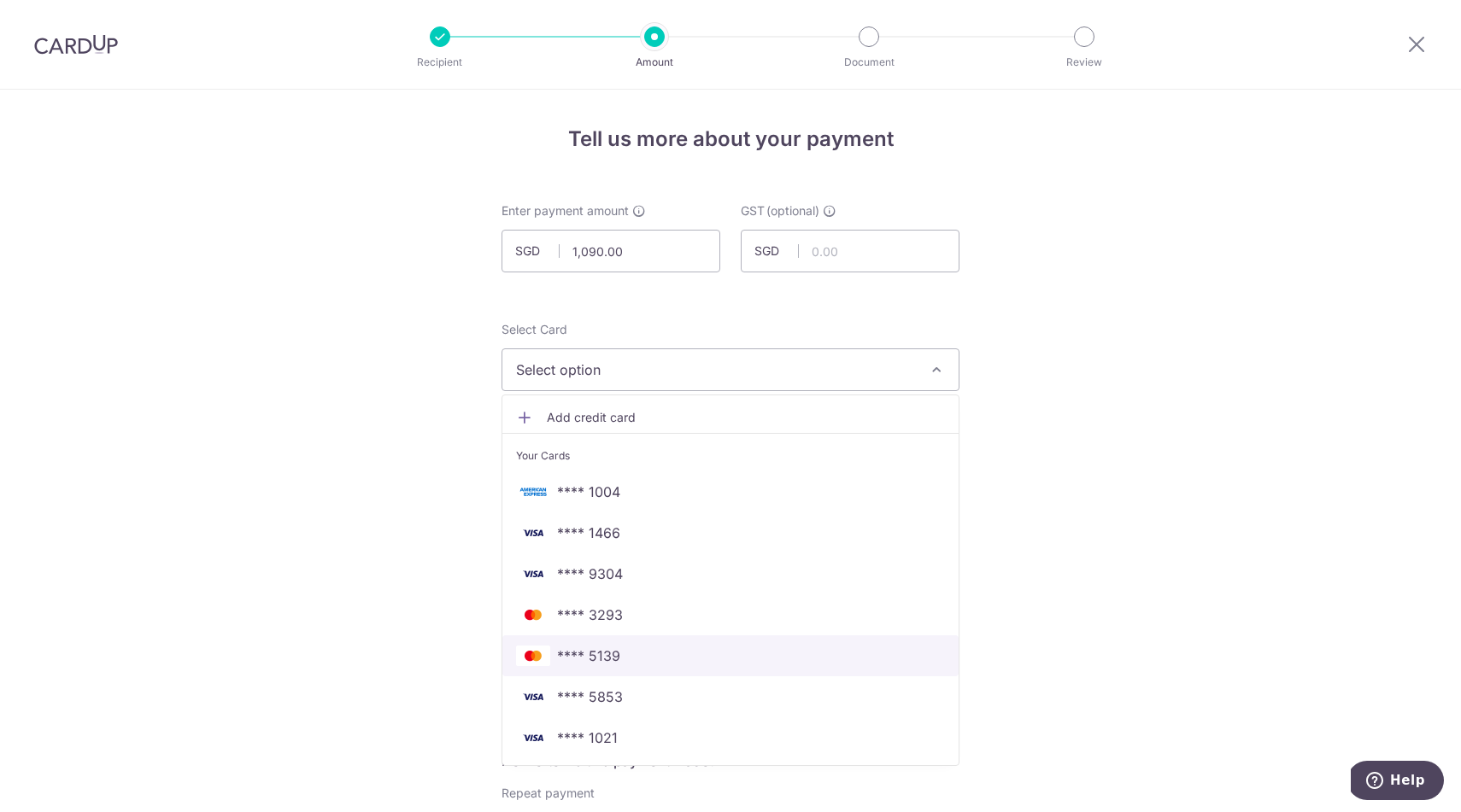
click at [596, 658] on span "**** 5139" at bounding box center [589, 656] width 63 height 21
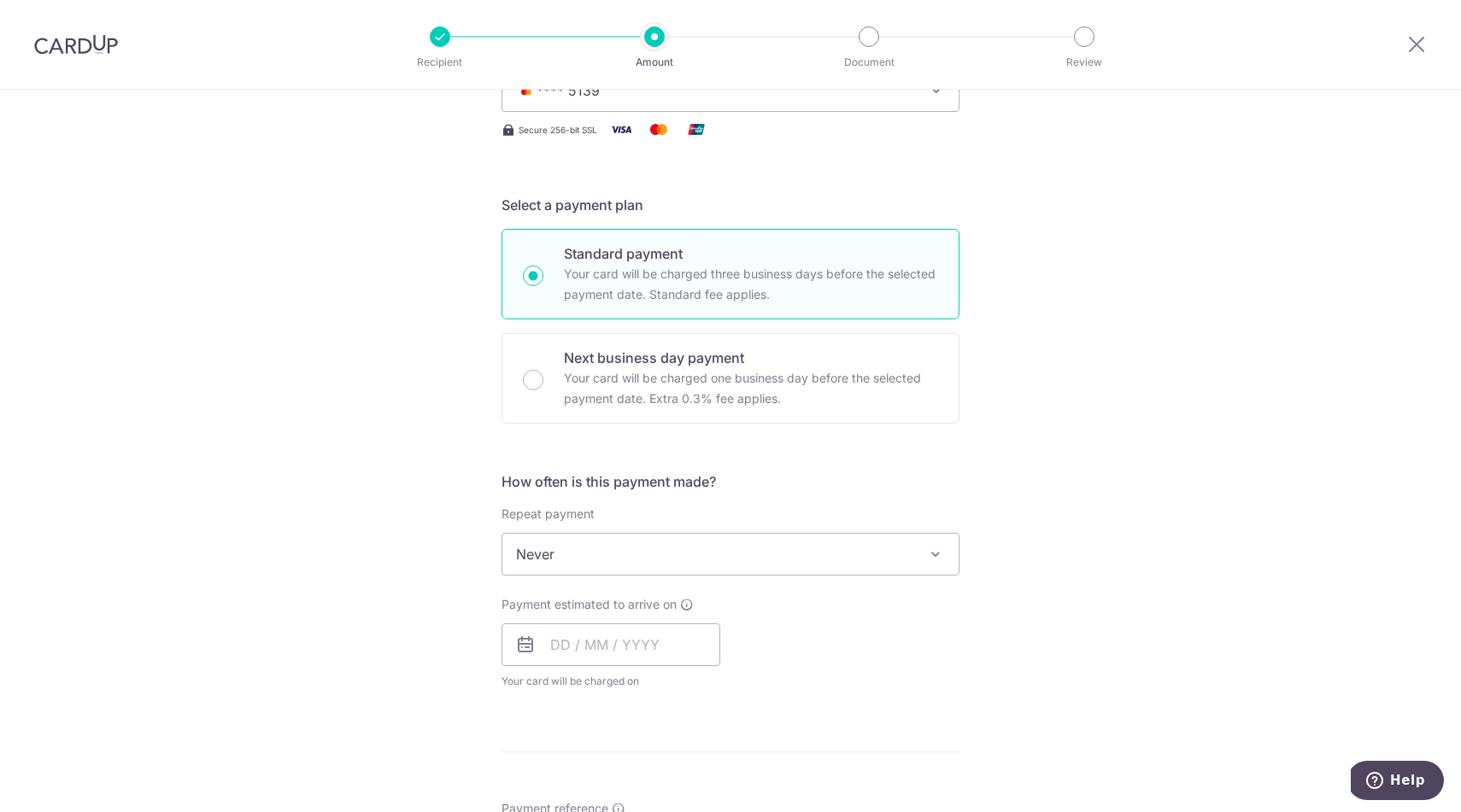
scroll to position [291, 0]
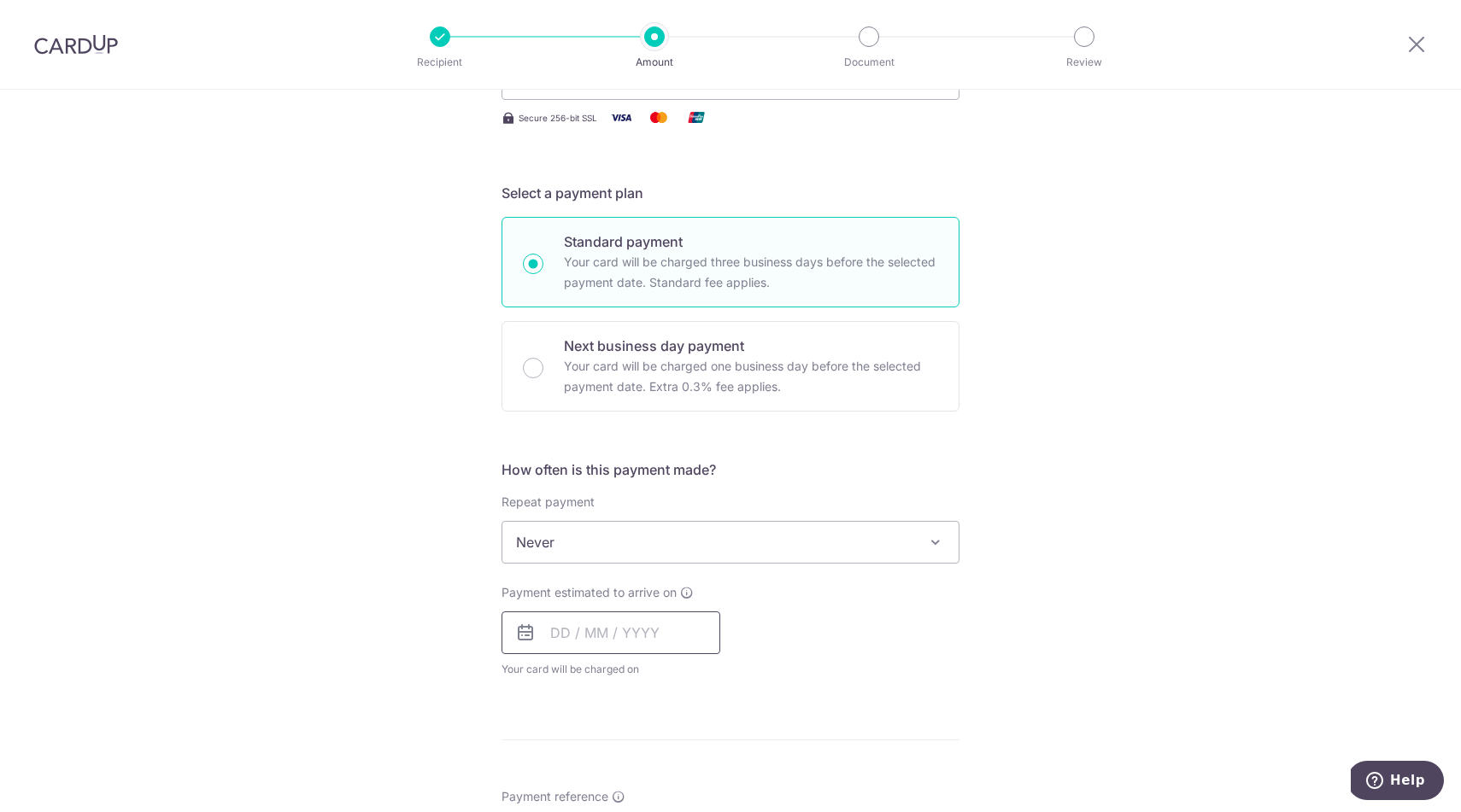
click at [559, 629] on input "text" at bounding box center [610, 633] width 218 height 43
click at [670, 782] on link "9" at bounding box center [673, 788] width 27 height 27
type input "09/10/2025"
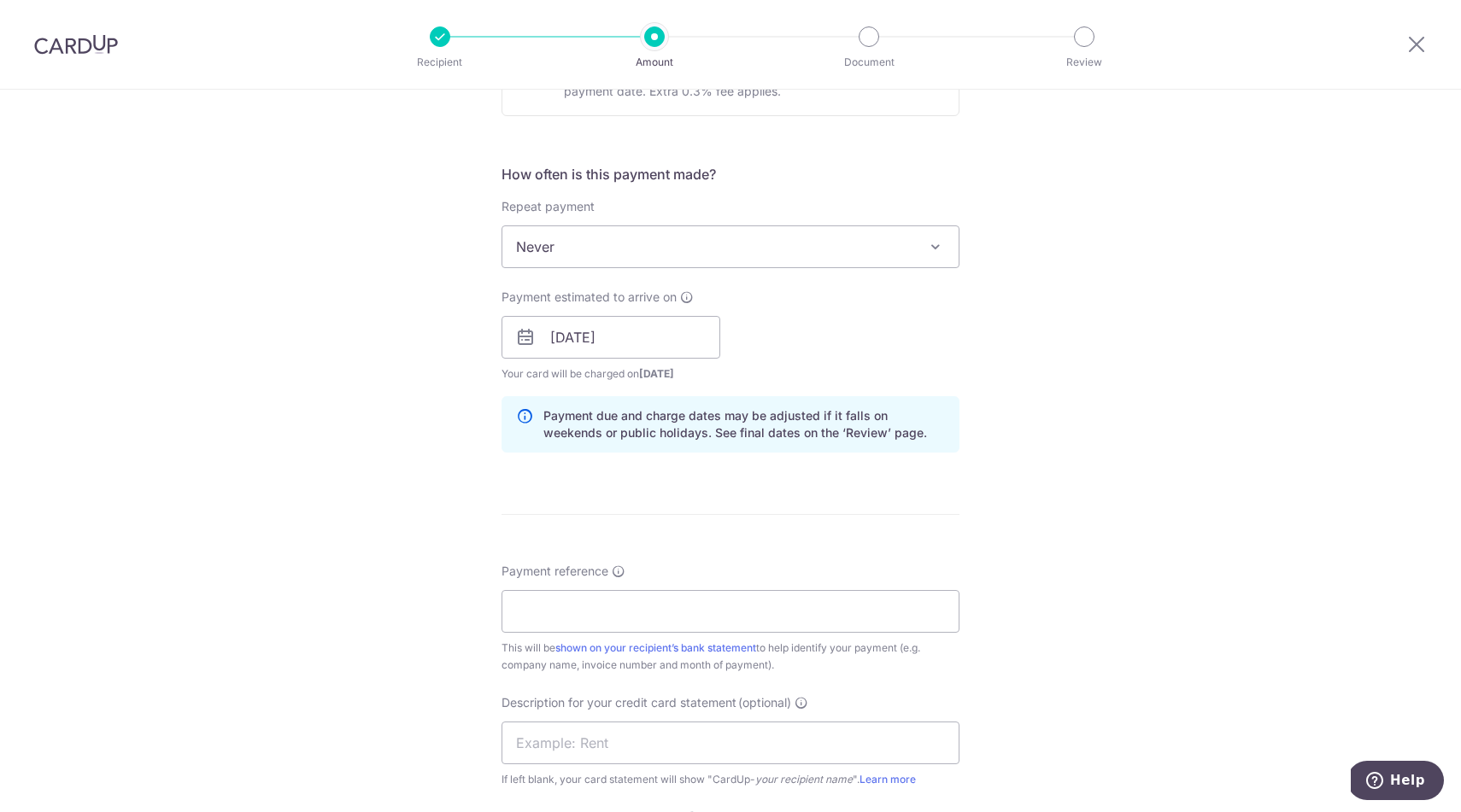
scroll to position [713, 0]
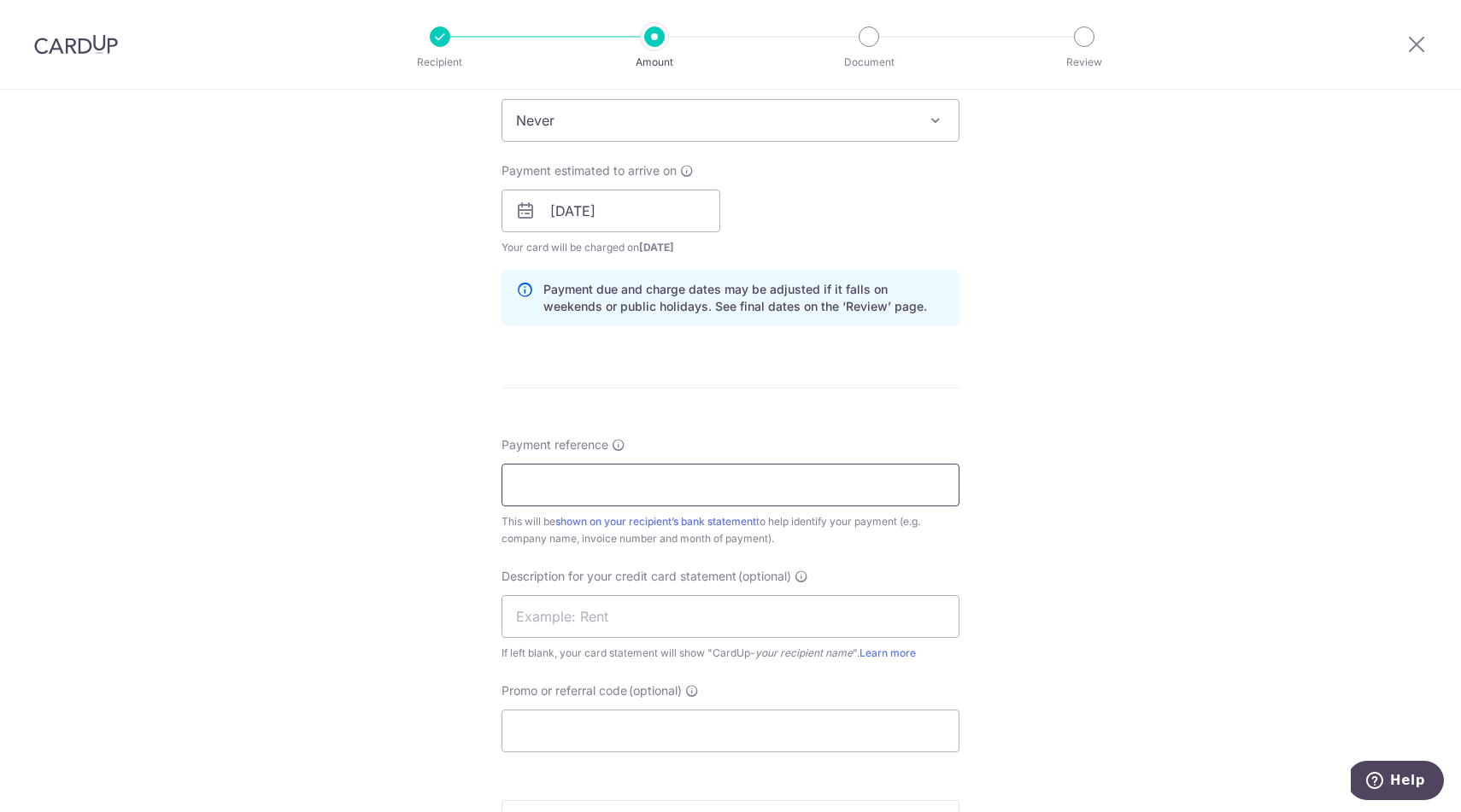
click at [655, 494] on input "Payment reference" at bounding box center [730, 485] width 458 height 43
type input "INV 194763 HAZPAK"
click at [800, 605] on input "text" at bounding box center [730, 617] width 458 height 43
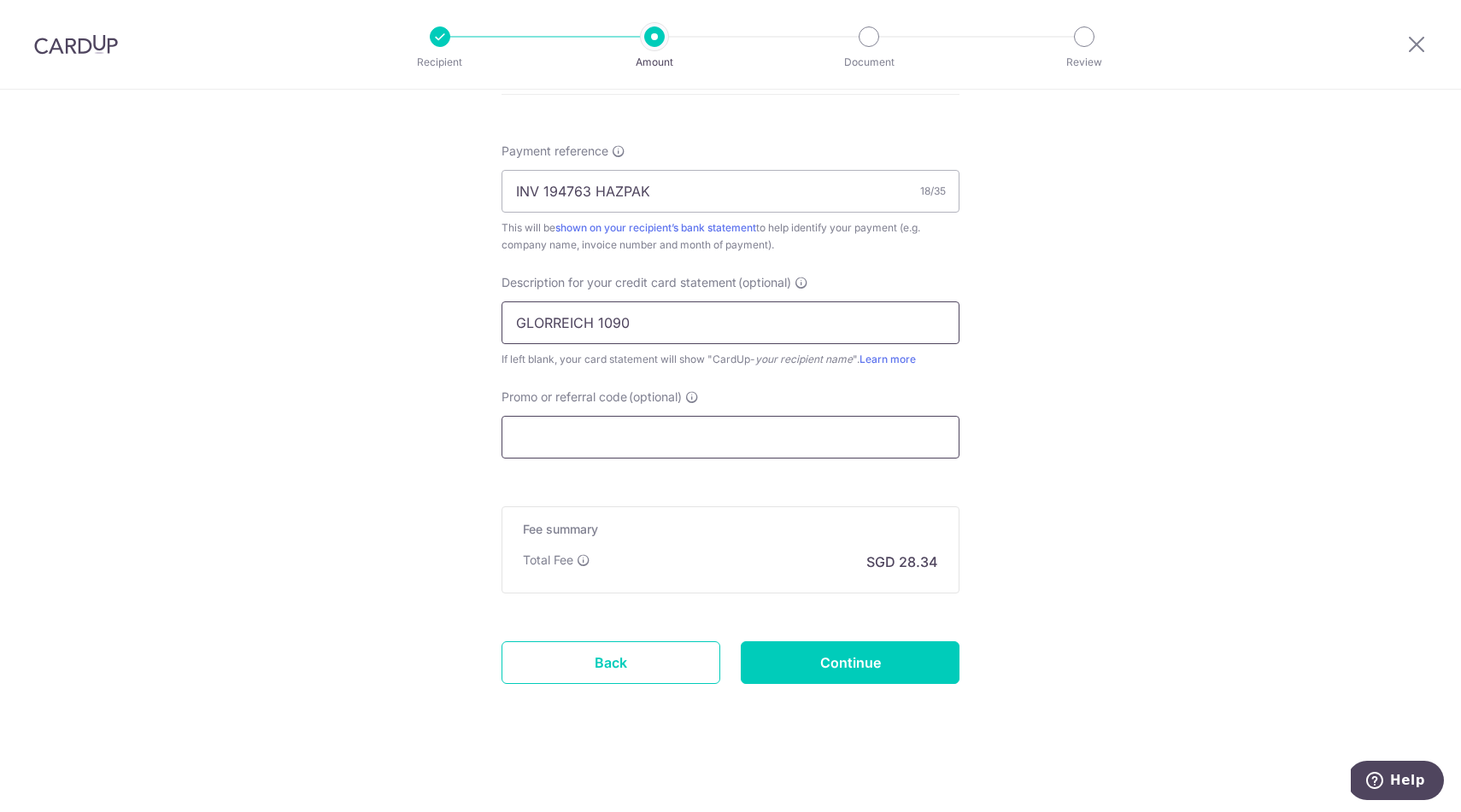
scroll to position [1007, 0]
type input "GLORREICH 1090"
click at [835, 676] on input "Continue" at bounding box center [850, 663] width 218 height 43
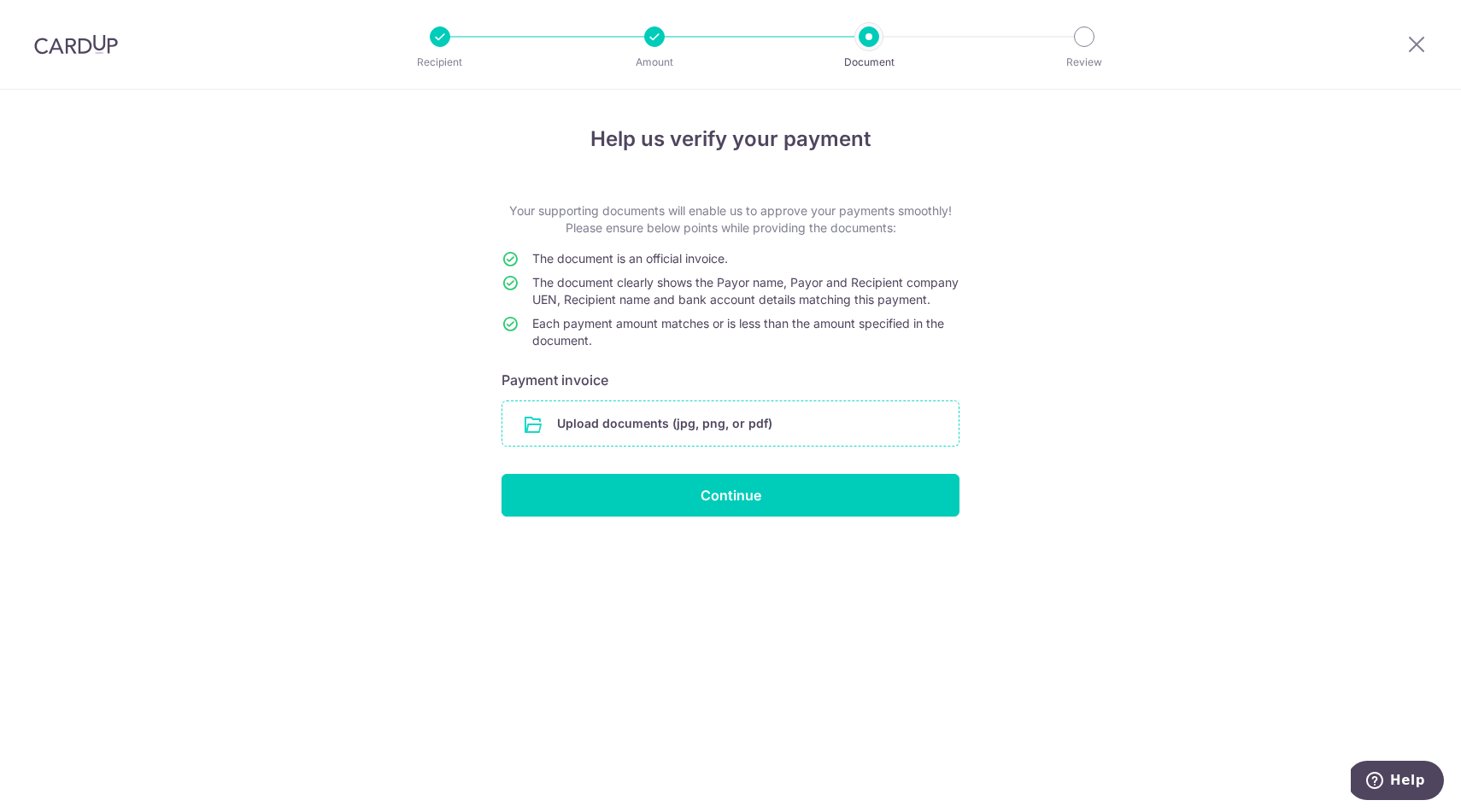
click at [686, 440] on input "file" at bounding box center [730, 423] width 456 height 44
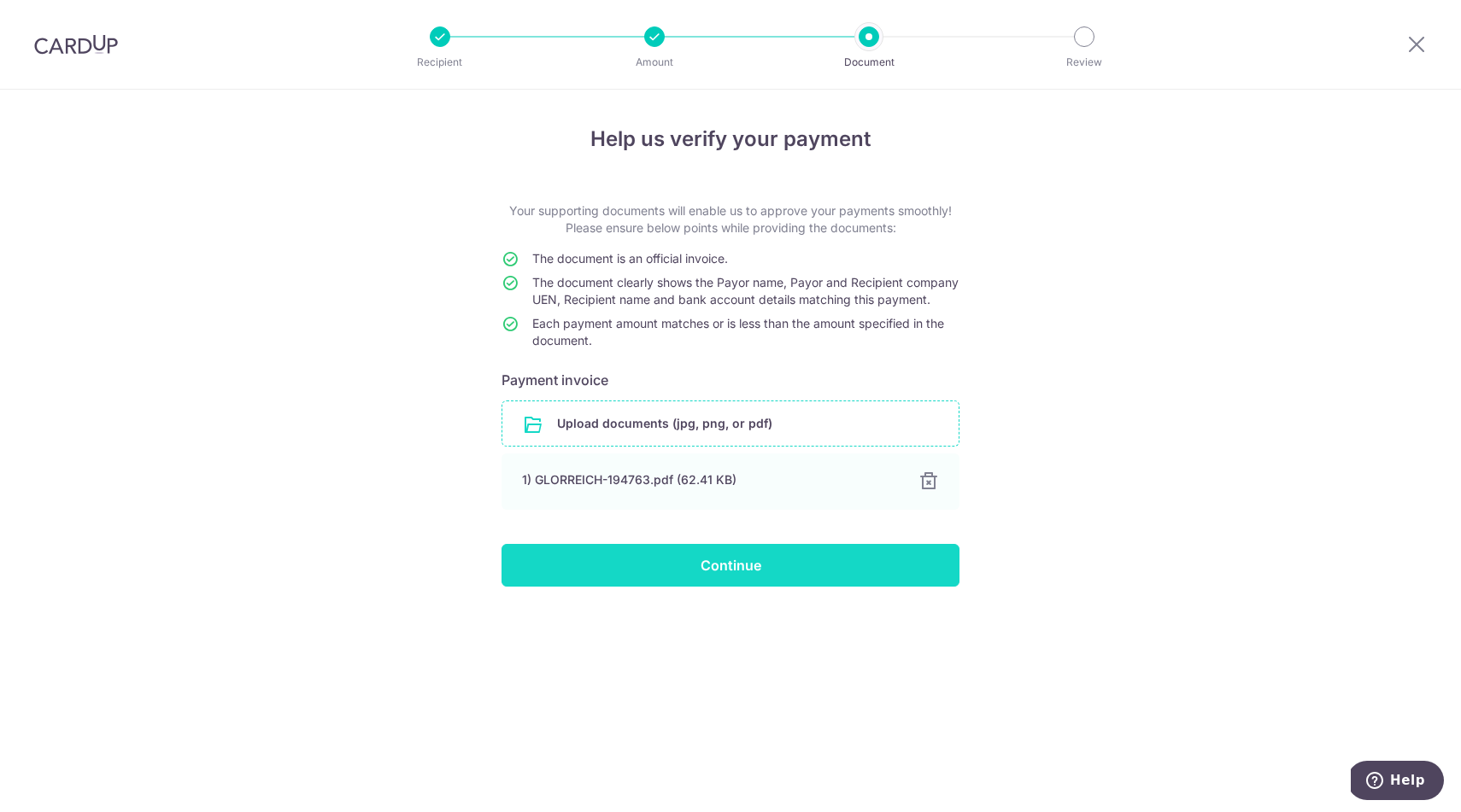
click at [728, 581] on input "Continue" at bounding box center [730, 566] width 458 height 43
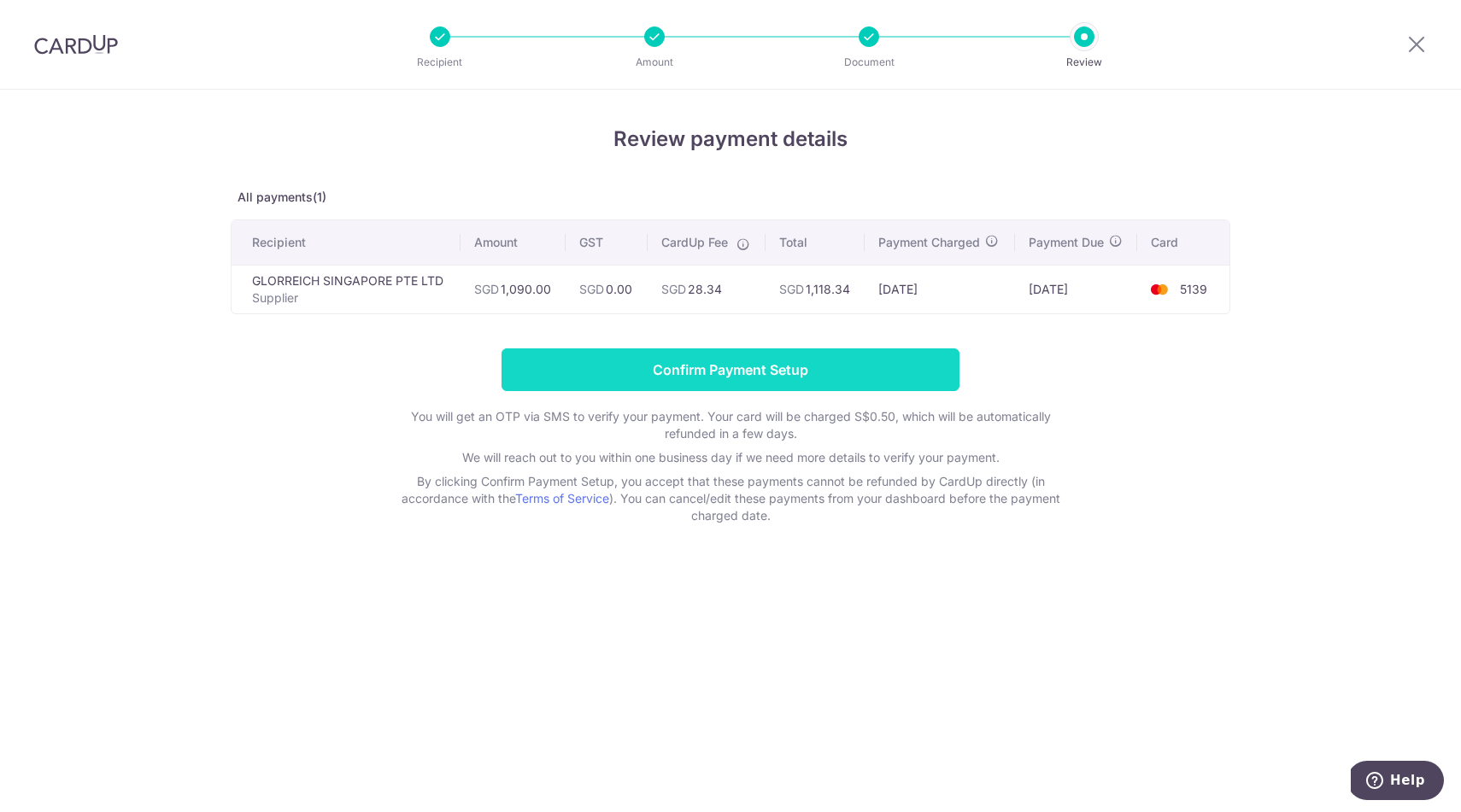
click at [707, 372] on input "Confirm Payment Setup" at bounding box center [730, 370] width 458 height 43
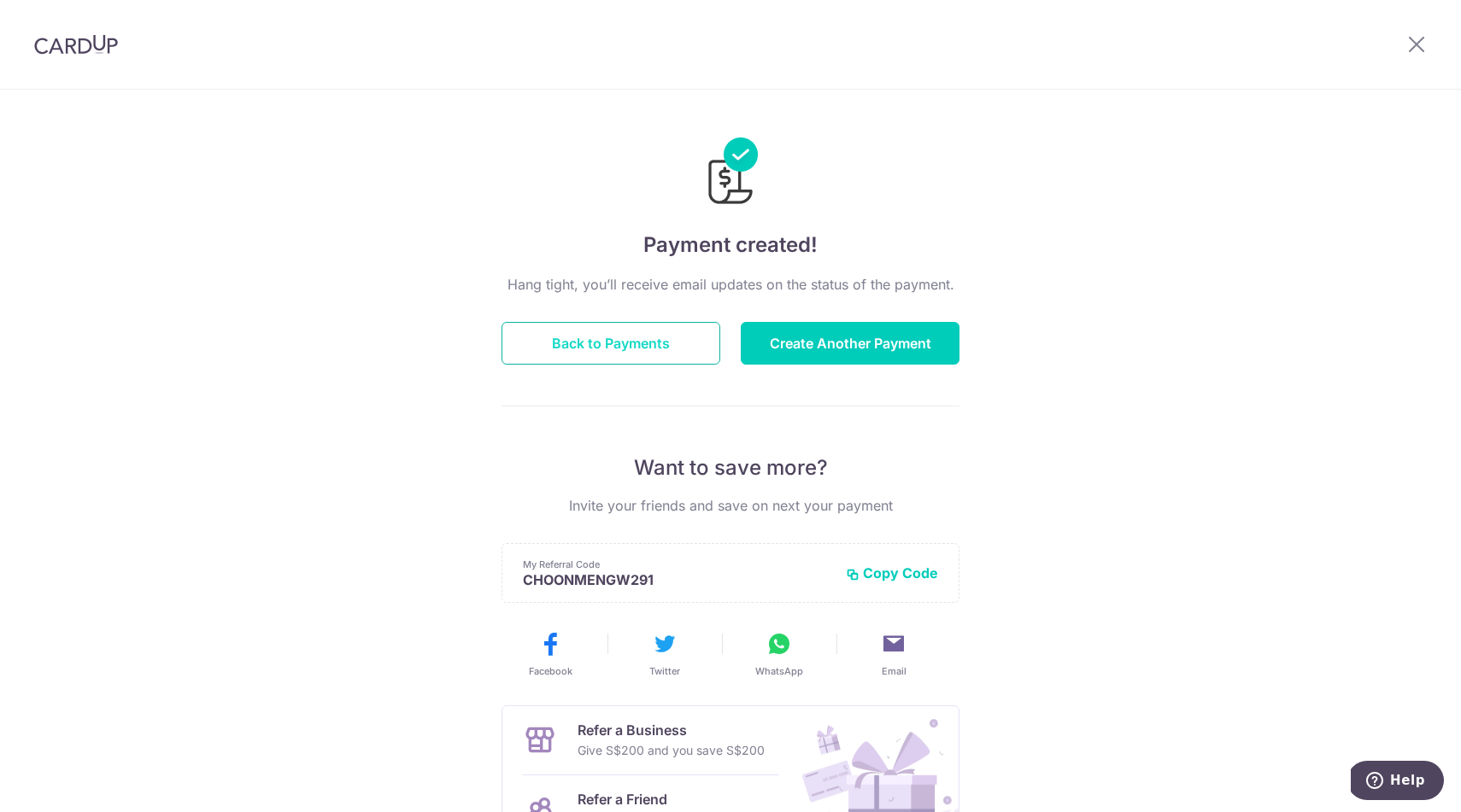
click at [638, 347] on button "Back to Payments" at bounding box center [610, 344] width 218 height 43
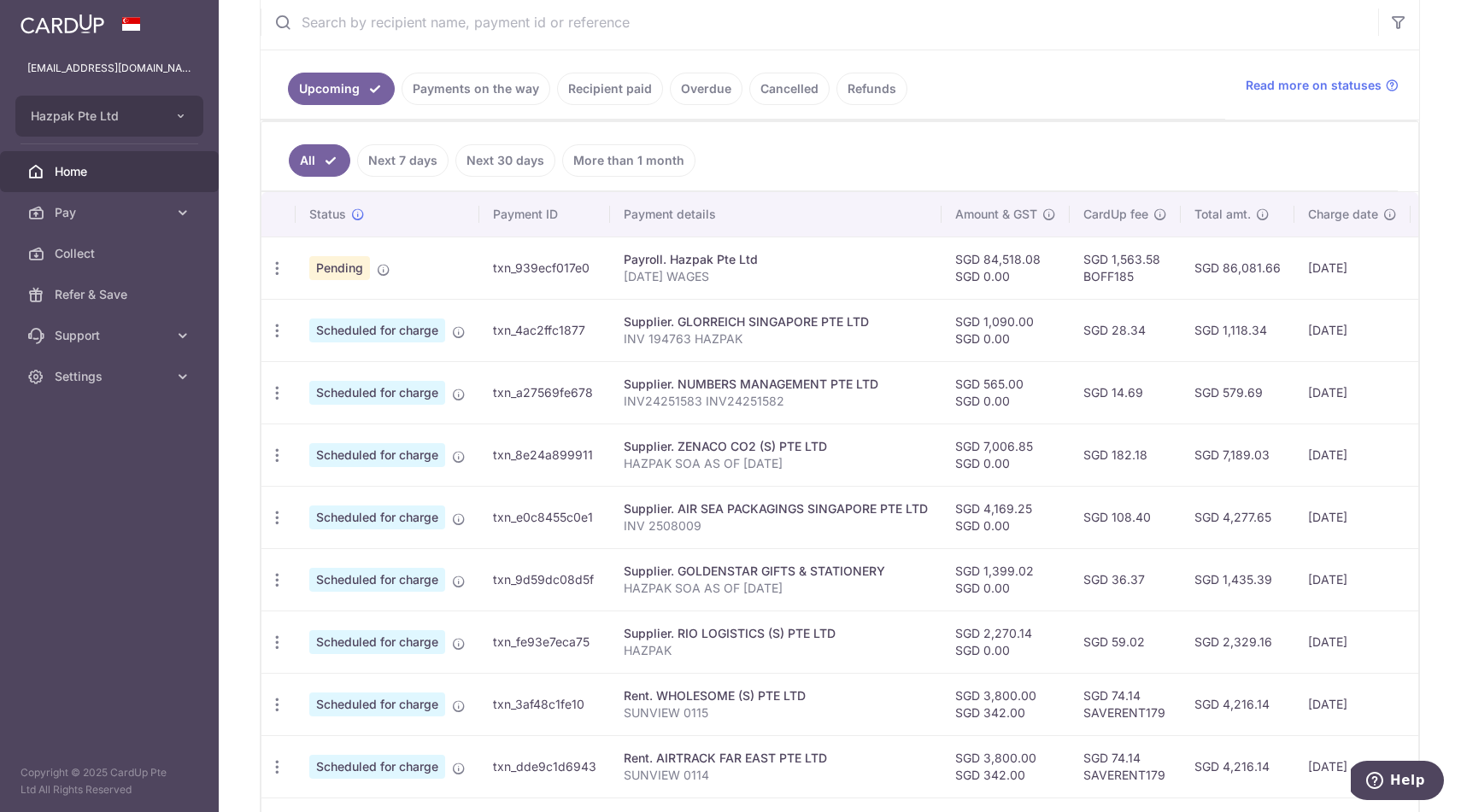
scroll to position [338, 0]
click at [544, 326] on td "txn_4ac2ffc1877" at bounding box center [545, 327] width 131 height 63
copy td "txn_4ac2ffc1877"
